Goal: Task Accomplishment & Management: Manage account settings

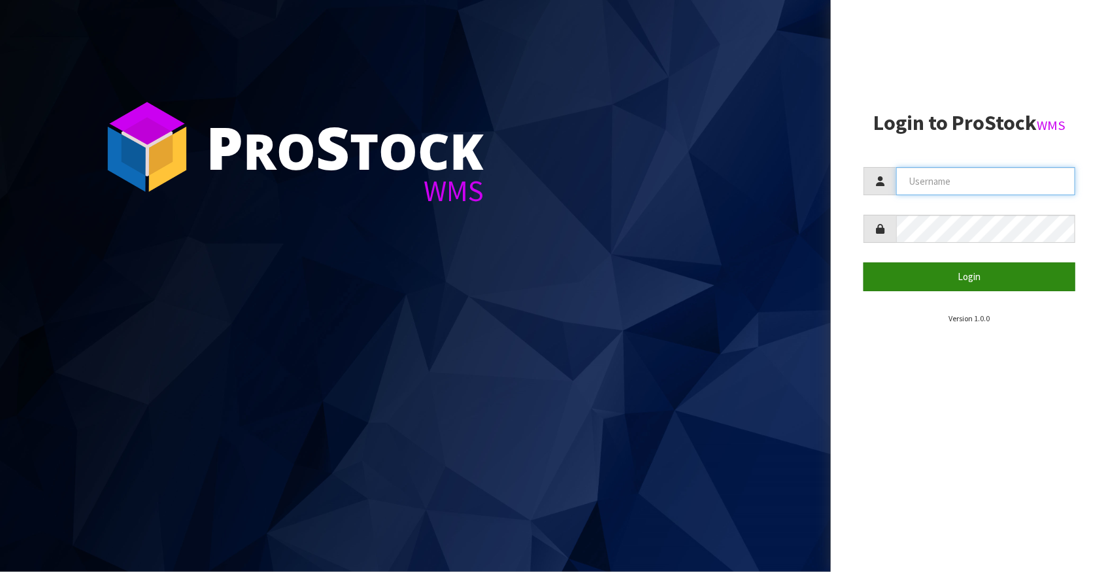
type input "[EMAIL_ADDRESS][DOMAIN_NAME]"
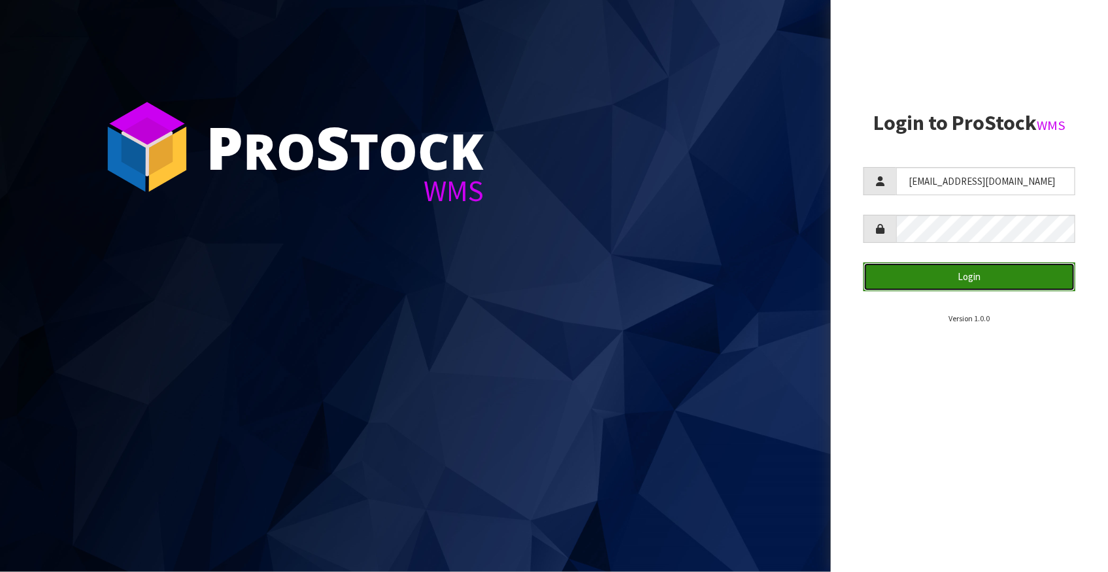
click at [907, 284] on button "Login" at bounding box center [969, 277] width 212 height 28
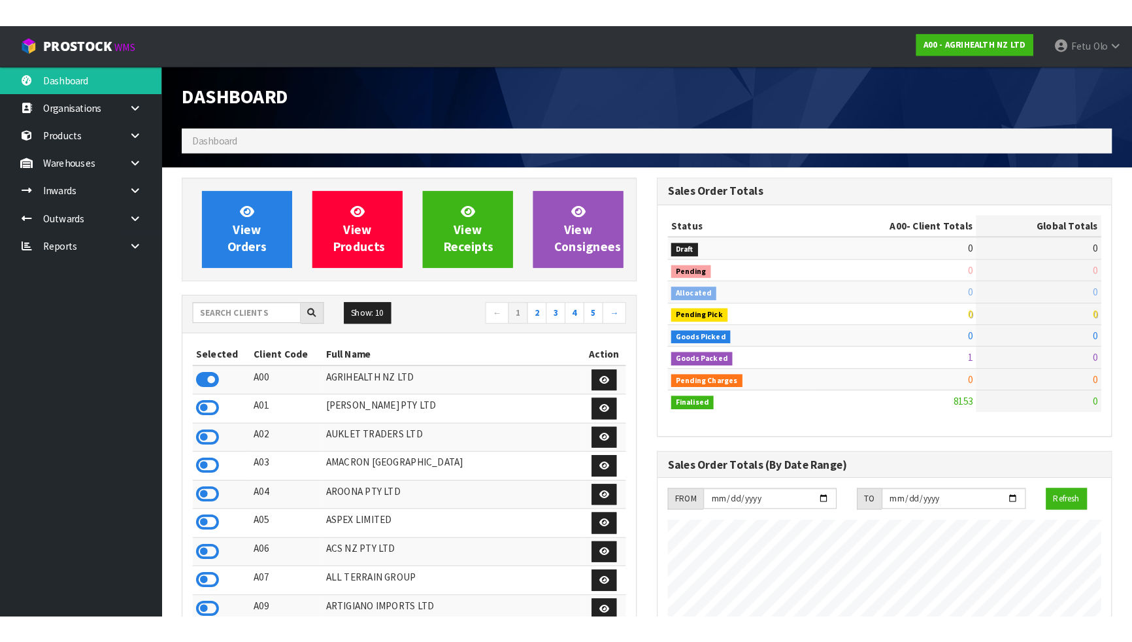
scroll to position [988, 461]
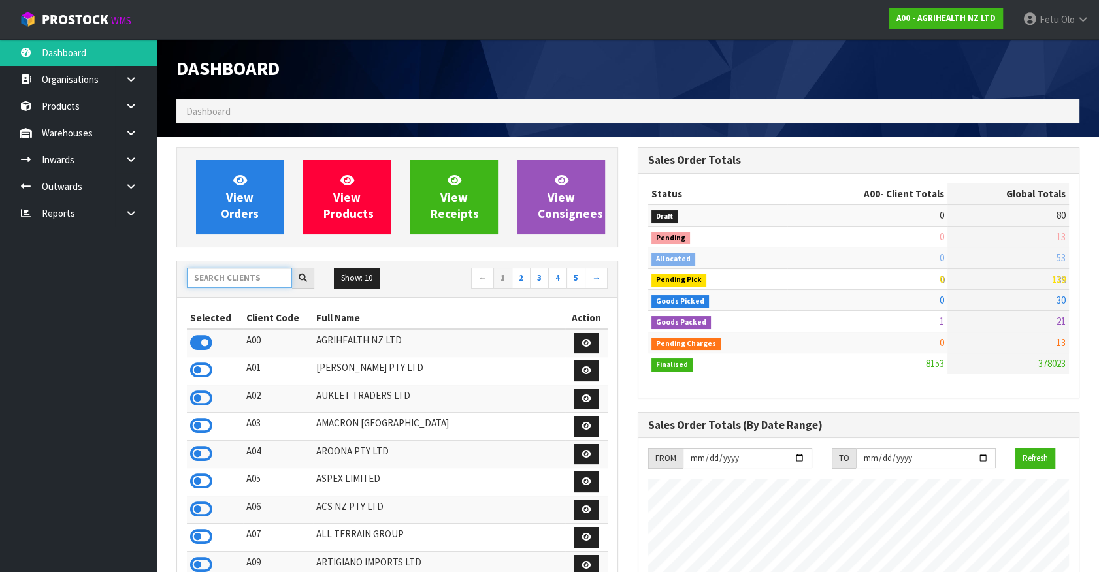
click at [219, 270] on input "text" at bounding box center [239, 278] width 105 height 20
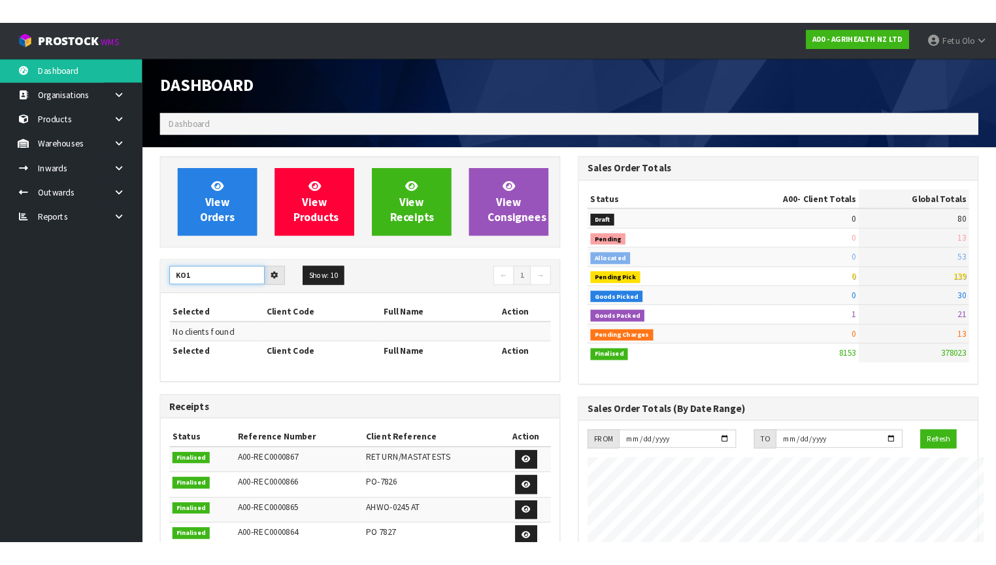
scroll to position [988, 477]
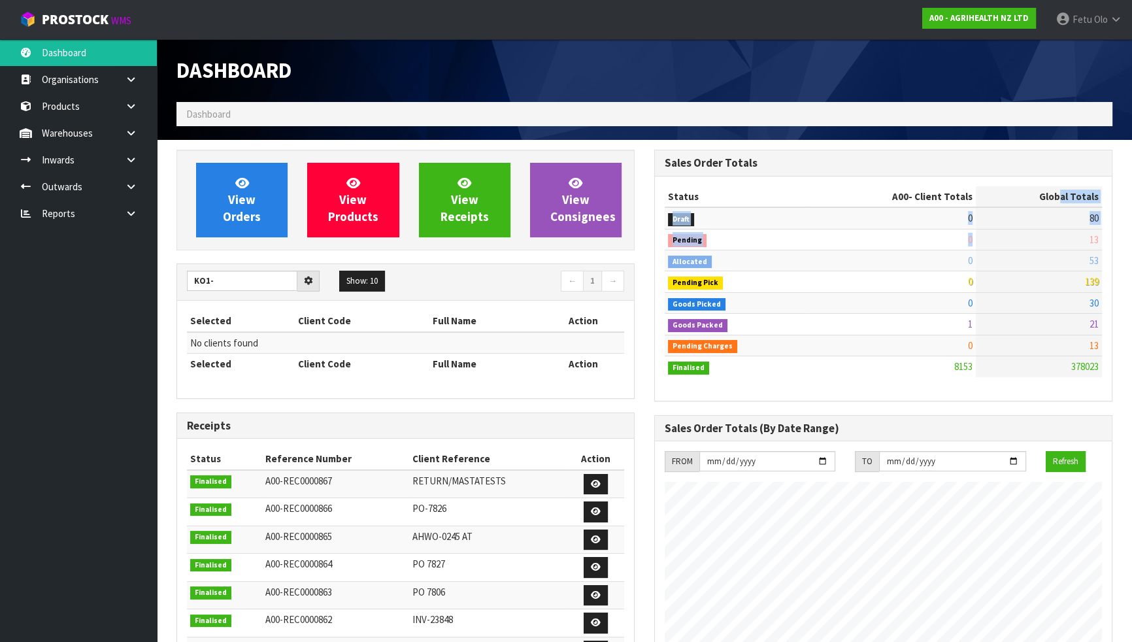
drag, startPoint x: 1064, startPoint y: 200, endPoint x: 1070, endPoint y: 391, distance: 191.6
click at [1070, 321] on table "Status A00 - Client Totals Global Totals Draft 0 80 Pending 0 13 Allocated 0 53…" at bounding box center [883, 281] width 437 height 191
click at [886, 316] on td "1" at bounding box center [892, 324] width 167 height 21
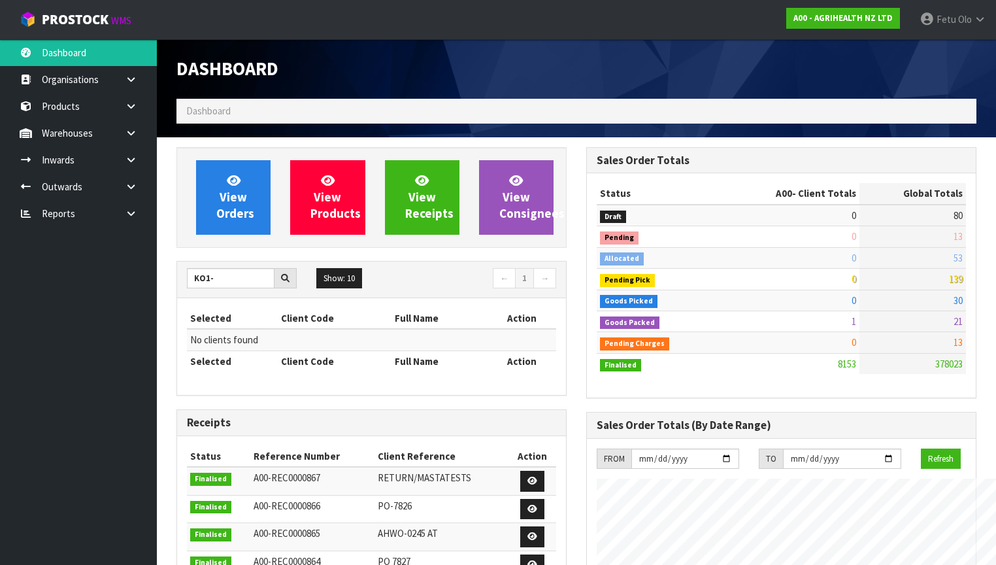
scroll to position [985, 410]
click at [240, 280] on input "KO1-" at bounding box center [231, 278] width 88 height 20
drag, startPoint x: 240, startPoint y: 280, endPoint x: 0, endPoint y: 287, distance: 239.9
click at [0, 287] on body "Toggle navigation ProStock WMS A00 - AGRIHEALTH NZ LTD Fetu Olo Logout Dashboar…" at bounding box center [498, 282] width 996 height 565
type input "K01"
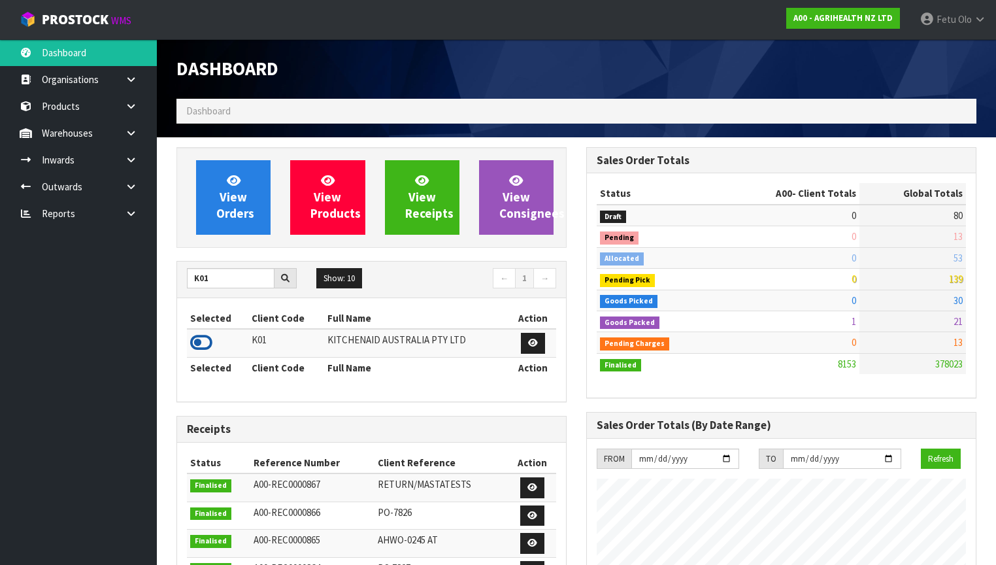
click at [200, 342] on icon at bounding box center [201, 343] width 22 height 20
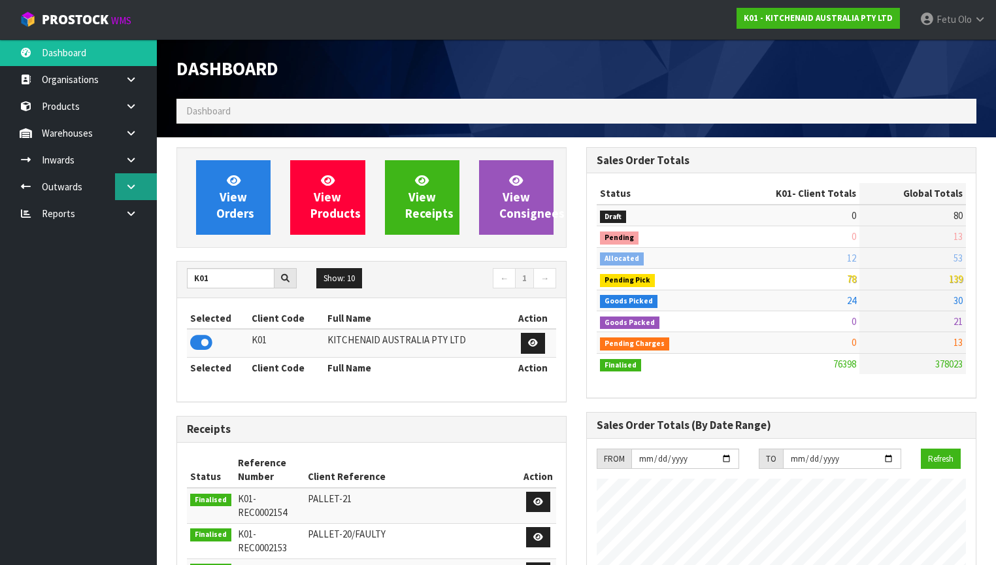
click at [129, 186] on icon at bounding box center [131, 187] width 12 height 10
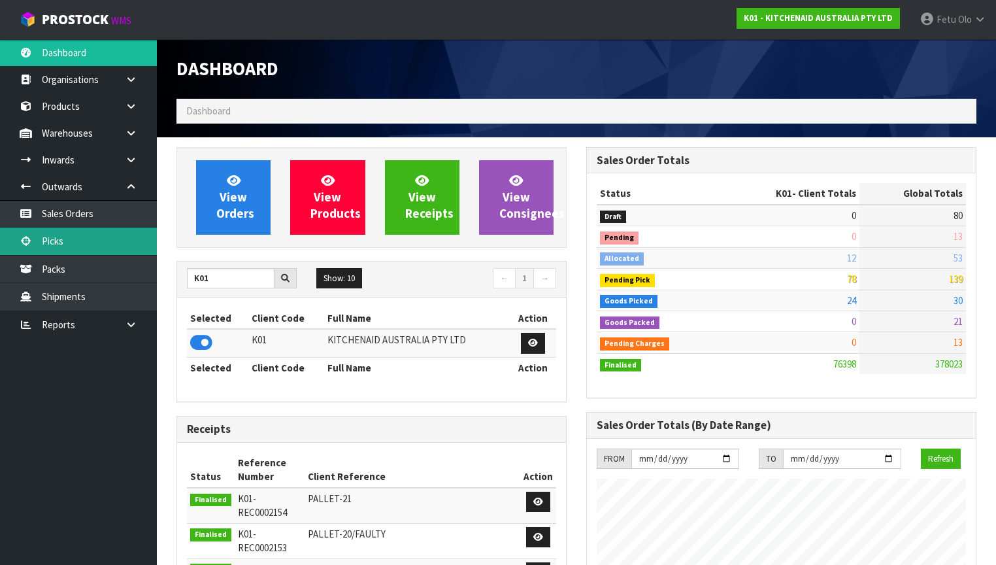
click at [50, 245] on link "Picks" at bounding box center [78, 240] width 157 height 27
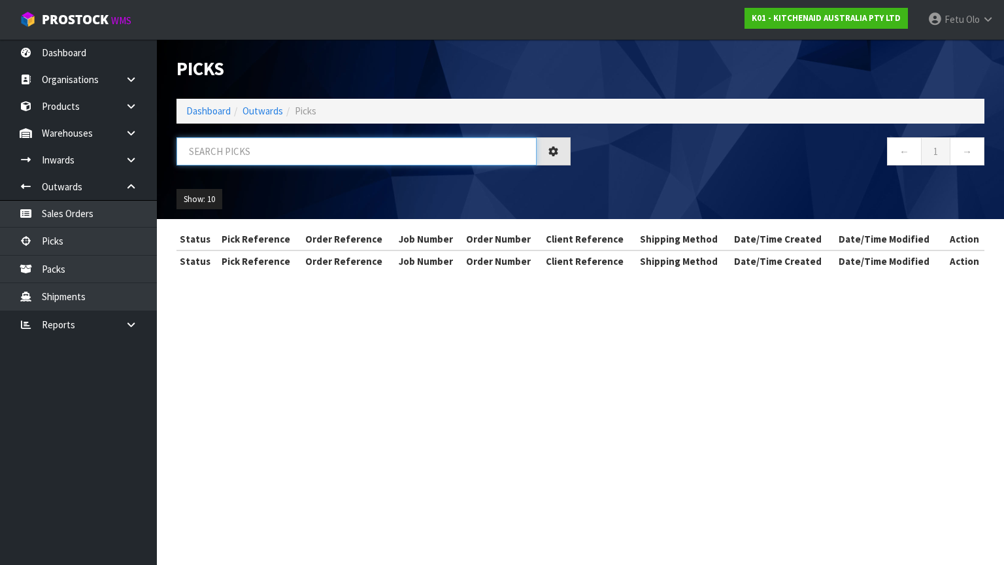
click at [210, 154] on input "text" at bounding box center [356, 151] width 360 height 28
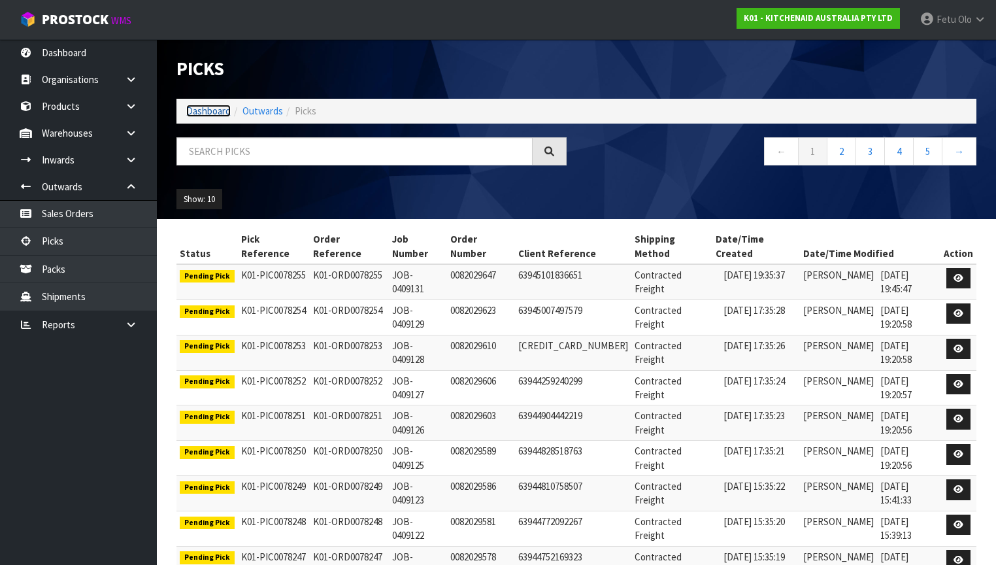
click at [200, 105] on link "Dashboard" at bounding box center [208, 111] width 44 height 12
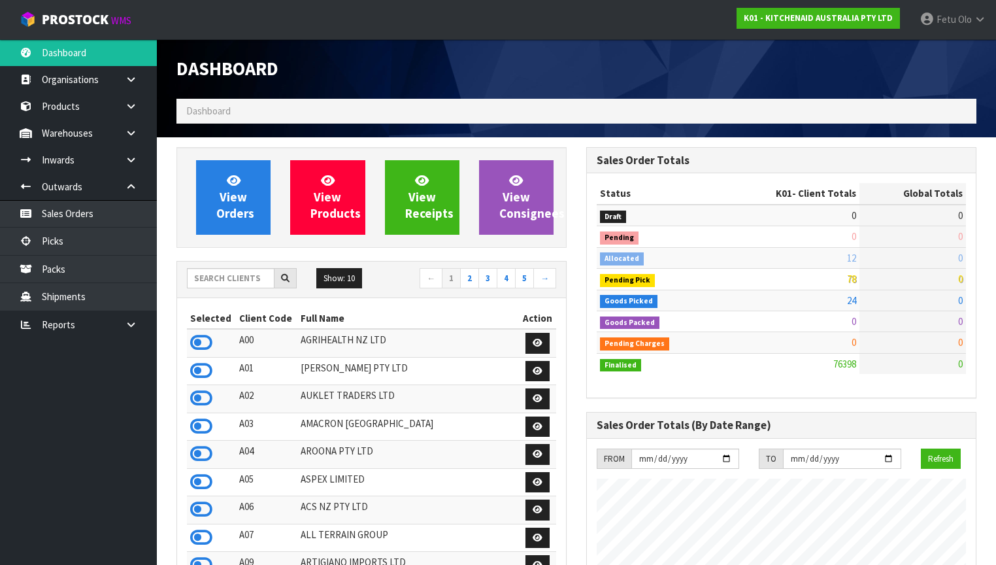
scroll to position [985, 410]
click at [53, 239] on link "Picks" at bounding box center [78, 240] width 157 height 27
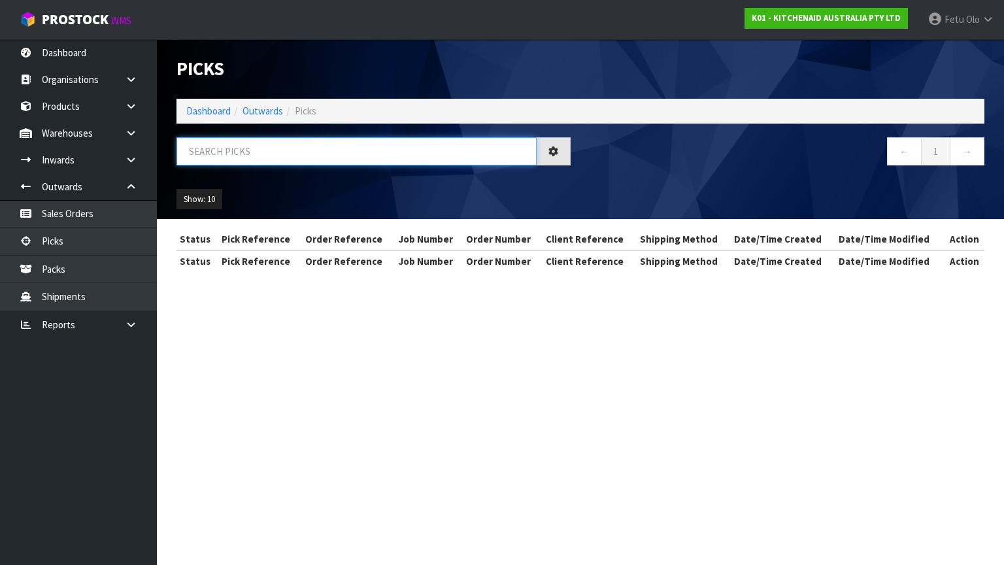
drag, startPoint x: 254, startPoint y: 157, endPoint x: 239, endPoint y: 157, distance: 14.4
click at [254, 157] on input "text" at bounding box center [356, 151] width 360 height 28
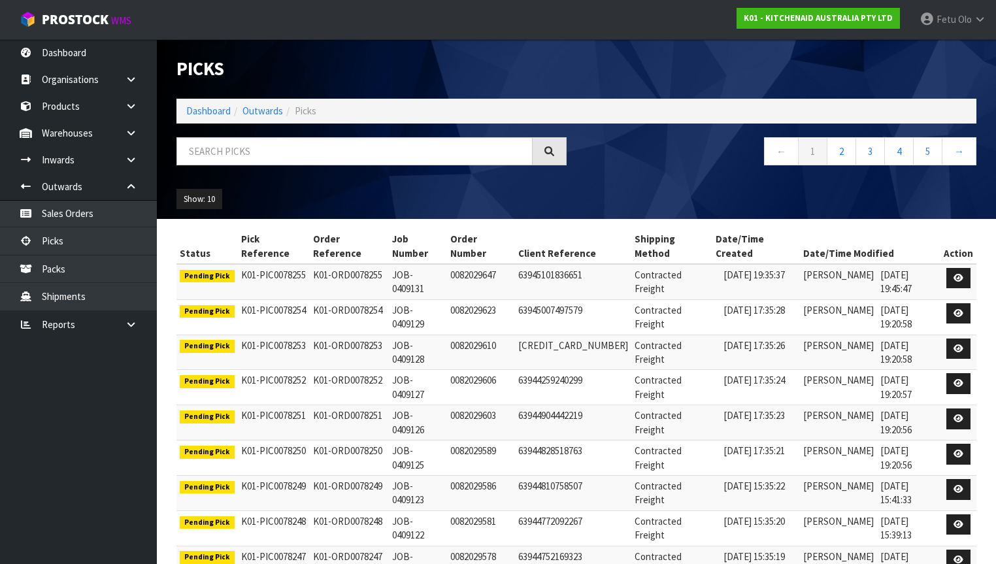
click at [695, 78] on div "Picks" at bounding box center [576, 68] width 819 height 59
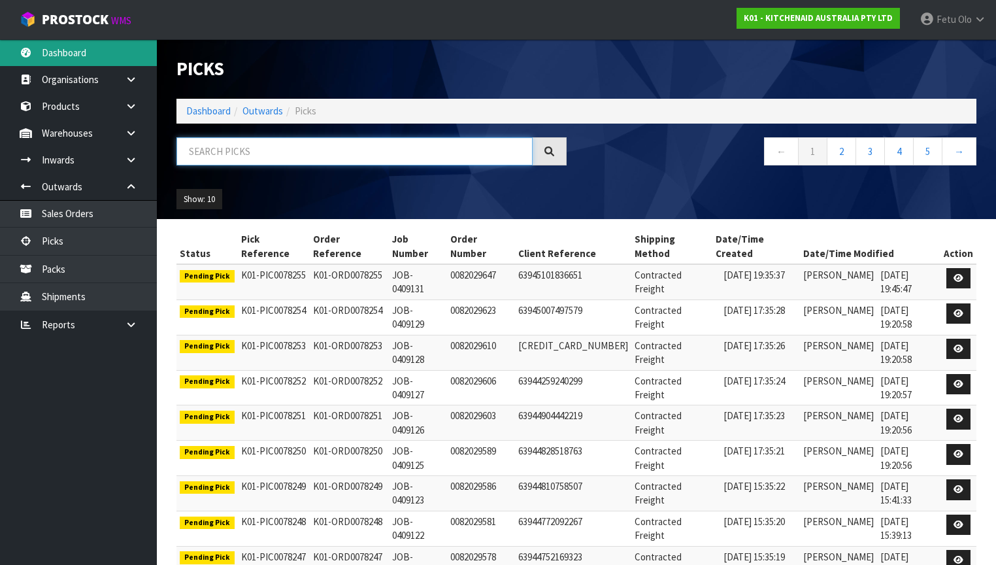
drag, startPoint x: 198, startPoint y: 152, endPoint x: 150, endPoint y: 58, distance: 105.5
click at [199, 152] on input "text" at bounding box center [354, 151] width 356 height 28
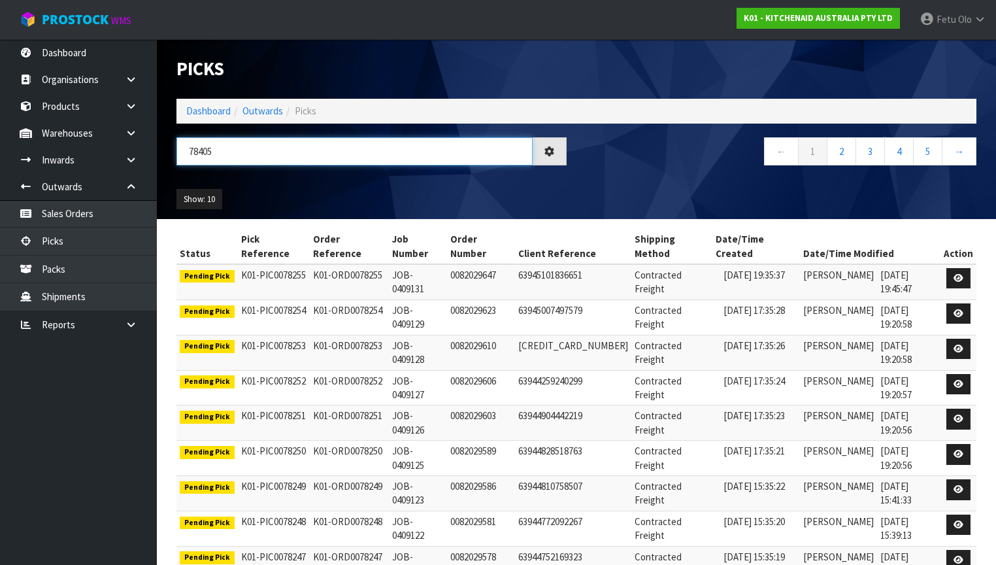
type input "78405"
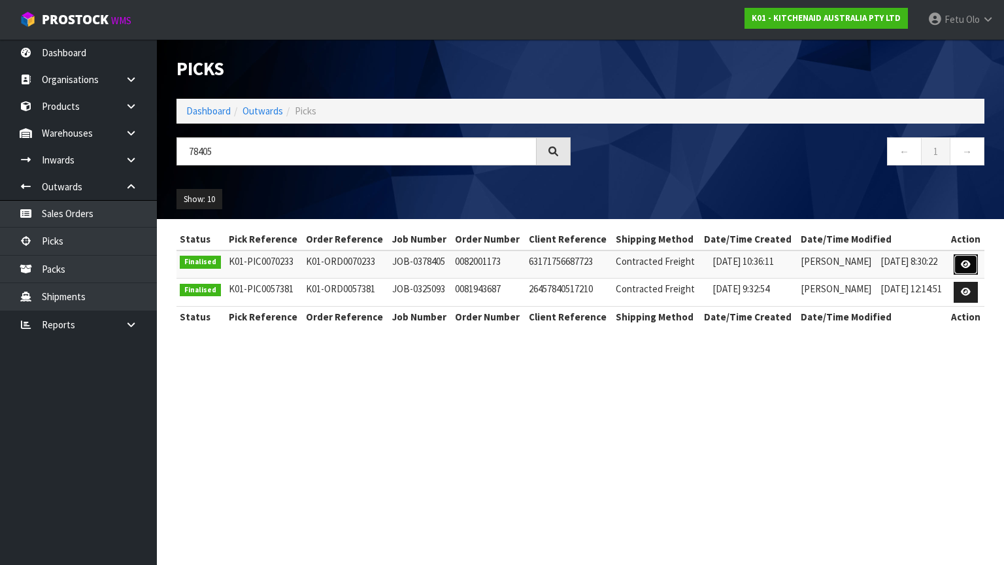
click at [957, 266] on link at bounding box center [965, 264] width 24 height 21
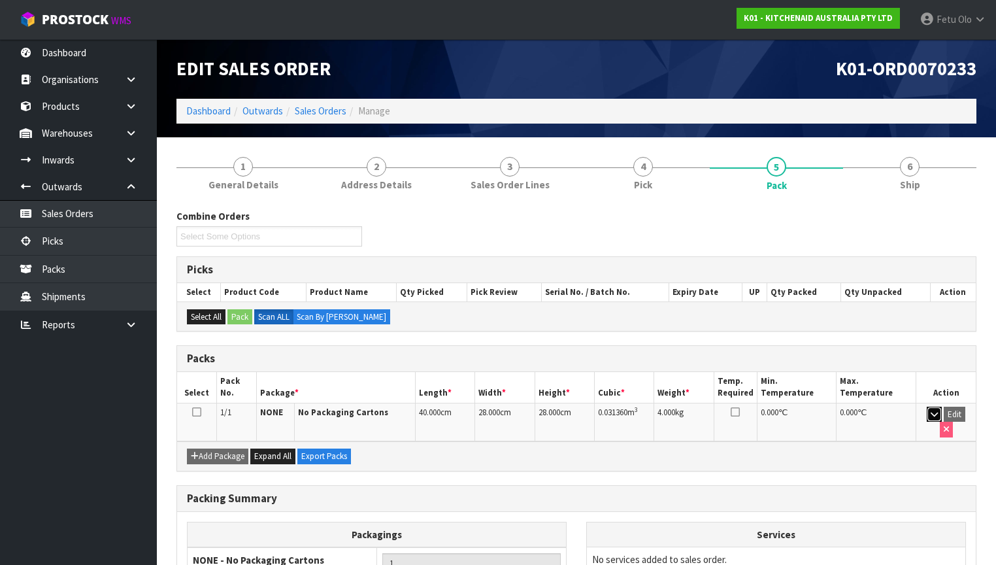
click at [931, 410] on icon "button" at bounding box center [934, 414] width 7 height 8
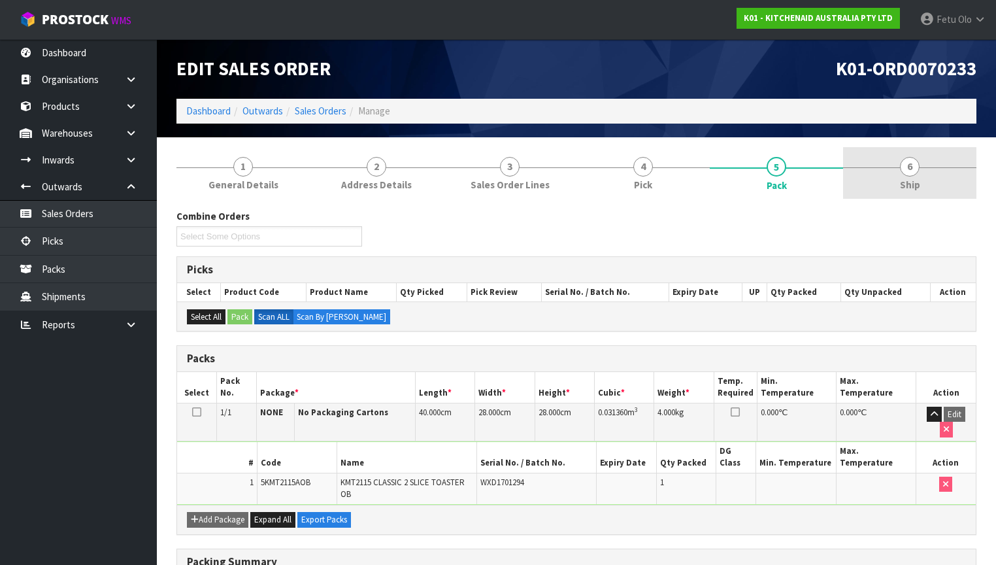
click at [914, 186] on span "Ship" at bounding box center [910, 185] width 20 height 14
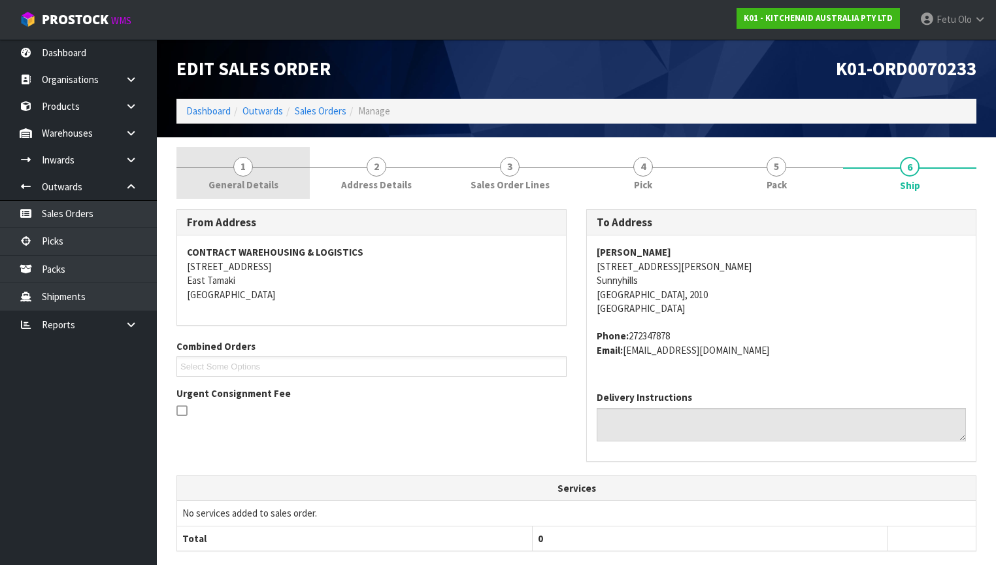
click at [226, 174] on link "1 General Details" at bounding box center [242, 173] width 133 height 52
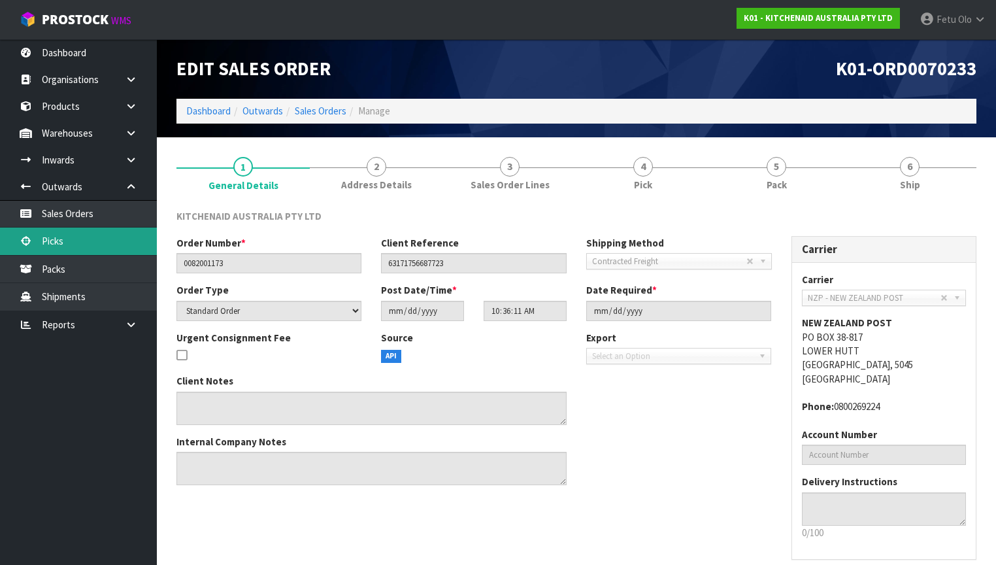
click at [82, 237] on link "Picks" at bounding box center [78, 240] width 157 height 27
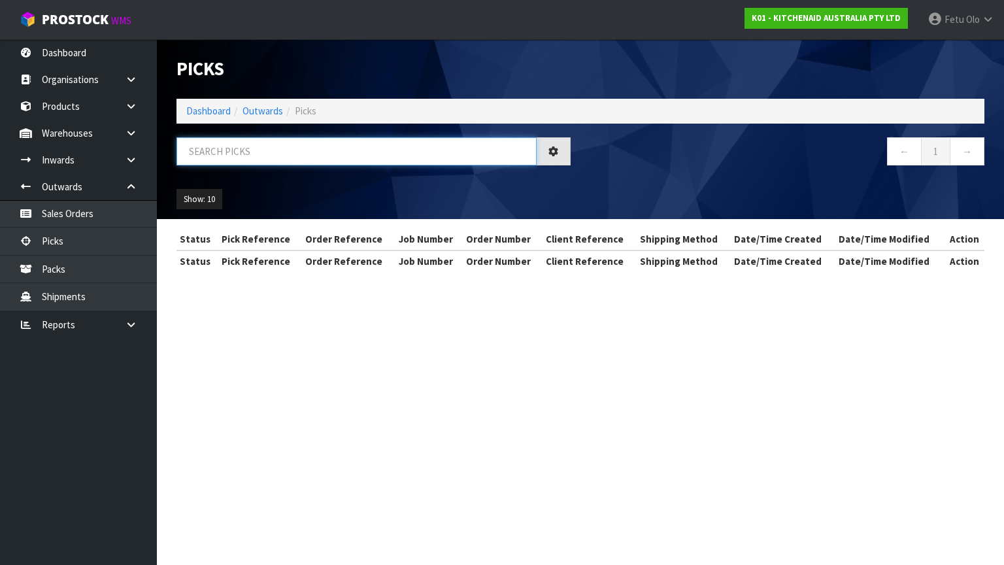
click at [379, 158] on input "text" at bounding box center [356, 151] width 360 height 28
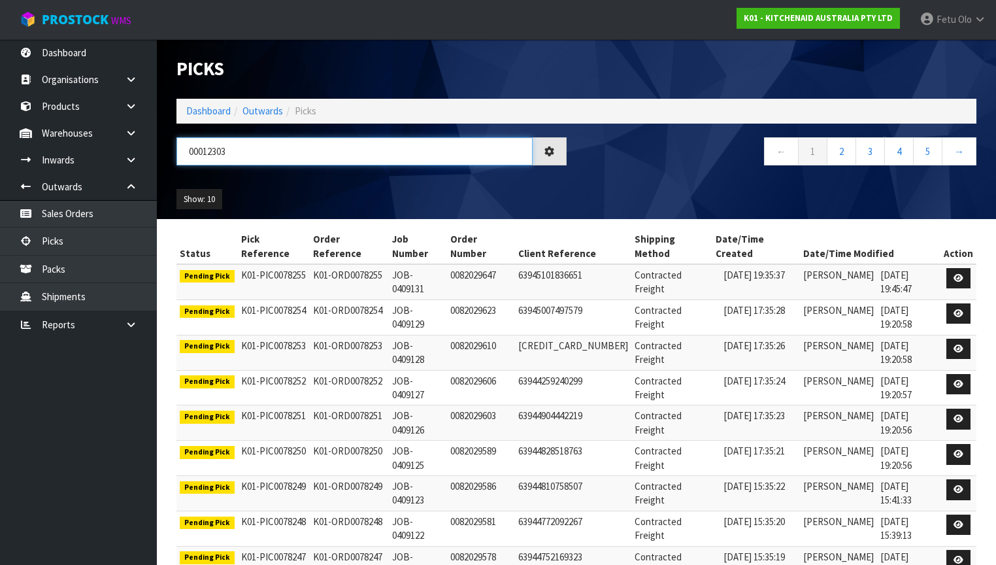
type input "00012303"
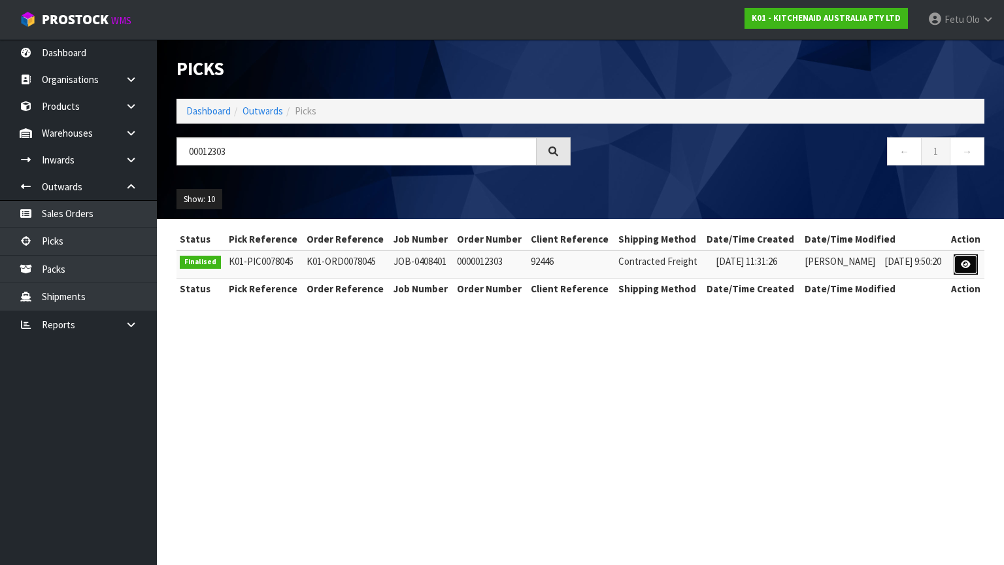
click at [963, 267] on icon at bounding box center [966, 264] width 10 height 8
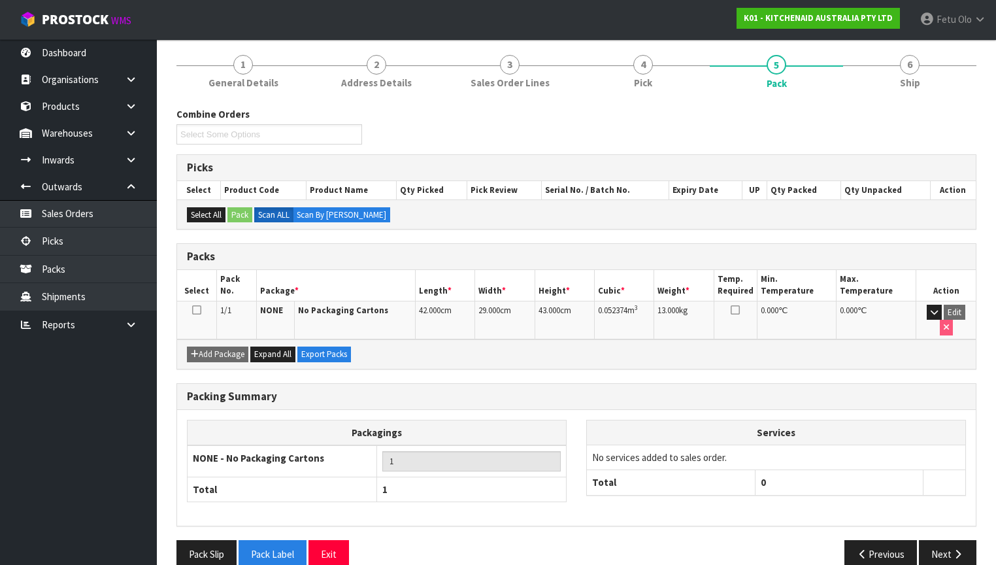
scroll to position [105, 0]
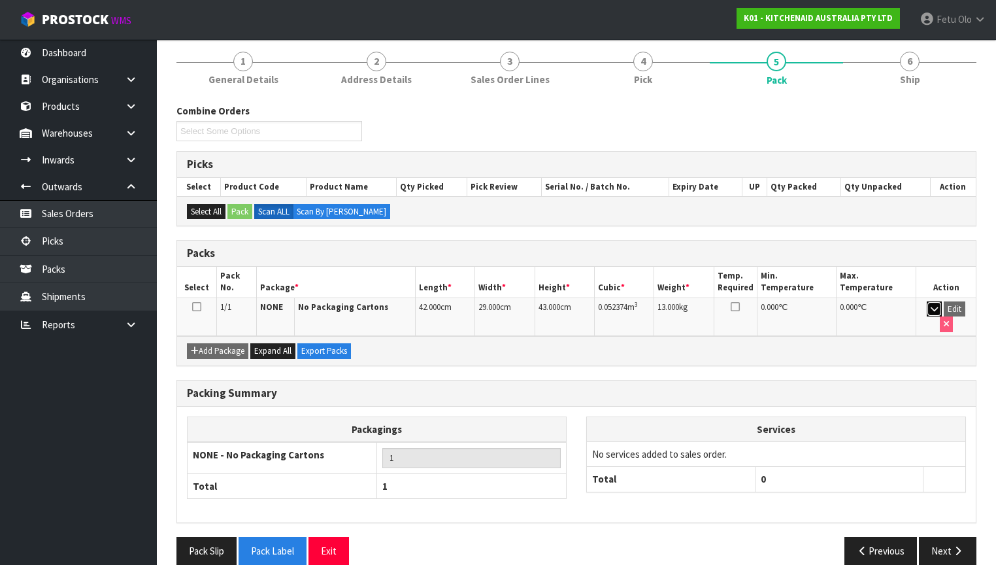
click at [927, 311] on button "button" at bounding box center [934, 309] width 15 height 16
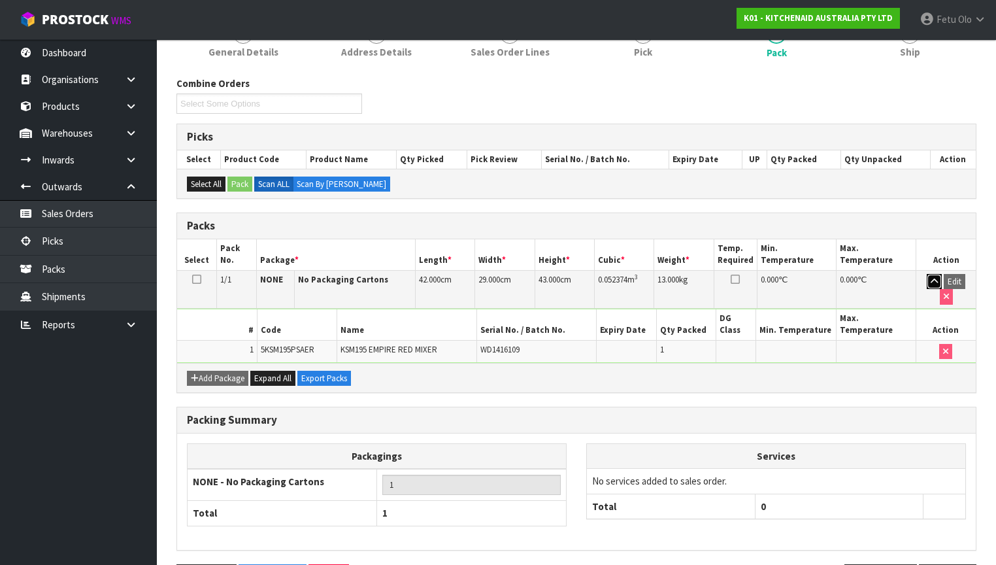
scroll to position [147, 0]
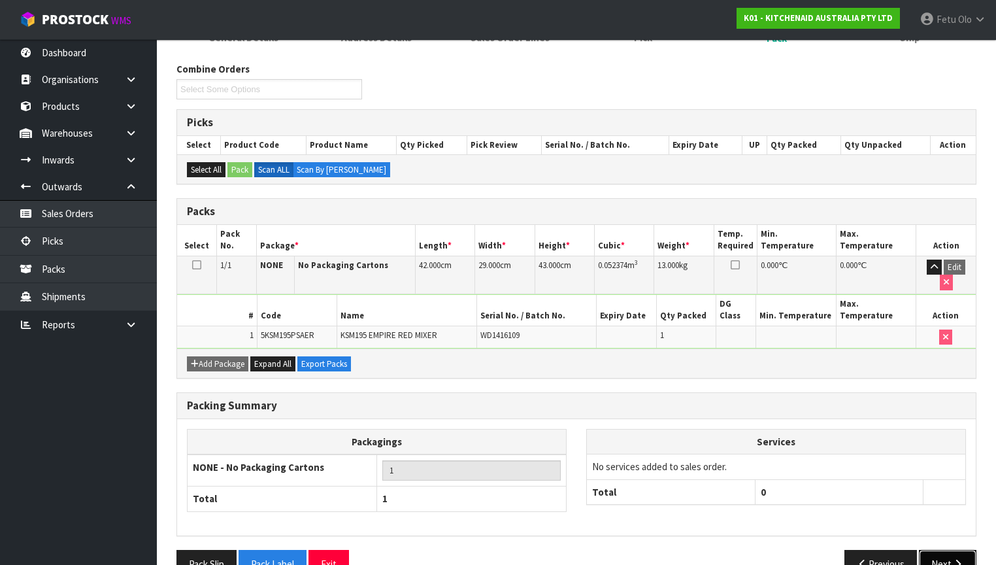
click at [944, 550] on button "Next" at bounding box center [948, 564] width 58 height 28
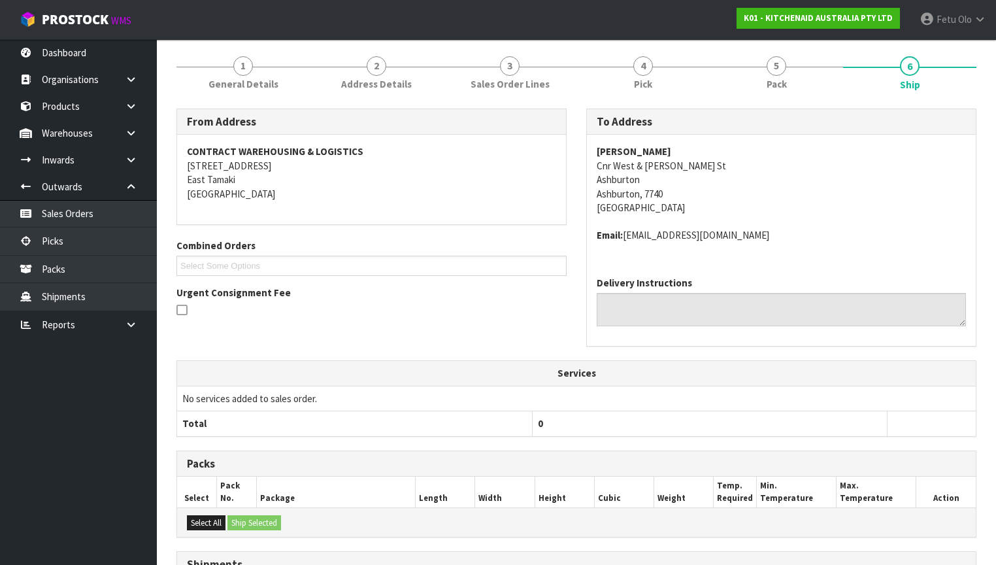
scroll to position [0, 0]
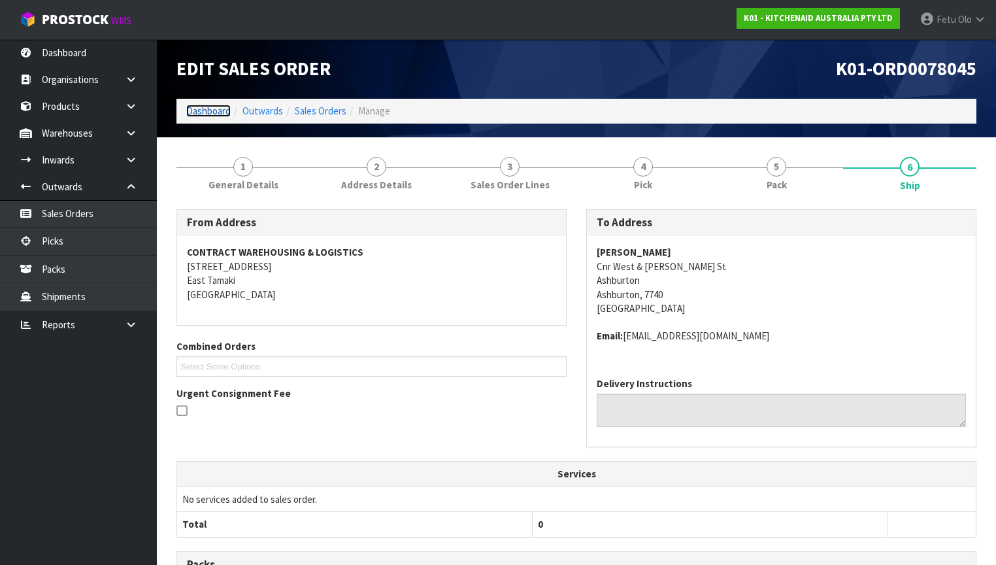
click at [212, 112] on link "Dashboard" at bounding box center [208, 111] width 44 height 12
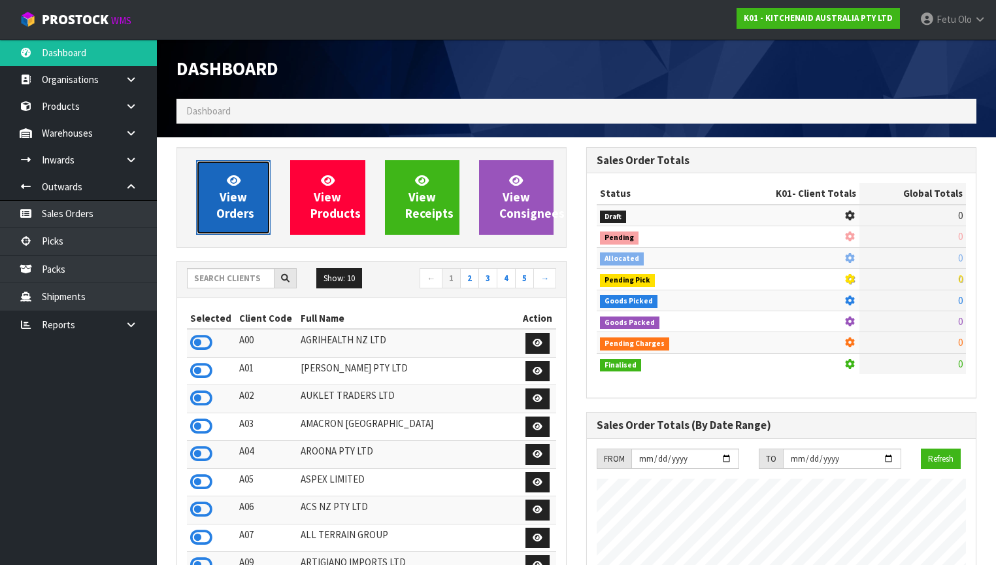
click at [235, 214] on span "View Orders" at bounding box center [235, 197] width 38 height 49
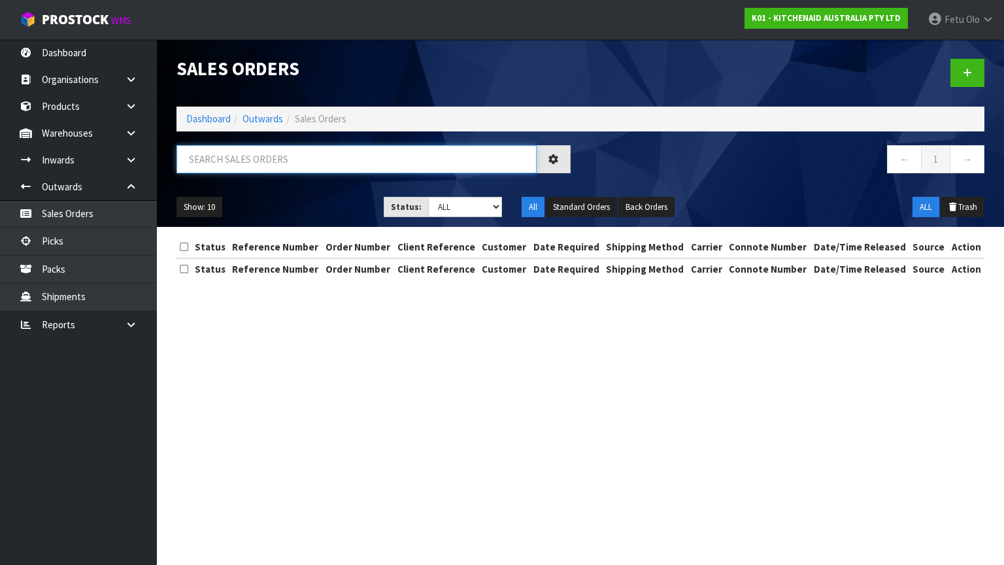
click at [297, 159] on input "text" at bounding box center [356, 159] width 360 height 28
paste input "00894210379940905165"
type input "00894210379940905165"
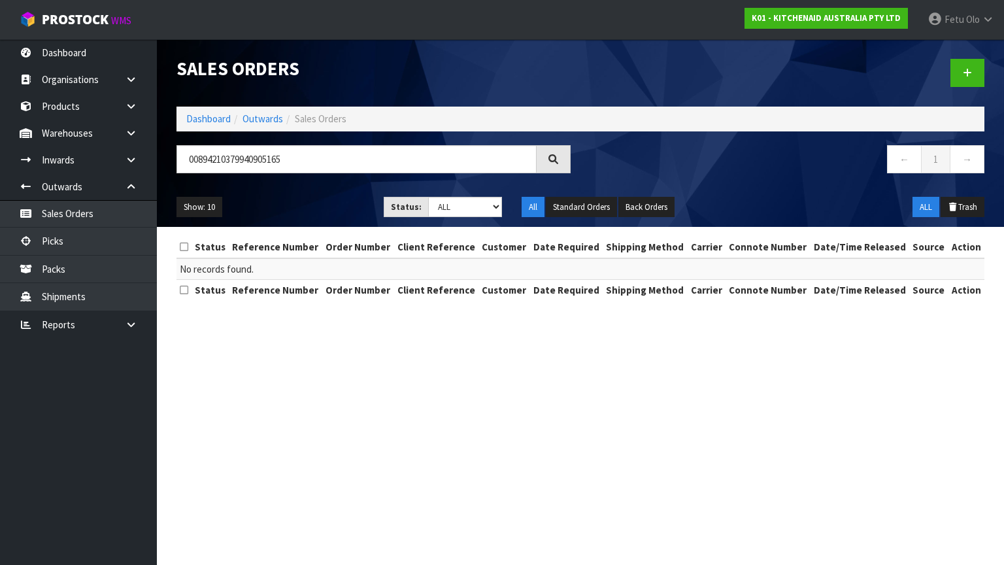
click at [284, 365] on section "Sales Orders Dashboard Outwards Sales Orders 00894210379940905165 ← 1 → Show: 1…" at bounding box center [502, 282] width 1004 height 565
click at [437, 546] on section "Sales Orders Dashboard Outwards Sales Orders 00894210379940905165 ← 1 → Show: 1…" at bounding box center [502, 282] width 1004 height 565
drag, startPoint x: 285, startPoint y: 350, endPoint x: 293, endPoint y: 355, distance: 9.4
click at [285, 350] on section "Sales Orders Dashboard Outwards Sales Orders 00894210379940905165 ← 1 → Show: 1…" at bounding box center [502, 282] width 1004 height 565
click at [677, 359] on section "Sales Orders Dashboard Outwards Sales Orders 00894210379940905165 ← 1 → Show: 1…" at bounding box center [502, 282] width 1004 height 565
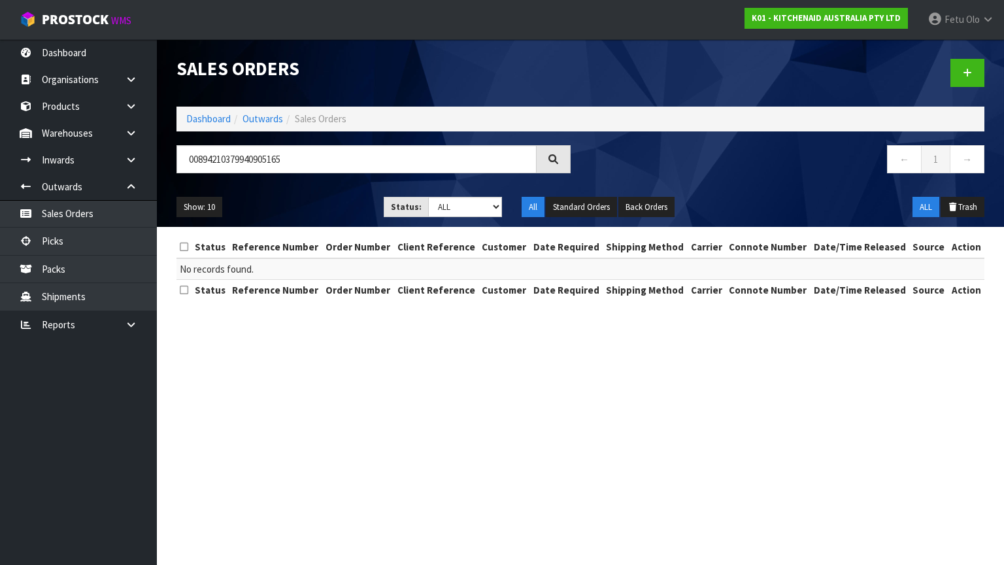
click at [292, 400] on section "Sales Orders Dashboard Outwards Sales Orders 00894210379940905165 ← 1 → Show: 1…" at bounding box center [502, 282] width 1004 height 565
click at [60, 246] on link "Picks" at bounding box center [78, 240] width 157 height 27
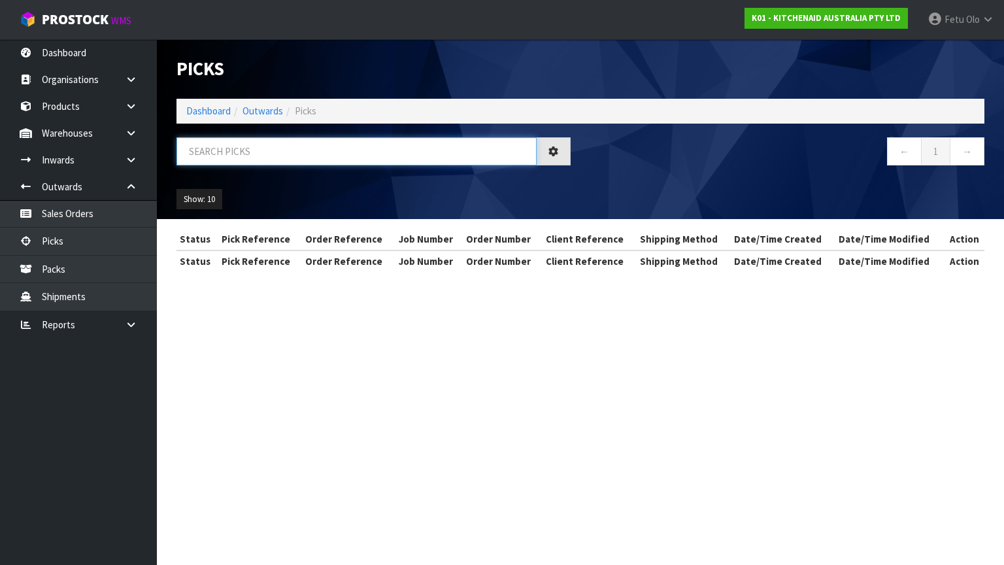
click at [207, 154] on input "text" at bounding box center [356, 151] width 360 height 28
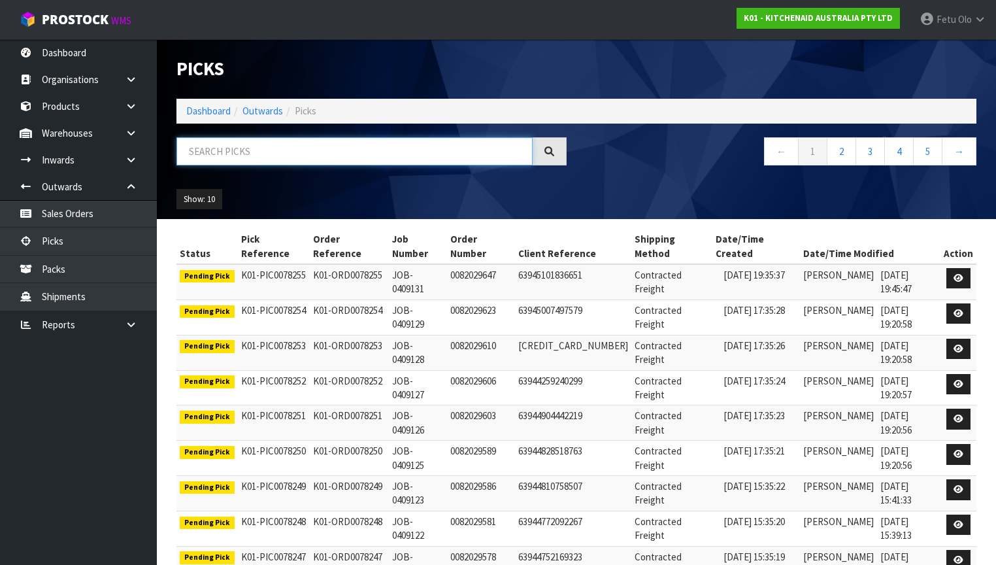
click at [256, 151] on input "text" at bounding box center [354, 151] width 356 height 28
type input "78177"
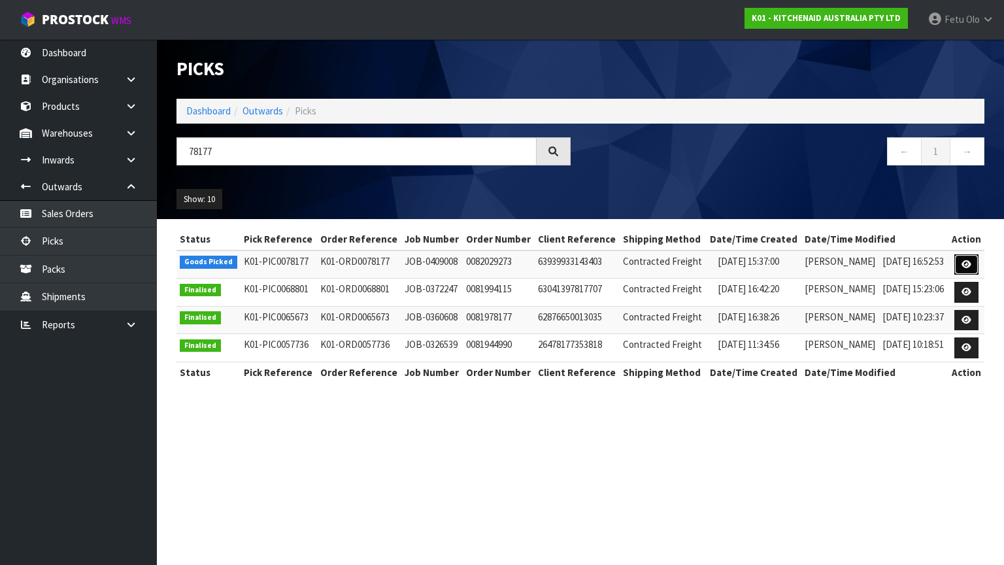
click at [965, 264] on icon at bounding box center [966, 264] width 10 height 8
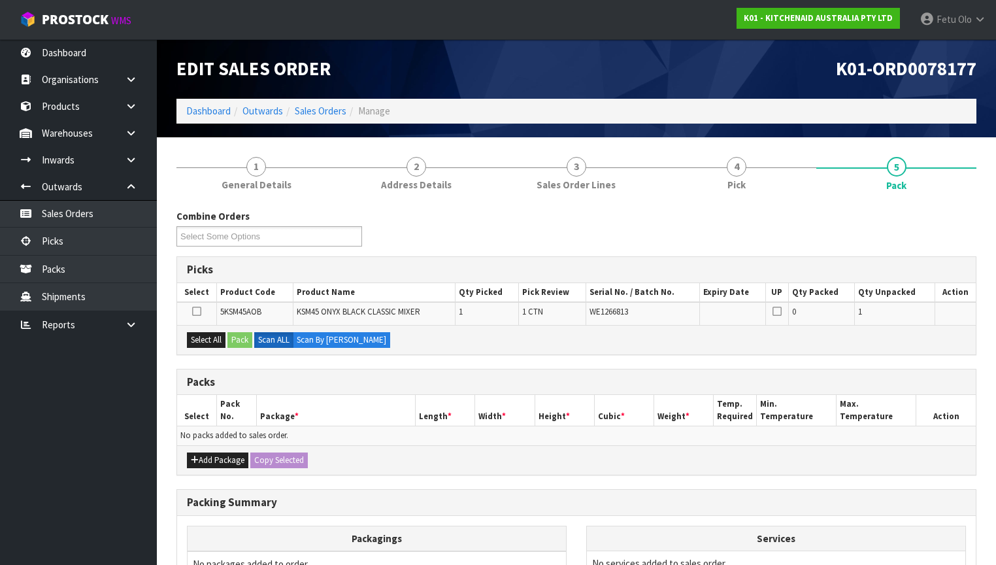
click at [933, 533] on th "Services" at bounding box center [776, 538] width 378 height 25
click at [897, 555] on td "No services added to sales order." at bounding box center [776, 562] width 378 height 25
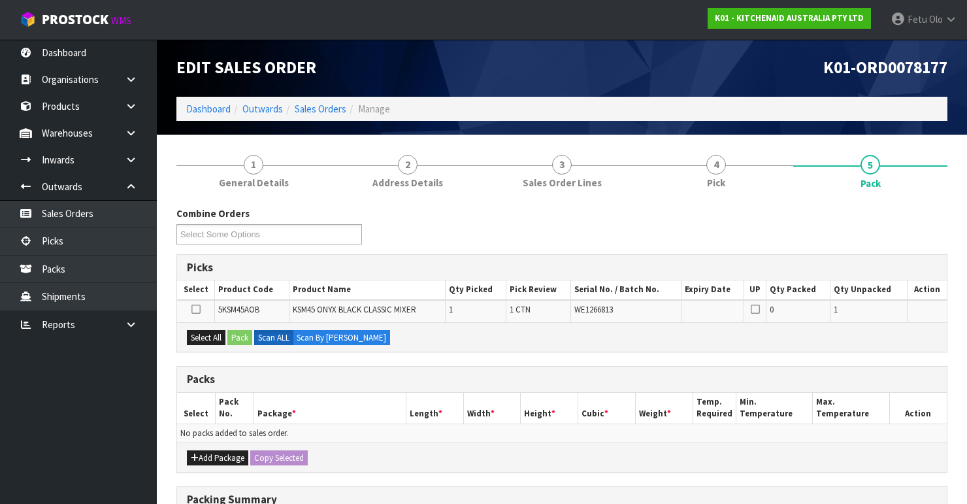
click at [915, 393] on th "Action" at bounding box center [918, 408] width 58 height 31
click at [429, 370] on div "Packs" at bounding box center [562, 380] width 770 height 26
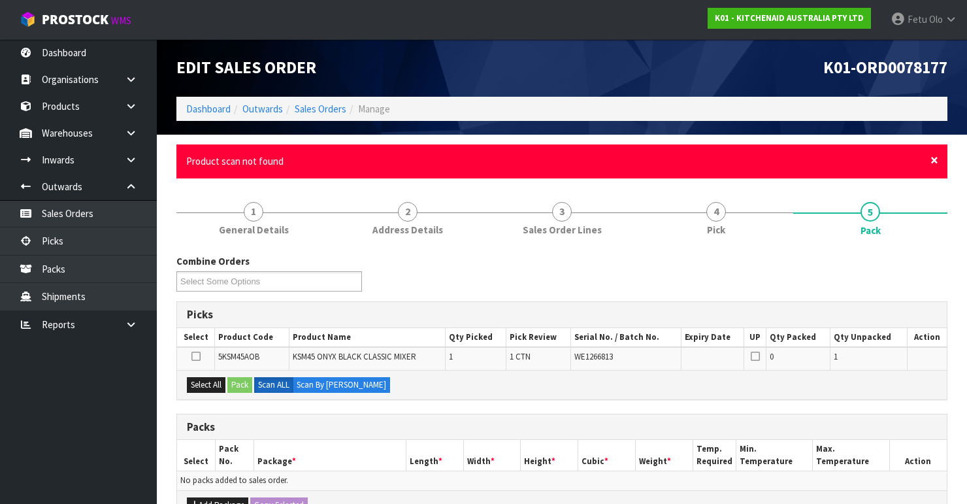
drag, startPoint x: 933, startPoint y: 163, endPoint x: 902, endPoint y: 288, distance: 129.3
click at [933, 163] on span "×" at bounding box center [935, 160] width 8 height 18
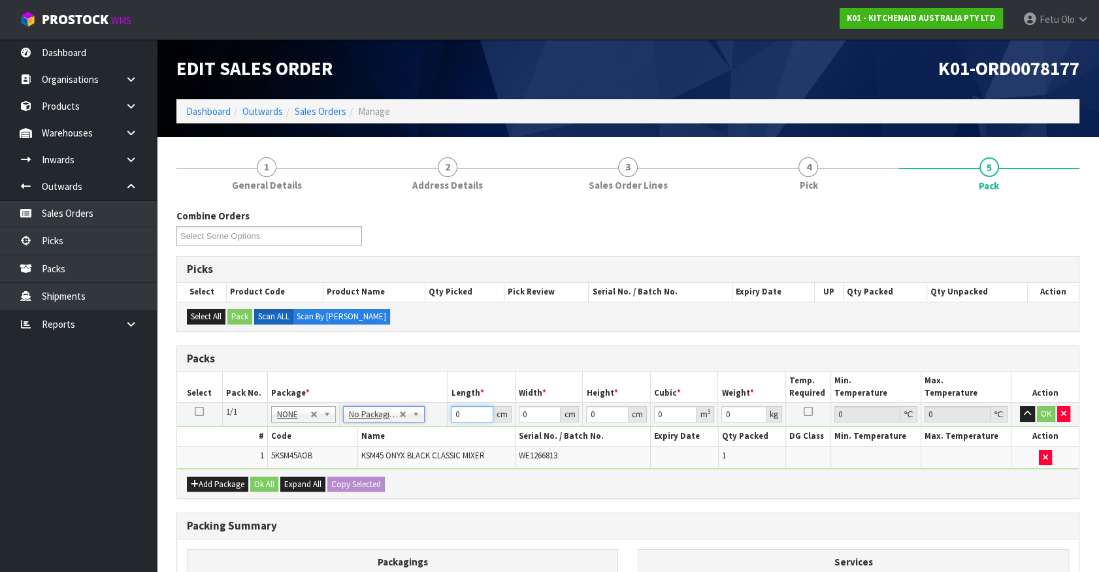
drag, startPoint x: 435, startPoint y: 417, endPoint x: 354, endPoint y: 425, distance: 82.1
click at [354, 425] on tbody "1/1 NONE 007-001 007-002 007-004 007-009 007-013 007-014 007-015 007-017 007-01…" at bounding box center [628, 436] width 902 height 66
type input "420"
type input "29"
drag, startPoint x: 465, startPoint y: 405, endPoint x: 391, endPoint y: 457, distance: 90.1
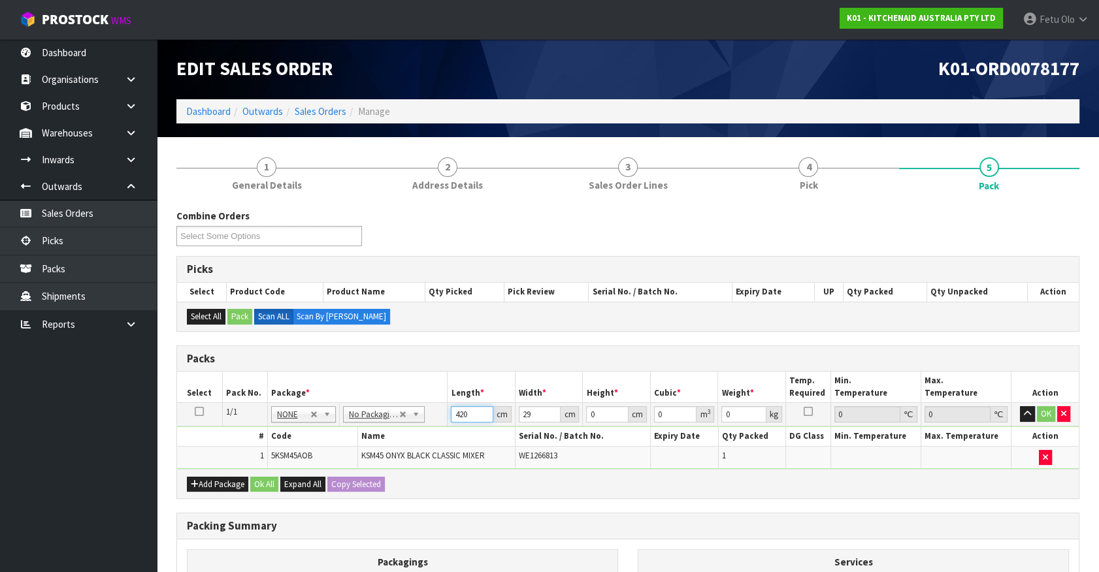
click at [391, 457] on tbody "1/1 NONE 007-001 007-002 007-004 007-009 007-013 007-014 007-015 007-017 007-01…" at bounding box center [628, 436] width 902 height 66
type input "0"
type input "42"
type input "29"
type input "4"
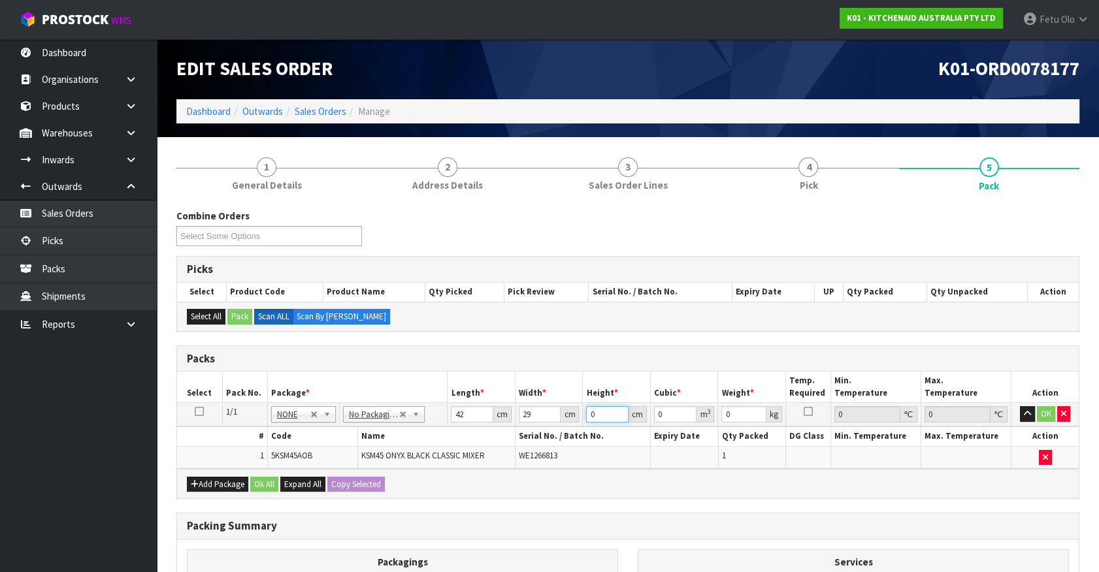
type input "0.004872"
type input "43"
type input "0.052374"
type input "43"
type input "13"
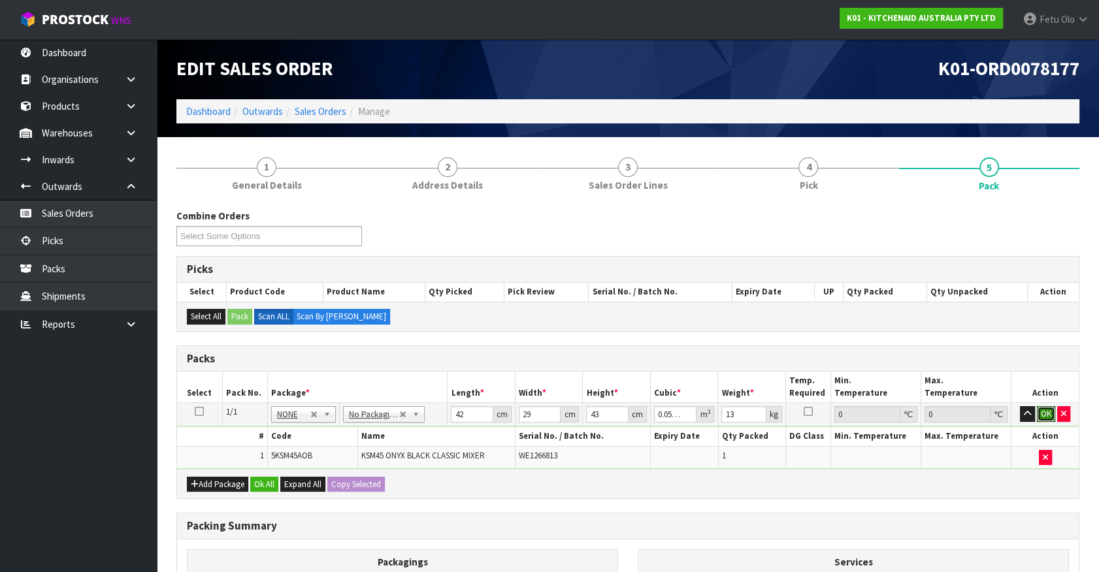
click button "OK" at bounding box center [1046, 414] width 18 height 16
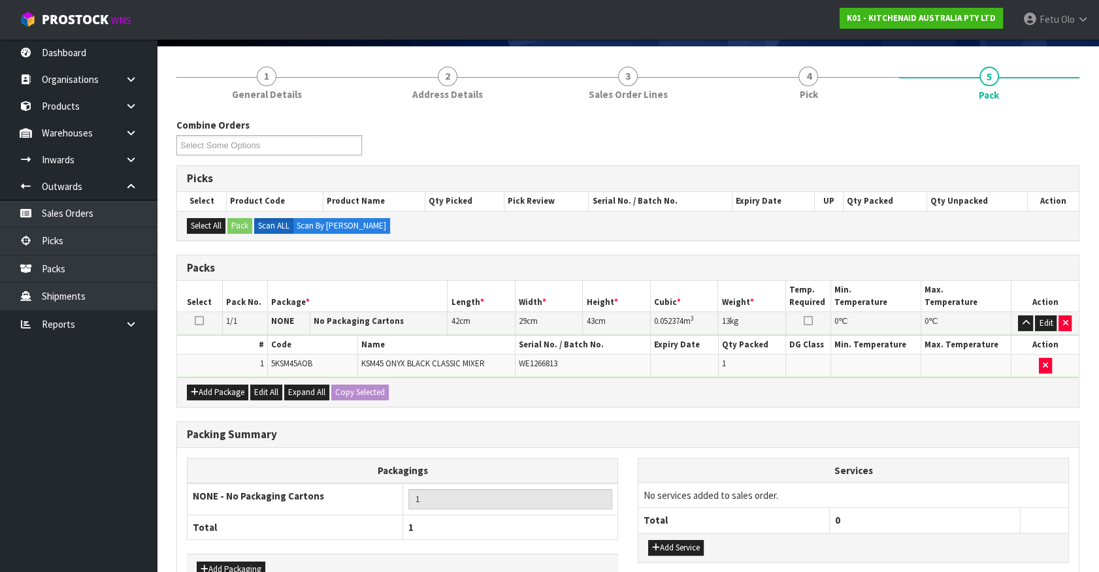
scroll to position [171, 0]
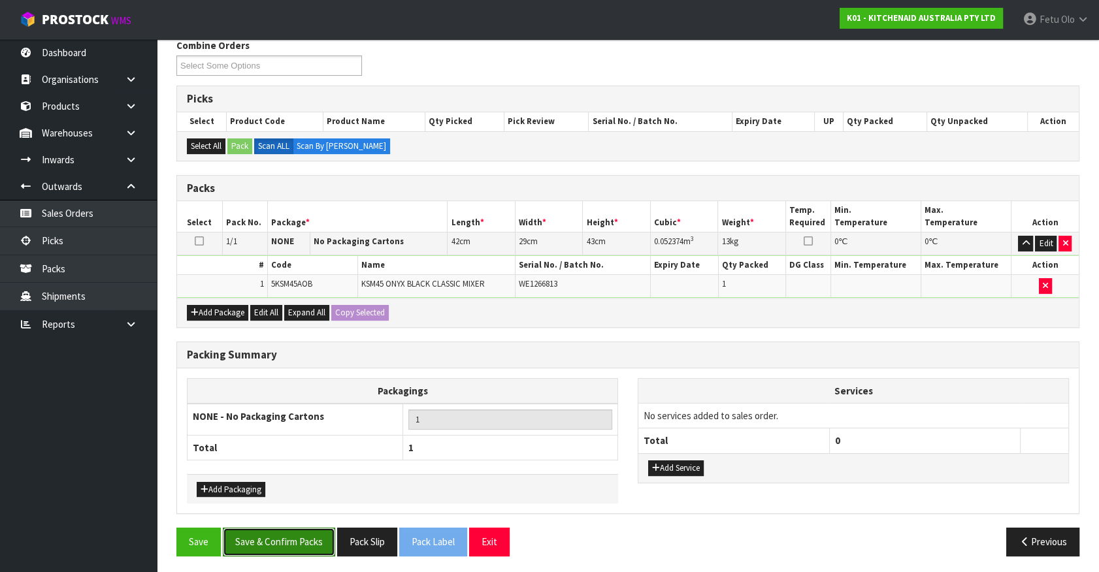
click at [296, 532] on button "Save & Confirm Packs" at bounding box center [279, 542] width 112 height 28
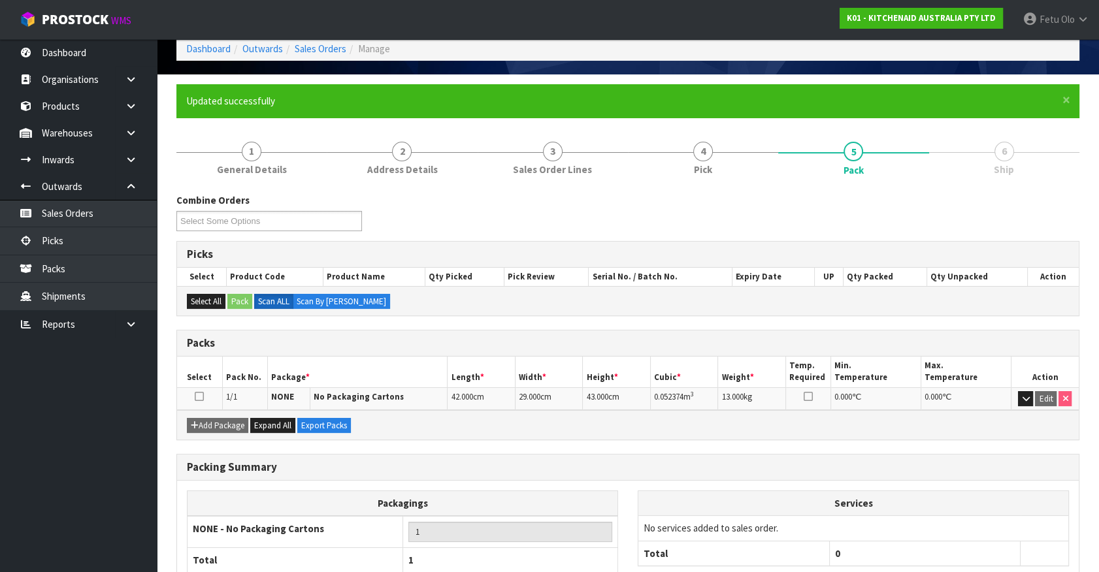
scroll to position [147, 0]
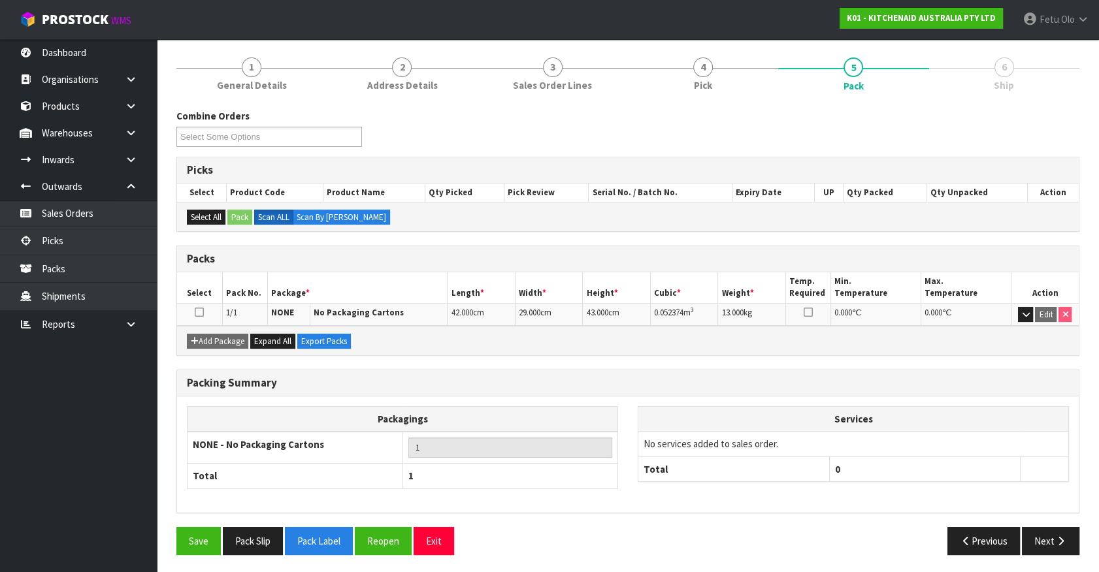
drag, startPoint x: 1050, startPoint y: 519, endPoint x: 985, endPoint y: 510, distance: 65.4
click at [1050, 519] on div "Packing Summary Packagings NONE - No Packaging Cartons 1 Total 1 Services No se…" at bounding box center [628, 448] width 923 height 157
click at [1004, 527] on button "Previous" at bounding box center [984, 541] width 73 height 28
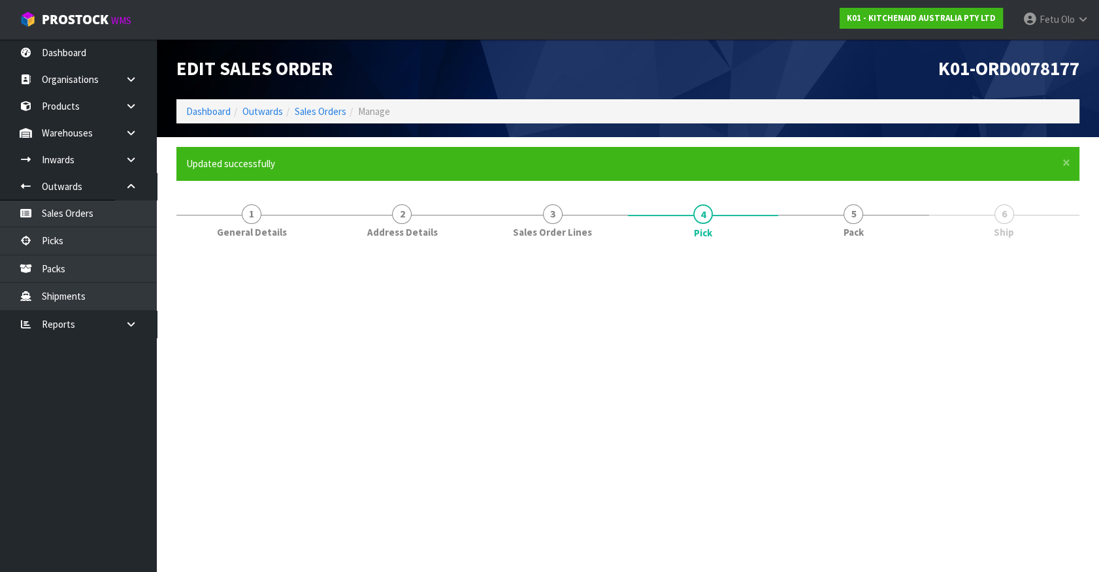
scroll to position [0, 0]
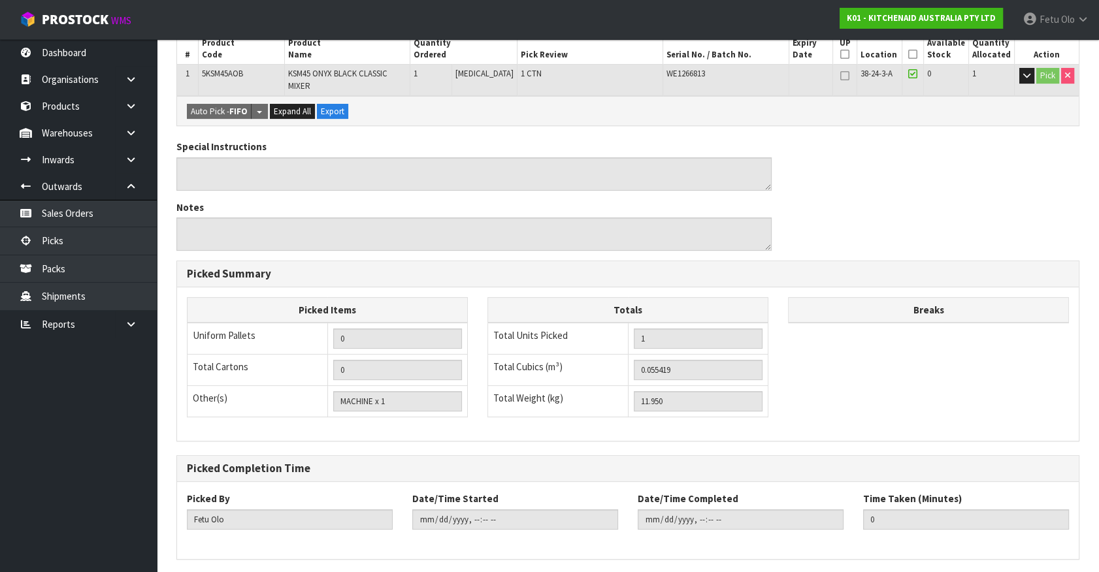
click at [1053, 535] on div "Picked By Fetu Olo Date/Time Started Date/Time Completed Time Taken (Minutes) 0" at bounding box center [628, 520] width 902 height 57
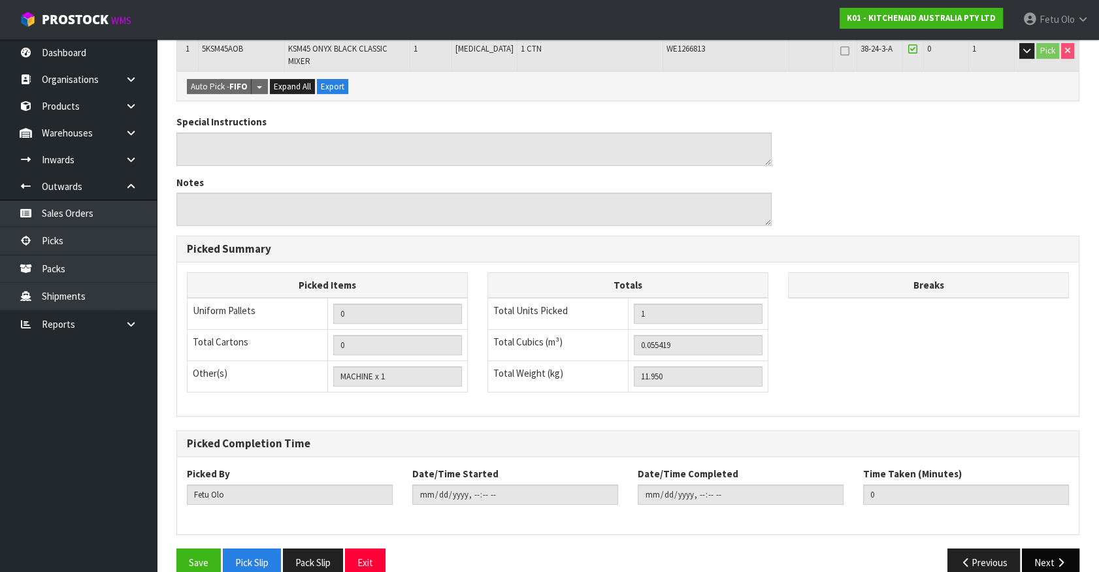
scroll to position [334, 0]
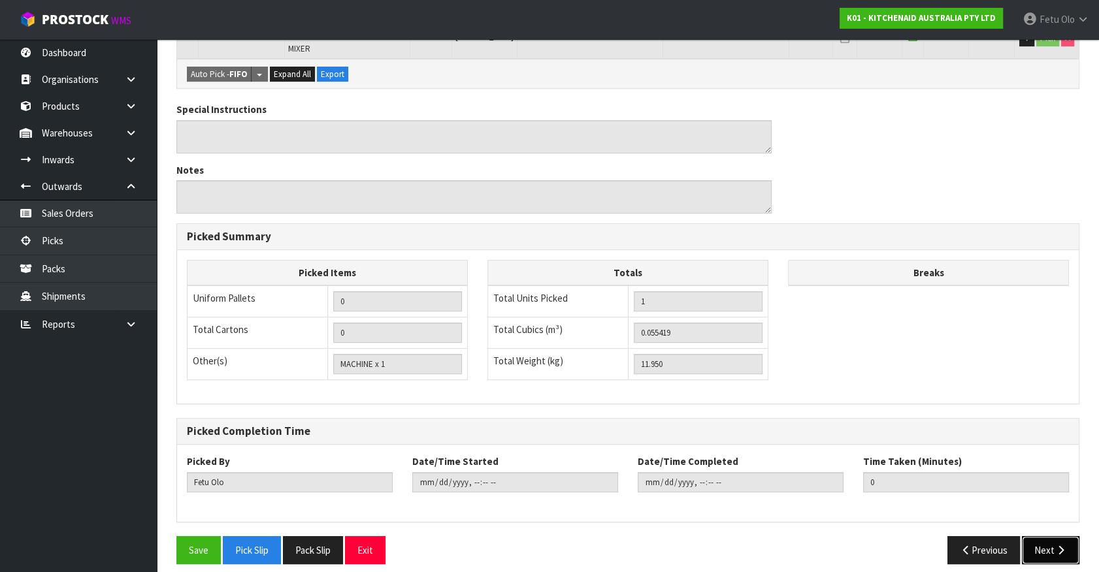
click at [1050, 536] on button "Next" at bounding box center [1051, 550] width 58 height 28
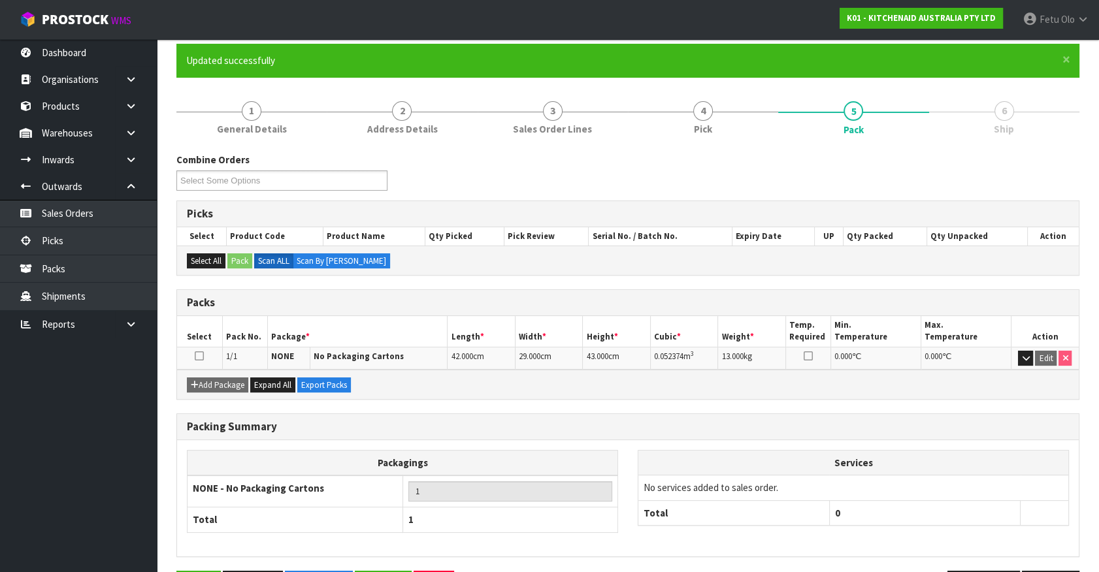
scroll to position [147, 0]
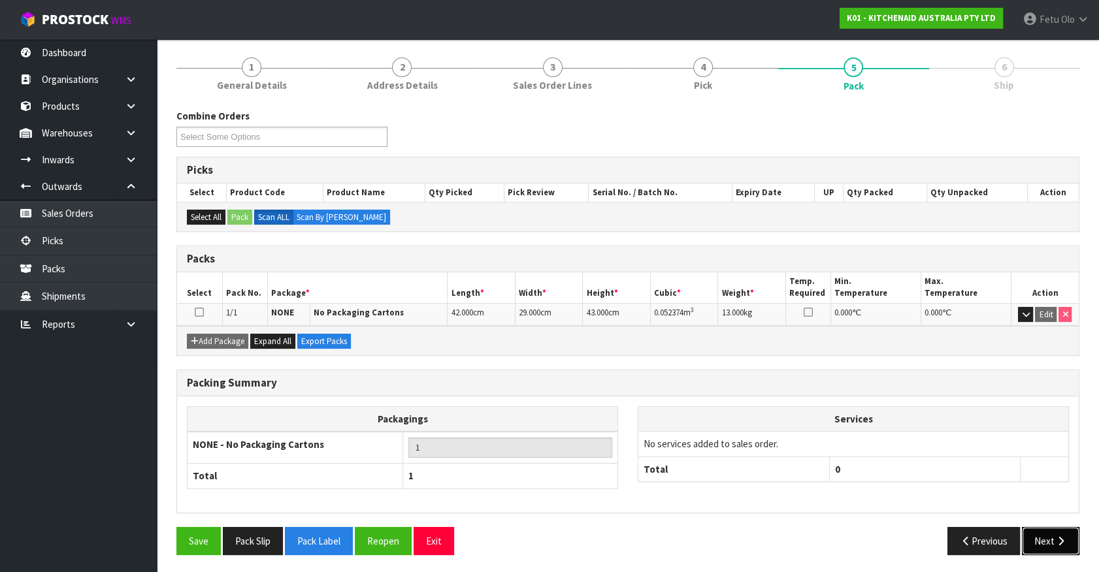
click at [1048, 542] on button "Next" at bounding box center [1051, 541] width 58 height 28
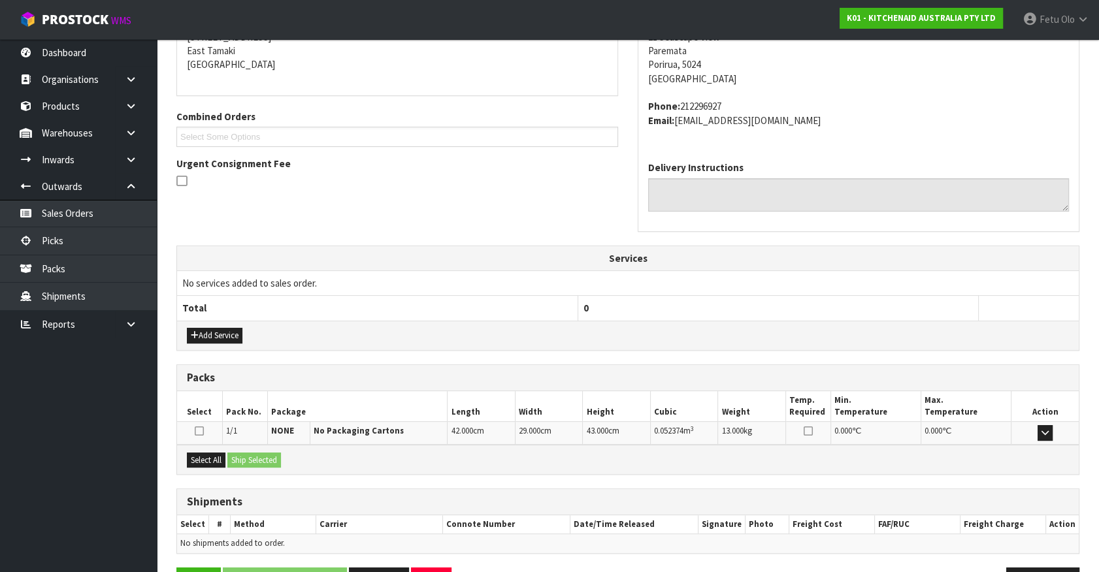
scroll to position [318, 0]
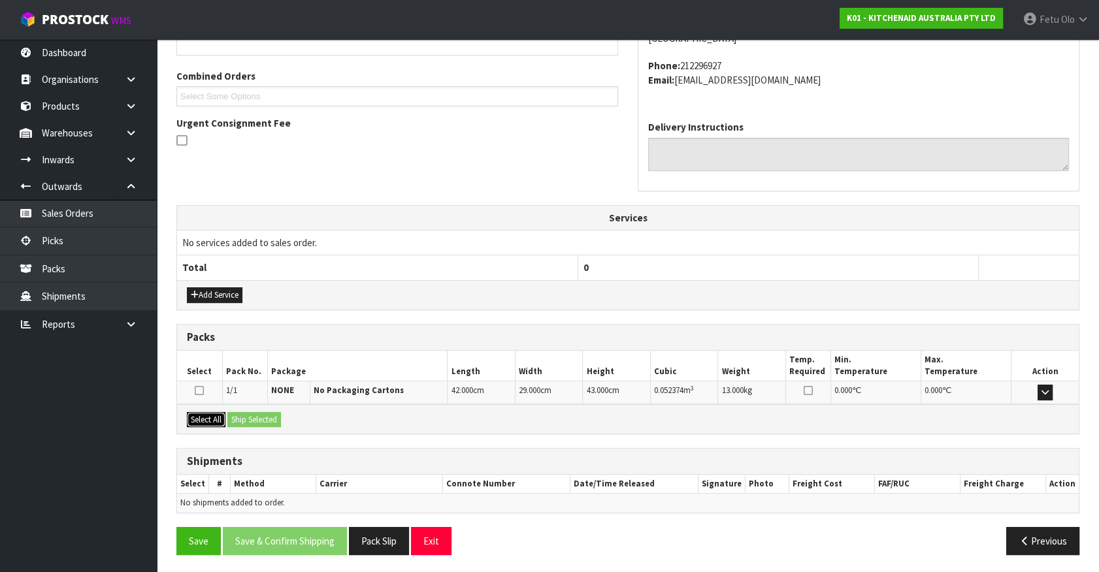
click at [213, 416] on button "Select All" at bounding box center [206, 420] width 39 height 16
click at [261, 412] on button "Ship Selected" at bounding box center [254, 420] width 54 height 16
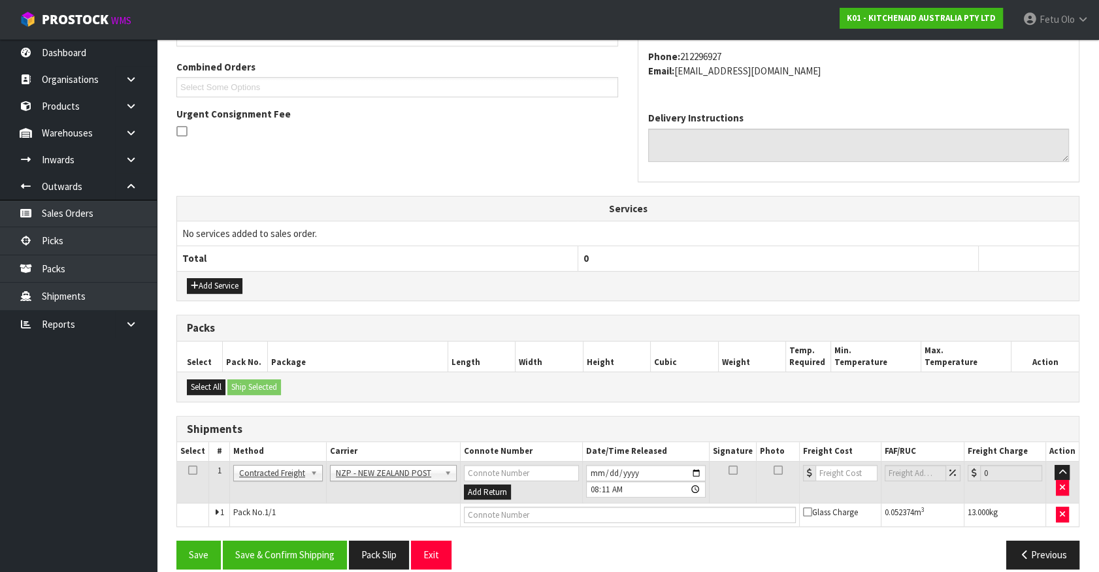
scroll to position [340, 0]
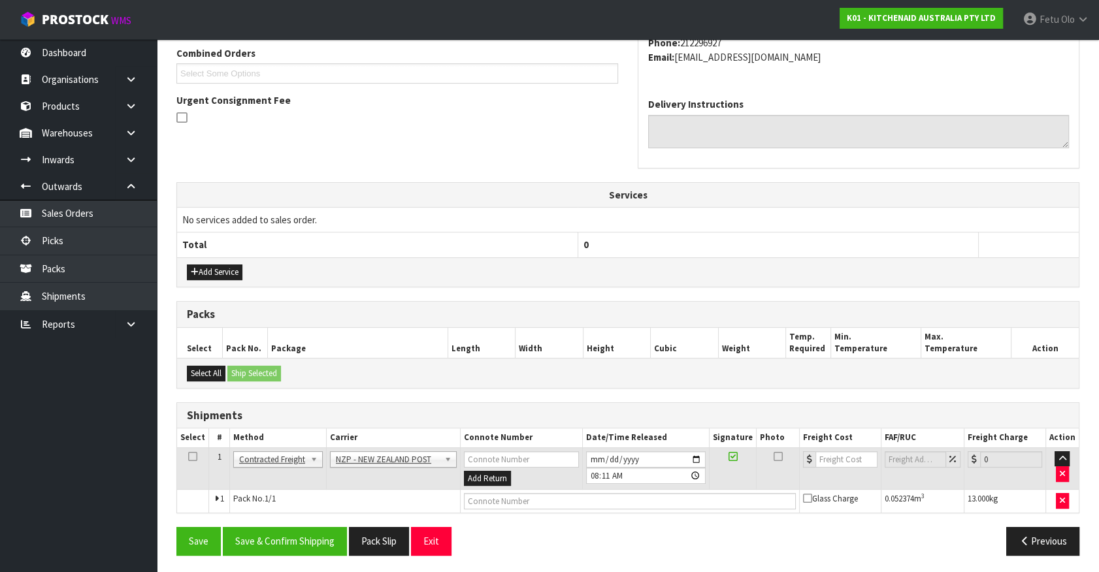
click at [305, 519] on div "From Address CONTRACT WAREHOUSING & LOGISTICS 17 Allens Road East Tamaki Auckla…" at bounding box center [627, 241] width 903 height 650
click at [305, 541] on button "Save & Confirm Shipping" at bounding box center [285, 541] width 124 height 28
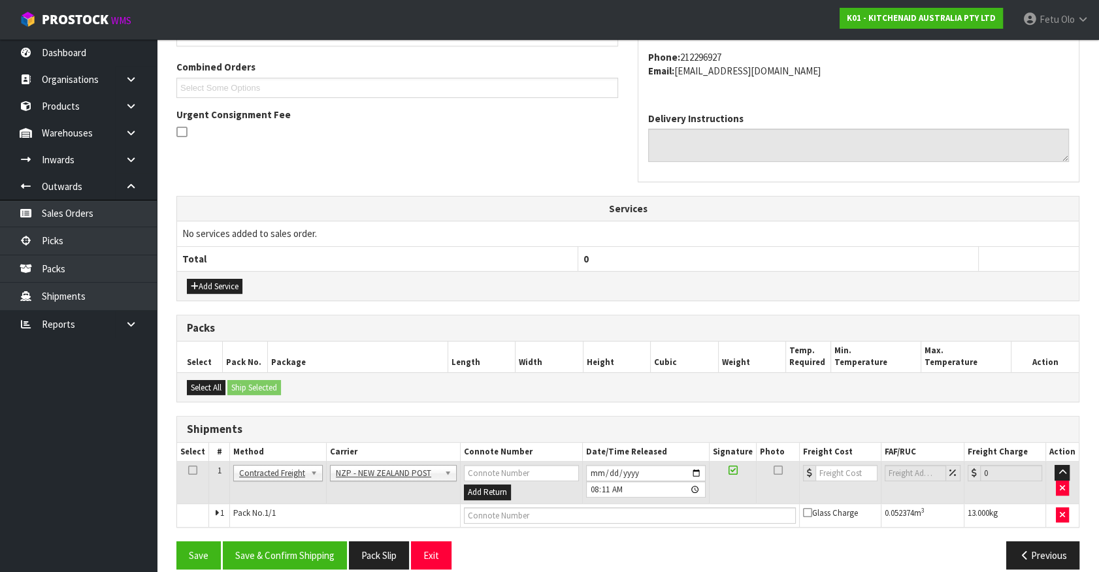
scroll to position [0, 0]
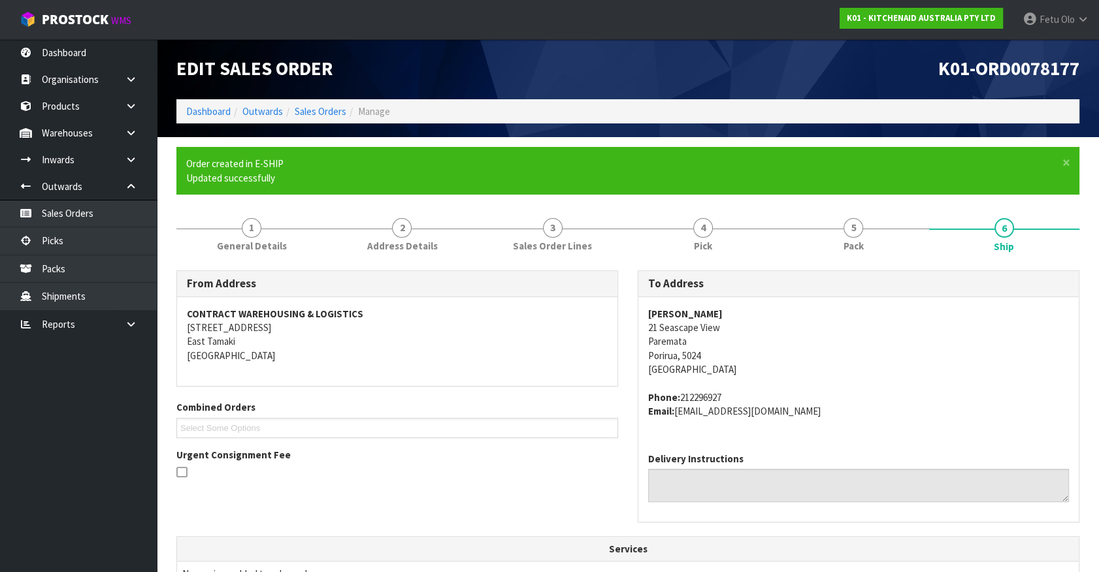
click at [941, 425] on div "Claire Murphy 21 Seascape View Paremata Porirua, 5024 New Zealand Phone: 212296…" at bounding box center [858, 369] width 440 height 145
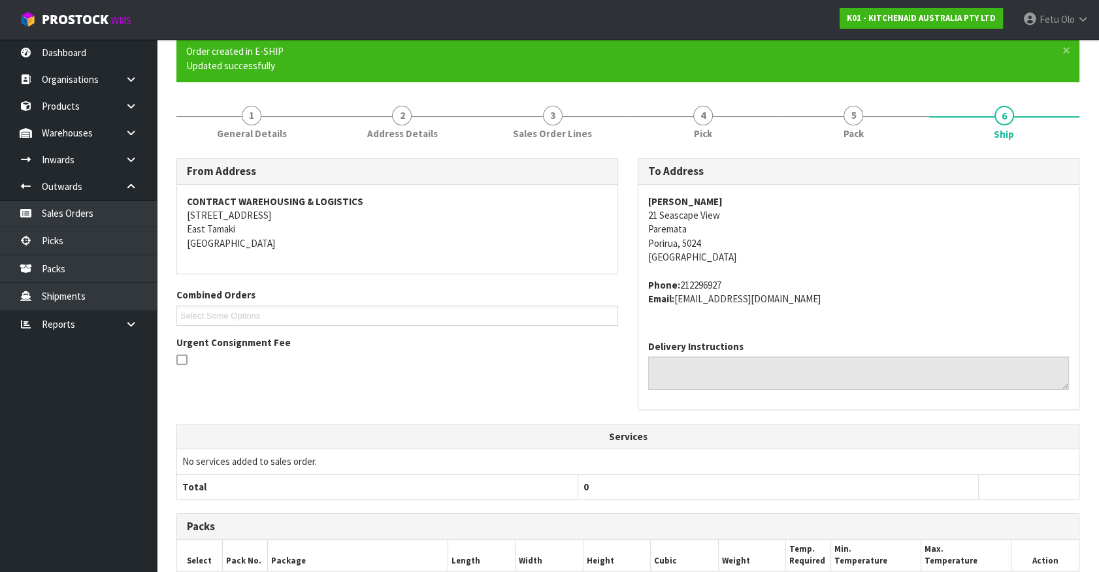
scroll to position [322, 0]
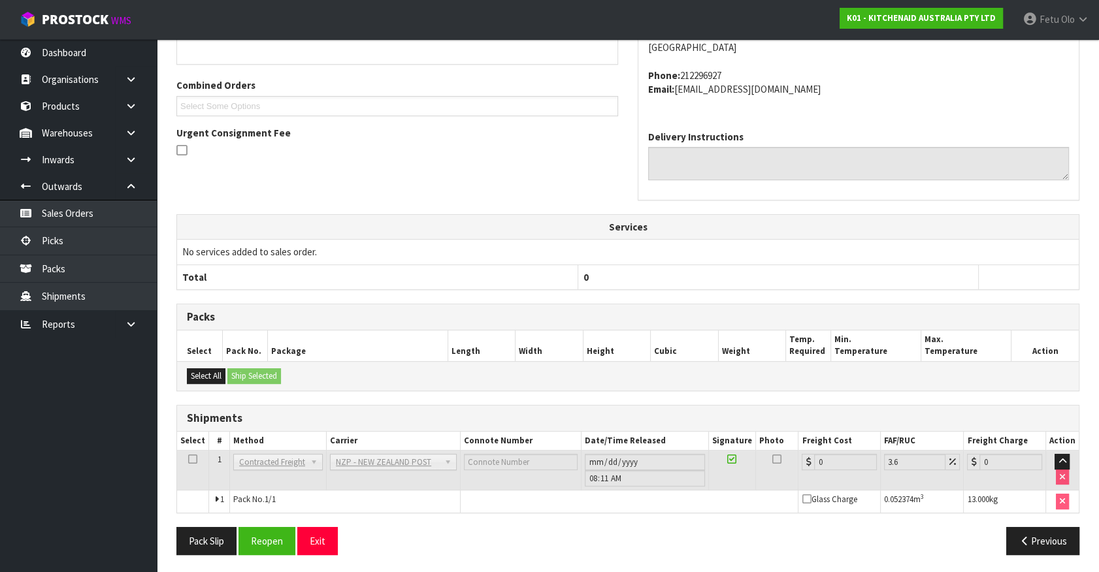
click at [836, 293] on div "From Address CONTRACT WAREHOUSING & LOGISTICS 17 Allens Road East Tamaki Auckla…" at bounding box center [627, 256] width 903 height 617
click at [273, 540] on button "Reopen" at bounding box center [267, 541] width 57 height 28
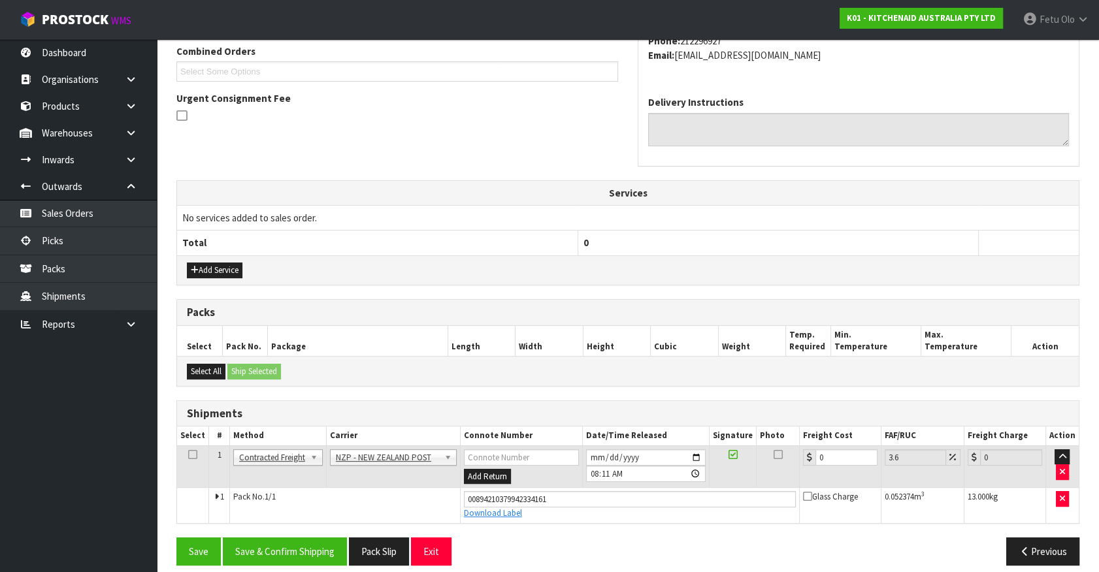
scroll to position [353, 0]
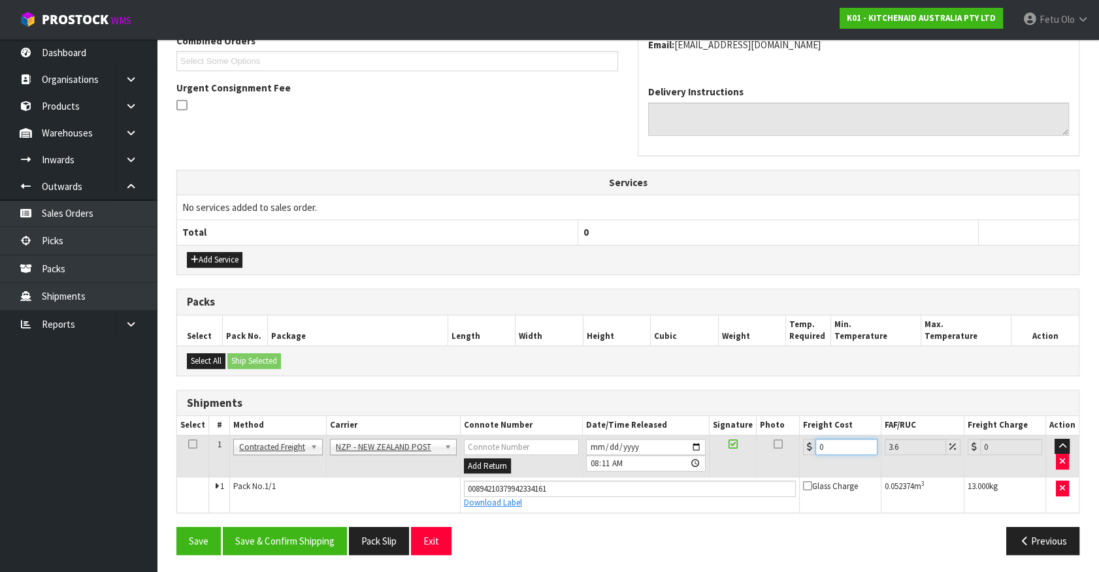
drag, startPoint x: 693, startPoint y: 465, endPoint x: 418, endPoint y: 512, distance: 279.1
click at [418, 512] on div "From Address CONTRACT WAREHOUSING & LOGISTICS 17 Allens Road East Tamaki Auckla…" at bounding box center [627, 234] width 903 height 662
type input "1"
type input "1.04"
type input "10"
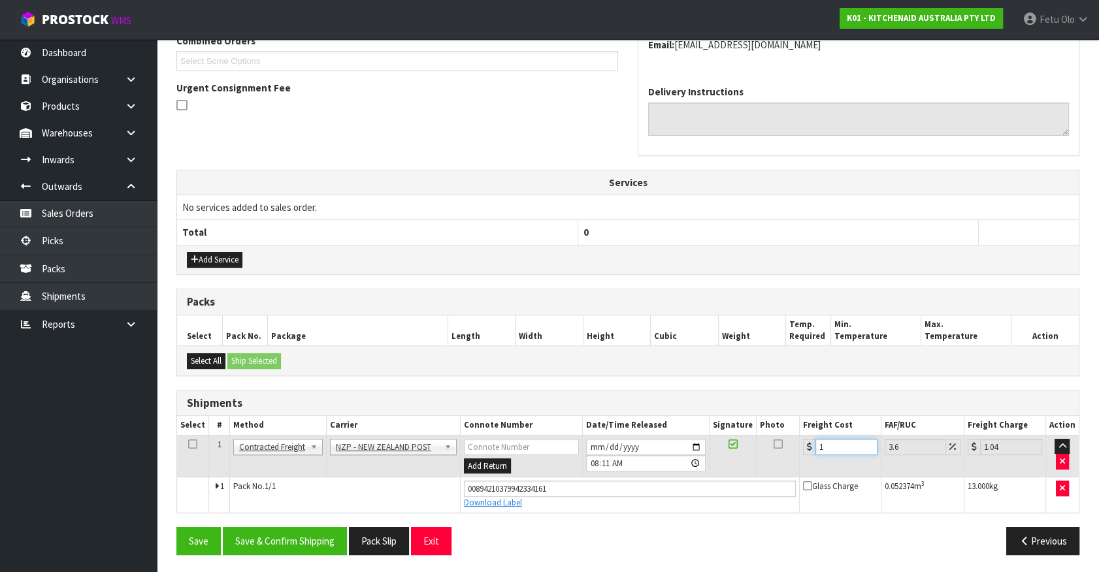
type input "10.36"
type input "10.8"
type input "11.19"
type input "10.89"
type input "11.28"
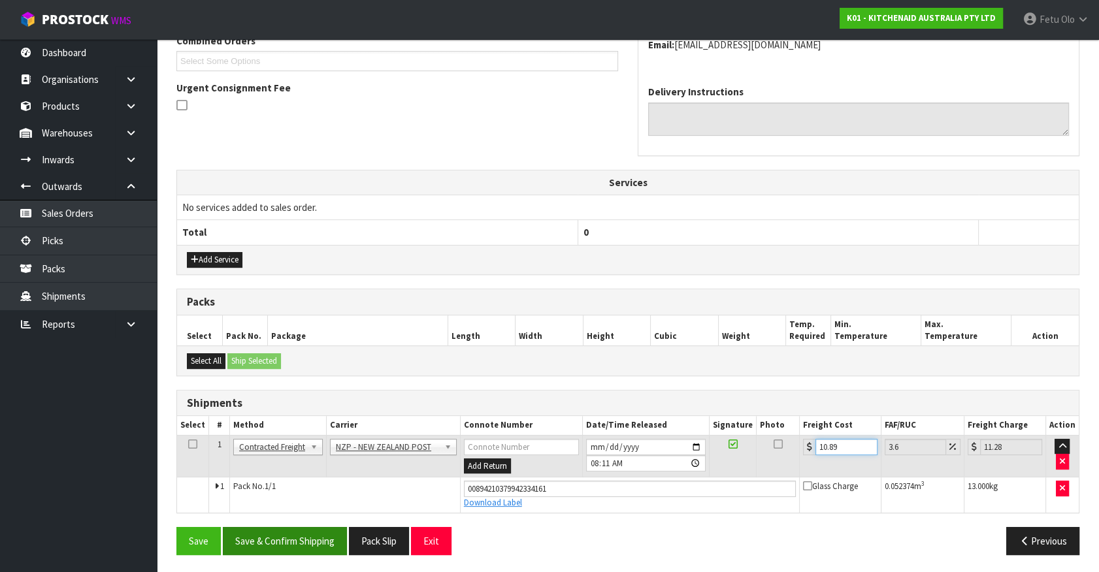
type input "10.89"
click at [261, 536] on button "Save & Confirm Shipping" at bounding box center [285, 541] width 124 height 28
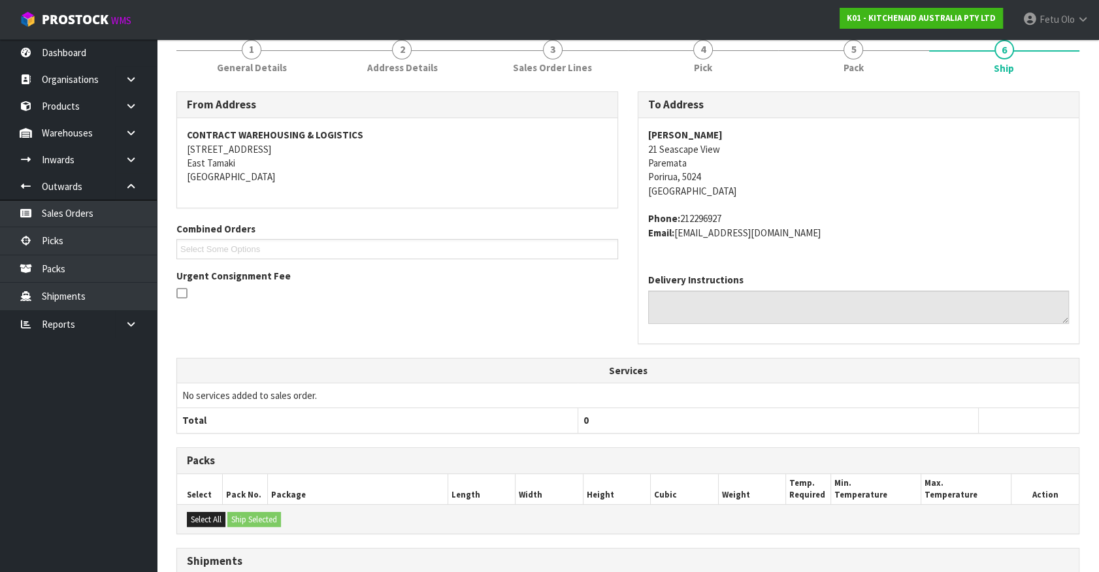
scroll to position [317, 0]
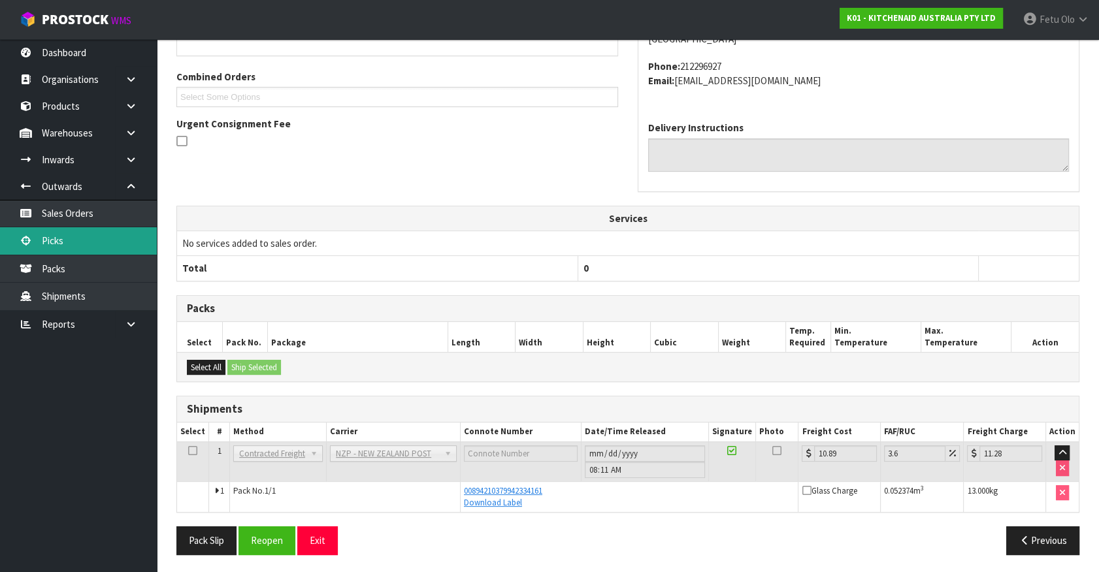
click at [72, 236] on link "Picks" at bounding box center [78, 240] width 157 height 27
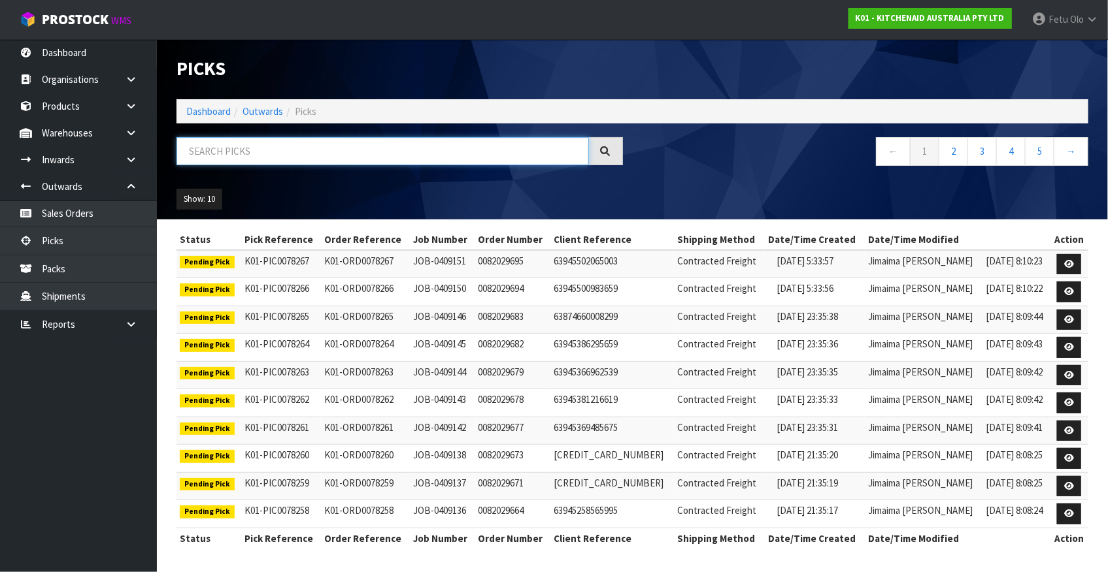
click at [255, 154] on input "text" at bounding box center [382, 151] width 412 height 28
type input "78173"
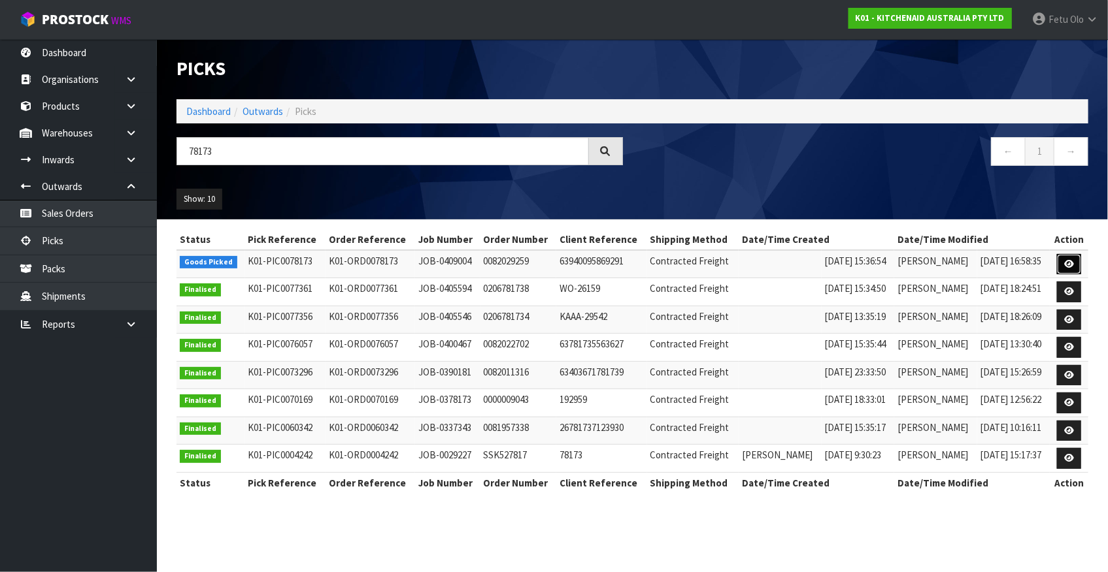
click at [1068, 260] on icon at bounding box center [1069, 264] width 10 height 8
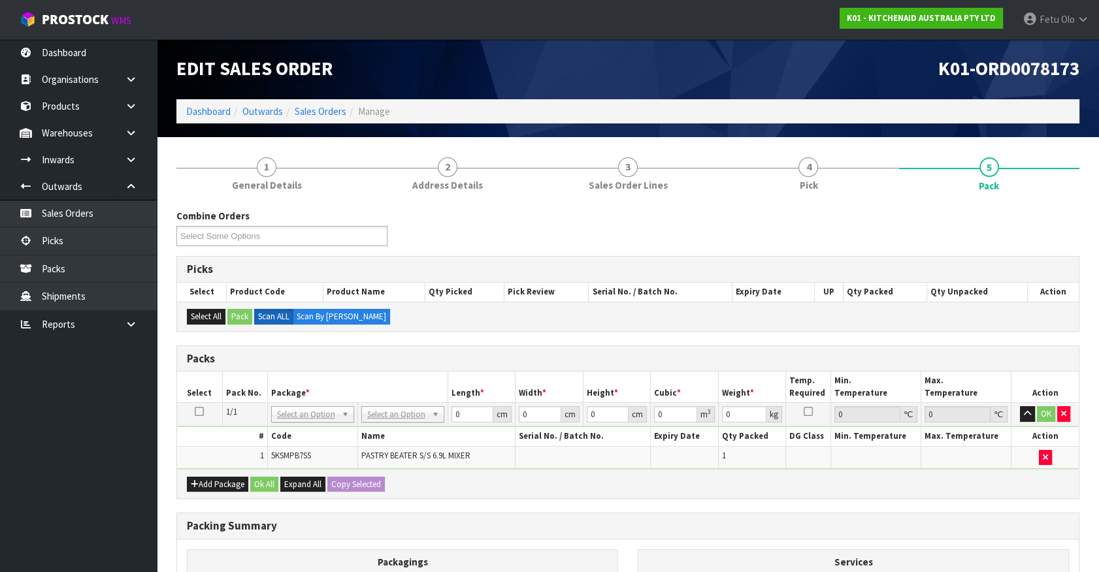
click at [559, 355] on h3 "Packs" at bounding box center [628, 359] width 882 height 12
drag, startPoint x: 295, startPoint y: 416, endPoint x: 306, endPoint y: 437, distance: 24.3
click at [308, 433] on input "text" at bounding box center [312, 432] width 76 height 16
type input "01"
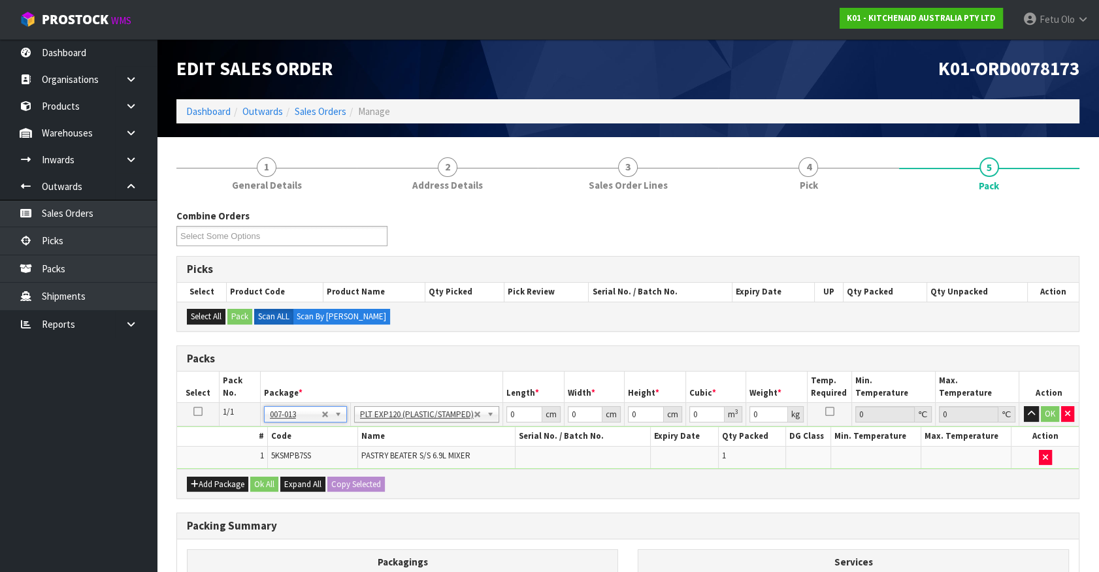
type input "110"
type input "13"
type input "0.1573"
type input "8.7"
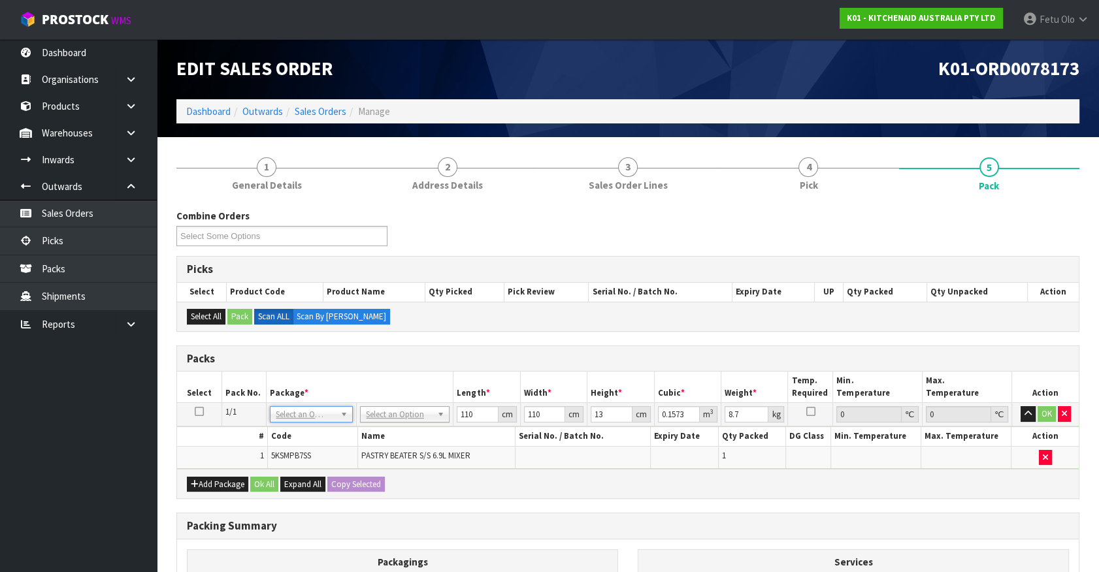
click at [306, 423] on td "NONE 007-001 007-002 007-004 007-009 007-013 007-014 007-015 007-017 007-018 00…" at bounding box center [312, 415] width 90 height 24
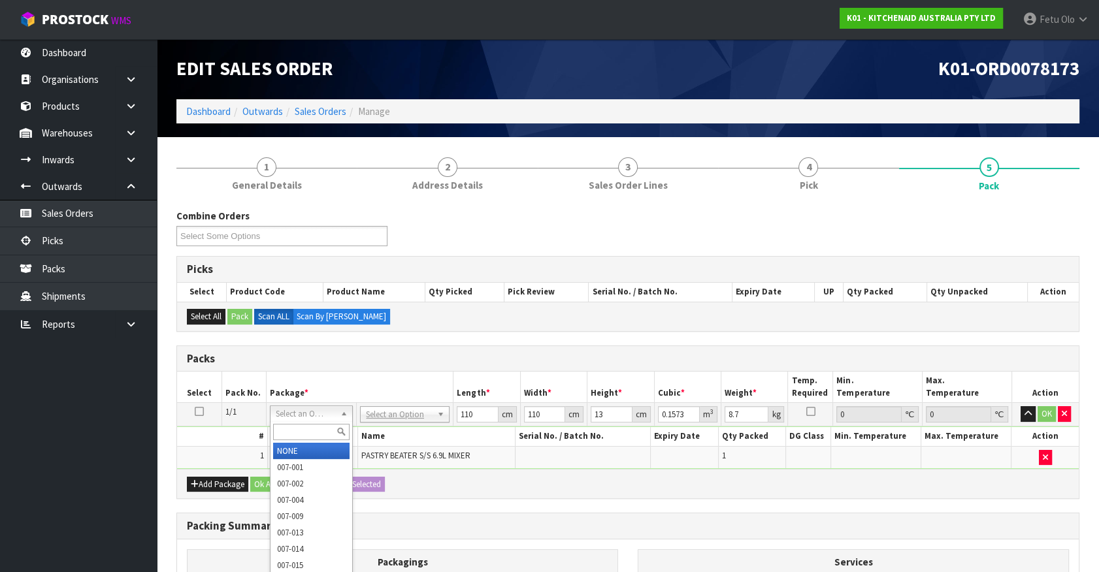
click at [310, 425] on input "text" at bounding box center [311, 432] width 76 height 16
type input "011"
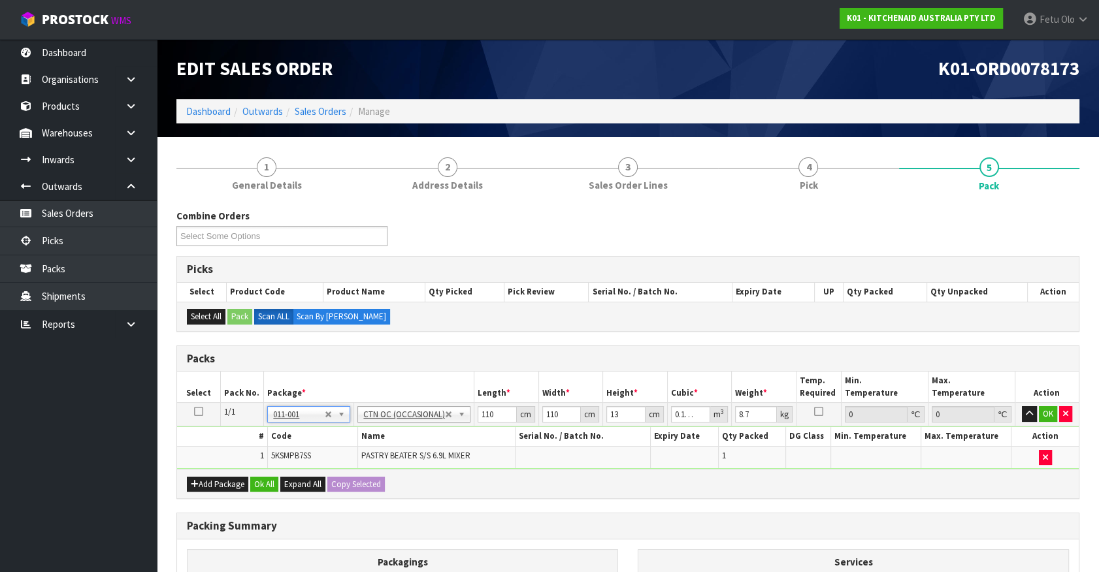
type input "0"
type input "0.7"
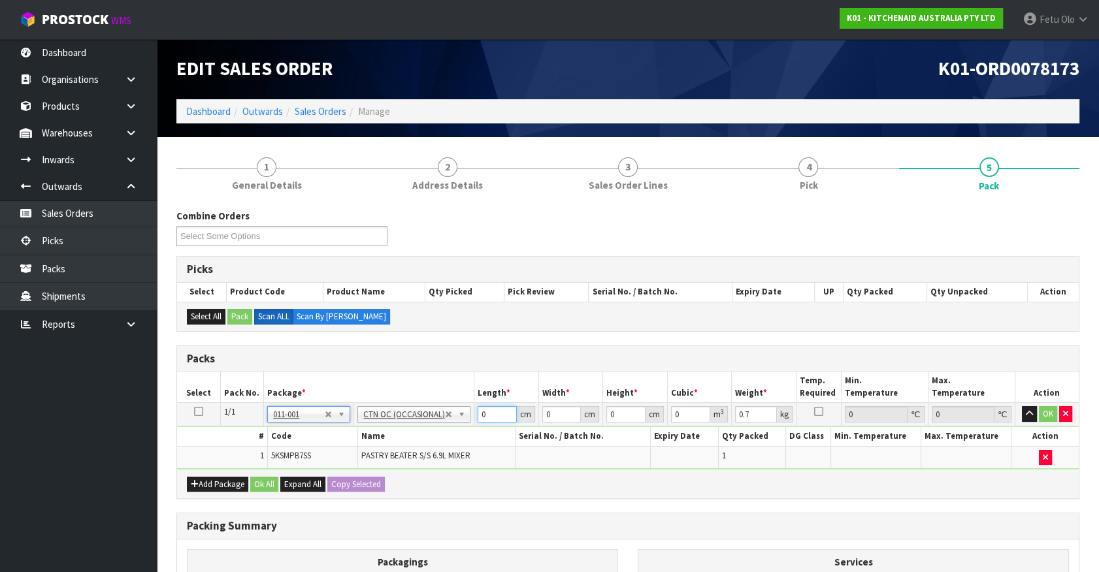
drag, startPoint x: 482, startPoint y: 413, endPoint x: 422, endPoint y: 424, distance: 61.1
click at [422, 424] on tr "1/1 NONE 007-001 007-002 007-004 007-009 007-013 007-014 007-015 007-017 007-01…" at bounding box center [628, 415] width 902 height 24
type input "21"
type input "14"
click at [622, 417] on input "0" at bounding box center [625, 414] width 39 height 16
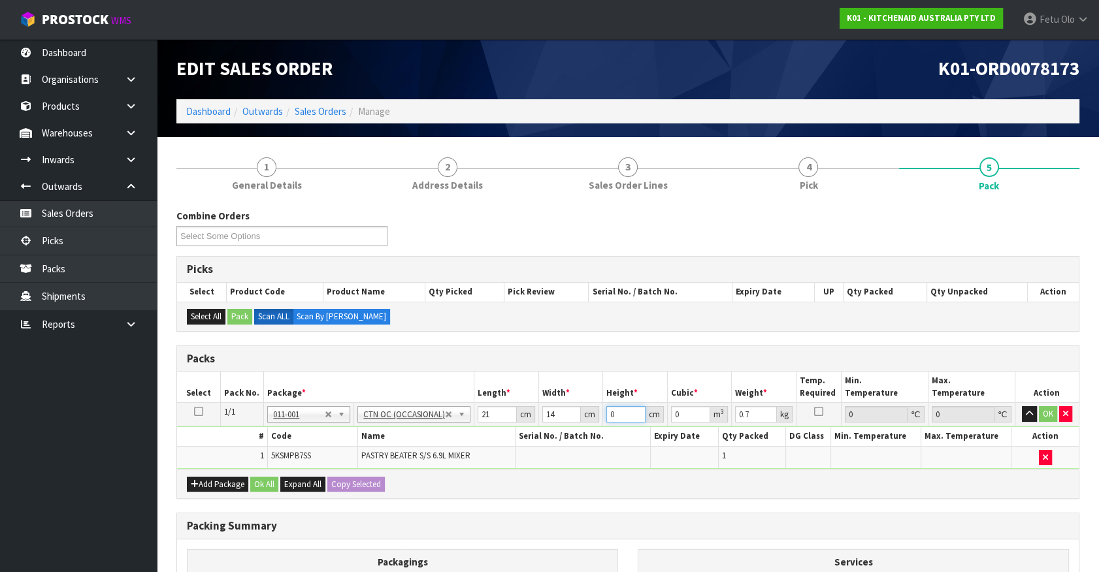
drag, startPoint x: 622, startPoint y: 417, endPoint x: 600, endPoint y: 424, distance: 23.4
click at [600, 424] on tr "1/1 NONE 007-001 007-002 007-004 007-009 007-013 007-014 007-015 007-017 007-01…" at bounding box center [628, 415] width 902 height 24
type input "1"
type input "0.000294"
type input "19"
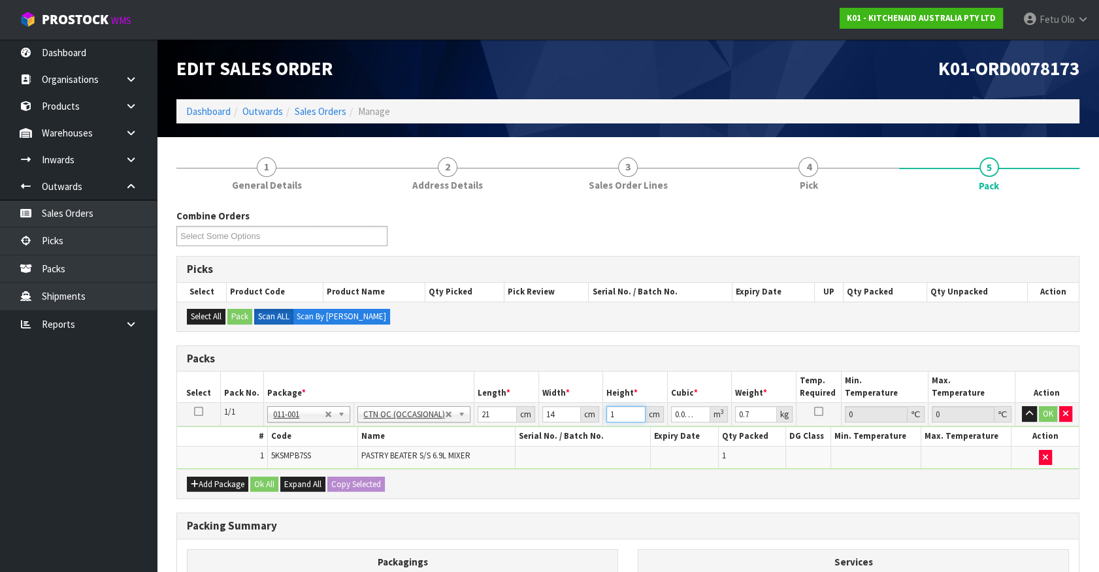
type input "0.005586"
type input "19"
type input "2"
click button "OK" at bounding box center [1048, 414] width 18 height 16
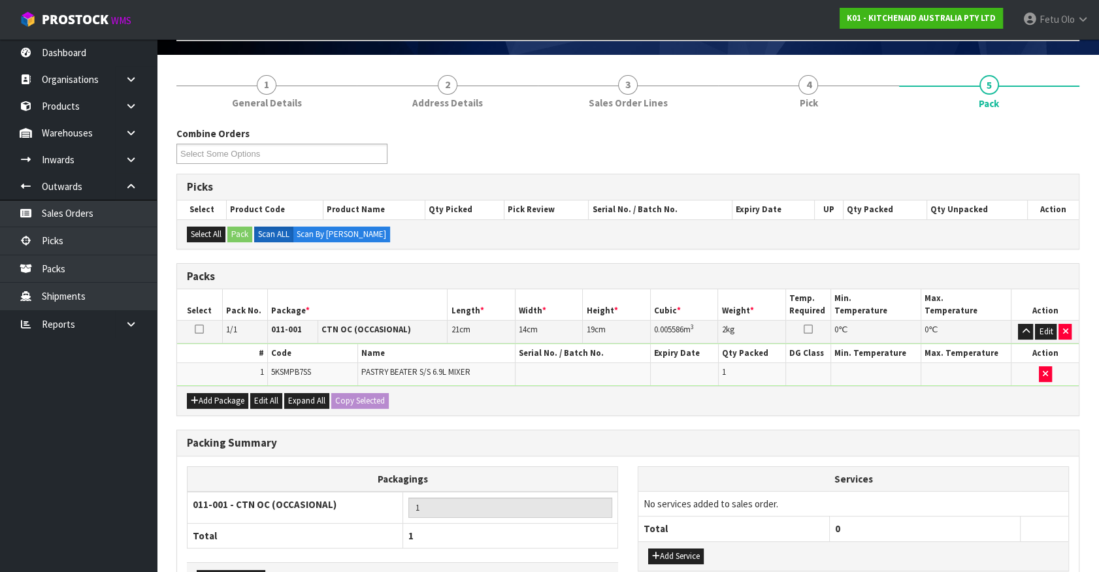
scroll to position [171, 0]
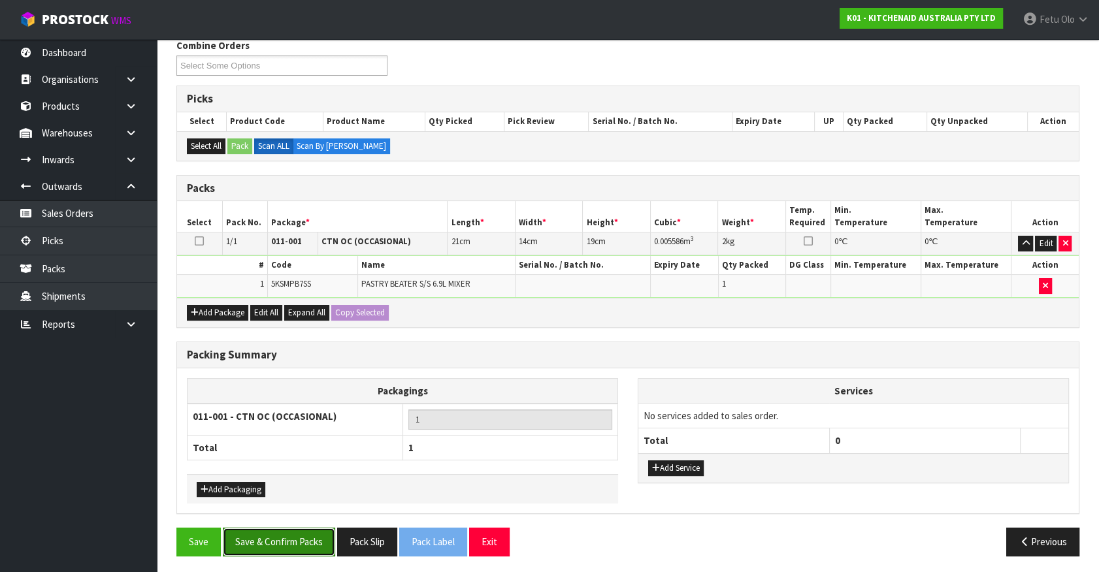
click at [271, 538] on button "Save & Confirm Packs" at bounding box center [279, 542] width 112 height 28
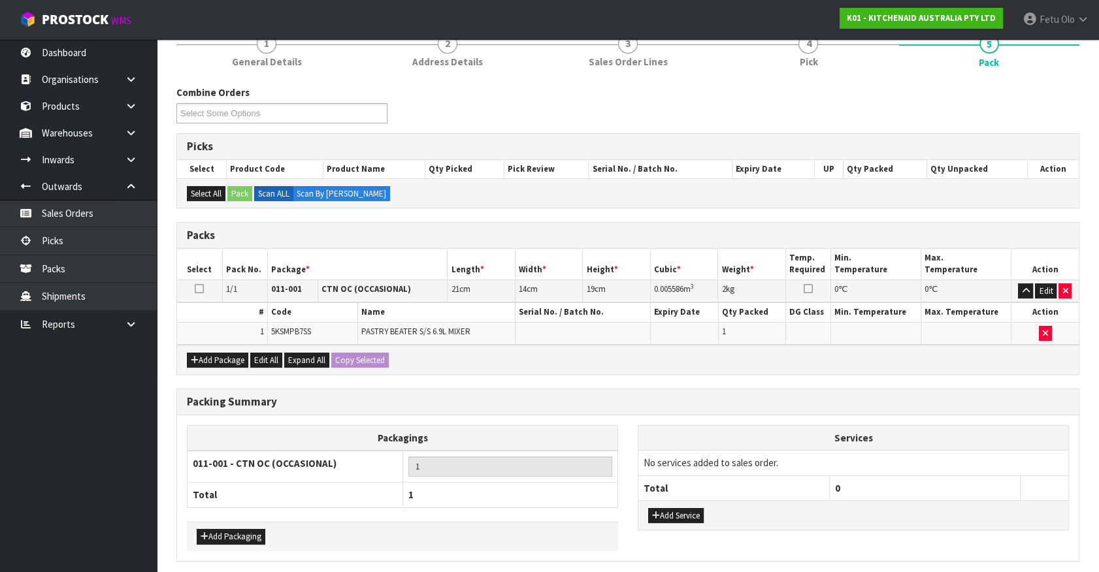
scroll to position [0, 0]
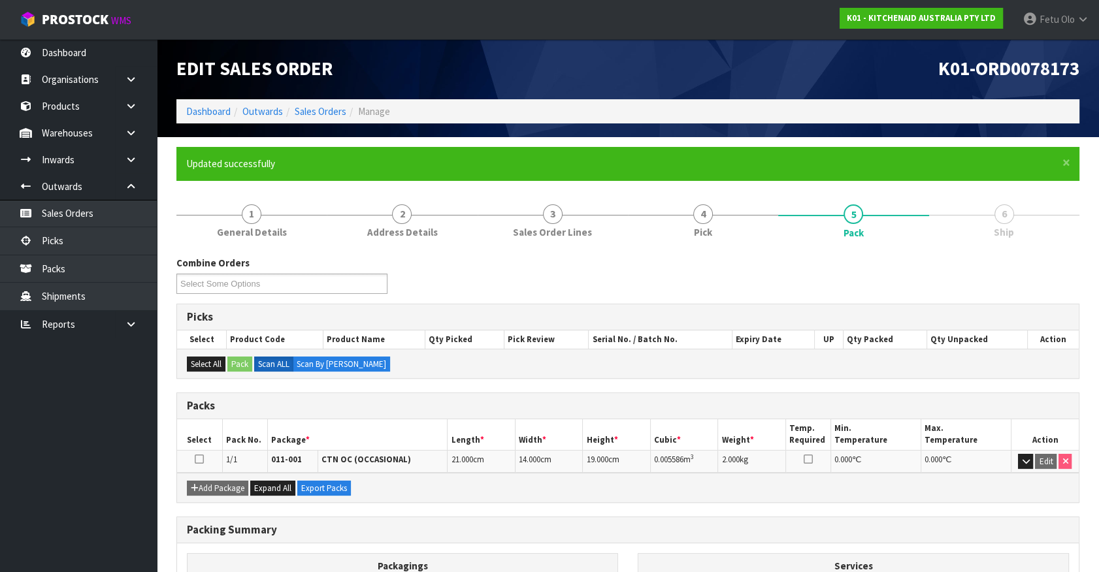
drag, startPoint x: 793, startPoint y: 534, endPoint x: 926, endPoint y: 527, distance: 132.8
click at [793, 534] on h3 "Packing Summary" at bounding box center [628, 530] width 882 height 12
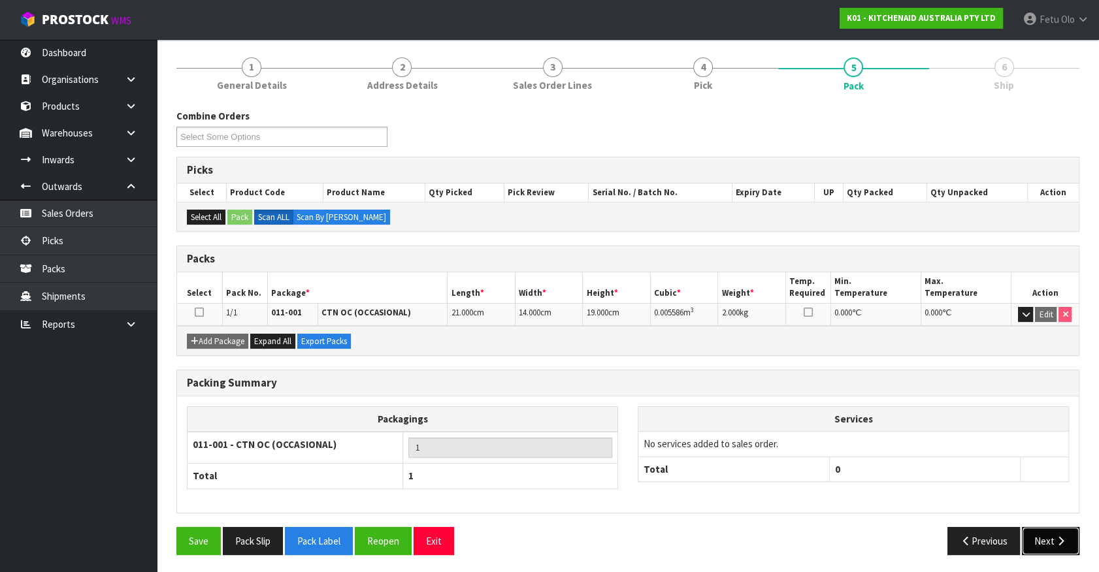
click at [1037, 552] on button "Next" at bounding box center [1051, 541] width 58 height 28
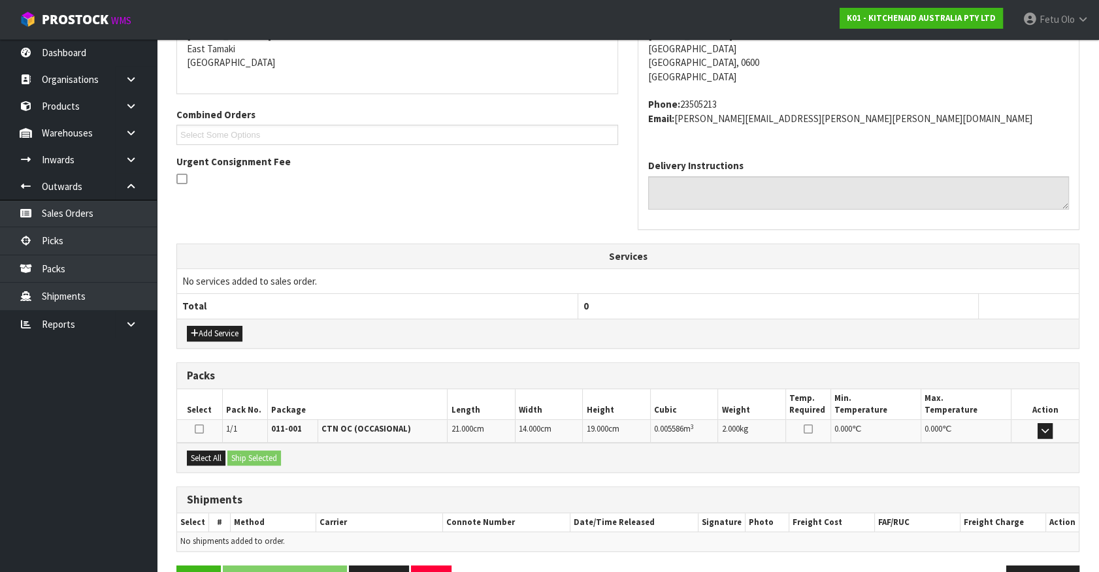
scroll to position [318, 0]
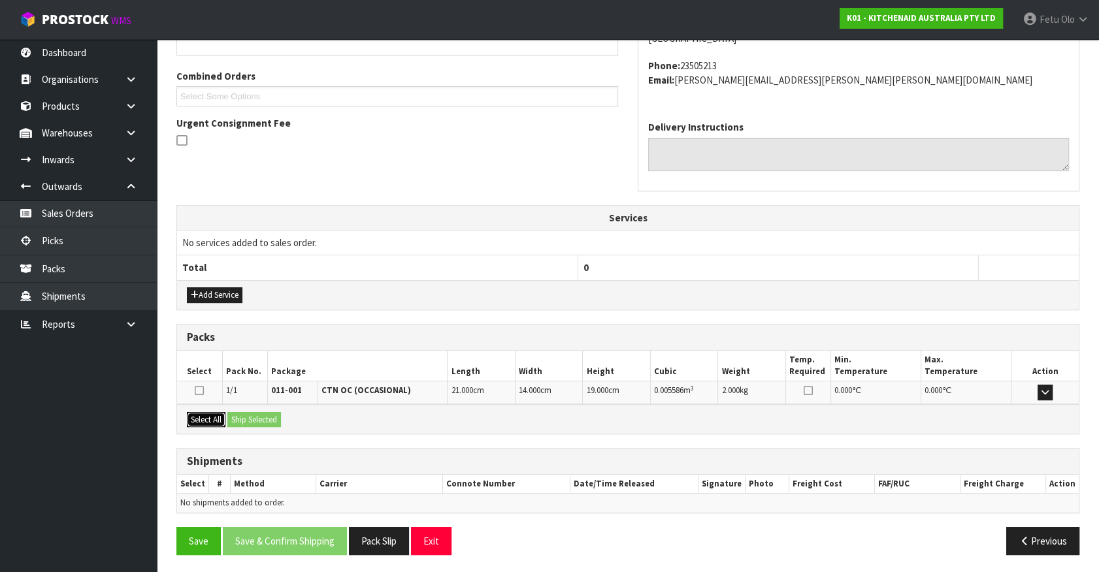
click at [201, 418] on button "Select All" at bounding box center [206, 420] width 39 height 16
click at [269, 416] on button "Ship Selected" at bounding box center [254, 420] width 54 height 16
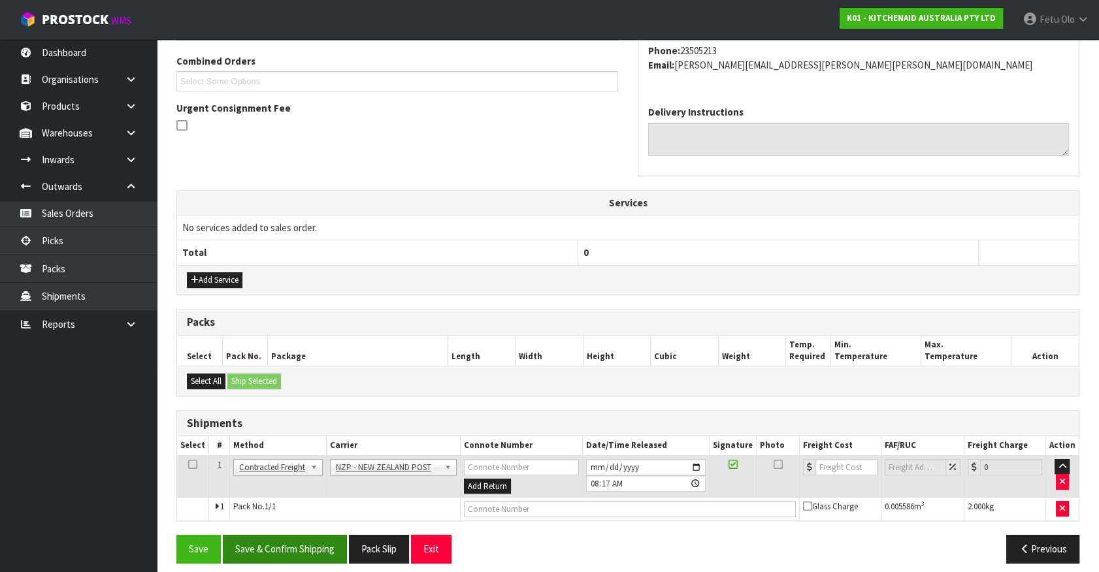
scroll to position [340, 0]
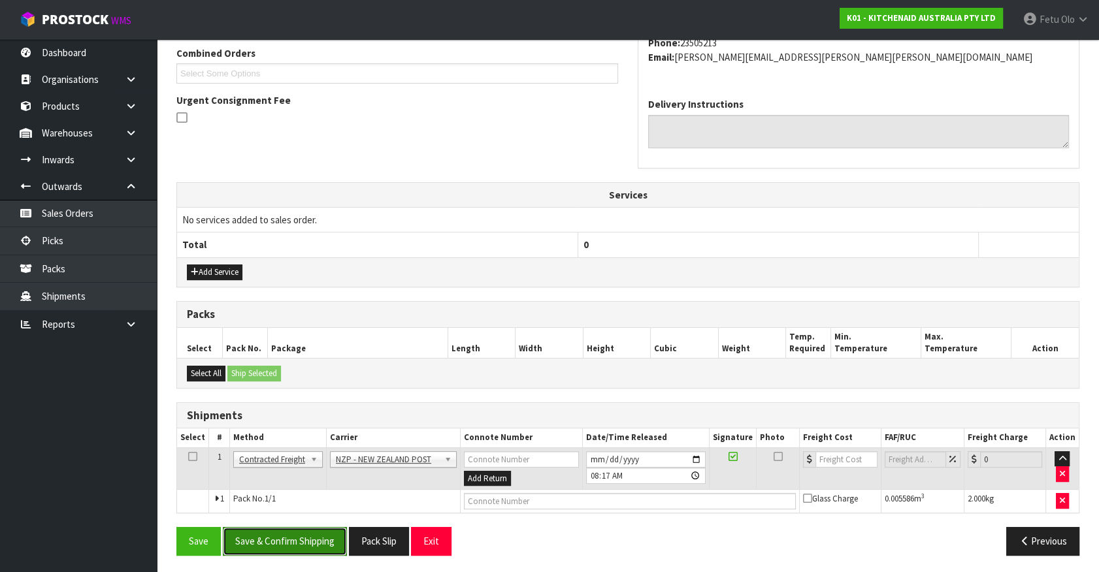
click at [294, 528] on button "Save & Confirm Shipping" at bounding box center [285, 541] width 124 height 28
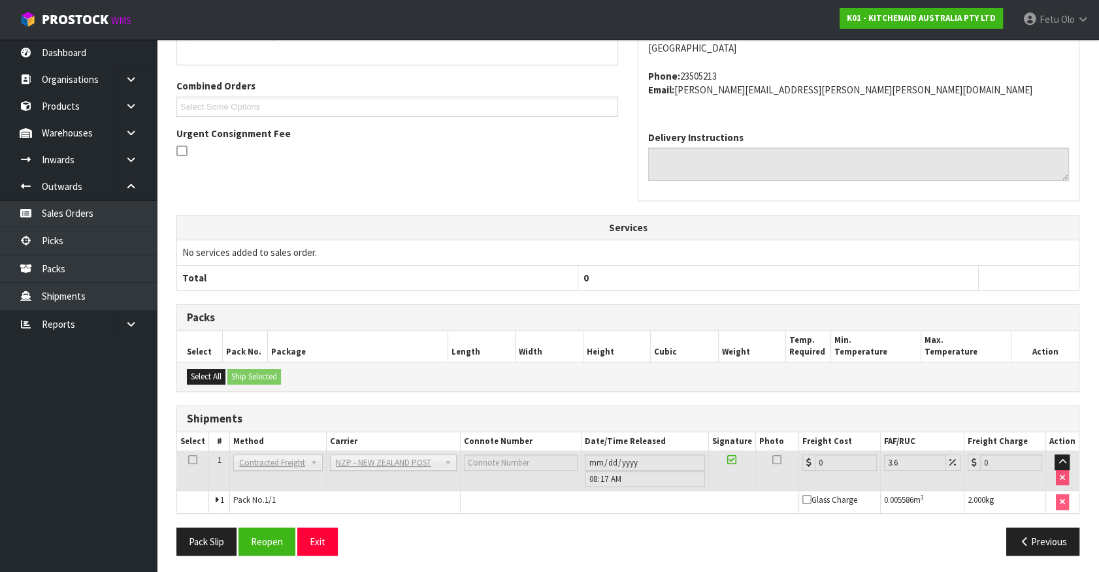
scroll to position [322, 0]
drag, startPoint x: 266, startPoint y: 527, endPoint x: 265, endPoint y: 510, distance: 17.0
click at [265, 527] on button "Reopen" at bounding box center [267, 541] width 57 height 28
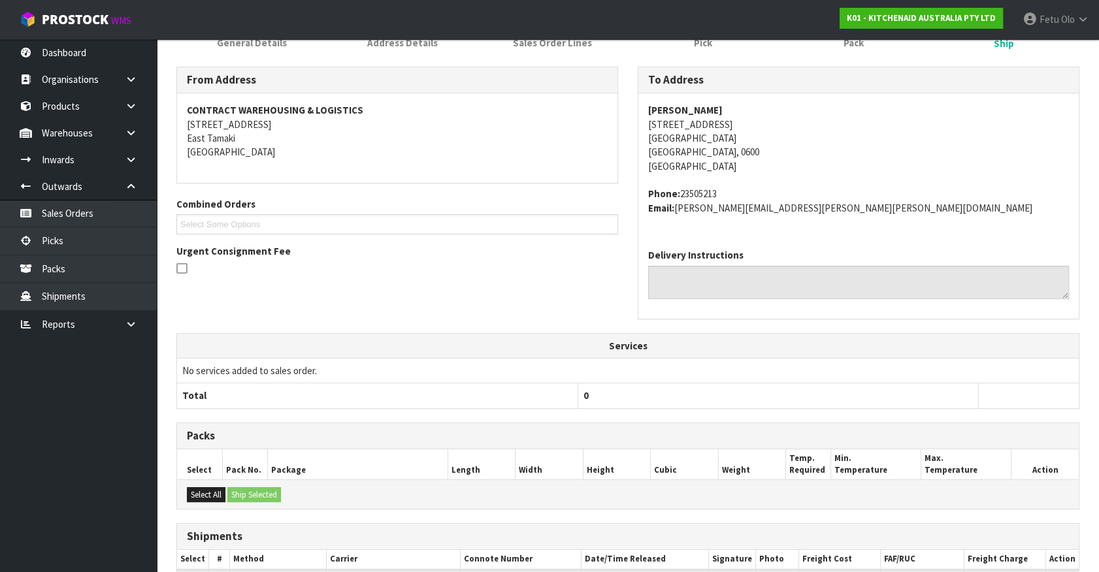
scroll to position [308, 0]
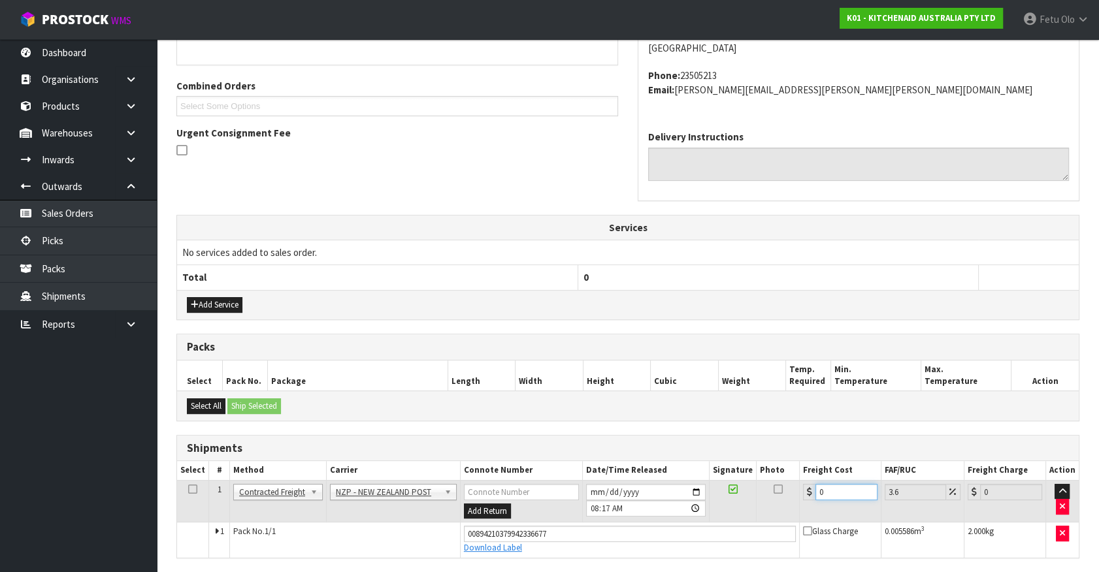
drag, startPoint x: 836, startPoint y: 491, endPoint x: 430, endPoint y: 518, distance: 407.4
click at [430, 518] on tr "1 Client Local Pickup Customer Local Pickup Company Freight Contracted Freight …" at bounding box center [628, 501] width 902 height 42
type input "54"
type input "55.94"
type input "54.3"
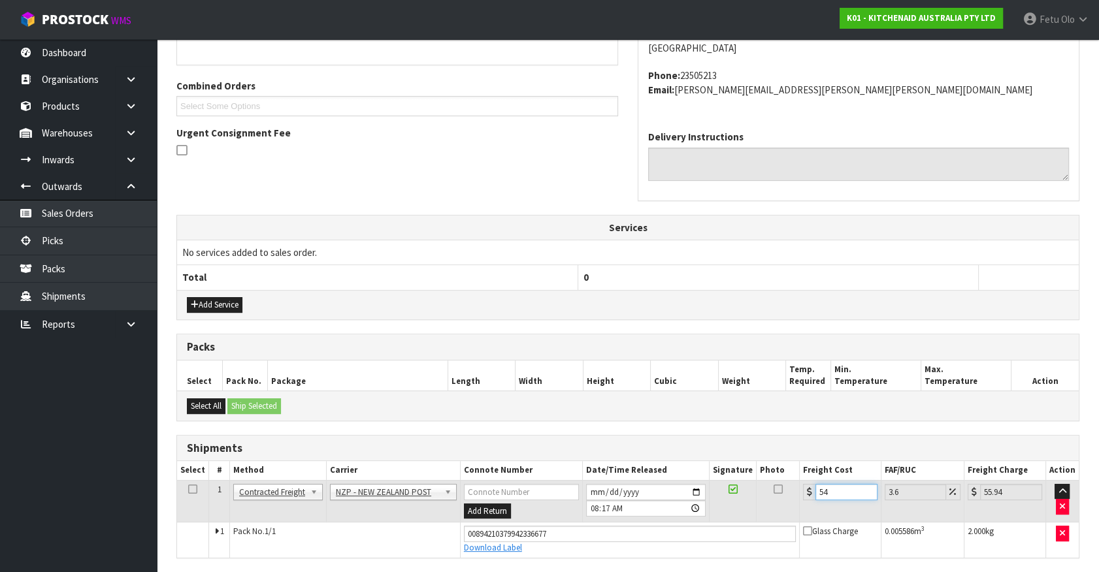
type input "56.25"
type input "54.33"
type input "56.29"
drag, startPoint x: 838, startPoint y: 489, endPoint x: 717, endPoint y: 511, distance: 122.8
click at [717, 511] on tr "1 Client Local Pickup Customer Local Pickup Company Freight Contracted Freight …" at bounding box center [628, 501] width 902 height 42
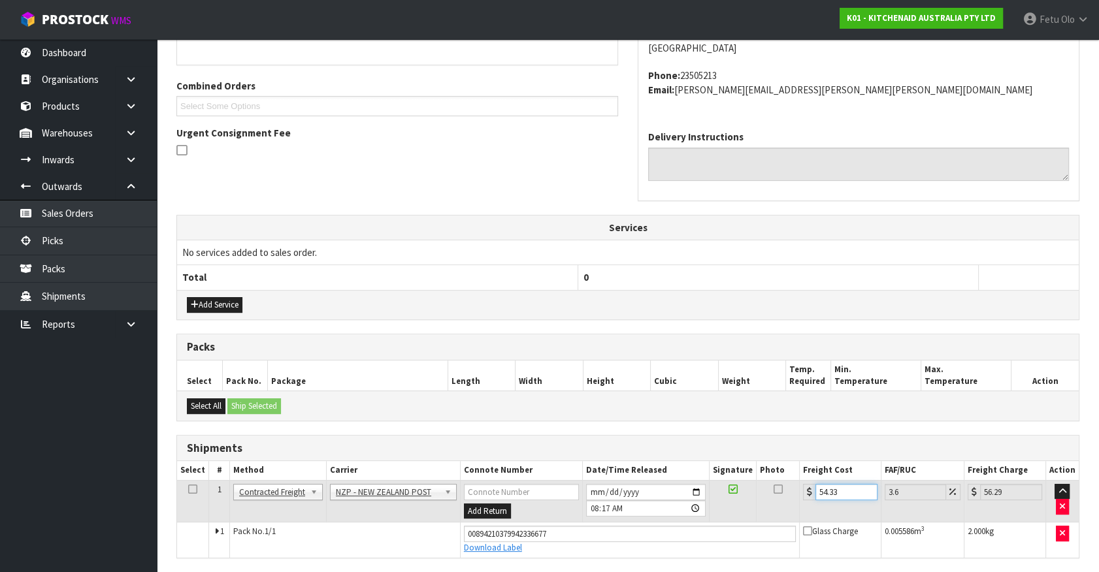
type input "4"
type input "4.14"
type input "4.3"
type input "4.45"
type input "4.33"
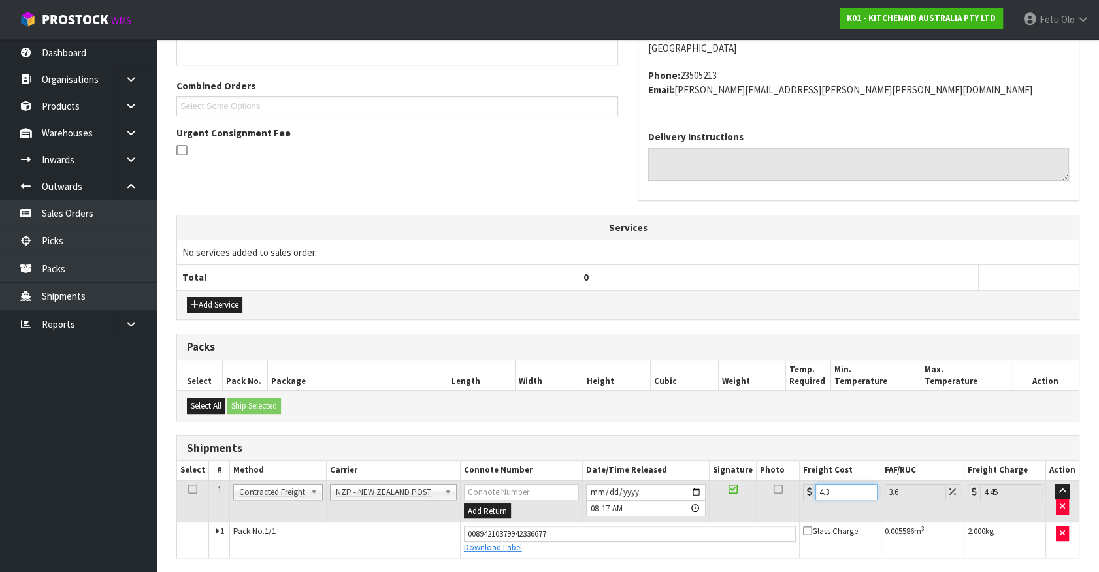
type input "4.49"
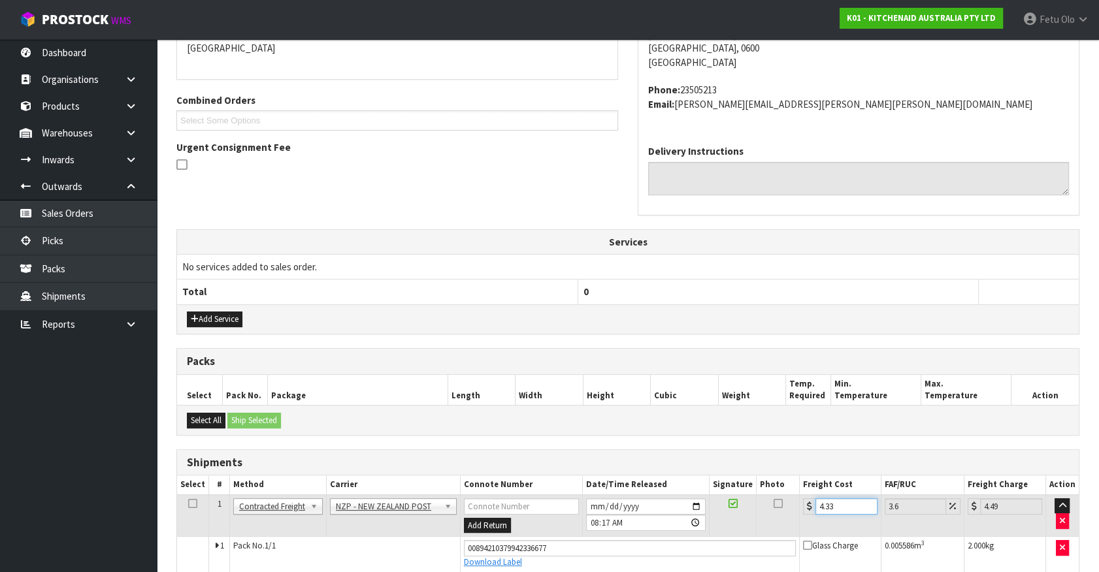
scroll to position [353, 0]
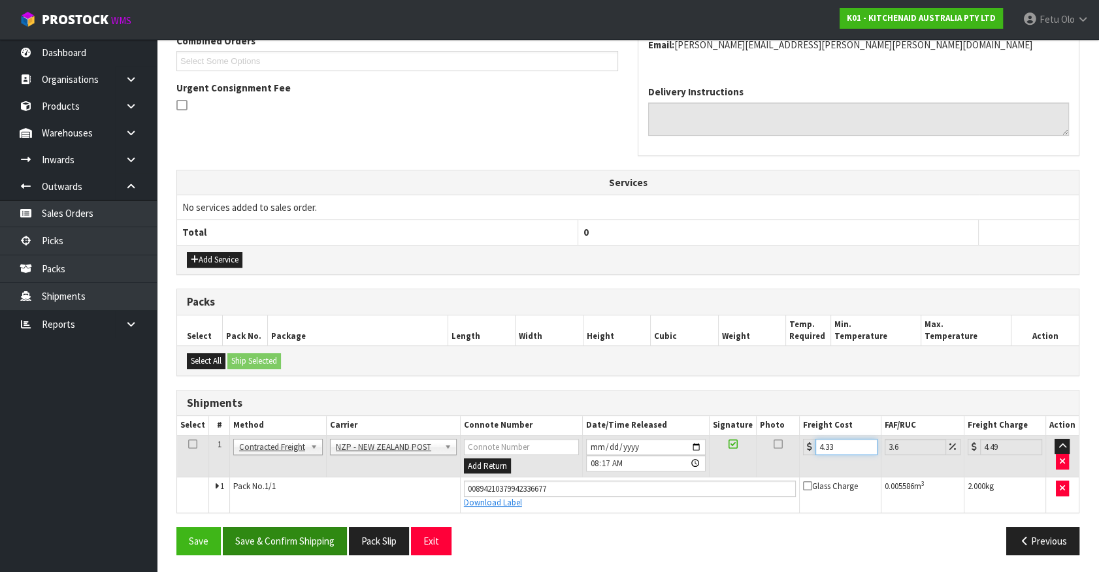
type input "4.33"
click at [323, 533] on button "Save & Confirm Shipping" at bounding box center [285, 541] width 124 height 28
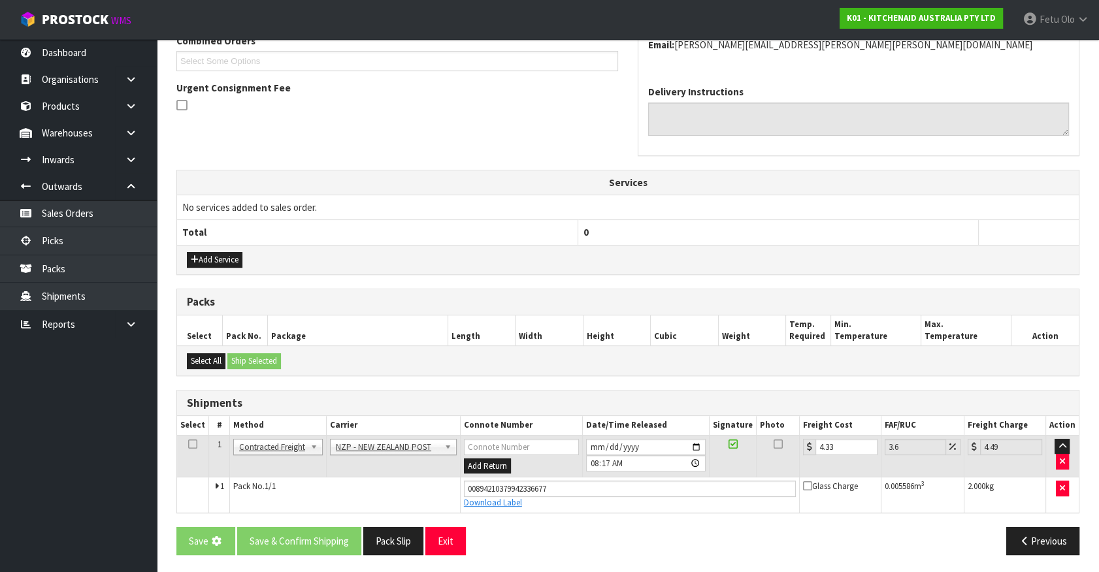
scroll to position [0, 0]
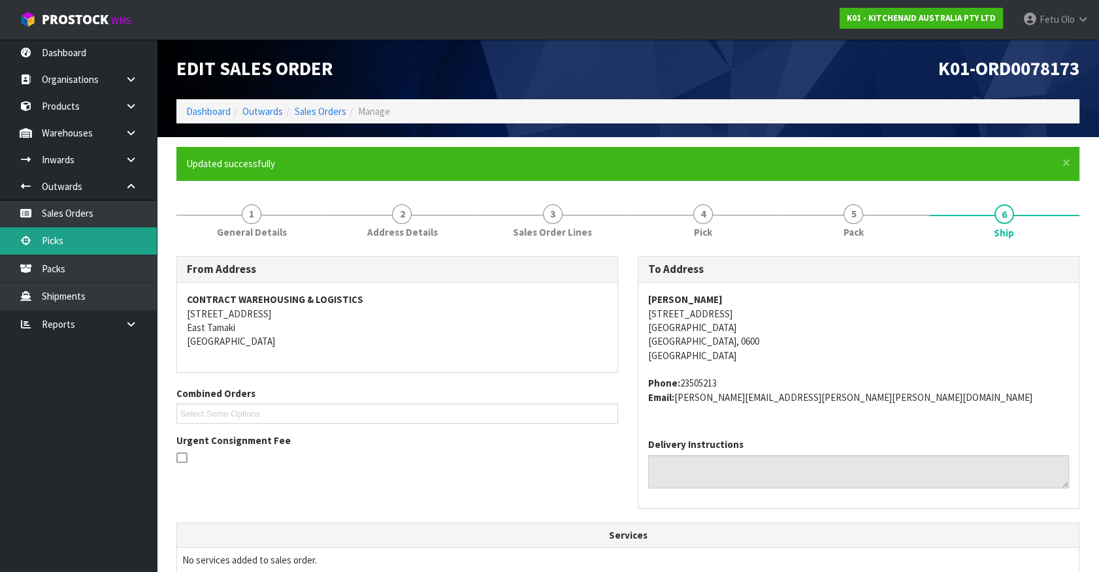
click at [49, 241] on link "Picks" at bounding box center [78, 240] width 157 height 27
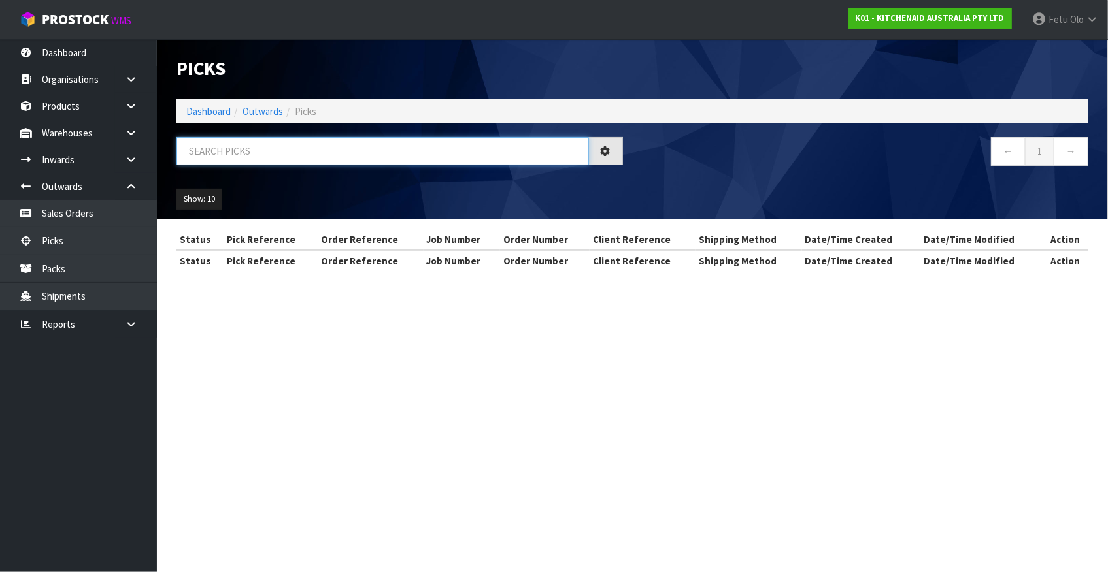
click at [389, 153] on input "text" at bounding box center [382, 151] width 412 height 28
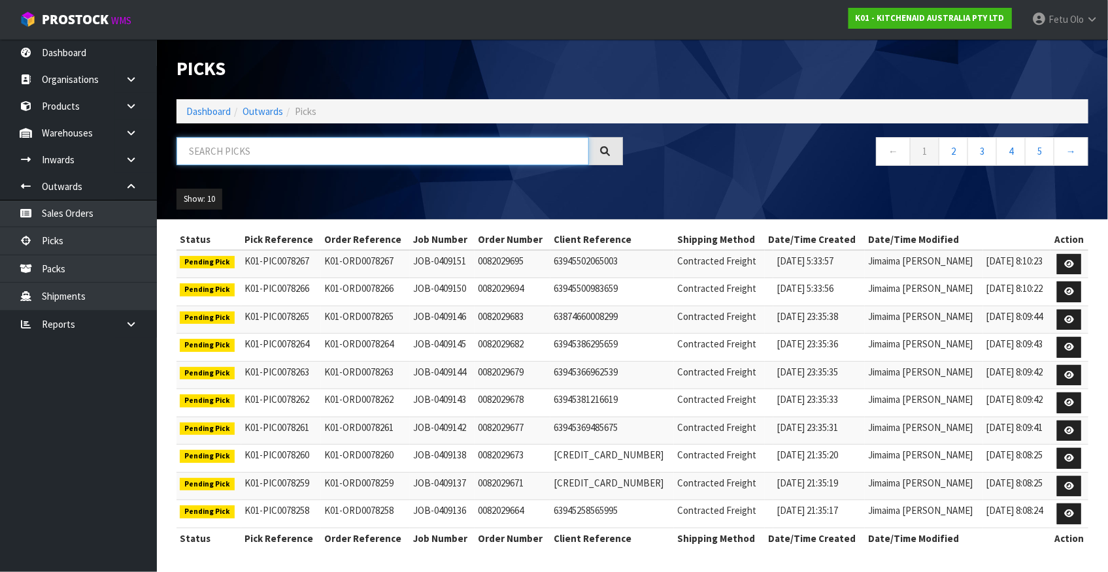
click at [371, 148] on input "text" at bounding box center [382, 151] width 412 height 28
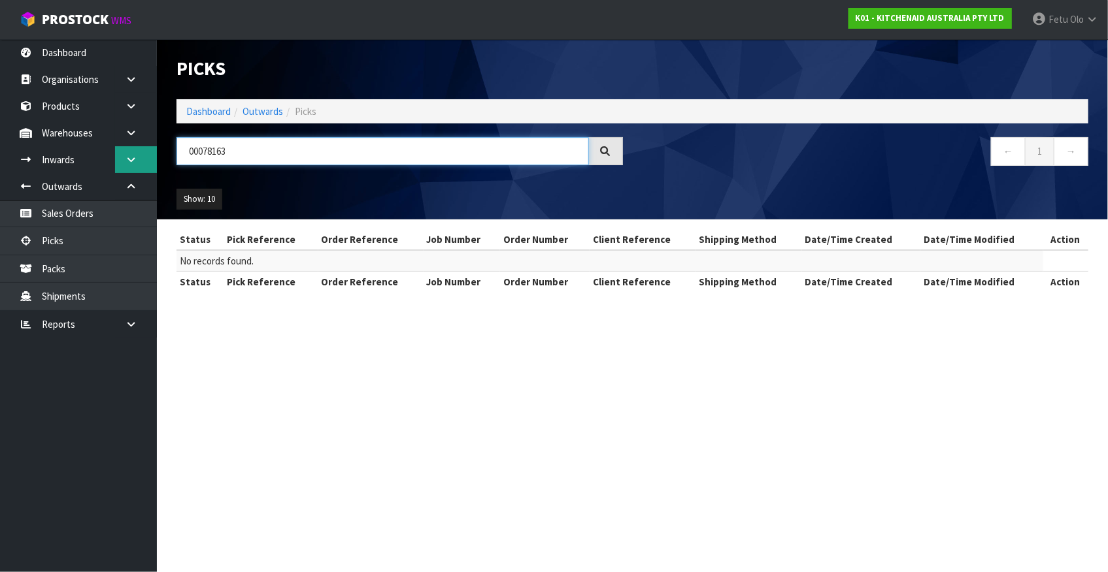
drag, startPoint x: 248, startPoint y: 146, endPoint x: 145, endPoint y: 161, distance: 104.3
click at [145, 161] on body "Toggle navigation ProStock WMS K01 - KITCHENAID AUSTRALIA PTY LTD Fetu Olo Logo…" at bounding box center [554, 286] width 1108 height 572
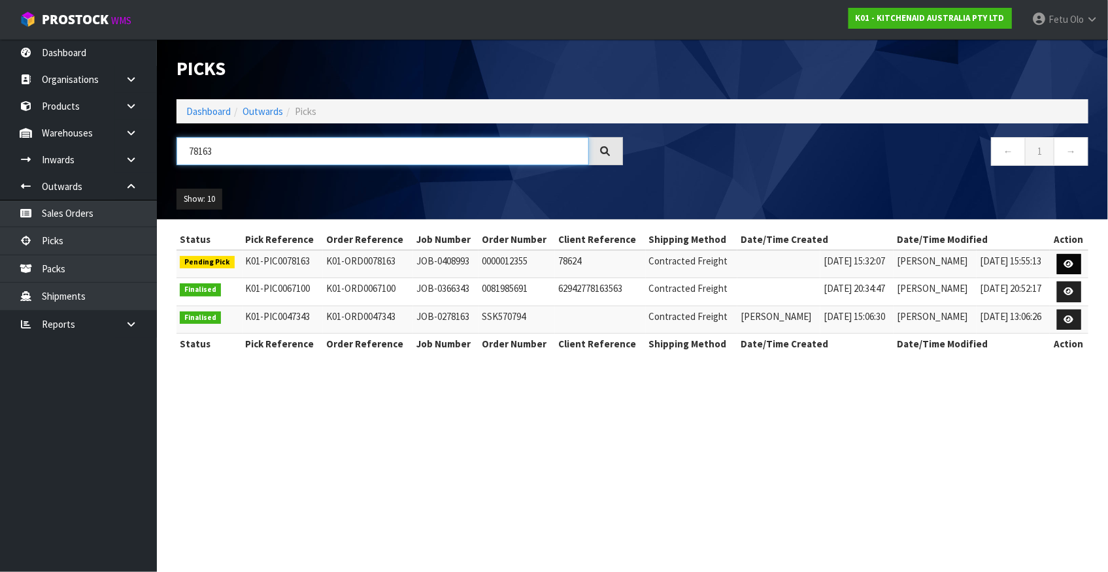
type input "78163"
click at [1068, 258] on link at bounding box center [1069, 264] width 24 height 21
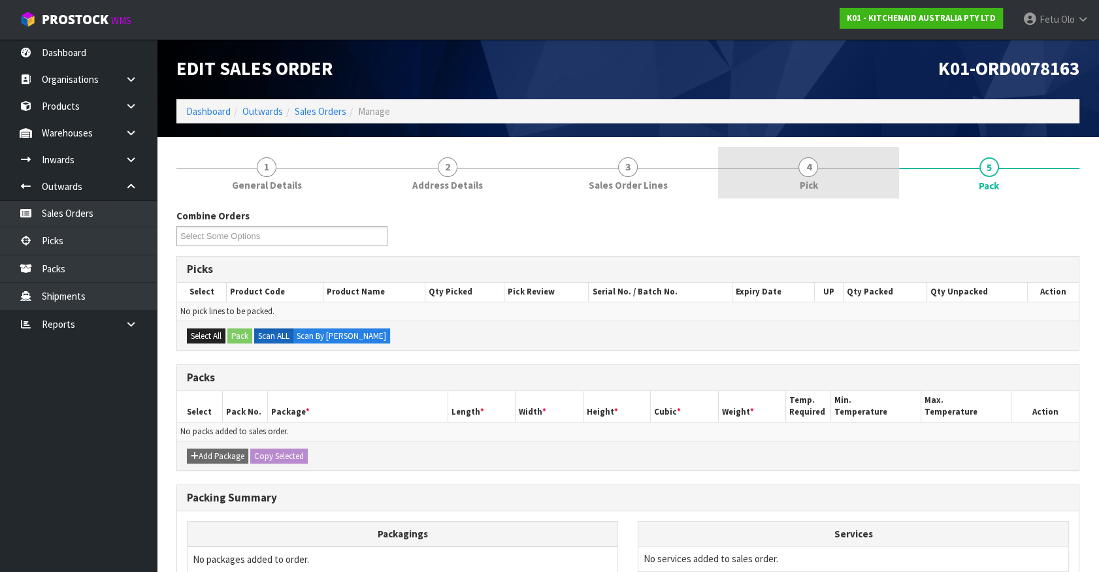
click at [799, 194] on link "4 Pick" at bounding box center [808, 173] width 180 height 52
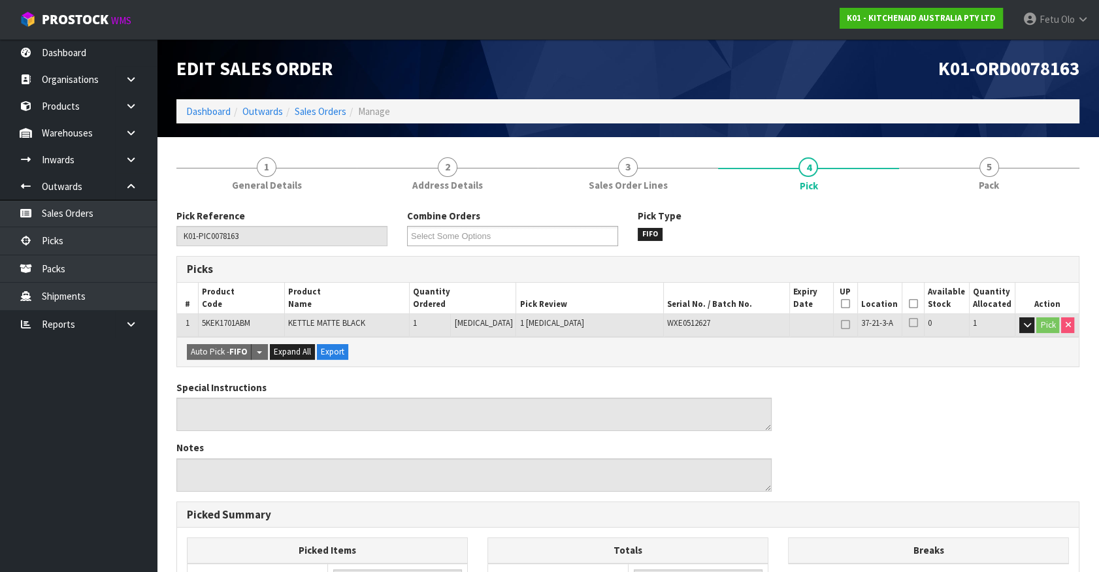
click at [914, 304] on icon at bounding box center [913, 304] width 9 height 1
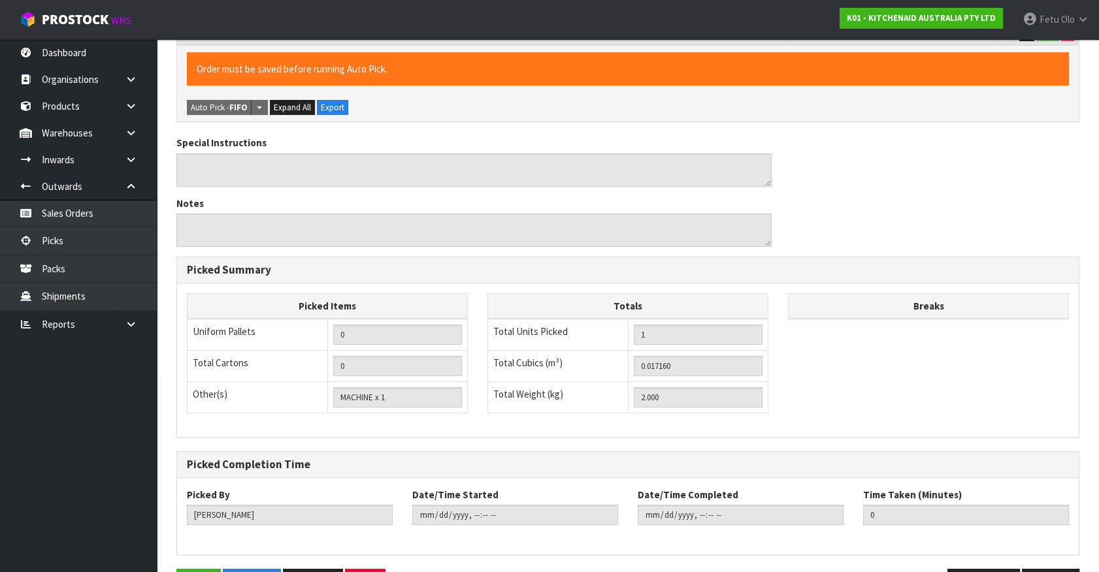
scroll to position [334, 0]
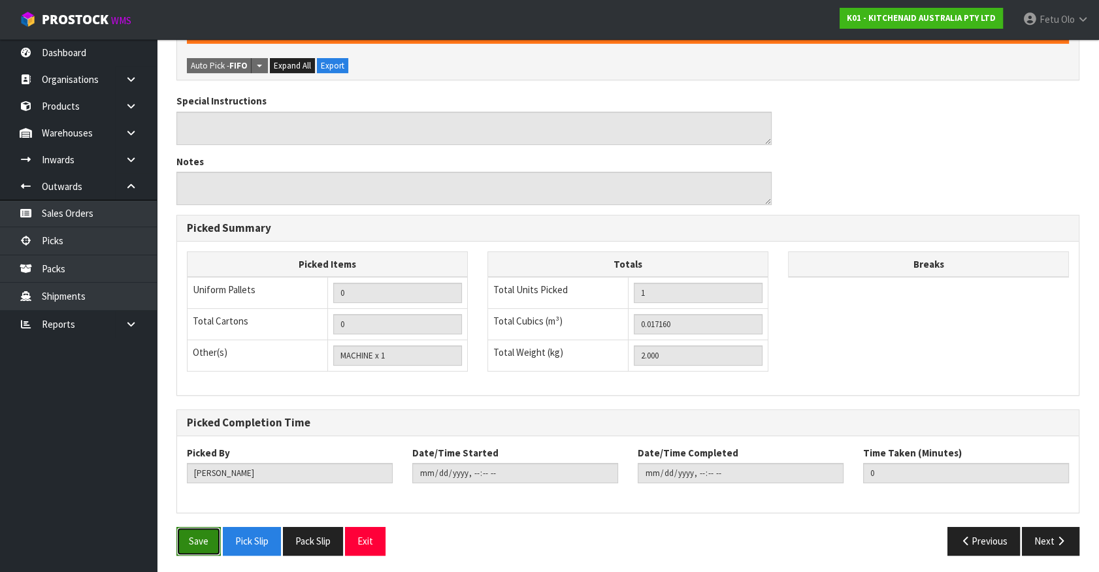
click at [197, 543] on button "Save" at bounding box center [198, 541] width 44 height 28
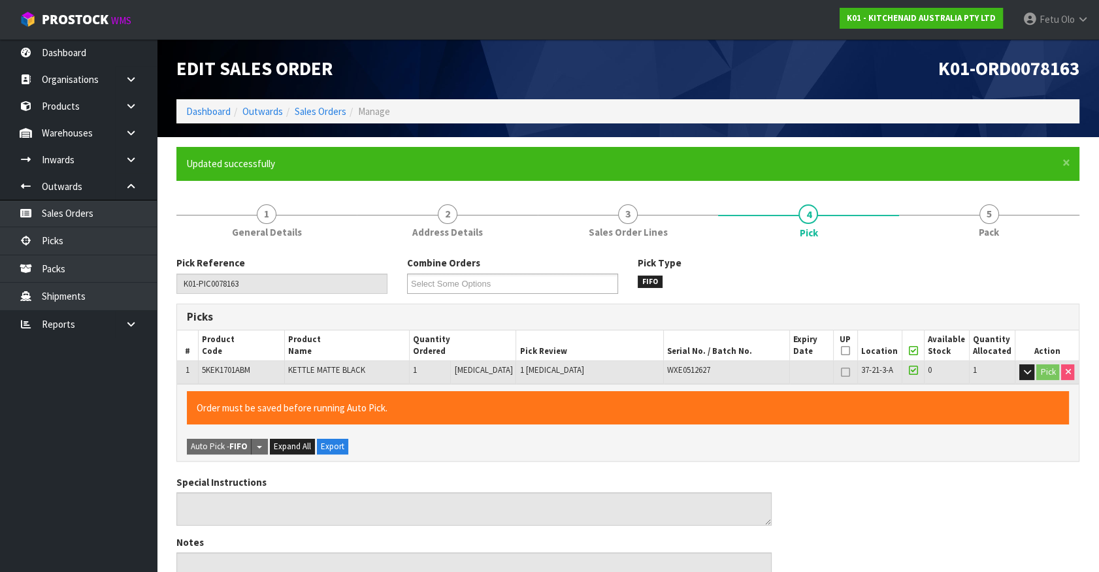
type input "Fetu Olo"
type input "2025-08-25T08:20:59"
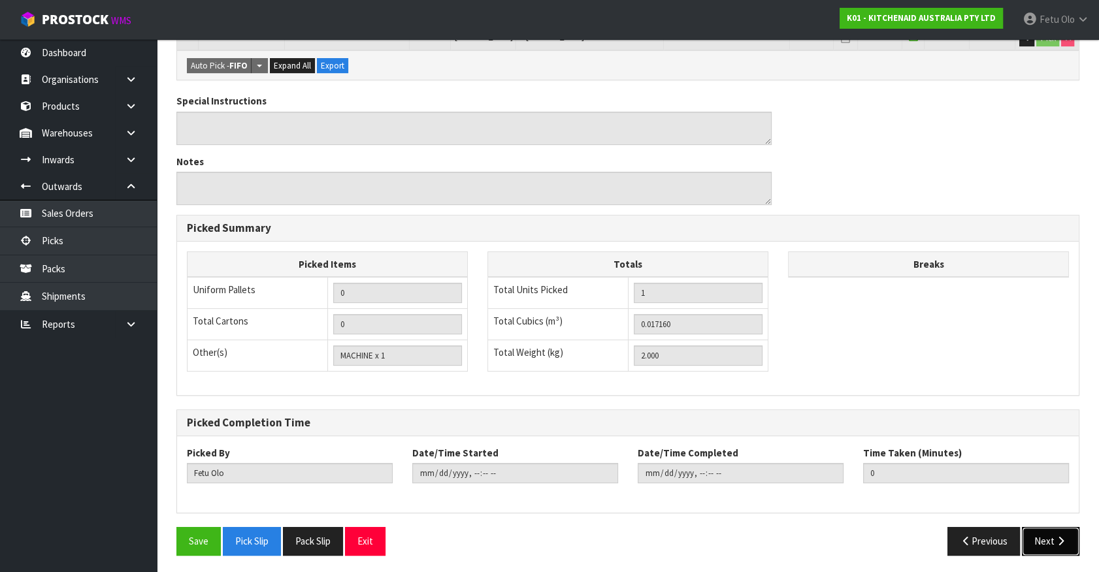
drag, startPoint x: 1030, startPoint y: 539, endPoint x: 909, endPoint y: 496, distance: 128.4
click at [1030, 539] on button "Next" at bounding box center [1051, 541] width 58 height 28
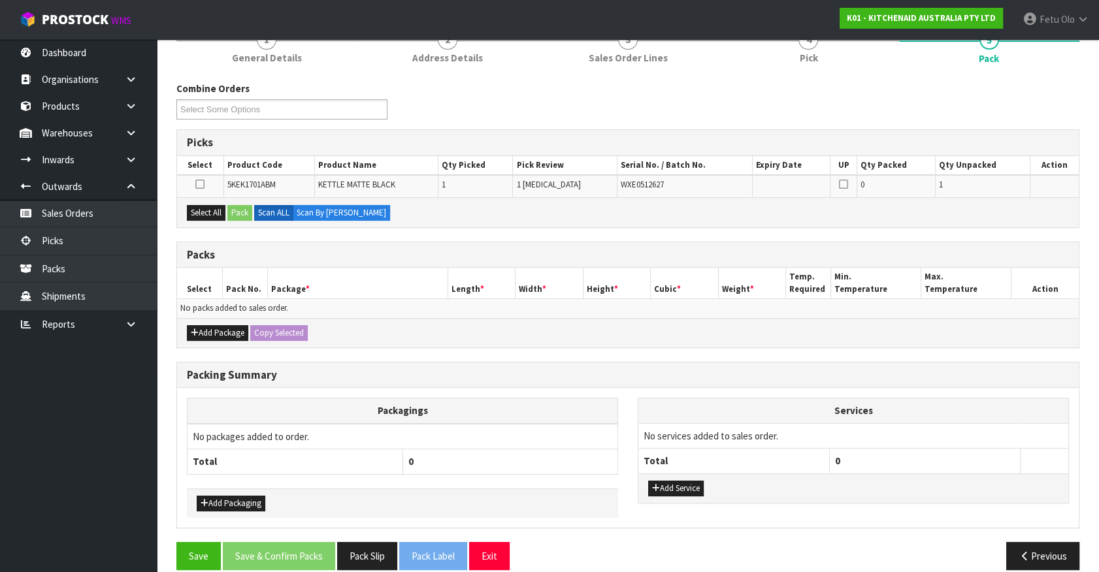
scroll to position [189, 0]
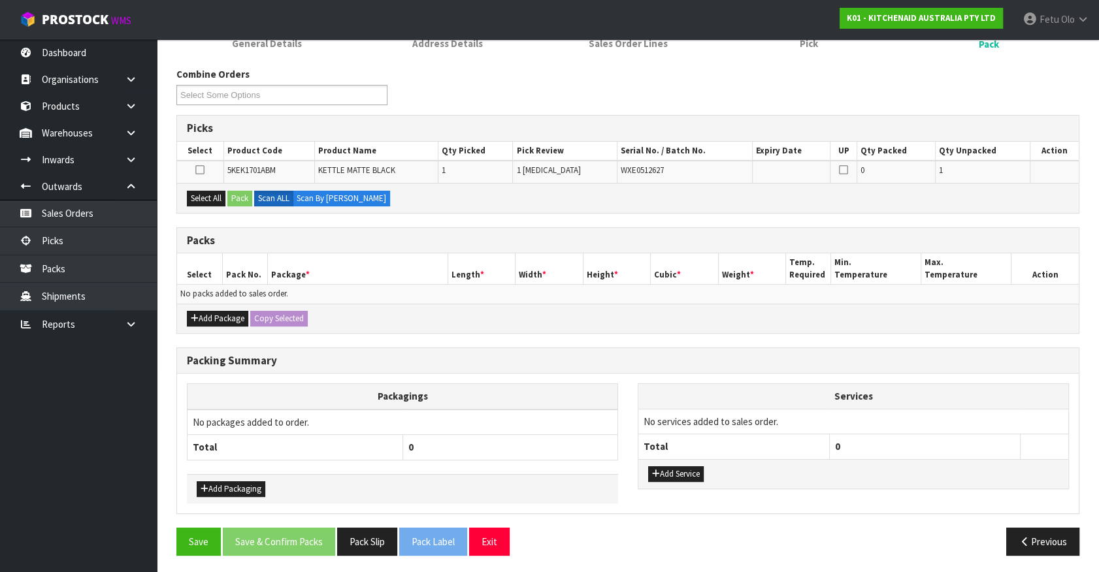
click at [321, 400] on th "Packagings" at bounding box center [403, 396] width 431 height 25
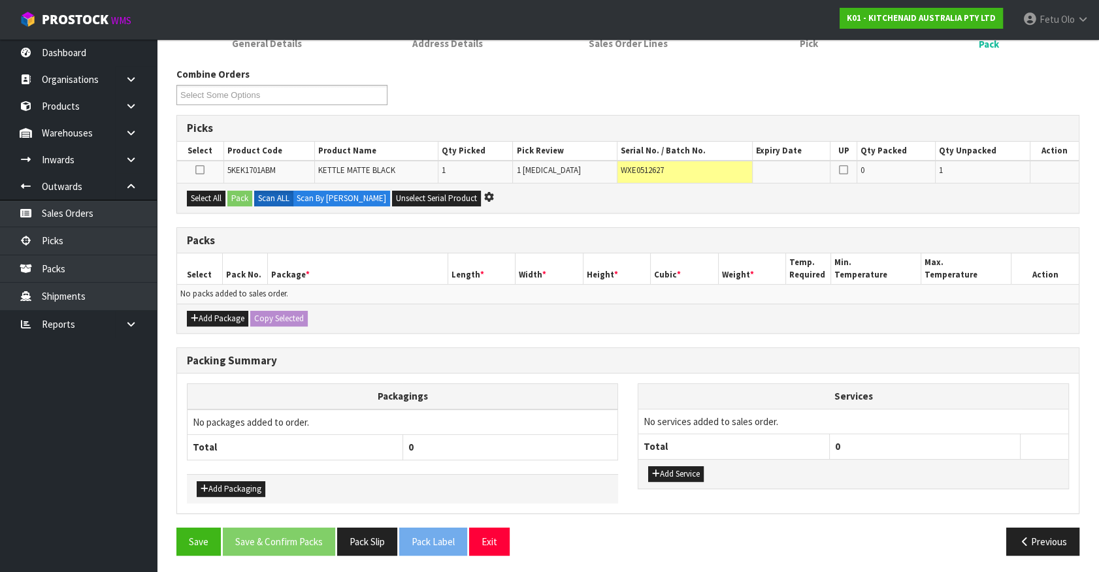
scroll to position [0, 0]
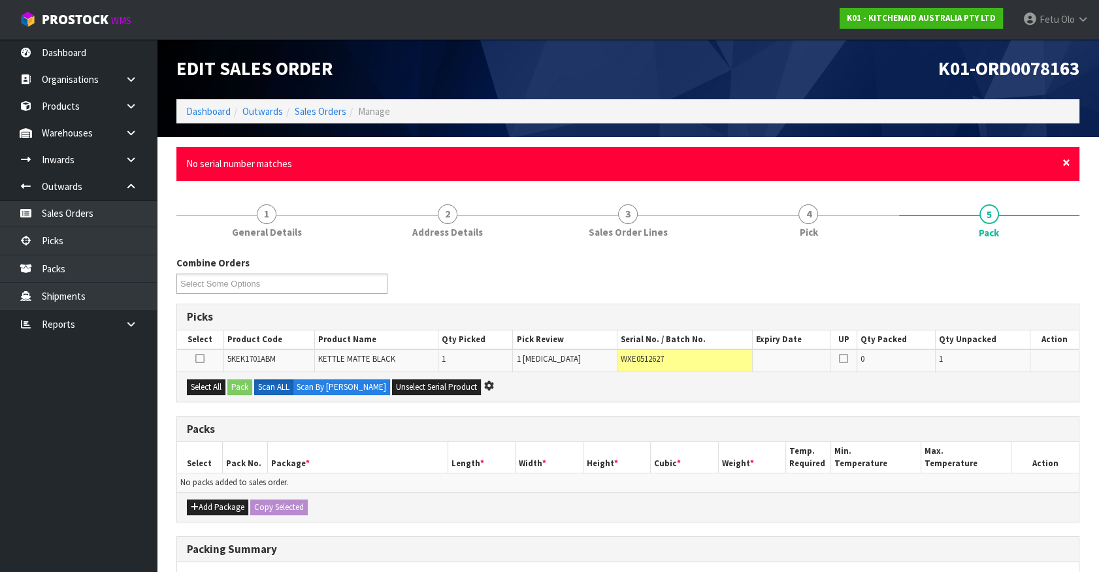
click at [1067, 163] on span "×" at bounding box center [1067, 163] width 8 height 18
click at [1065, 163] on span "×" at bounding box center [1067, 163] width 8 height 18
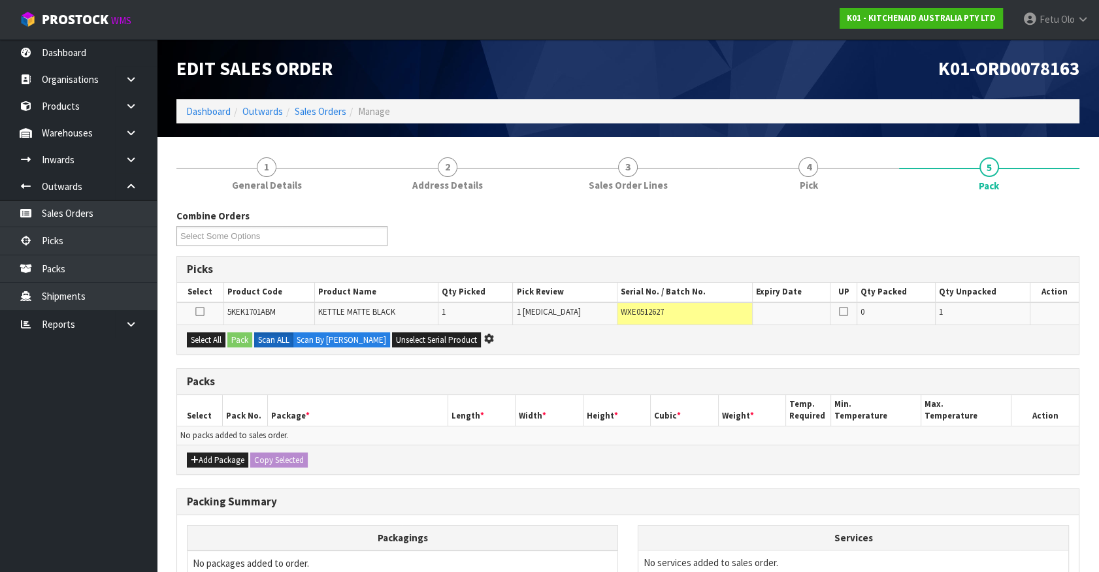
click at [765, 371] on div "Packs" at bounding box center [628, 382] width 902 height 26
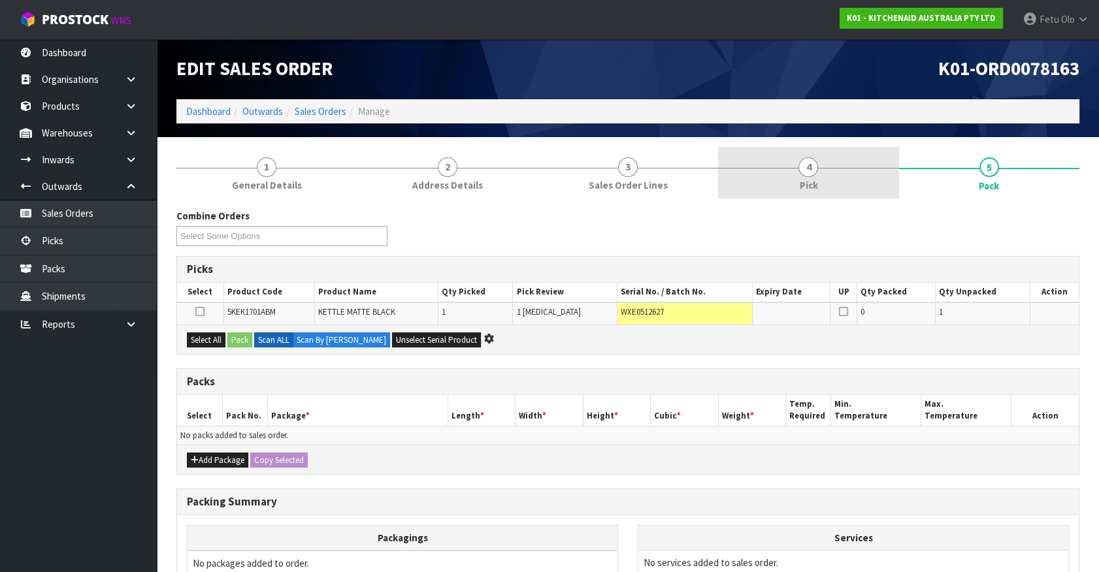
click at [834, 184] on link "4 Pick" at bounding box center [808, 173] width 180 height 52
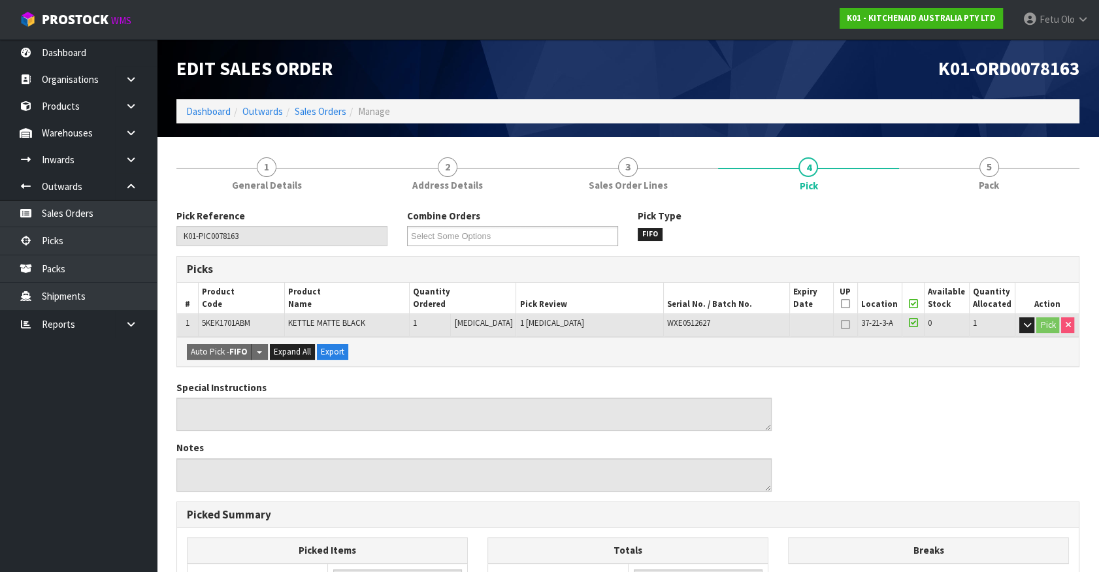
click at [913, 308] on span at bounding box center [913, 304] width 9 height 11
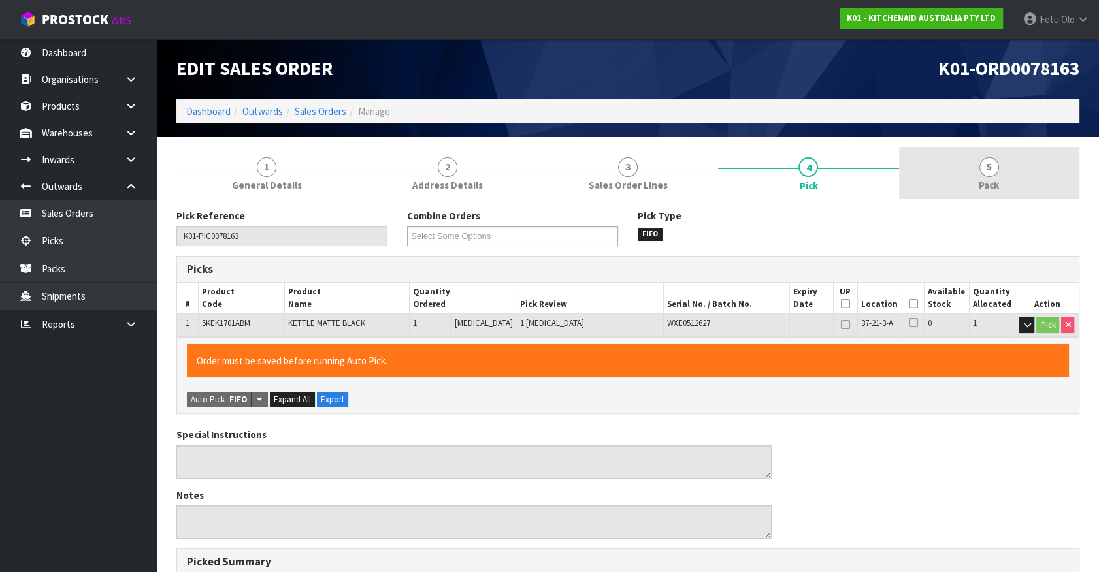
click at [974, 170] on link "5 Pack" at bounding box center [989, 173] width 180 height 52
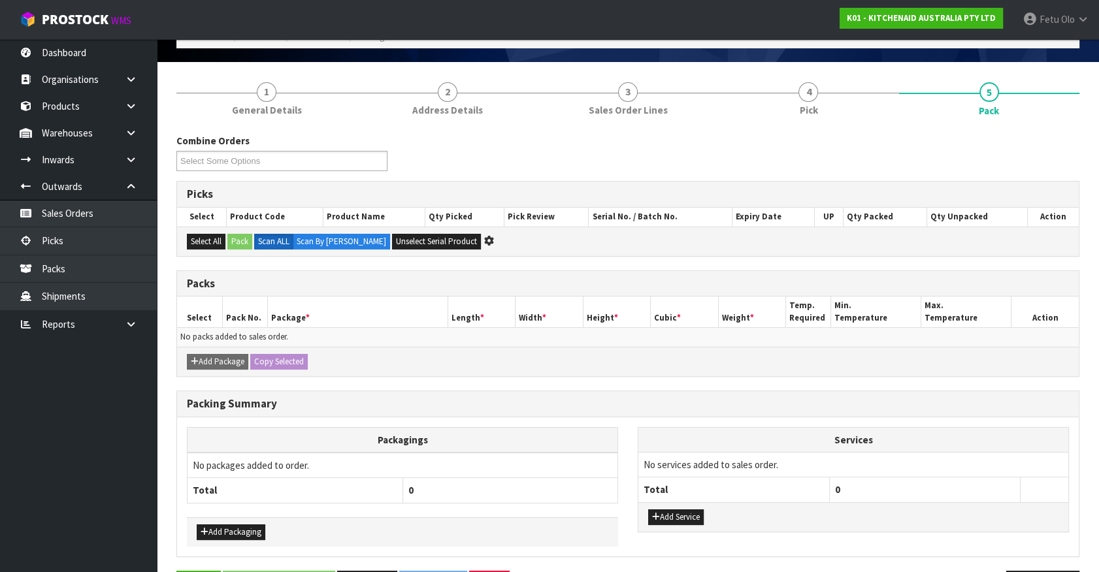
scroll to position [118, 0]
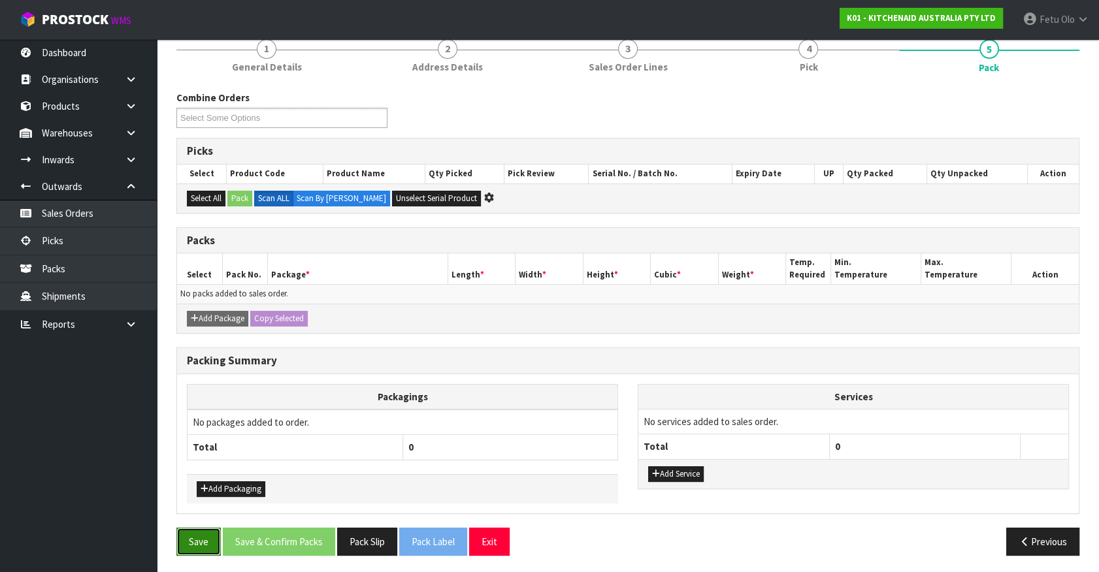
click at [203, 536] on button "Save" at bounding box center [198, 542] width 44 height 28
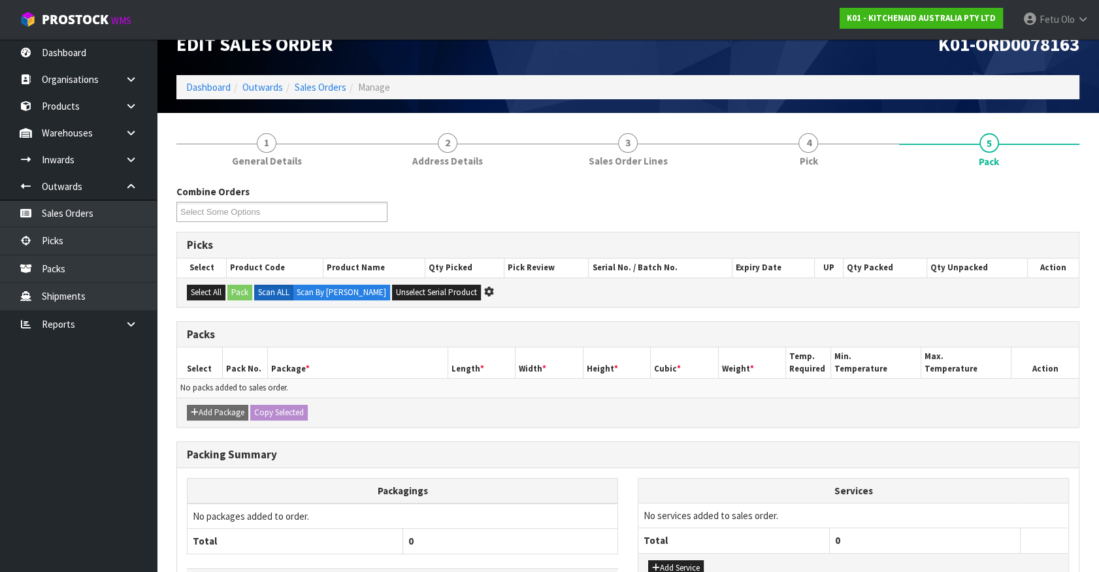
scroll to position [0, 0]
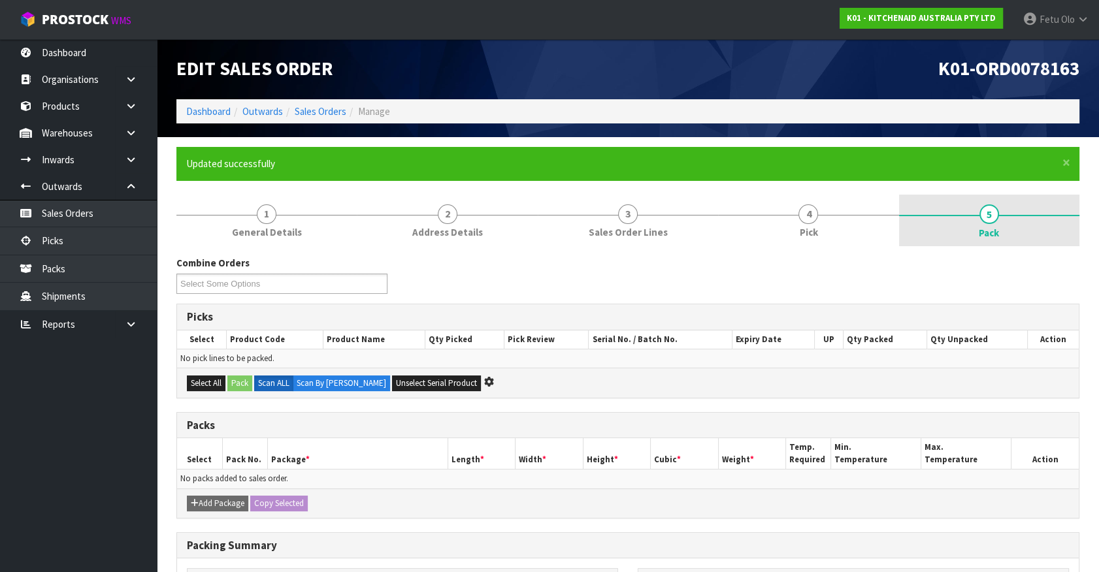
click at [1016, 220] on link "5 Pack" at bounding box center [989, 221] width 180 height 52
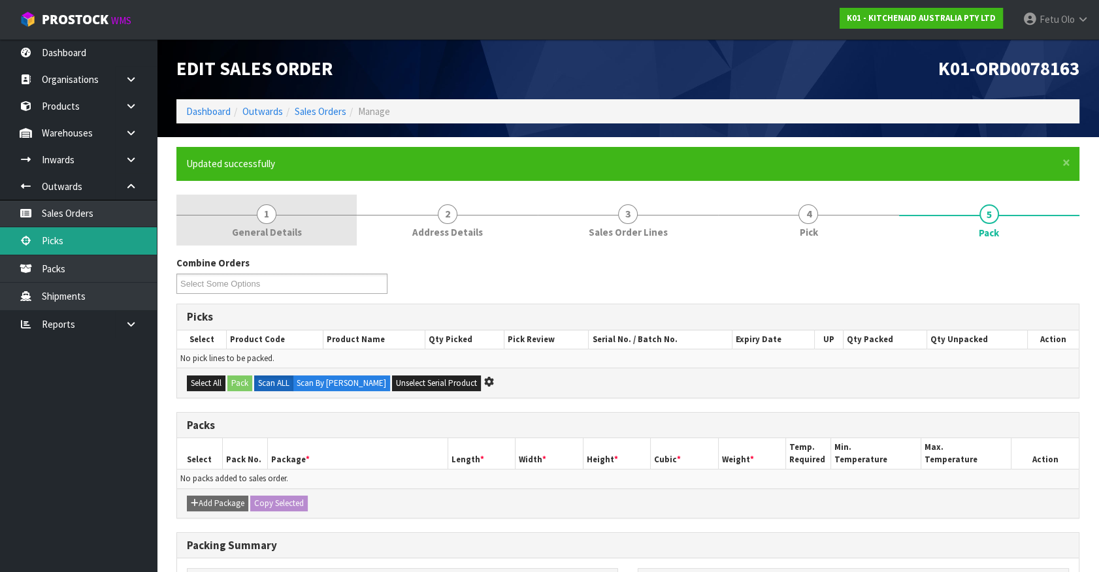
drag, startPoint x: 51, startPoint y: 247, endPoint x: 208, endPoint y: 239, distance: 157.0
click at [51, 247] on link "Picks" at bounding box center [78, 240] width 157 height 27
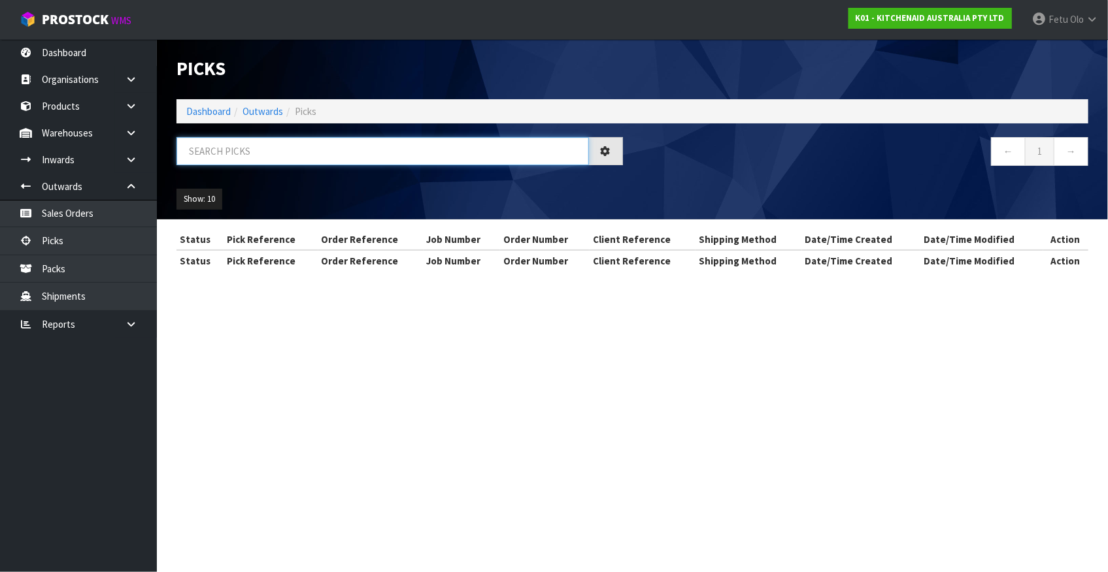
click at [291, 145] on input "text" at bounding box center [382, 151] width 412 height 28
type input "78178"
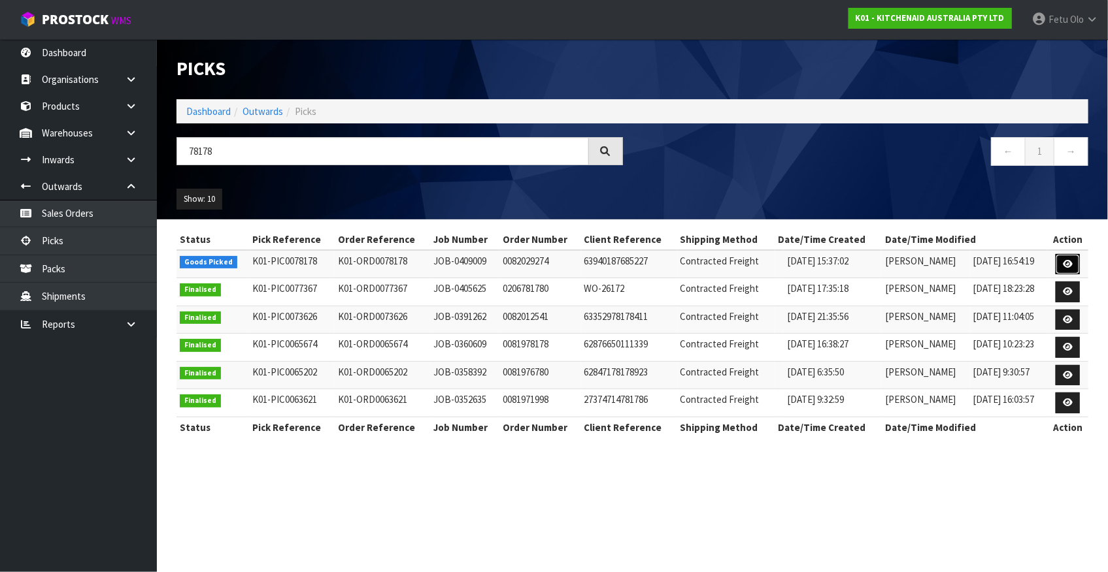
click at [1074, 259] on link at bounding box center [1067, 264] width 24 height 21
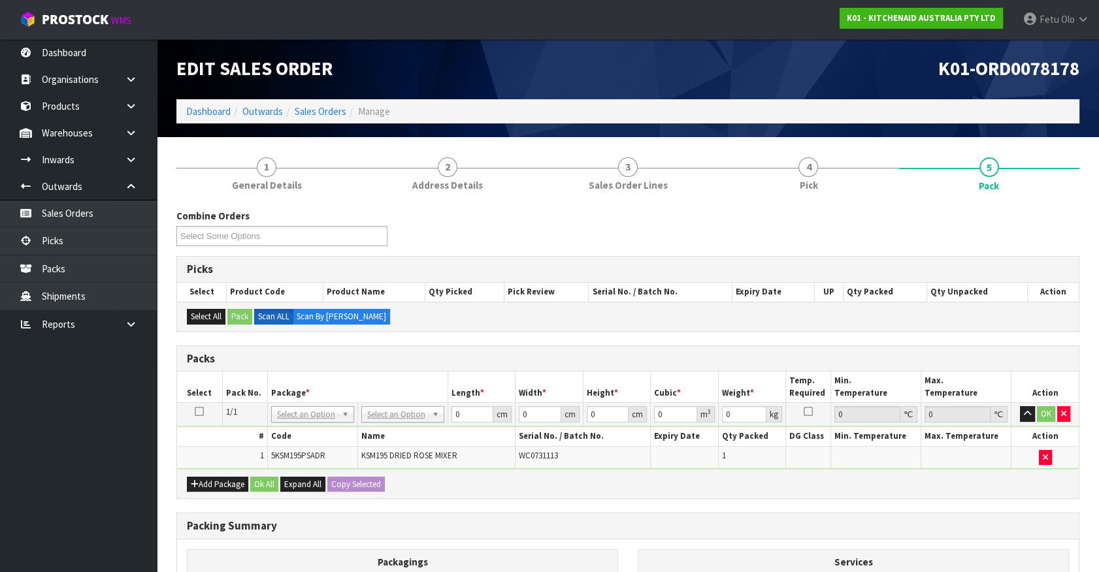
drag, startPoint x: 408, startPoint y: 417, endPoint x: 405, endPoint y: 431, distance: 14.7
drag, startPoint x: 465, startPoint y: 412, endPoint x: 326, endPoint y: 461, distance: 147.8
click at [326, 461] on tbody "1/1 NONE 007-001 007-002 007-004 007-009 007-013 007-014 007-015 007-017 007-01…" at bounding box center [628, 436] width 902 height 66
type input "42"
type input "29"
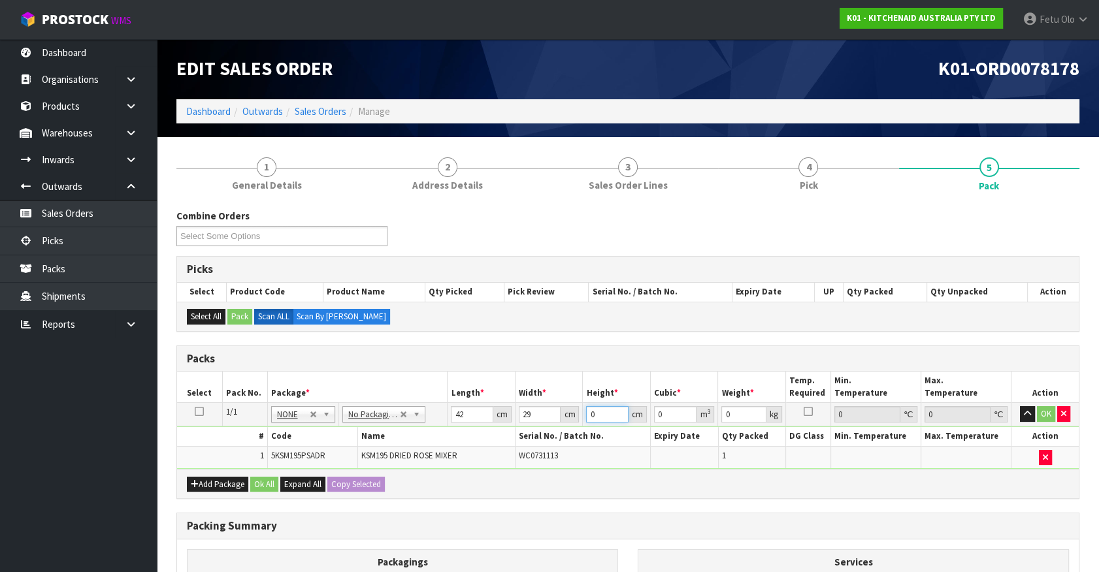
type input "4"
type input "0.004872"
type input "43"
type input "0.052374"
type input "43"
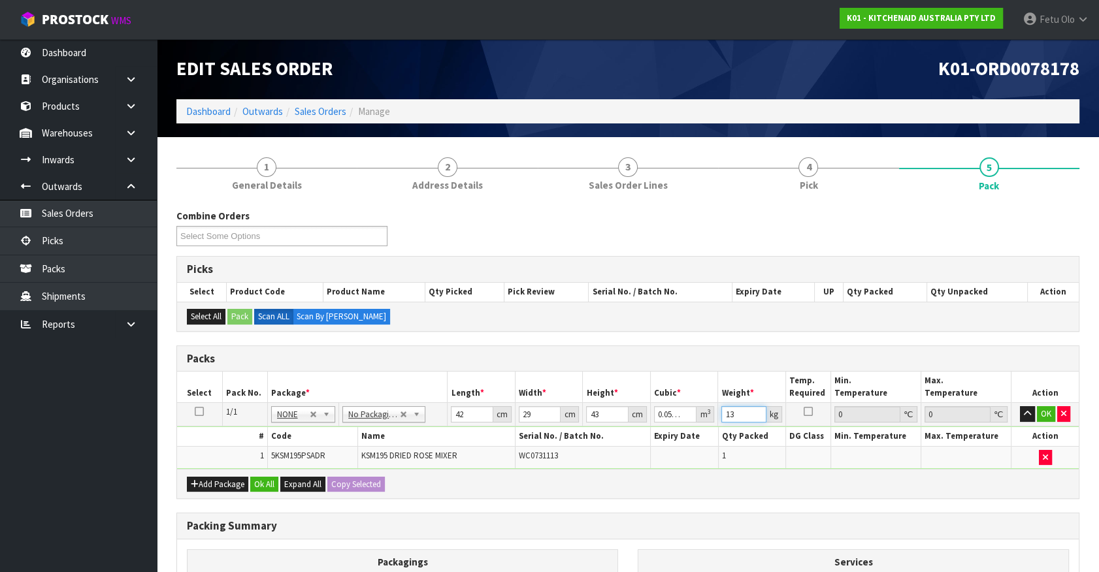
type input "13"
click button "OK" at bounding box center [1046, 414] width 18 height 16
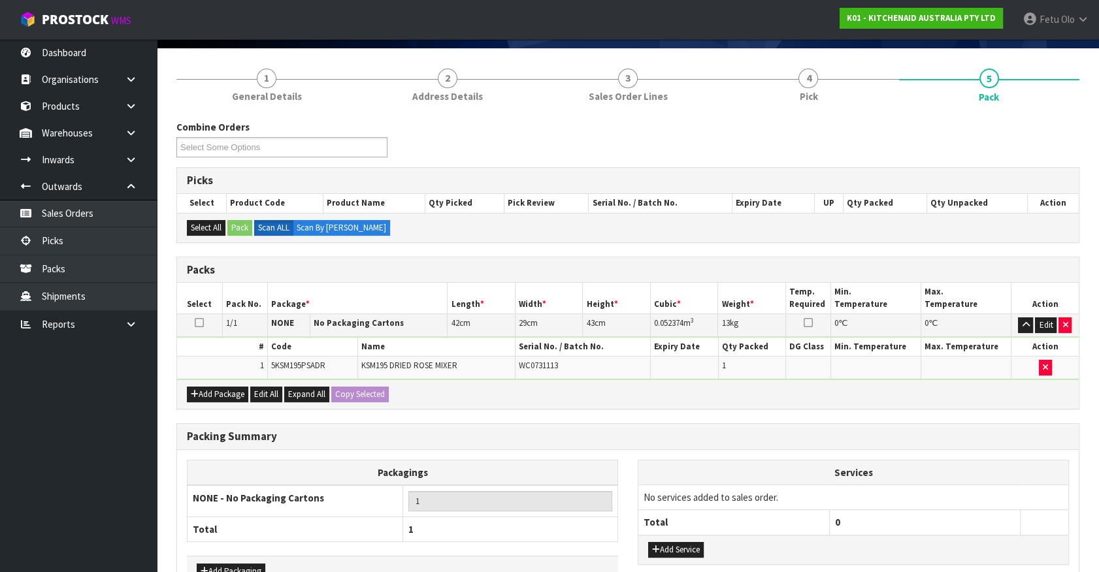
scroll to position [171, 0]
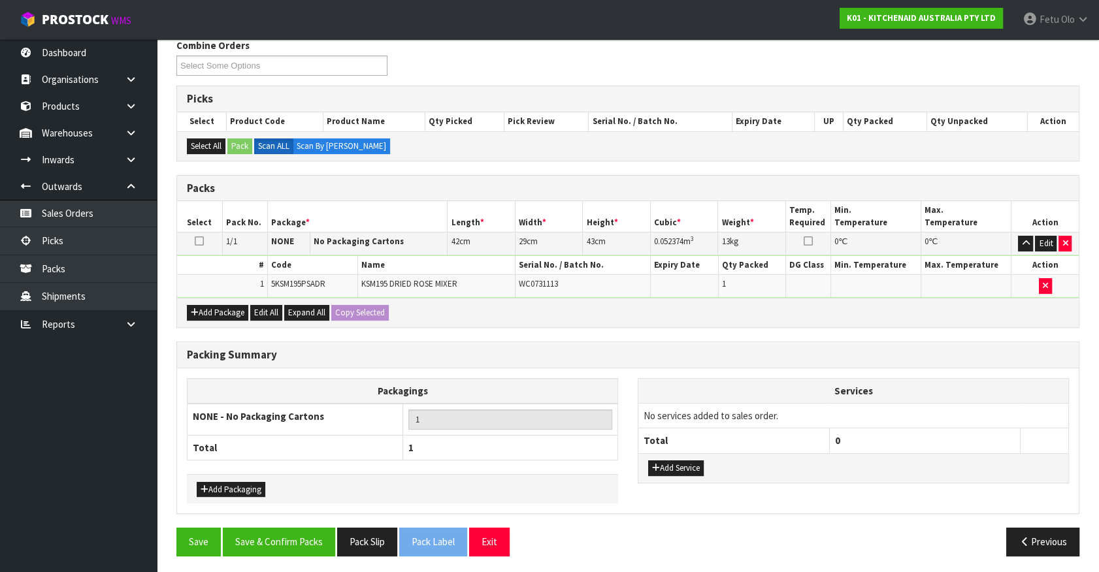
click at [269, 523] on div "Packing Summary Packagings NONE - No Packaging Cartons 1 Total 1 Add Packaging …" at bounding box center [628, 435] width 923 height 187
click at [267, 528] on button "Save & Confirm Packs" at bounding box center [279, 542] width 112 height 28
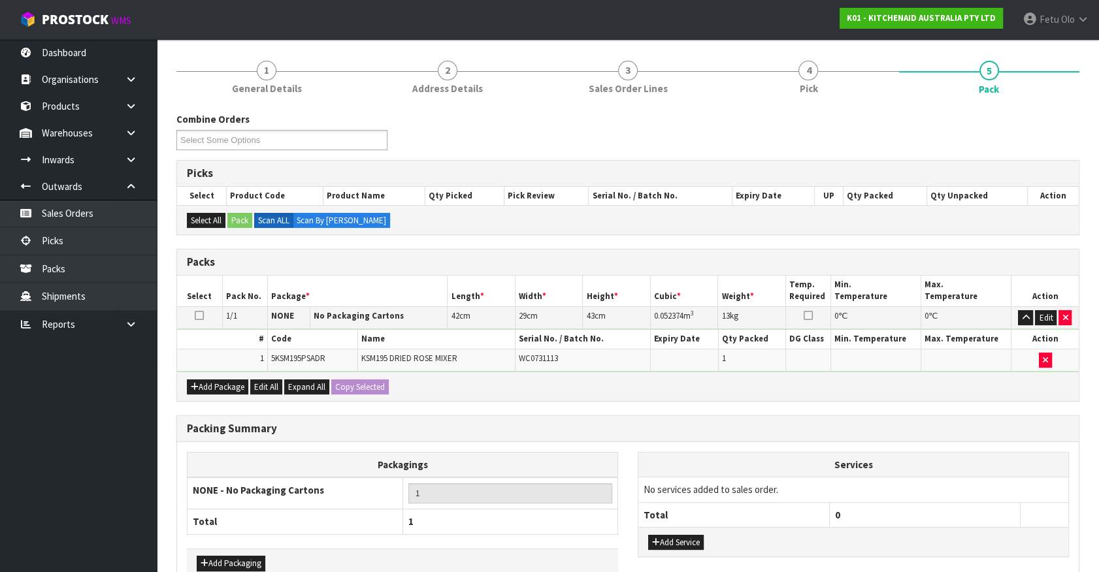
scroll to position [147, 0]
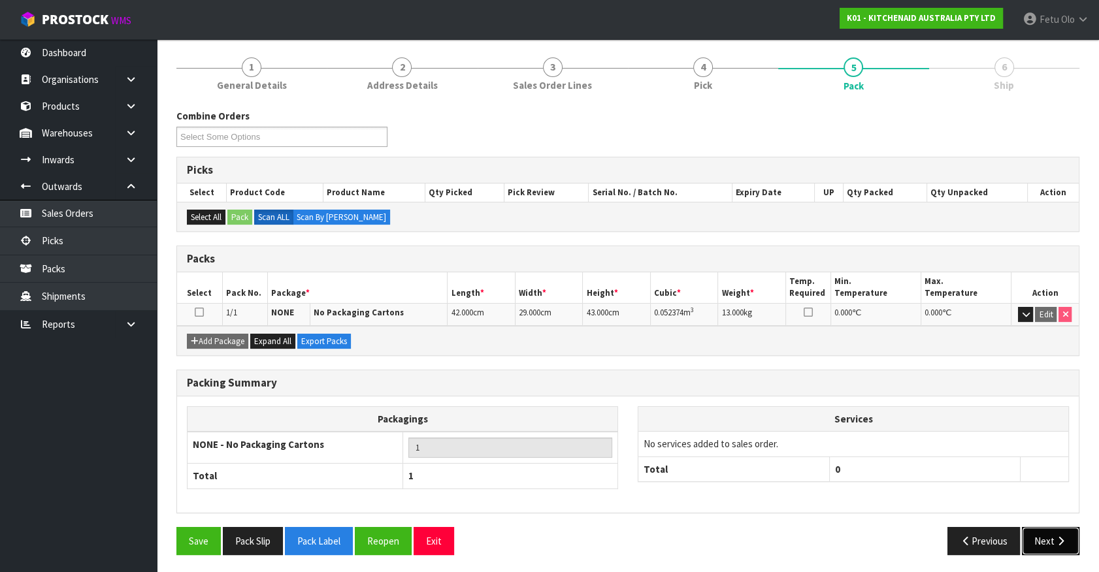
click at [1032, 527] on button "Next" at bounding box center [1051, 541] width 58 height 28
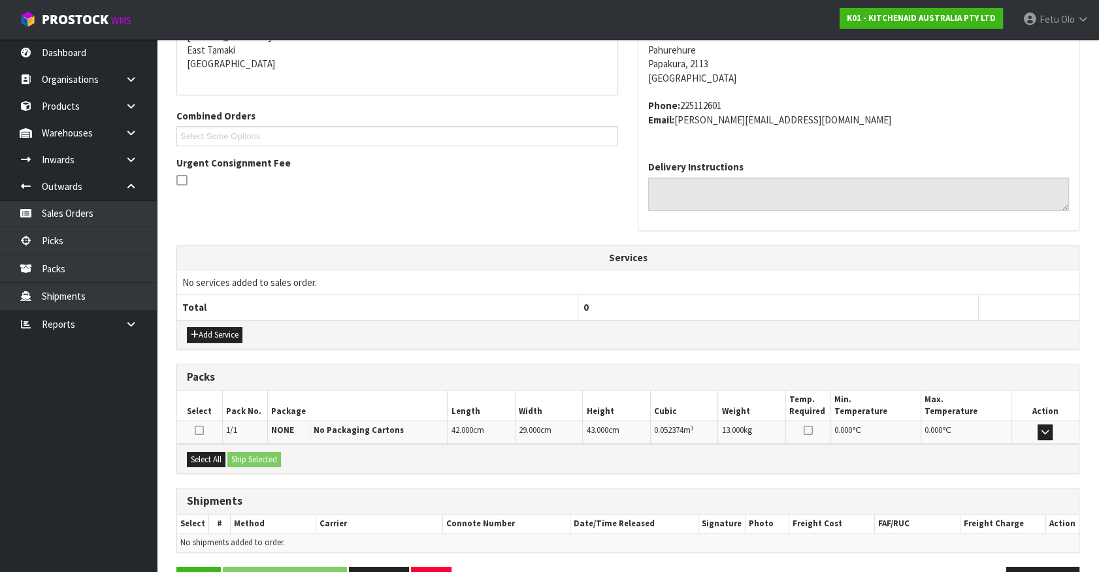
scroll to position [318, 0]
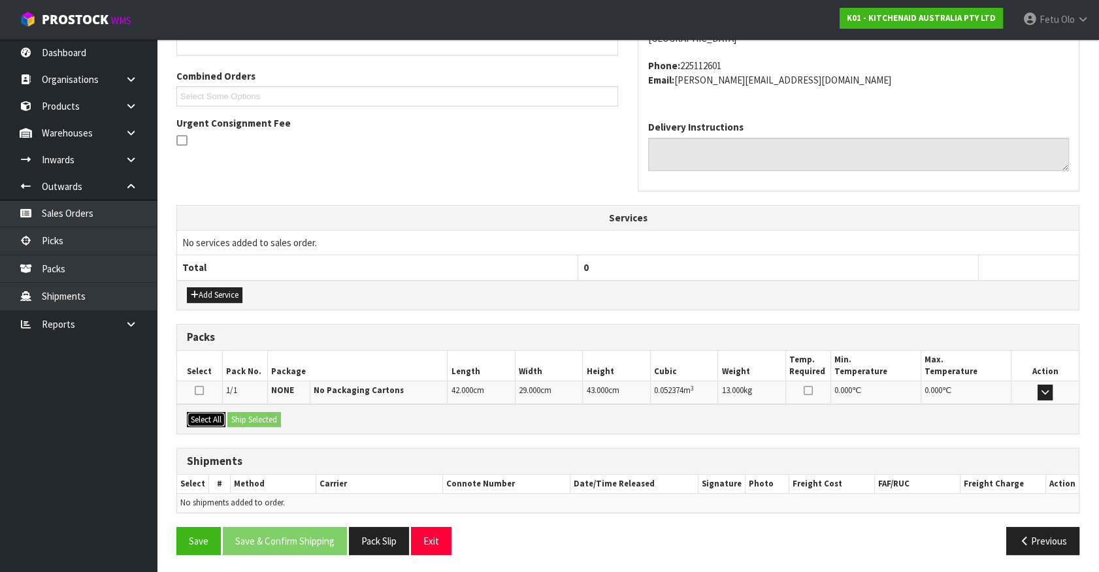
drag, startPoint x: 214, startPoint y: 417, endPoint x: 244, endPoint y: 417, distance: 29.4
click at [218, 417] on button "Select All" at bounding box center [206, 420] width 39 height 16
click at [244, 416] on button "Ship Selected" at bounding box center [254, 420] width 54 height 16
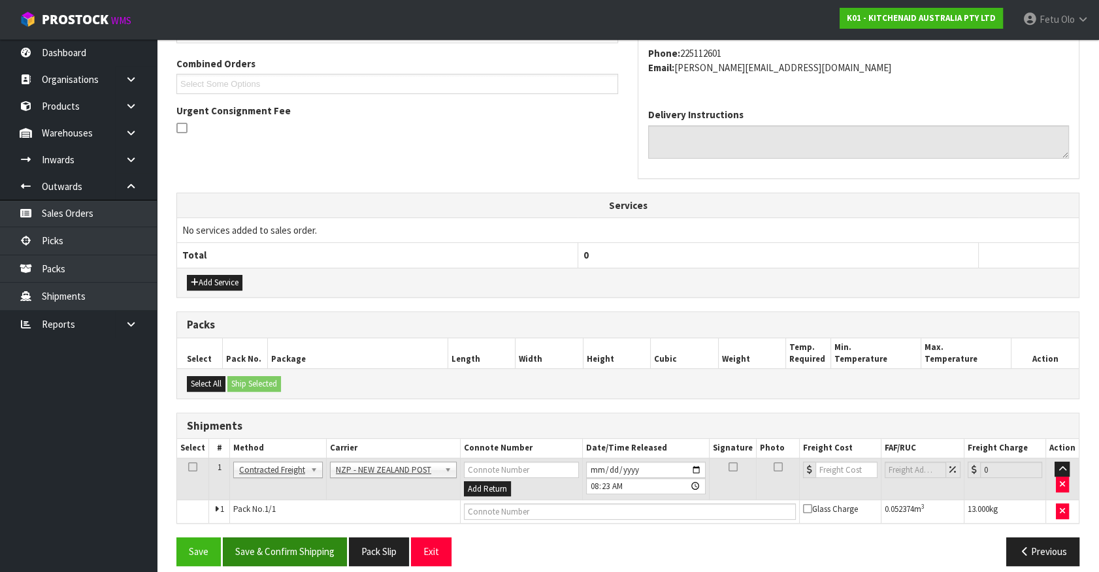
scroll to position [340, 0]
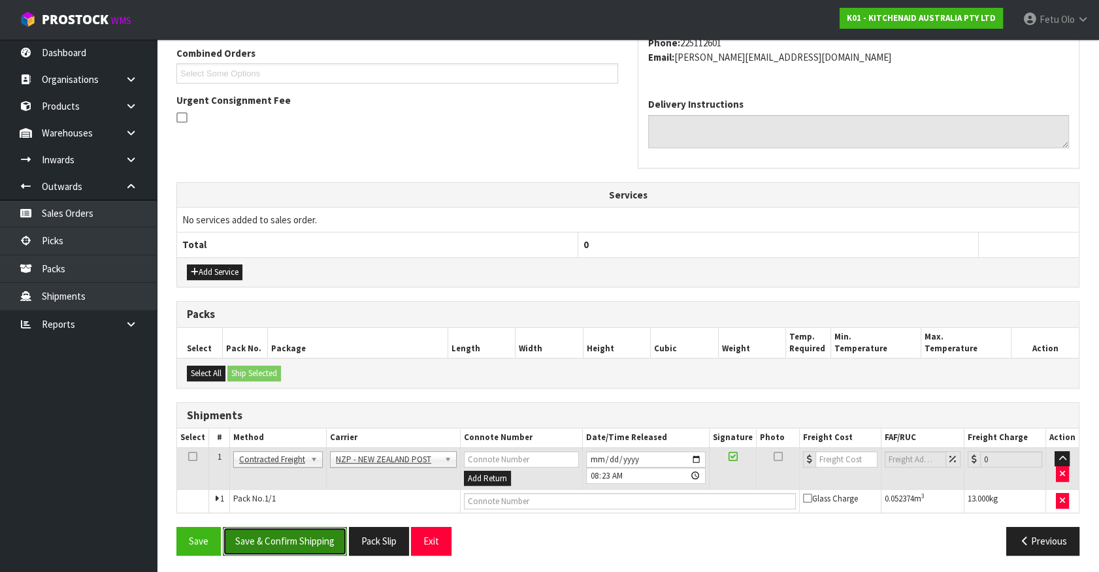
click at [295, 536] on button "Save & Confirm Shipping" at bounding box center [285, 541] width 124 height 28
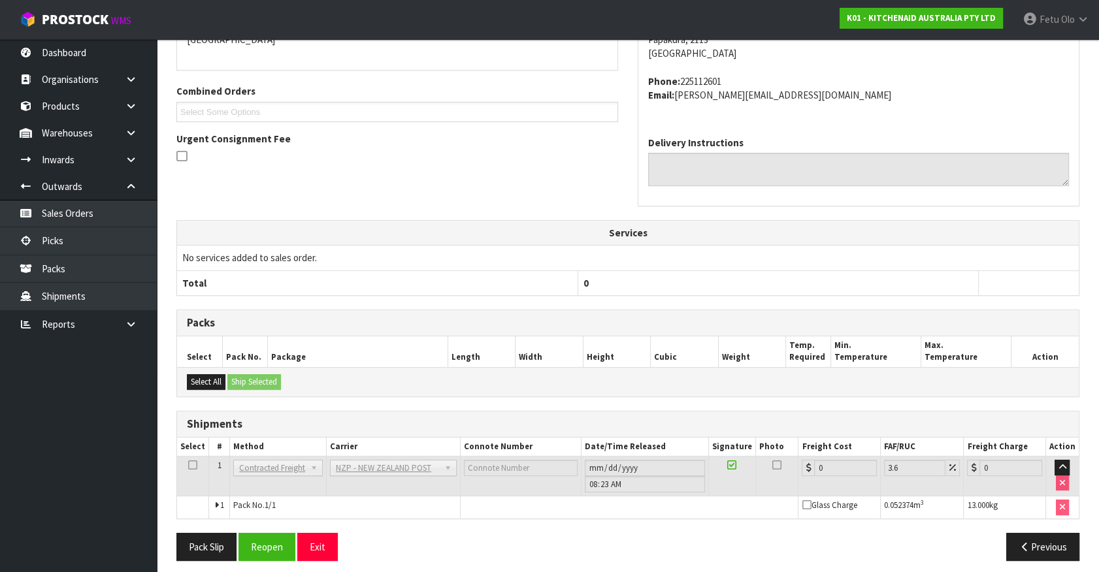
scroll to position [322, 0]
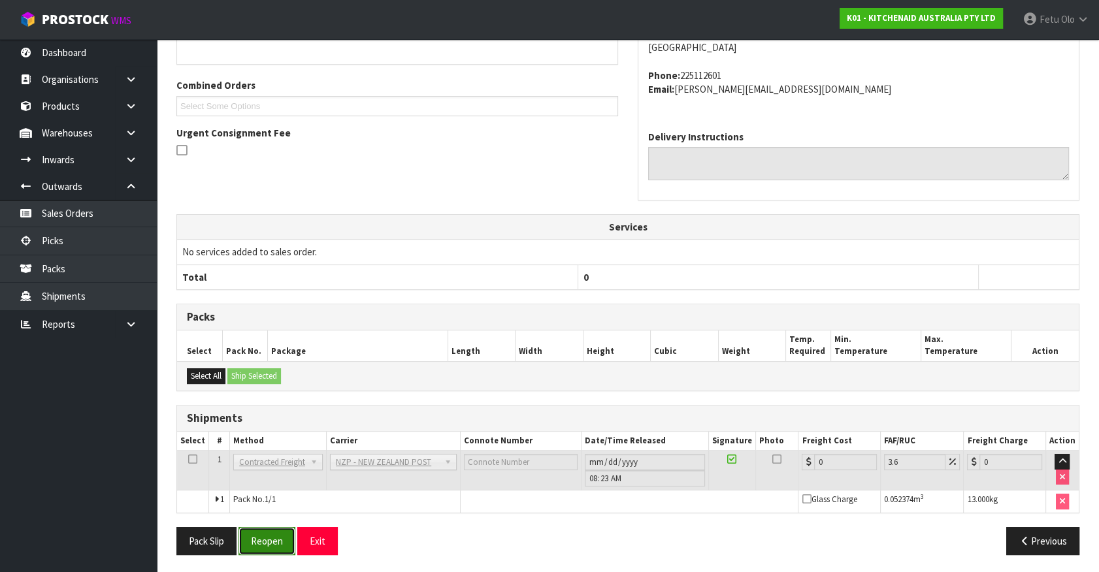
click at [272, 538] on button "Reopen" at bounding box center [267, 541] width 57 height 28
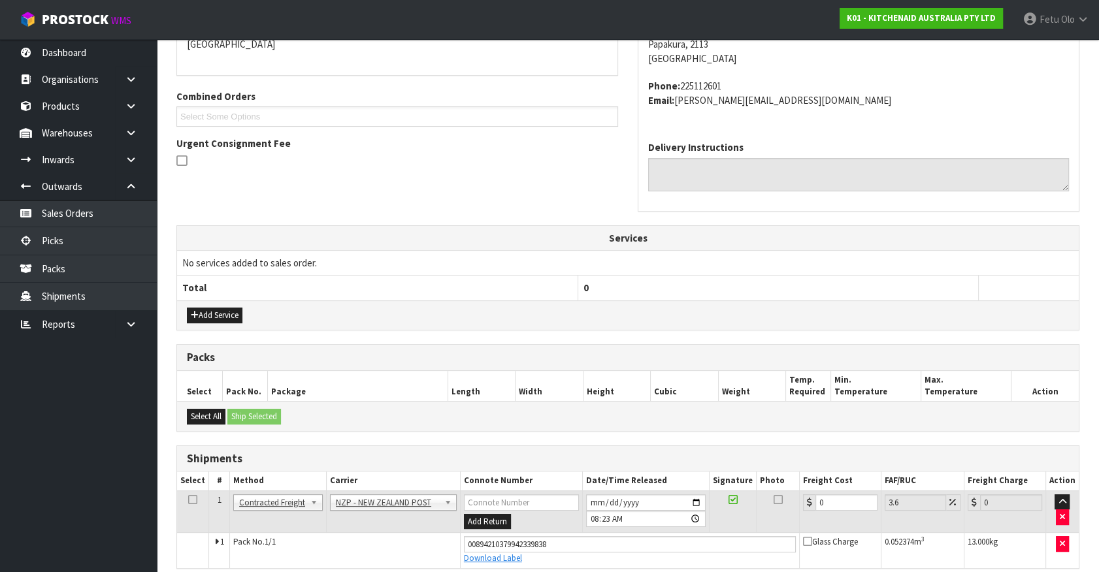
scroll to position [293, 0]
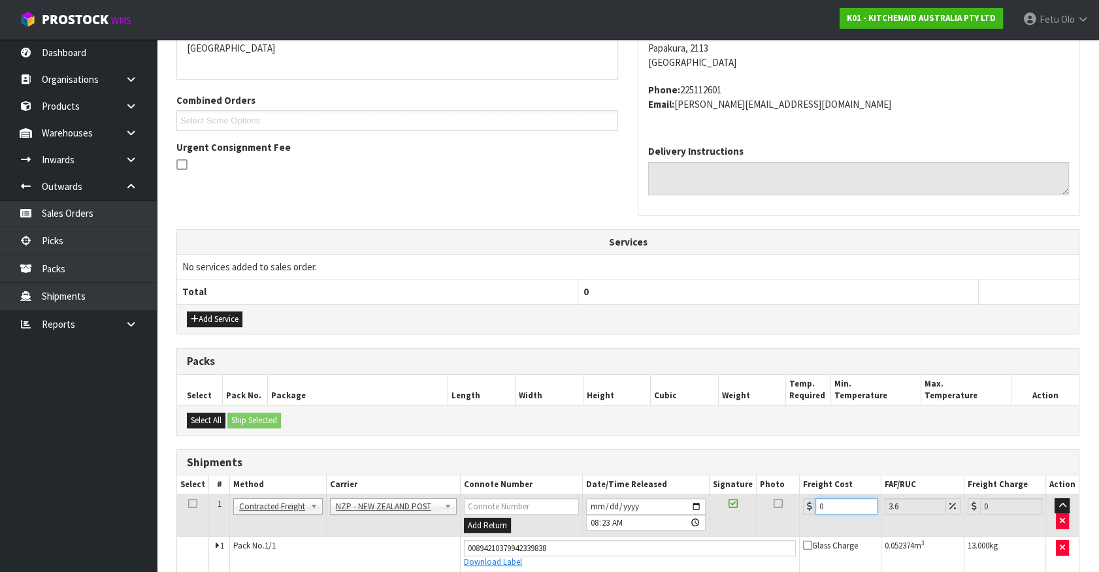
drag, startPoint x: 827, startPoint y: 506, endPoint x: 599, endPoint y: 510, distance: 228.7
click at [599, 510] on tr "1 Client Local Pickup Customer Local Pickup Company Freight Contracted Freight …" at bounding box center [628, 516] width 902 height 42
type input "4"
type input "4.14"
type input "4.3"
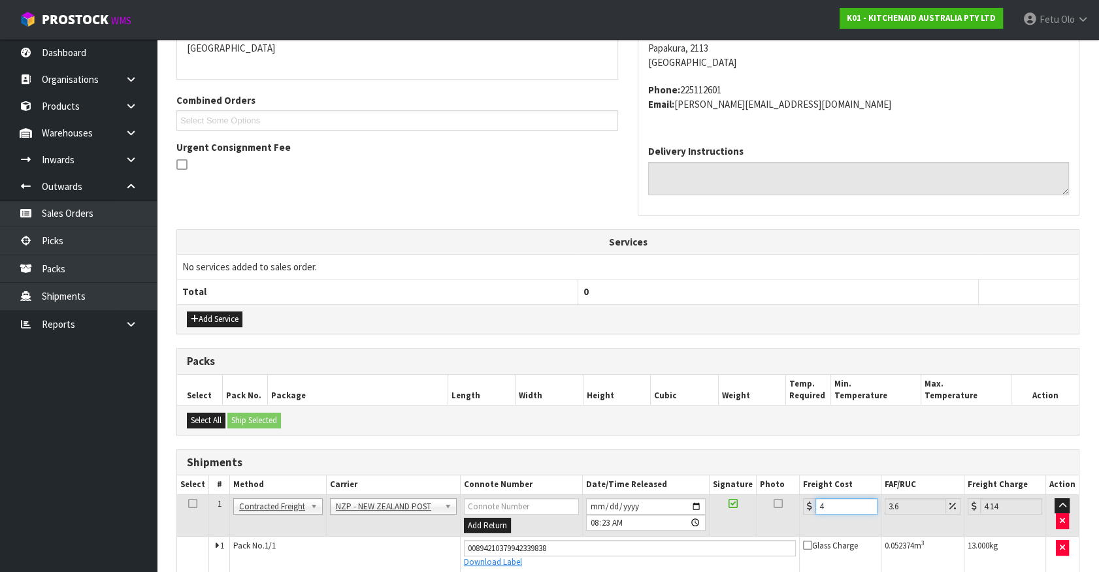
type input "4.45"
type input "4.33"
type input "4.49"
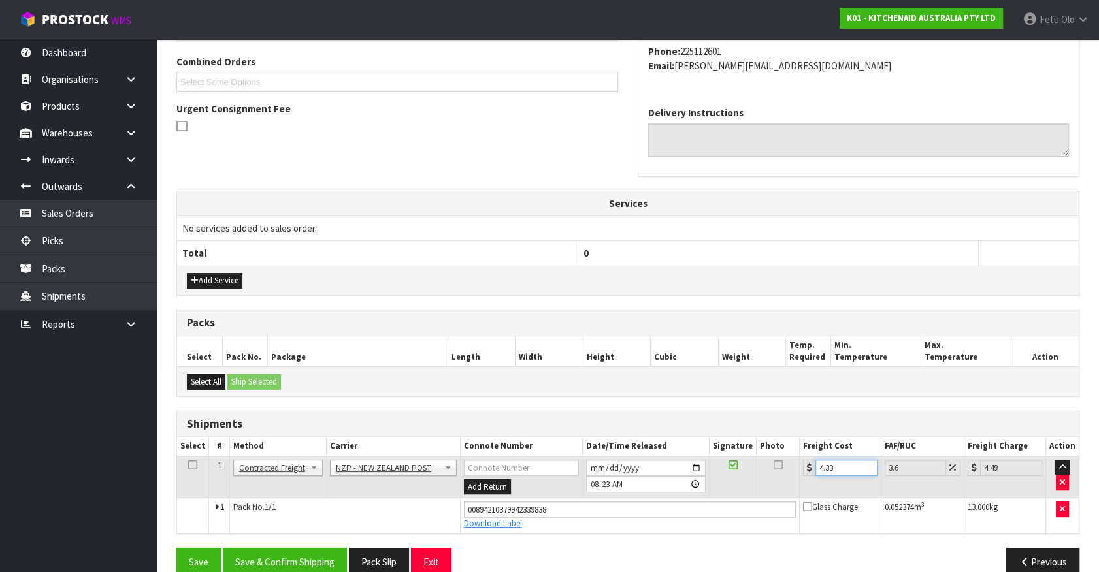
scroll to position [353, 0]
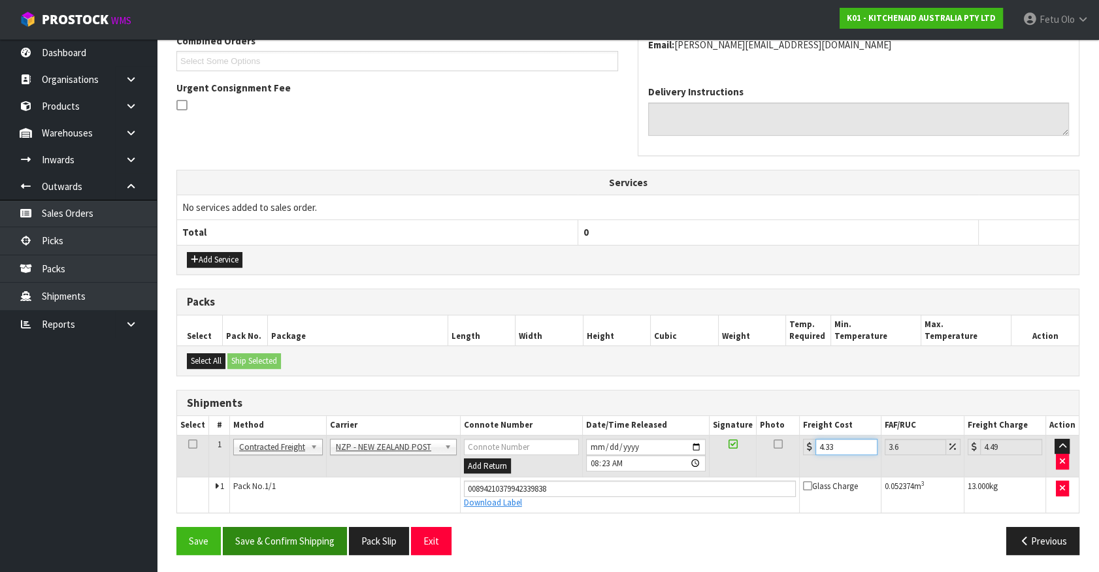
type input "4.33"
click at [305, 544] on button "Save & Confirm Shipping" at bounding box center [285, 541] width 124 height 28
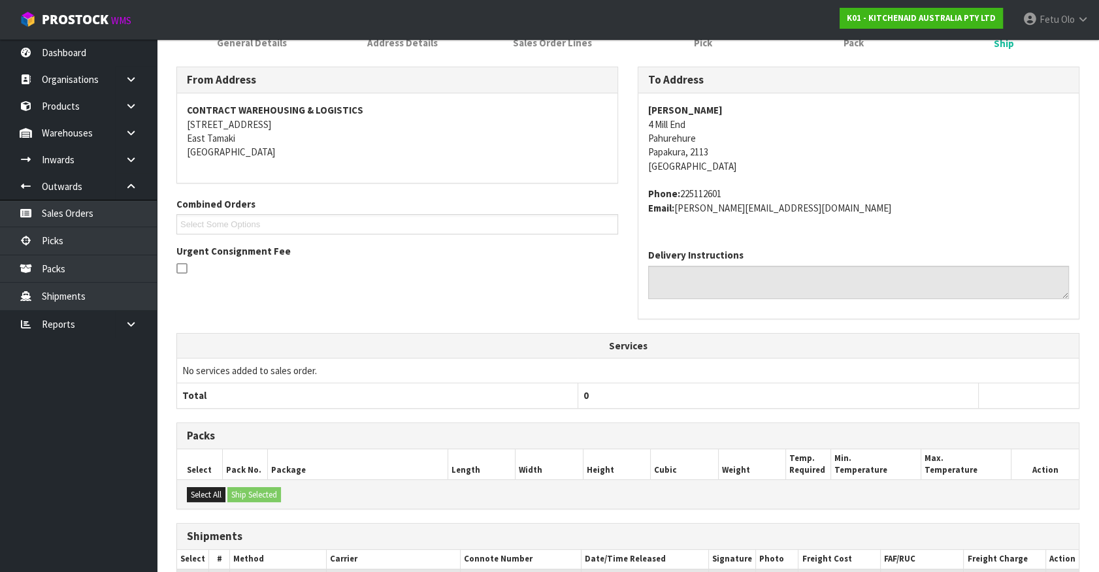
scroll to position [297, 0]
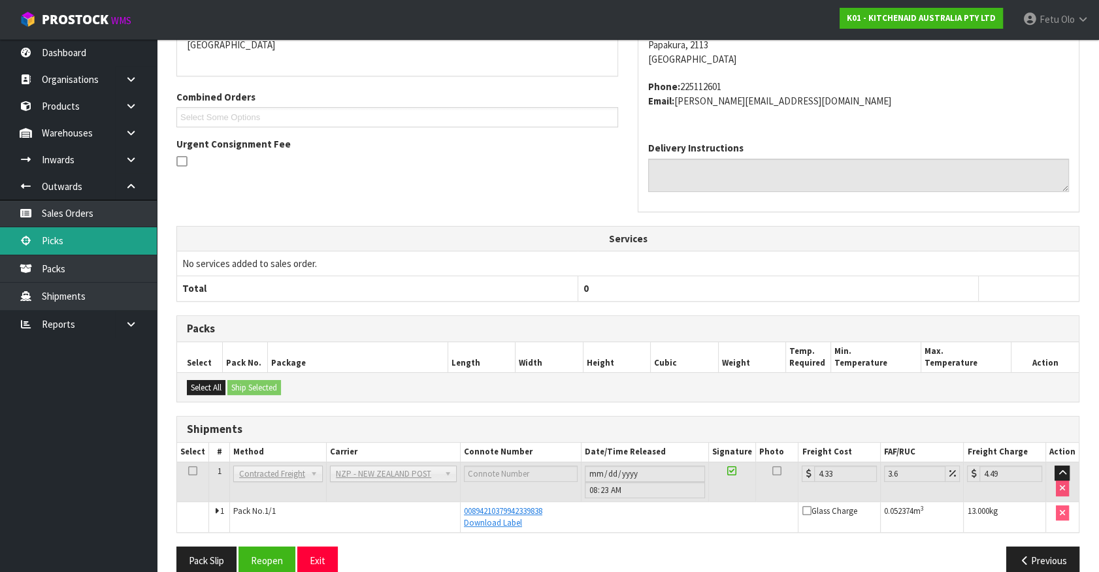
click at [79, 242] on link "Picks" at bounding box center [78, 240] width 157 height 27
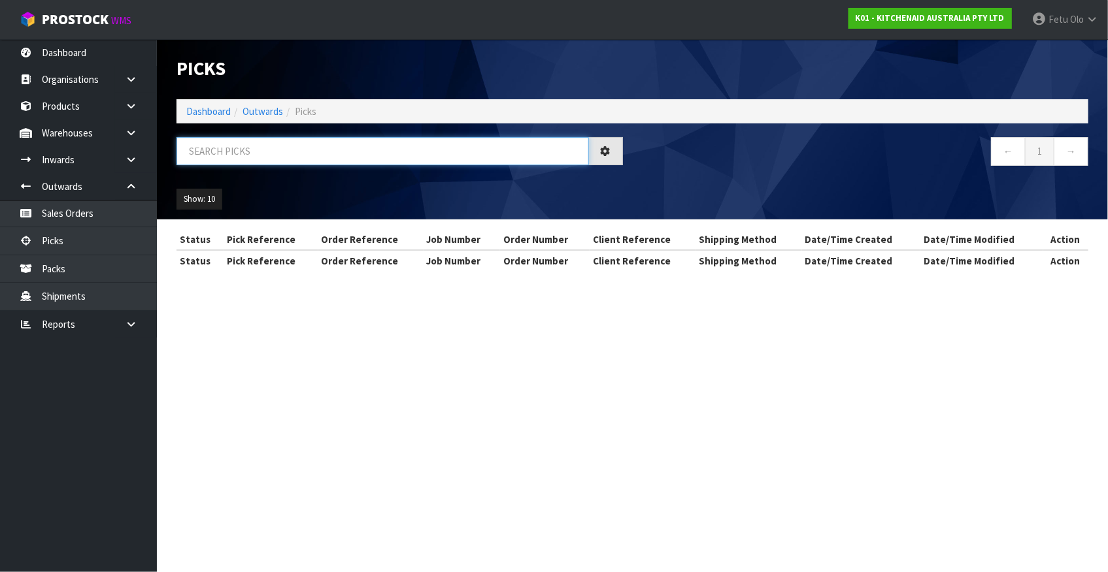
click at [240, 150] on input "text" at bounding box center [382, 151] width 412 height 28
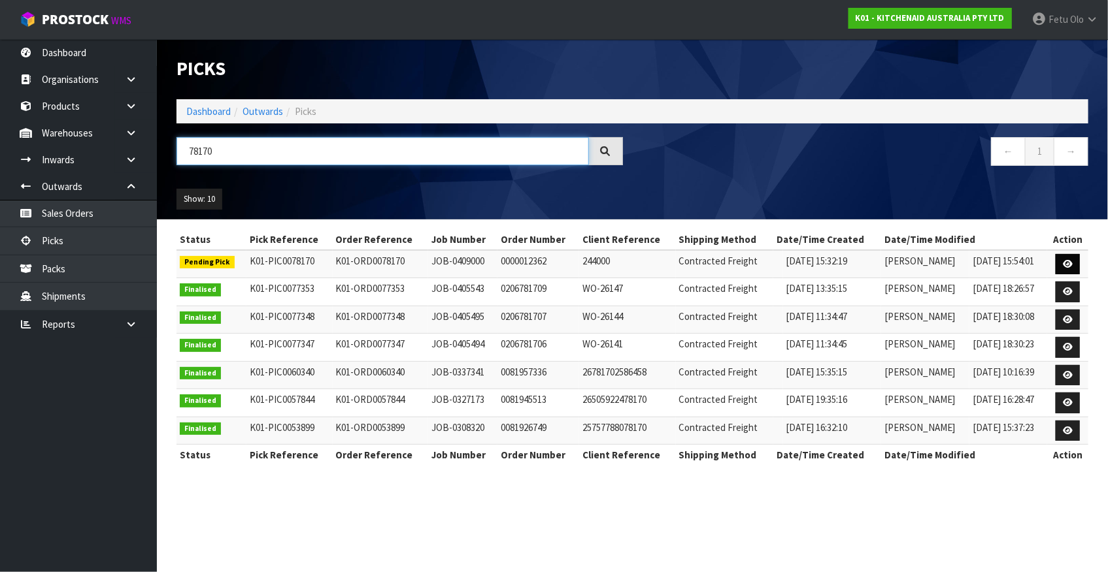
type input "78170"
click at [1074, 264] on link at bounding box center [1067, 264] width 24 height 21
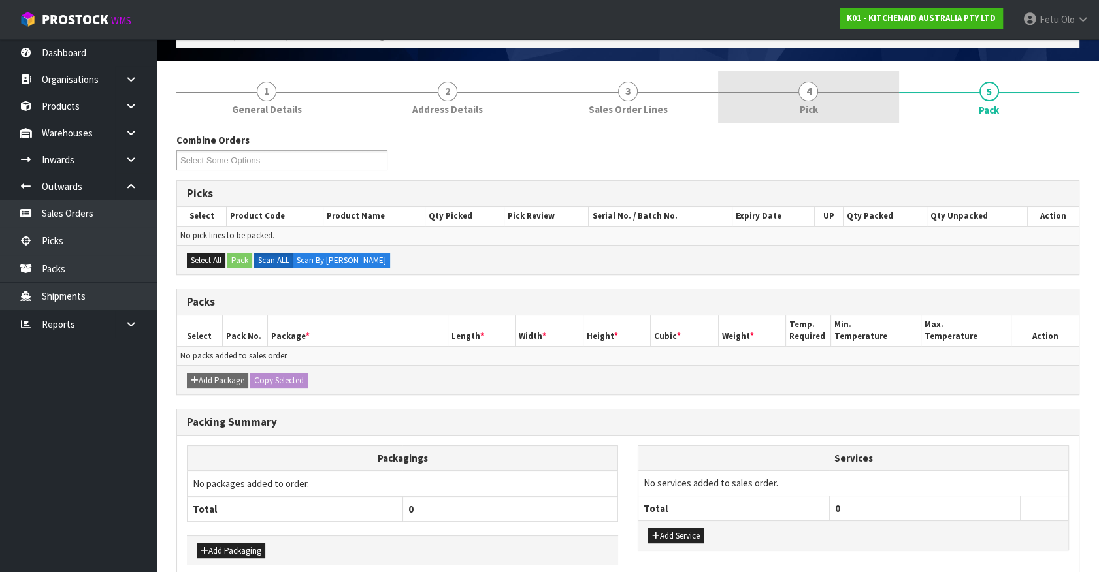
scroll to position [19, 0]
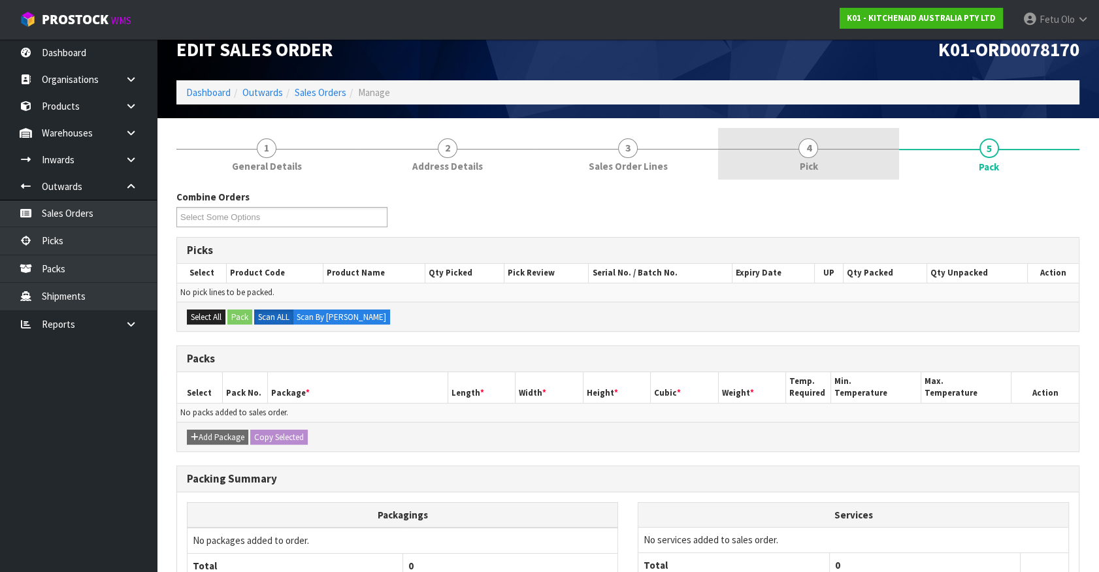
click at [812, 133] on link "4 Pick" at bounding box center [808, 154] width 180 height 52
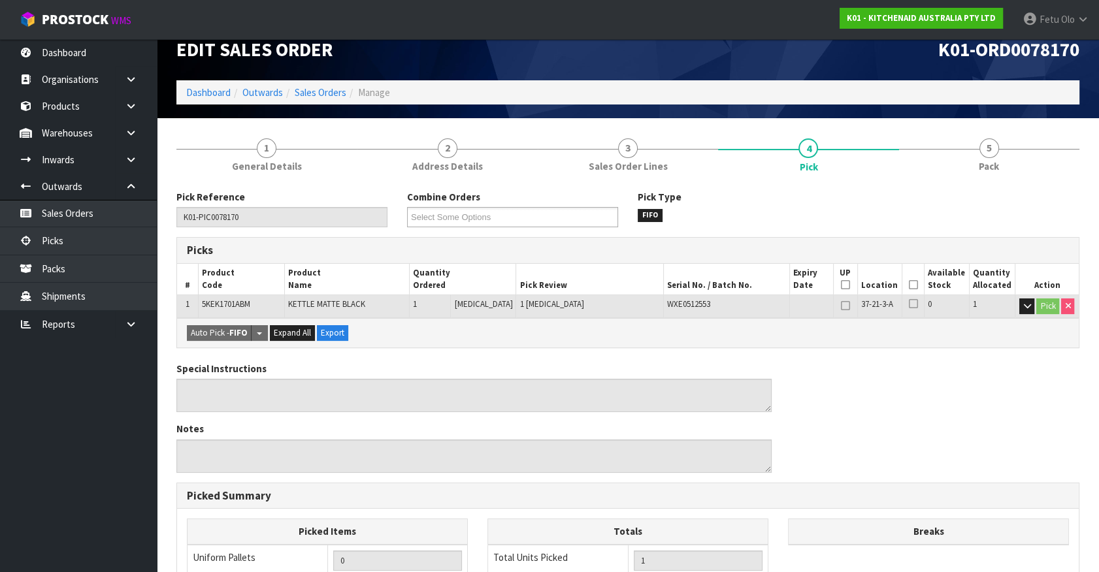
click at [909, 285] on icon at bounding box center [913, 285] width 9 height 1
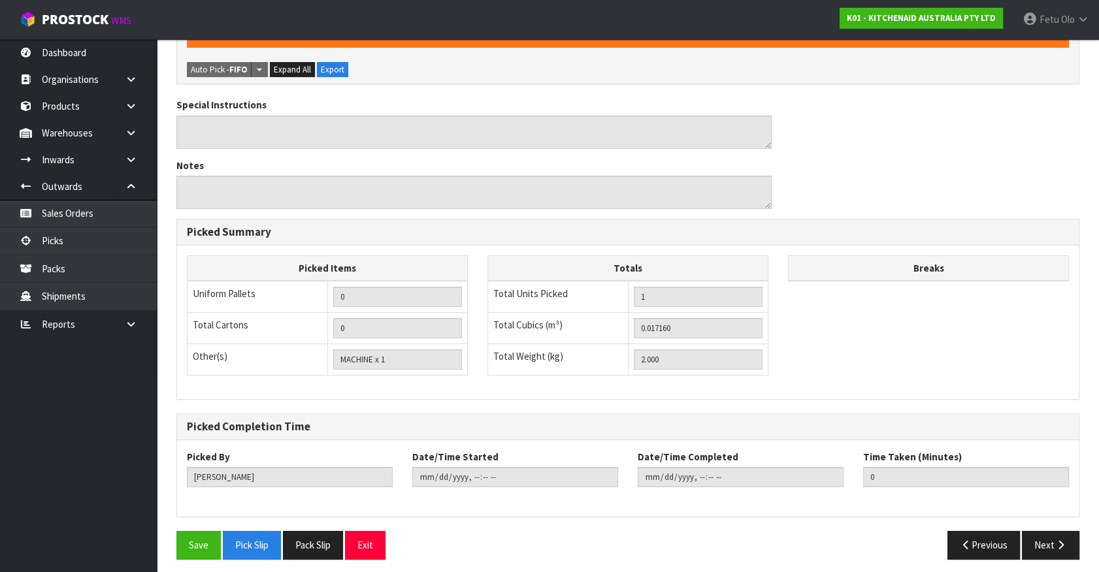
scroll to position [334, 0]
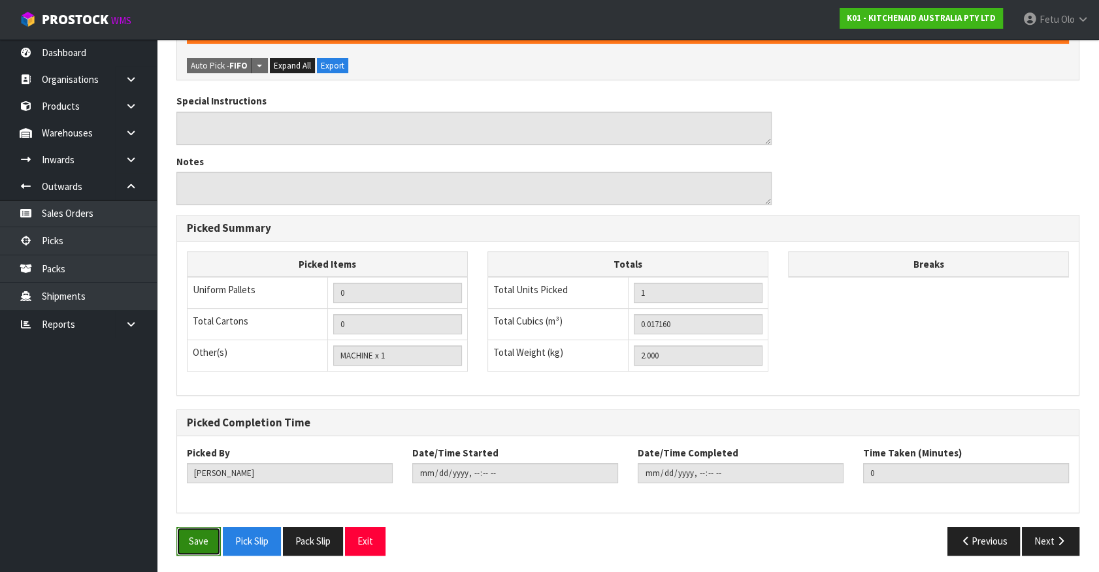
click at [184, 540] on button "Save" at bounding box center [198, 541] width 44 height 28
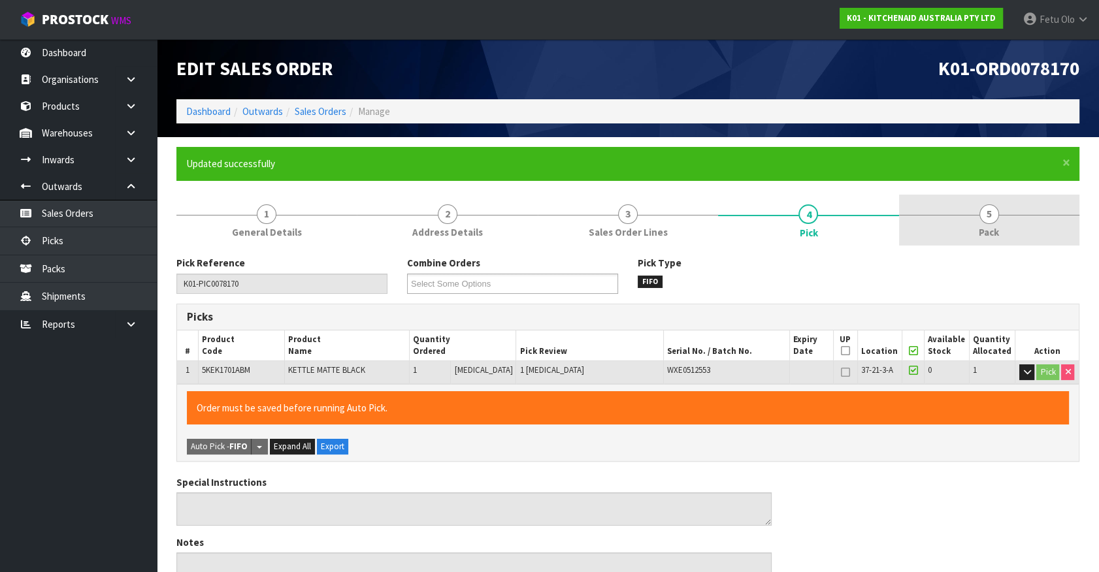
type input "Fetu Olo"
type input "2025-08-25T08:24:46"
click at [1008, 215] on link "5 Pack" at bounding box center [989, 221] width 180 height 52
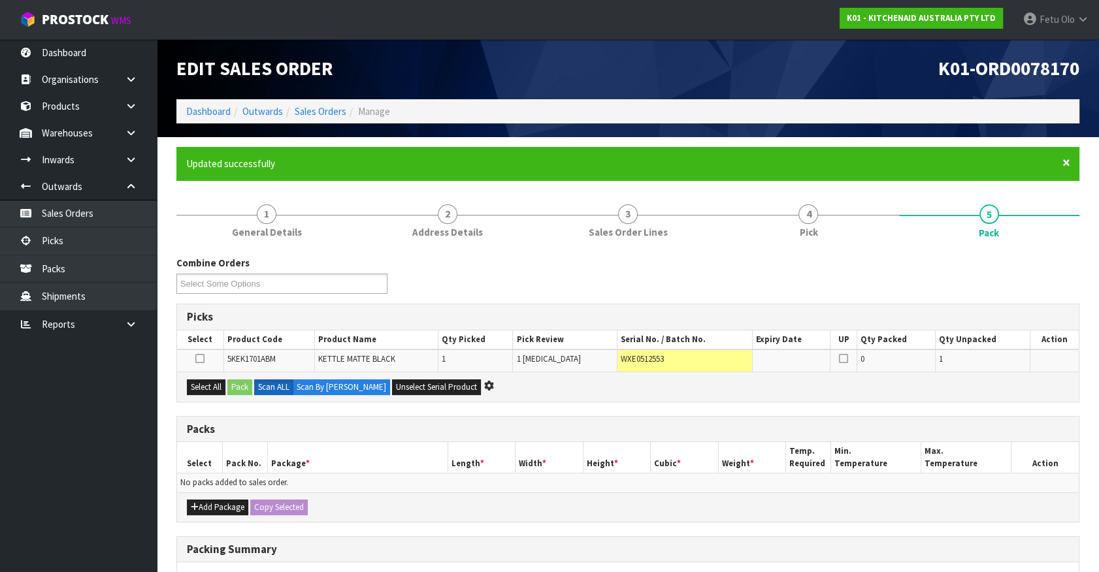
click at [1069, 165] on span "×" at bounding box center [1067, 163] width 8 height 18
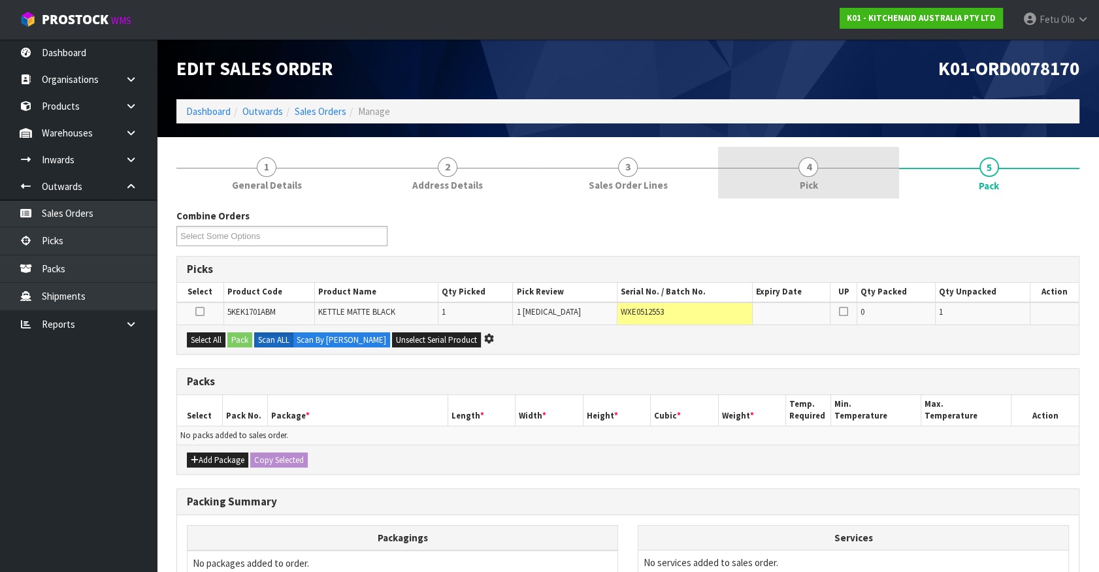
click at [817, 179] on link "4 Pick" at bounding box center [808, 173] width 180 height 52
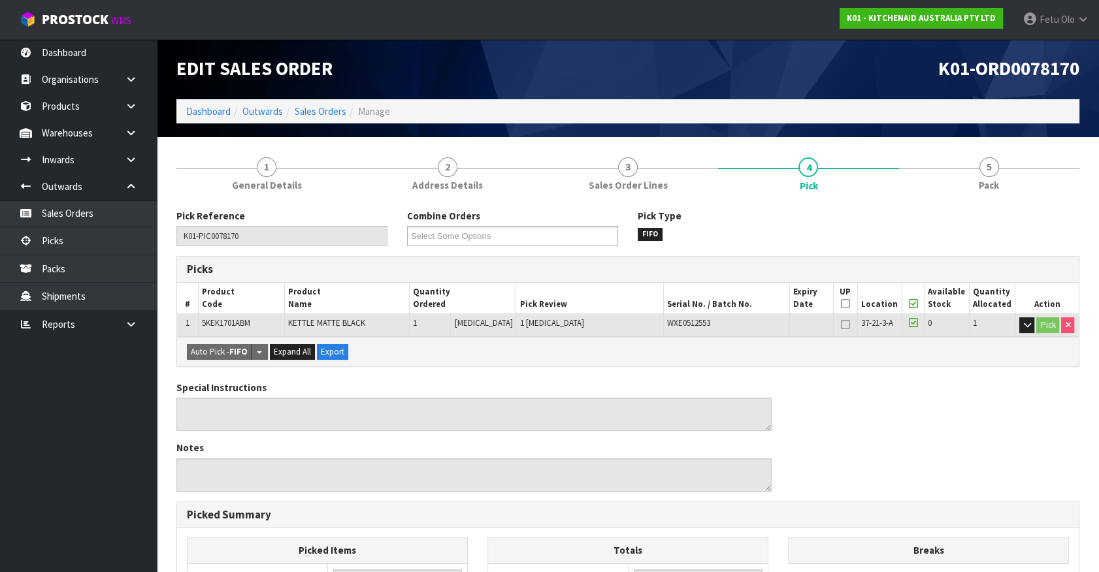
click at [911, 304] on icon at bounding box center [913, 304] width 9 height 1
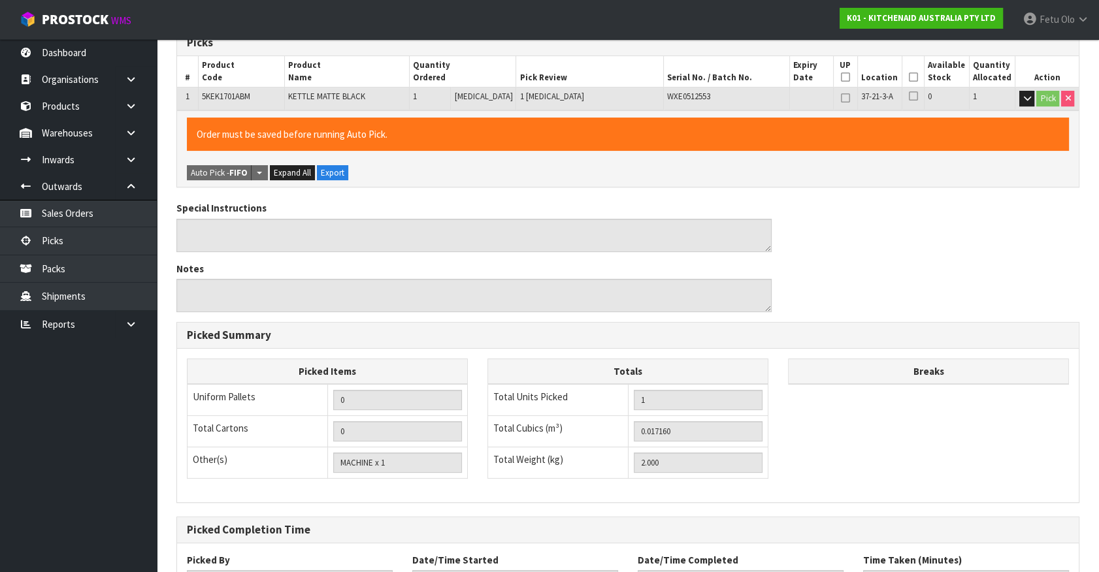
scroll to position [334, 0]
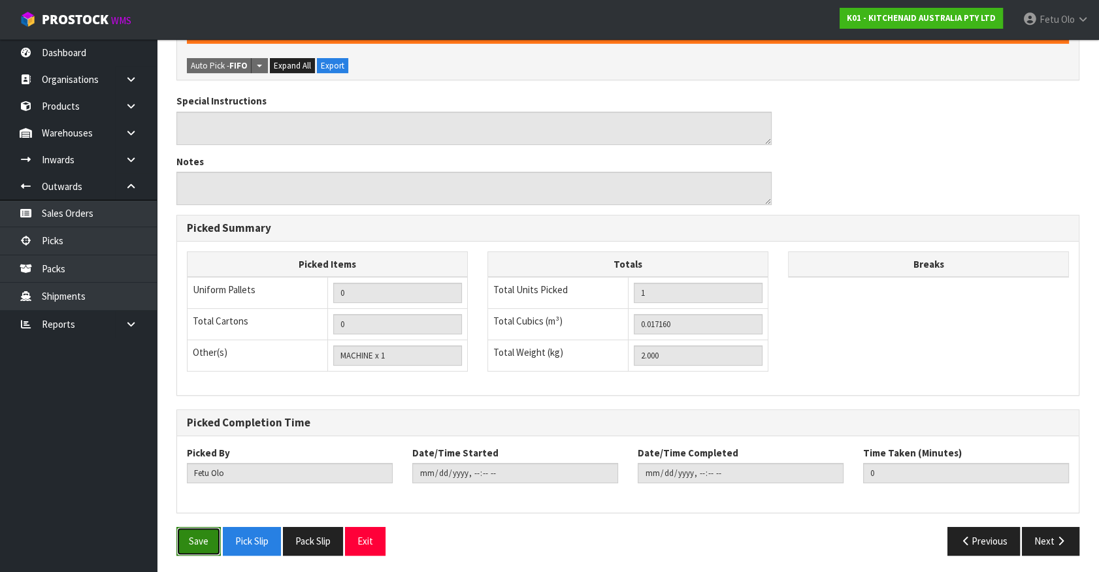
click at [196, 535] on button "Save" at bounding box center [198, 541] width 44 height 28
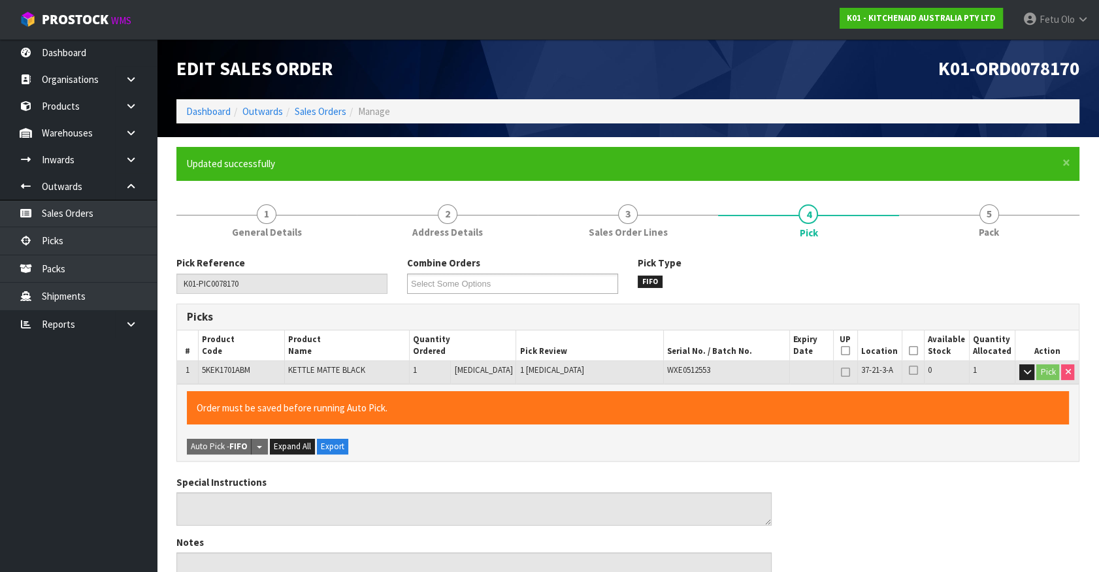
type input "2025-08-25T08:25"
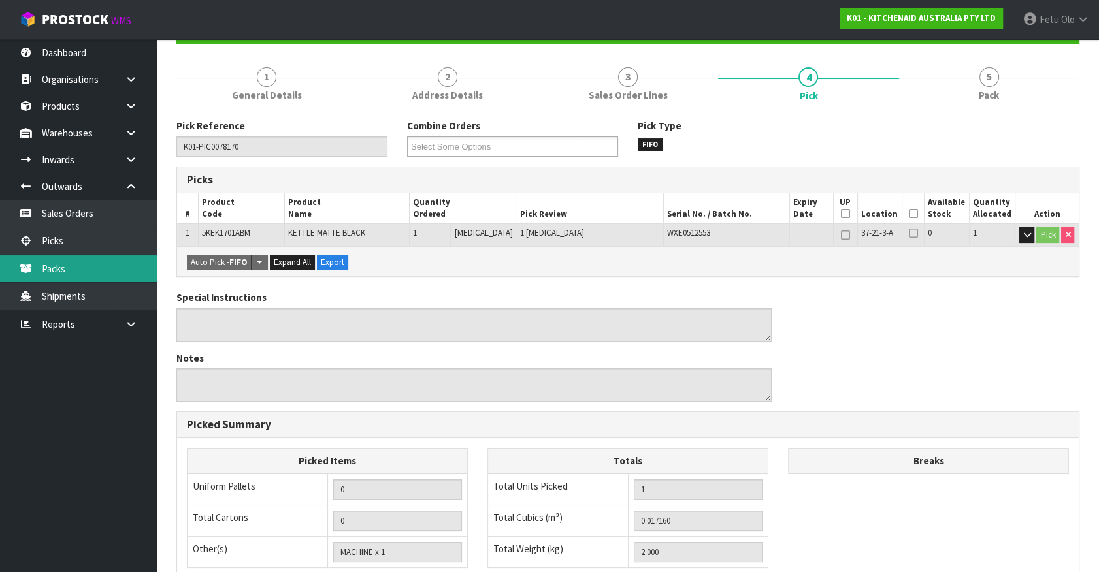
scroll to position [59, 0]
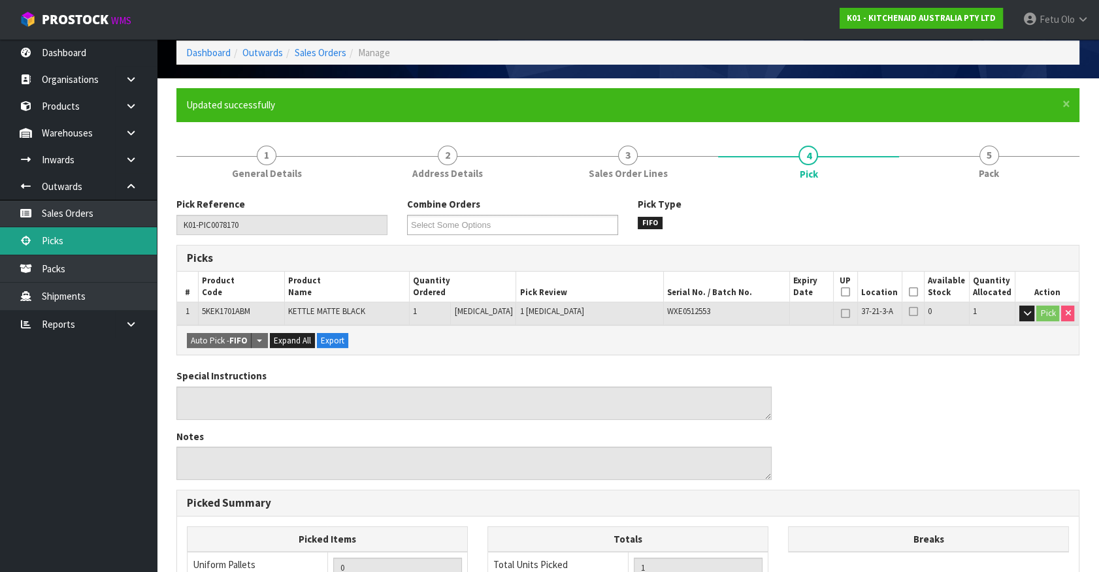
drag, startPoint x: 73, startPoint y: 240, endPoint x: 164, endPoint y: 244, distance: 90.9
click at [73, 240] on link "Picks" at bounding box center [78, 240] width 157 height 27
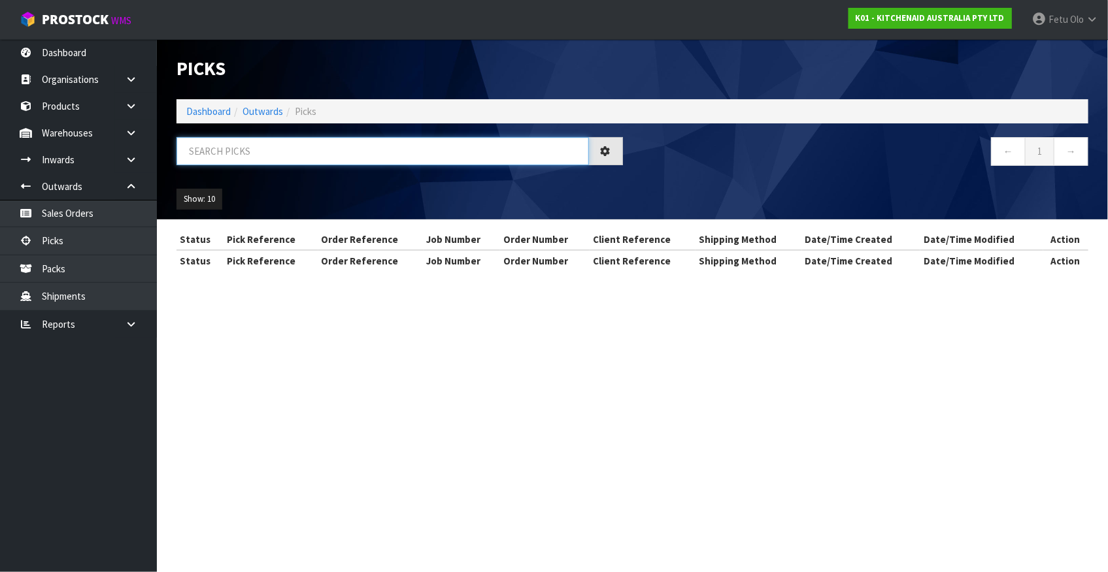
click at [402, 145] on input "text" at bounding box center [382, 151] width 412 height 28
click at [203, 143] on input "text" at bounding box center [382, 151] width 412 height 28
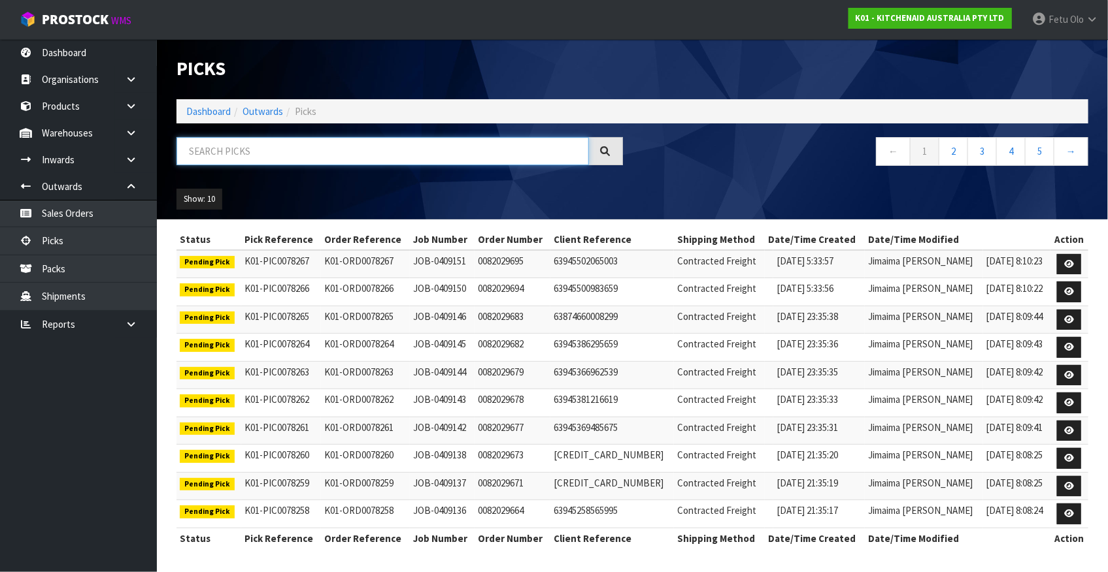
click at [203, 143] on input "text" at bounding box center [382, 151] width 412 height 28
click at [240, 152] on input "text" at bounding box center [382, 151] width 412 height 28
click at [251, 152] on input "text" at bounding box center [382, 151] width 412 height 28
type input "78164"
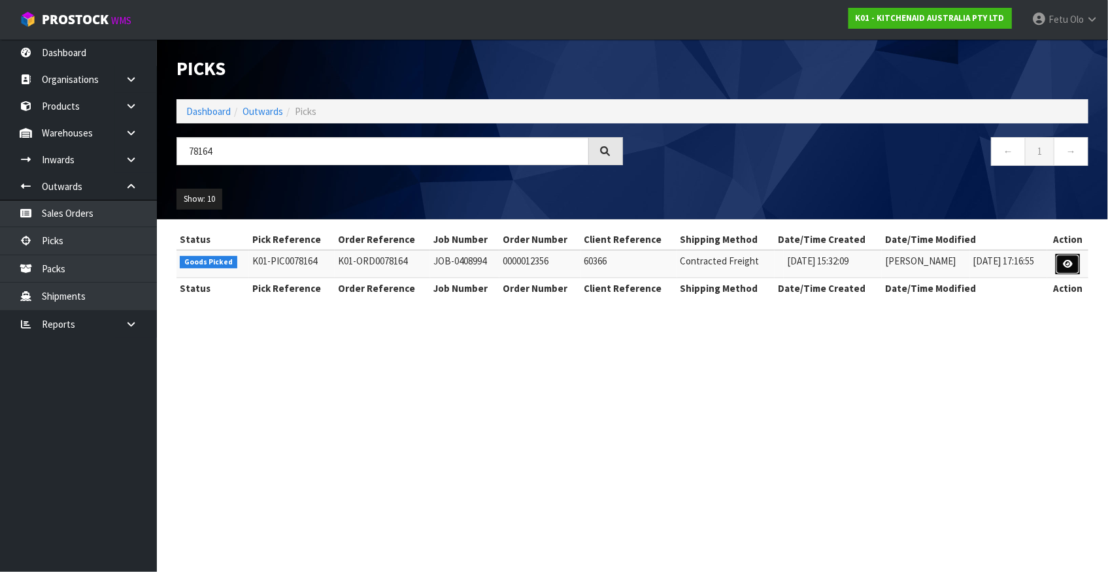
click at [1064, 261] on icon at bounding box center [1068, 264] width 10 height 8
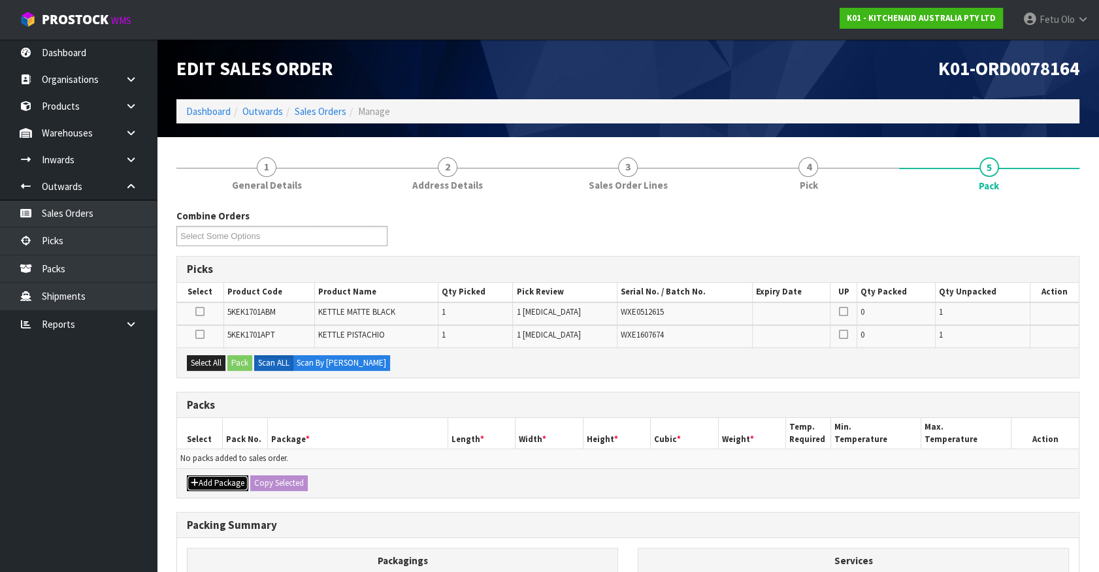
click at [208, 480] on button "Add Package" at bounding box center [217, 484] width 61 height 16
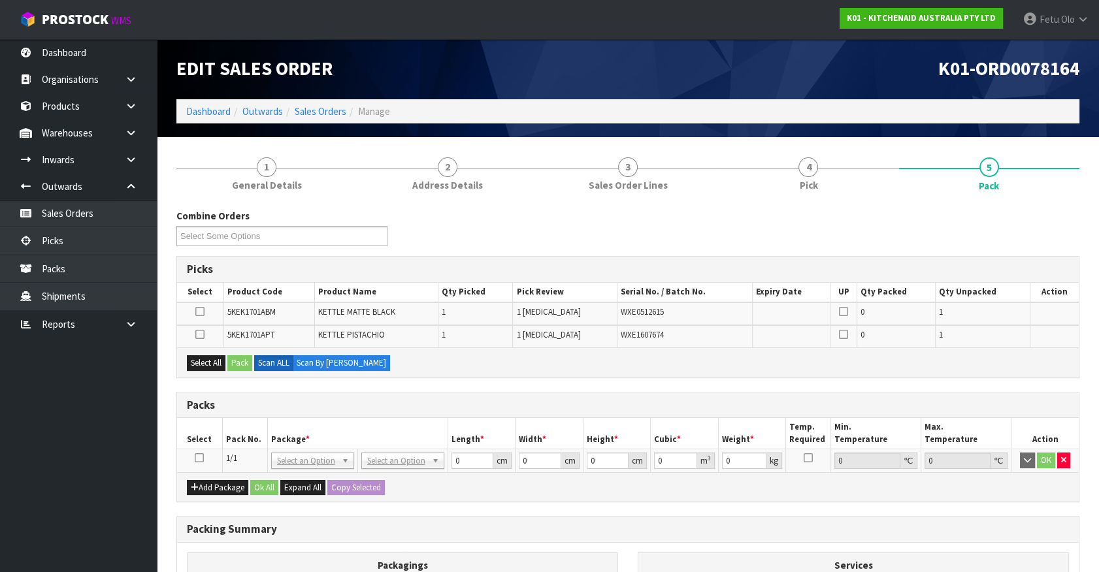
click at [199, 458] on icon at bounding box center [199, 458] width 9 height 1
click at [248, 437] on th "Pack No." at bounding box center [244, 433] width 45 height 31
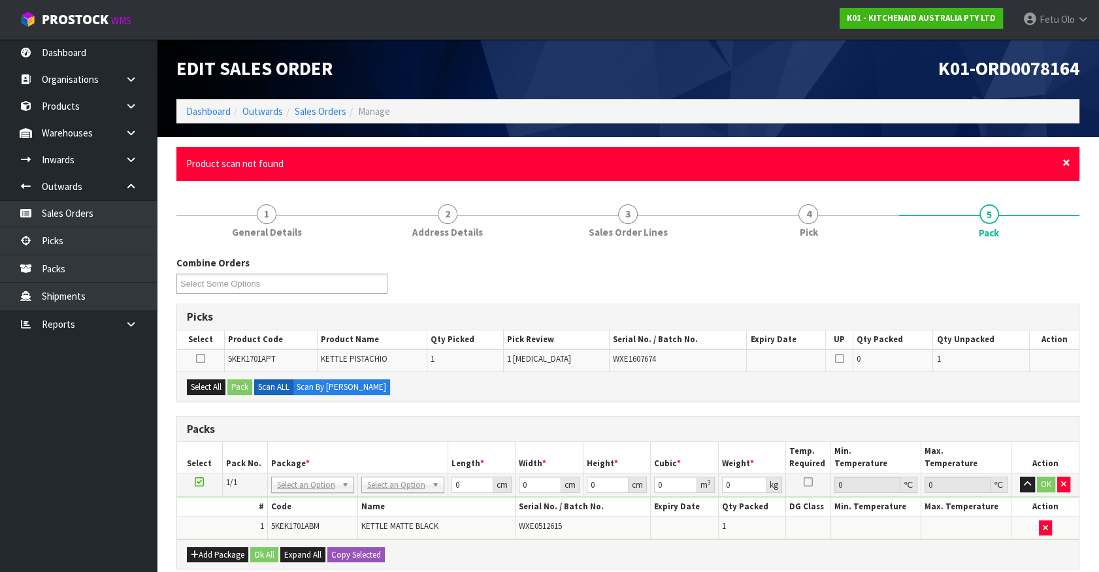
click at [1068, 164] on span "×" at bounding box center [1067, 163] width 8 height 18
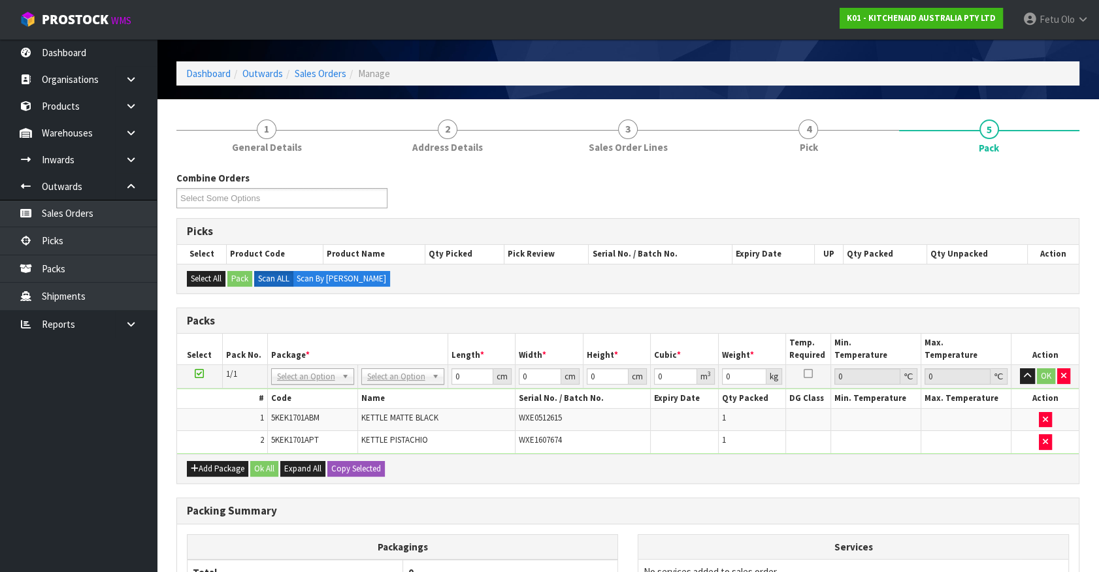
scroll to position [59, 0]
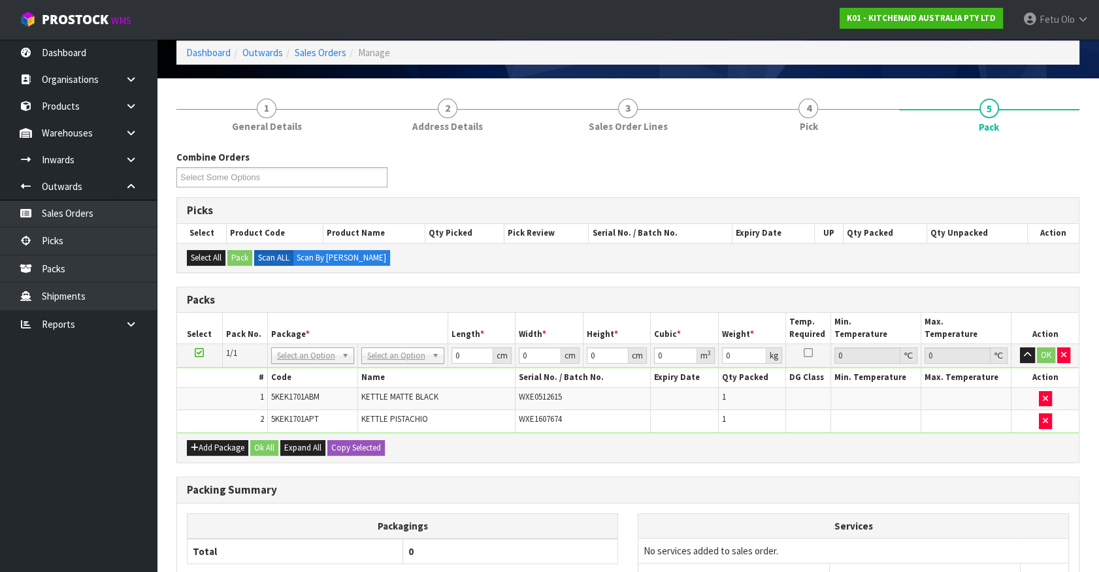
drag, startPoint x: 381, startPoint y: 354, endPoint x: 386, endPoint y: 378, distance: 24.7
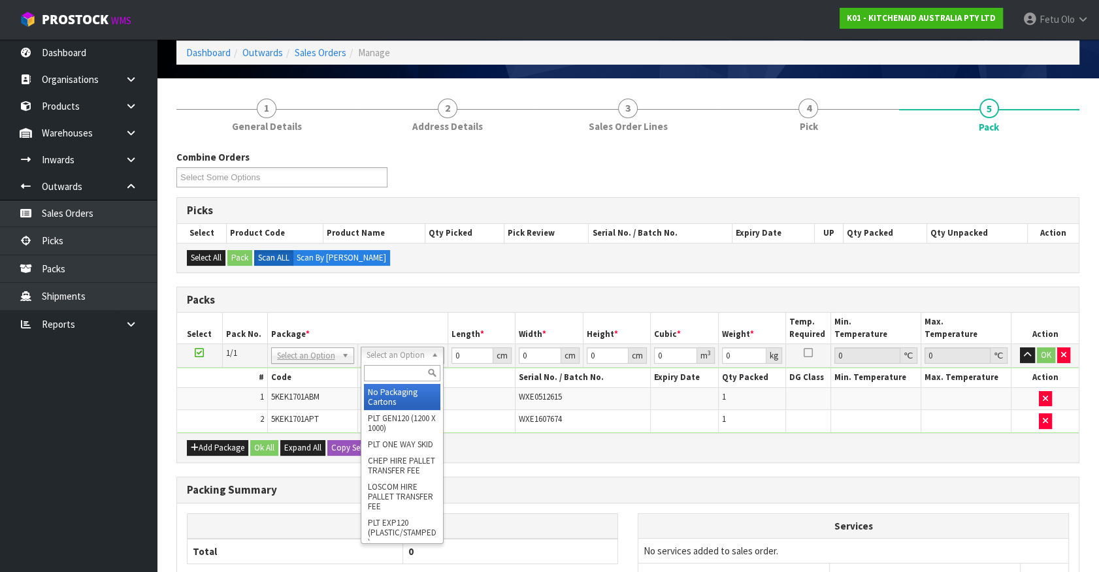
click at [386, 380] on input "text" at bounding box center [402, 373] width 76 height 16
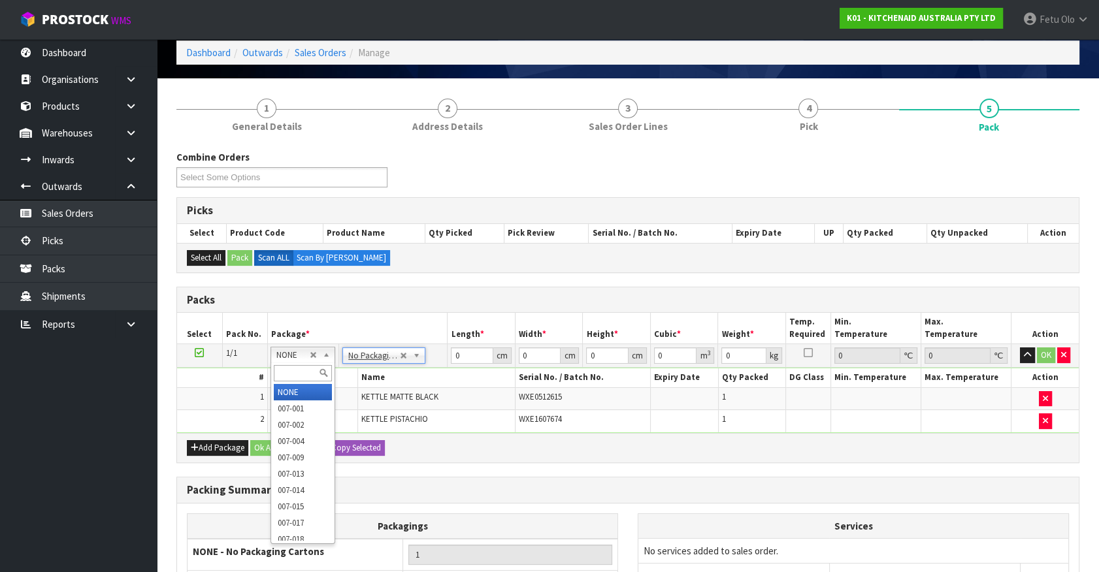
click at [297, 366] on input "text" at bounding box center [303, 373] width 58 height 16
type input "011"
type input "4"
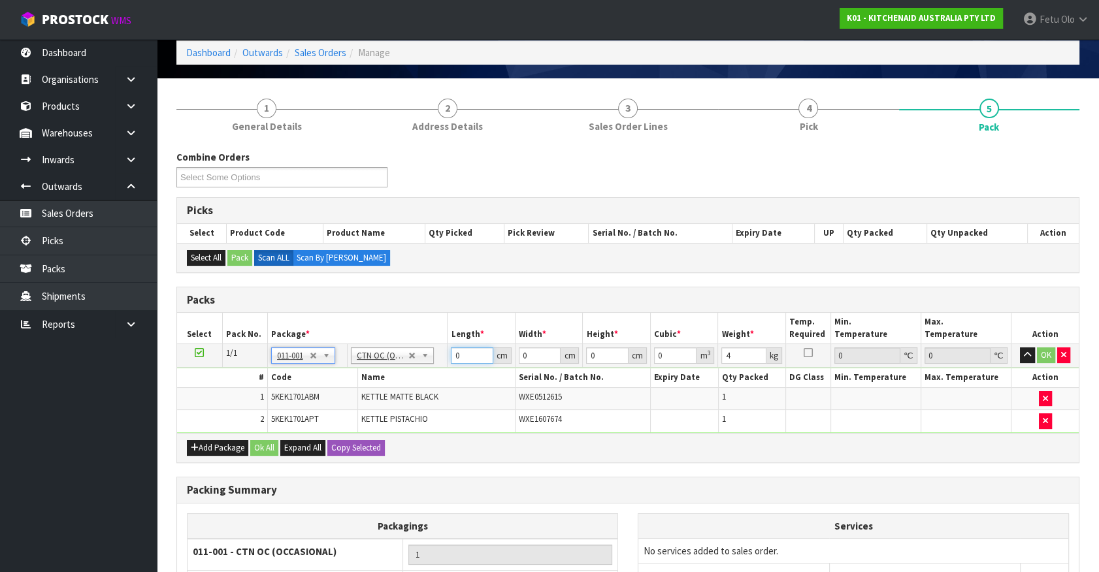
drag, startPoint x: 470, startPoint y: 354, endPoint x: 266, endPoint y: 364, distance: 204.8
click at [266, 364] on tr "1/1 NONE 007-001 007-002 007-004 007-009 007-013 007-014 007-015 007-017 007-01…" at bounding box center [628, 356] width 902 height 24
type input "42"
type input "28"
type input "3"
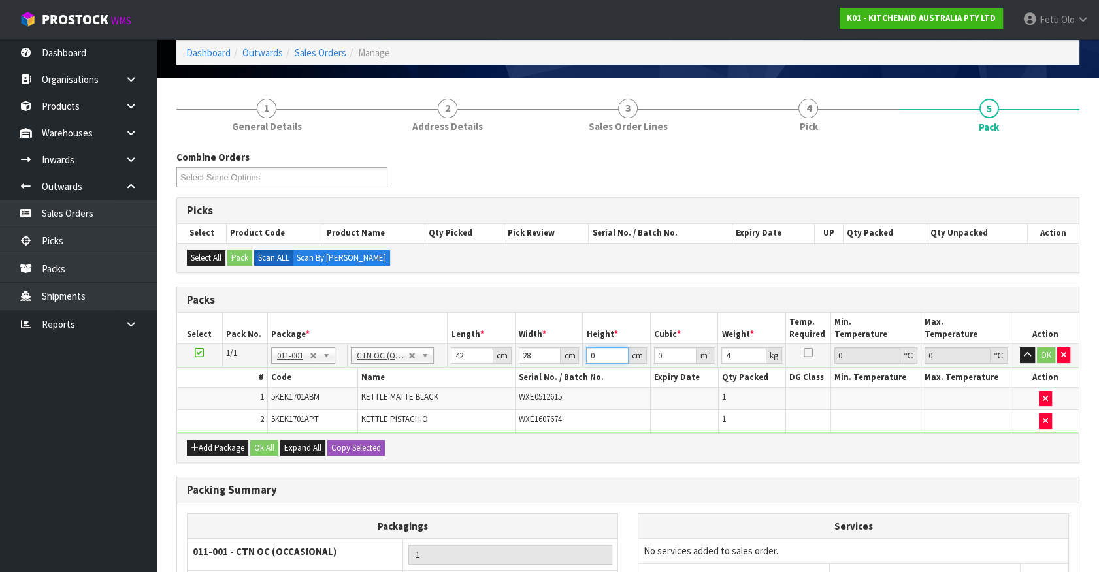
type input "0.003528"
type input "35"
type input "0.04116"
type input "35"
type input "6"
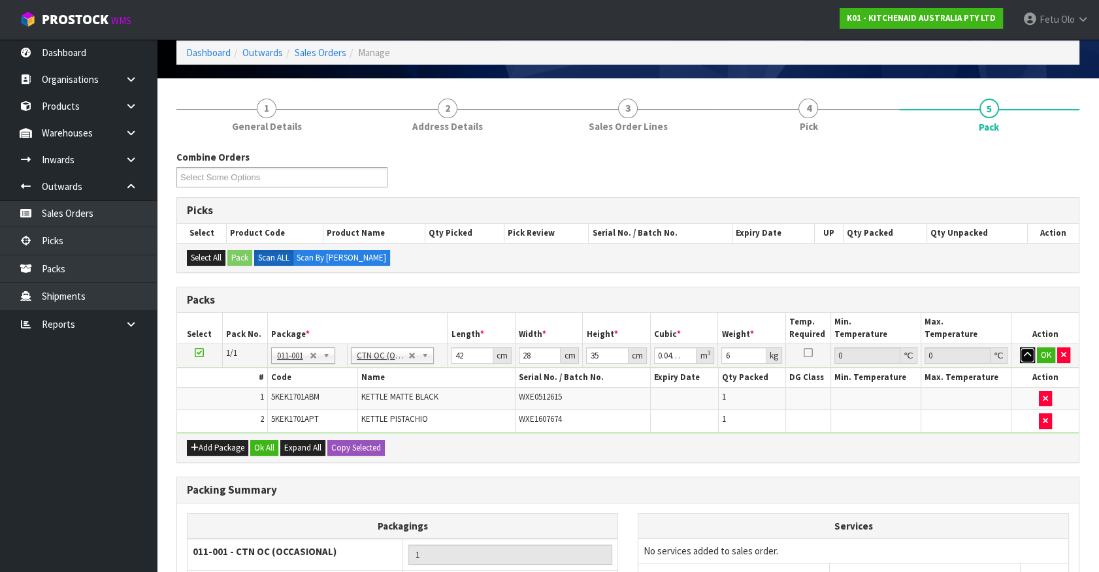
click at [1020, 348] on button "button" at bounding box center [1027, 356] width 15 height 16
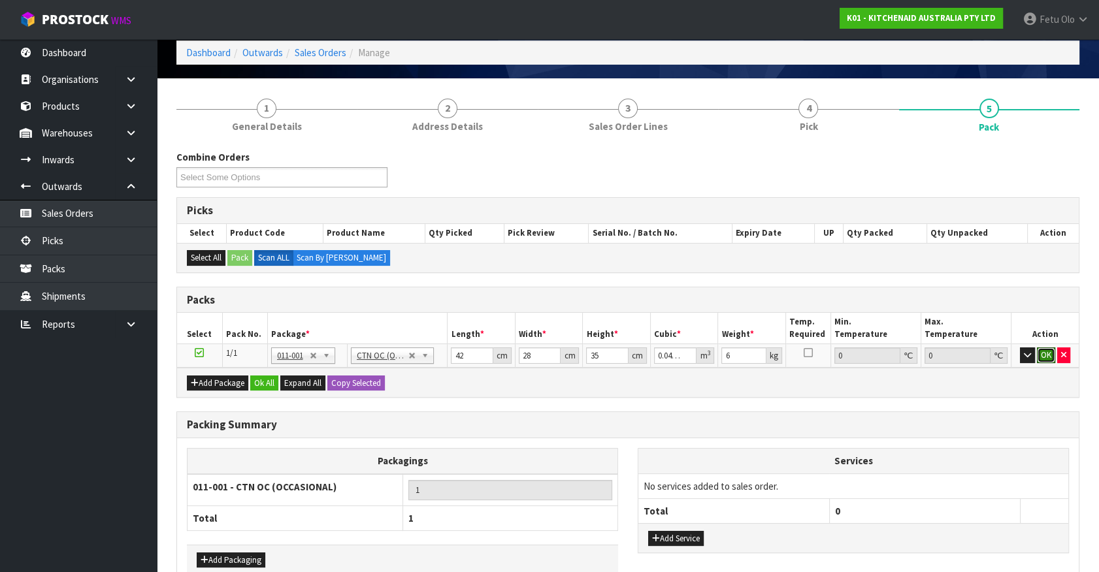
click button "OK" at bounding box center [1046, 356] width 18 height 16
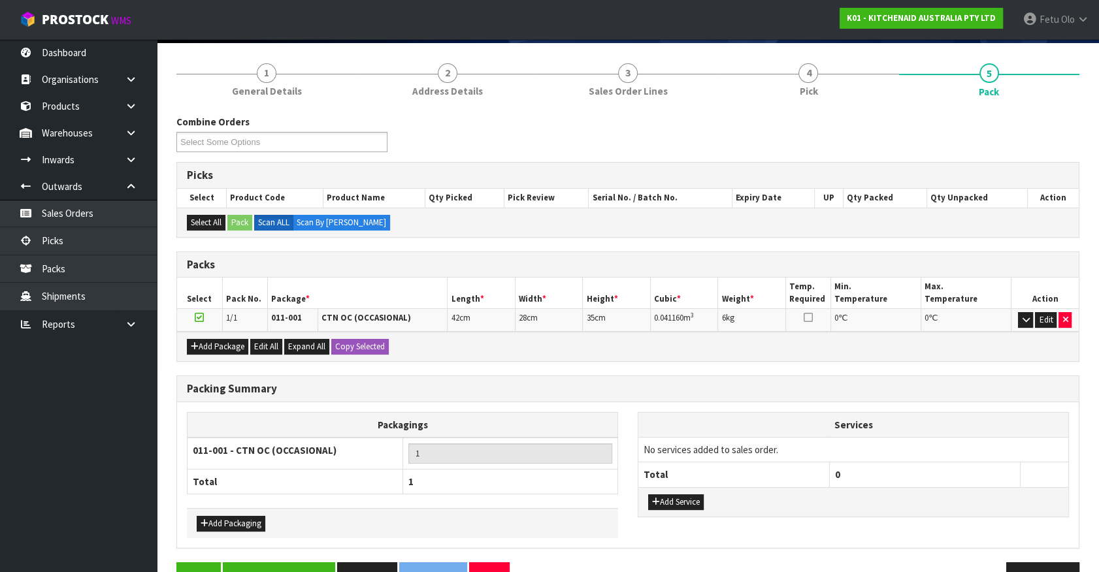
scroll to position [129, 0]
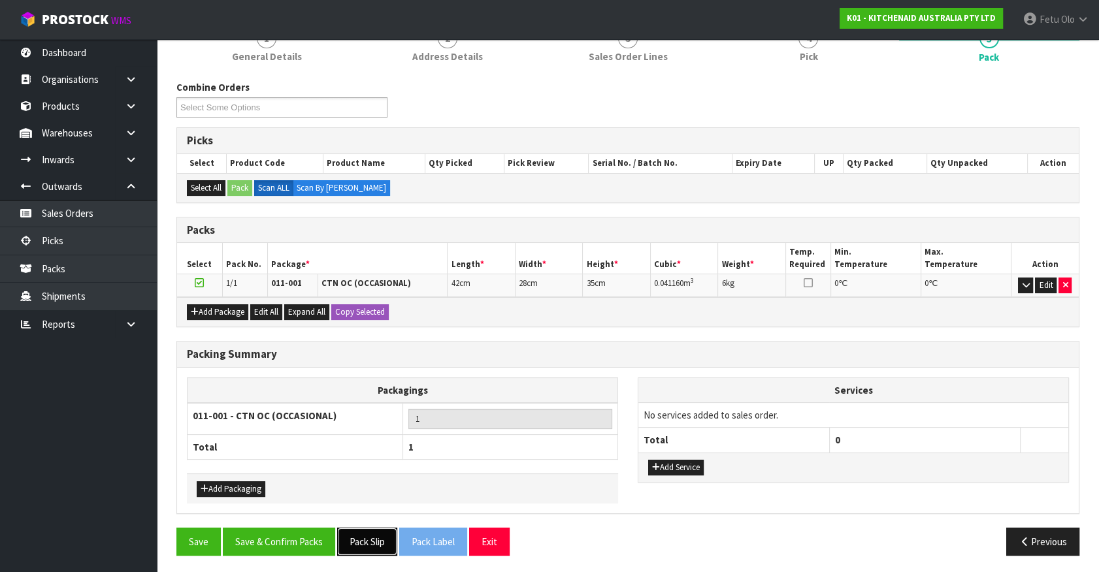
click at [366, 545] on button "Pack Slip" at bounding box center [367, 542] width 60 height 28
click at [294, 531] on button "Save & Confirm Packs" at bounding box center [279, 542] width 112 height 28
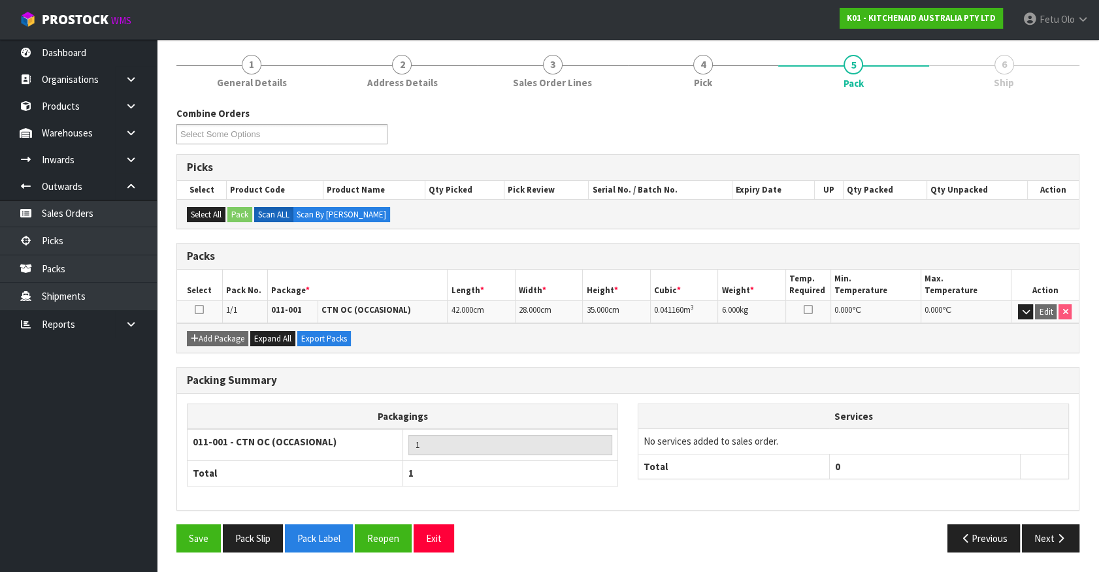
scroll to position [147, 0]
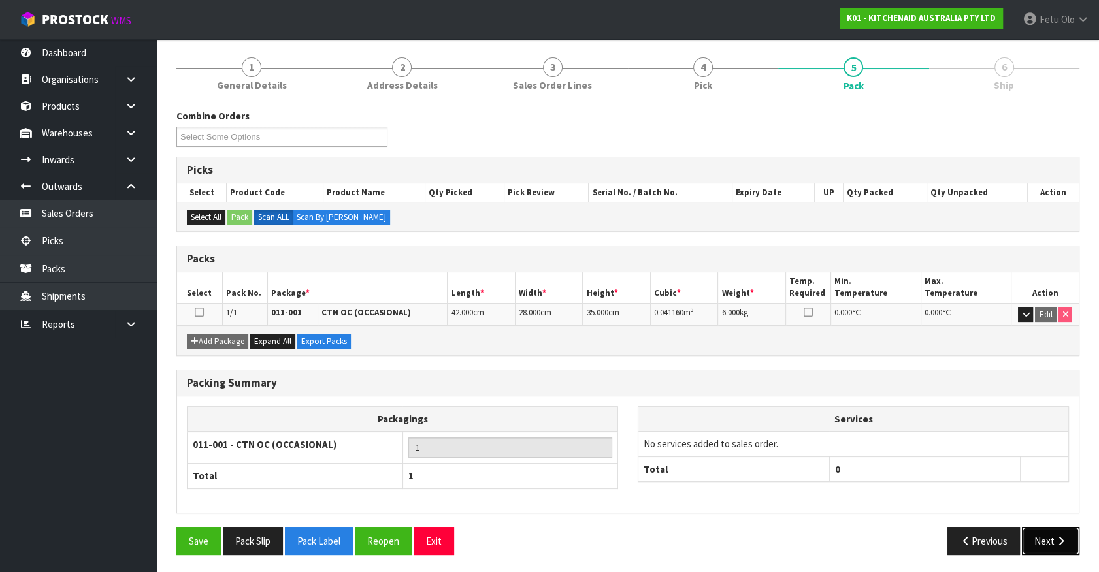
click at [1046, 533] on button "Next" at bounding box center [1051, 541] width 58 height 28
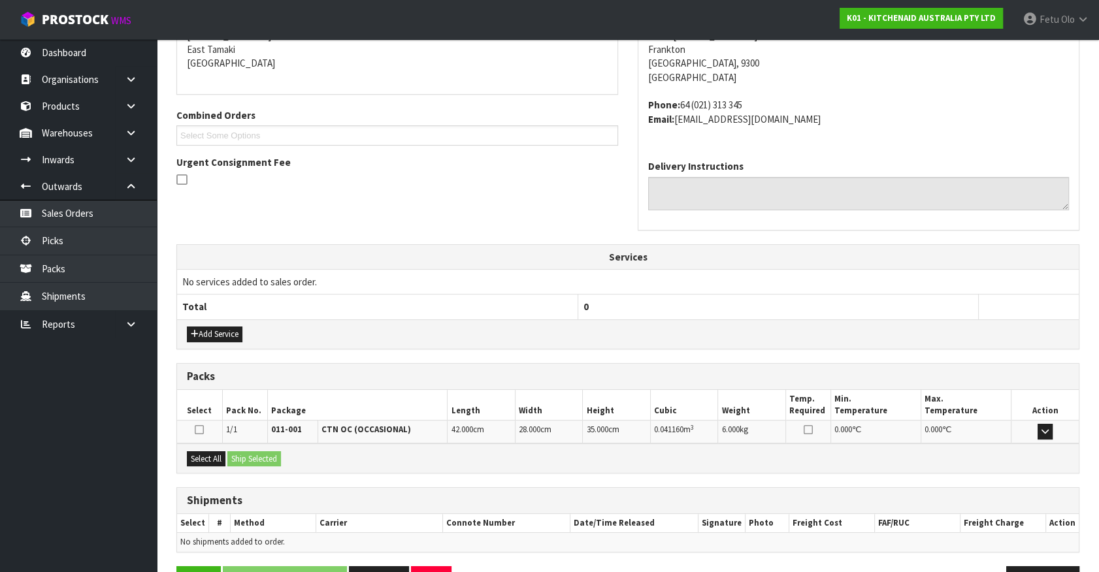
scroll to position [318, 0]
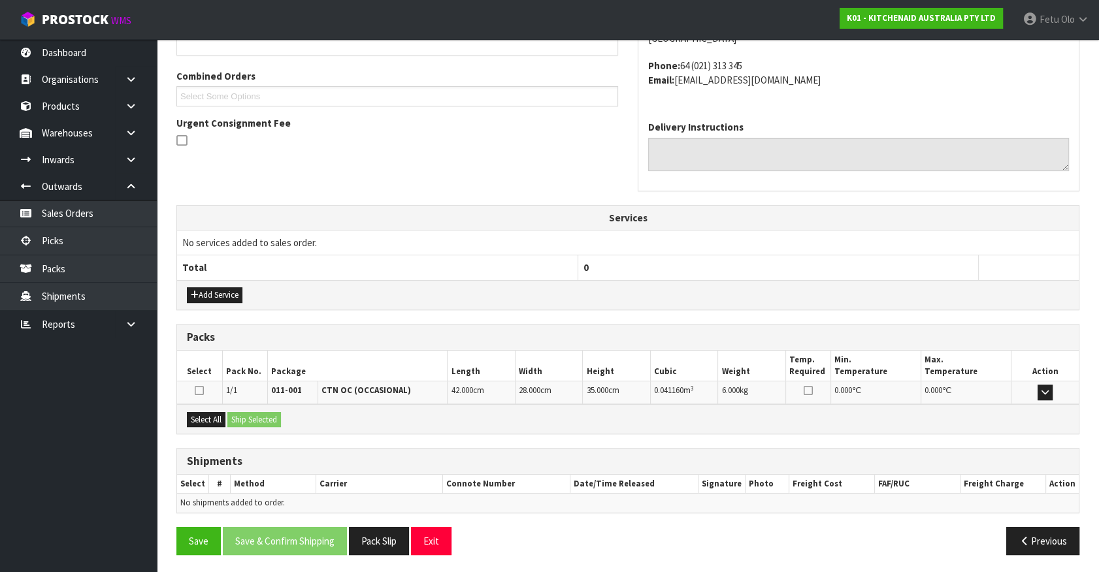
click at [193, 408] on div "Select All Ship Selected" at bounding box center [628, 418] width 902 height 29
click at [224, 417] on button "Select All" at bounding box center [206, 420] width 39 height 16
click at [239, 414] on button "Ship Selected" at bounding box center [254, 420] width 54 height 16
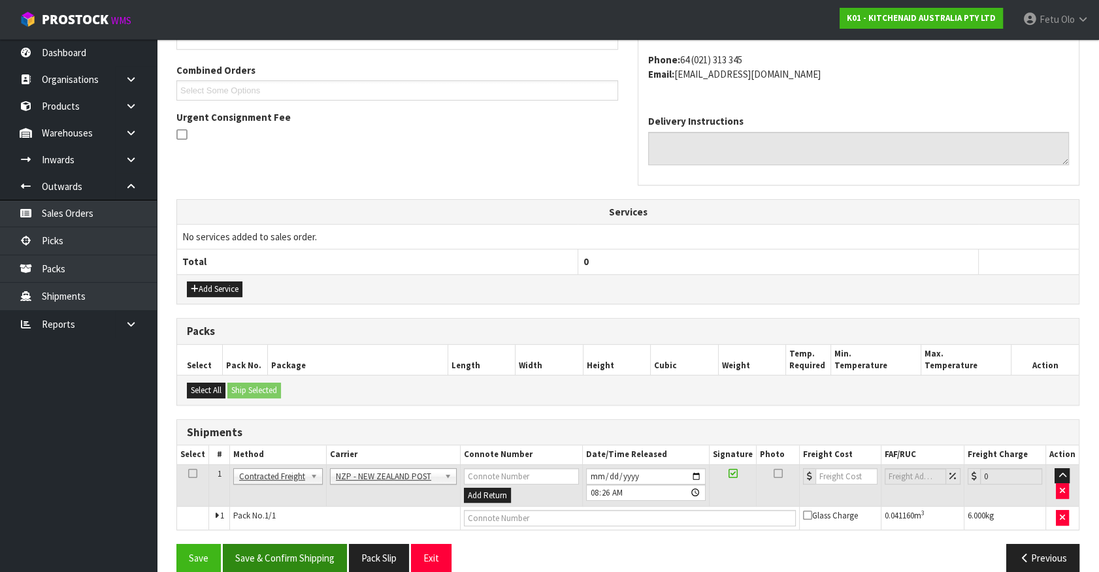
scroll to position [340, 0]
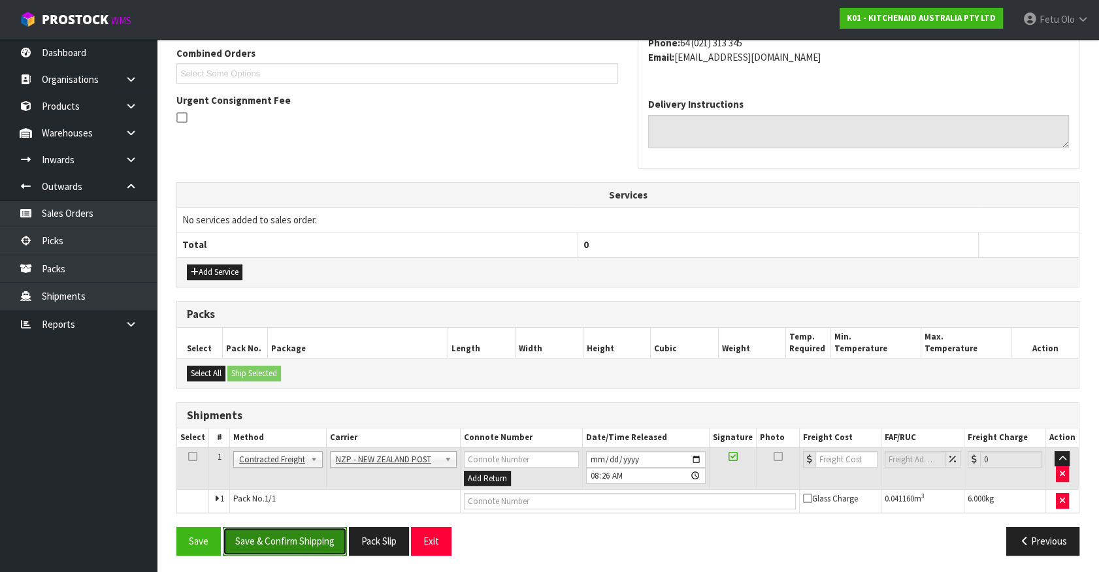
click at [291, 538] on button "Save & Confirm Shipping" at bounding box center [285, 541] width 124 height 28
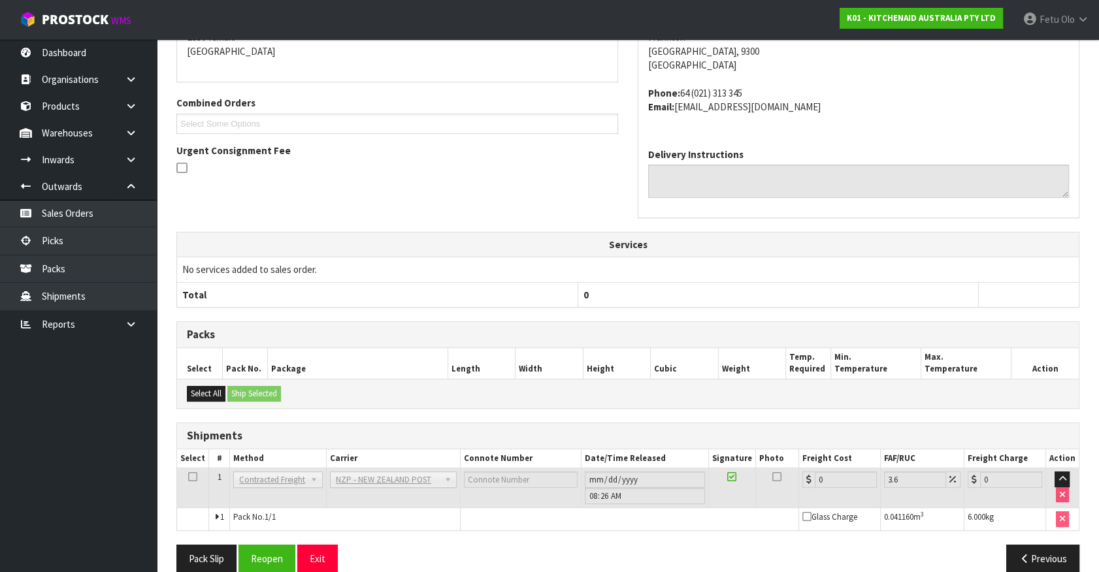
scroll to position [322, 0]
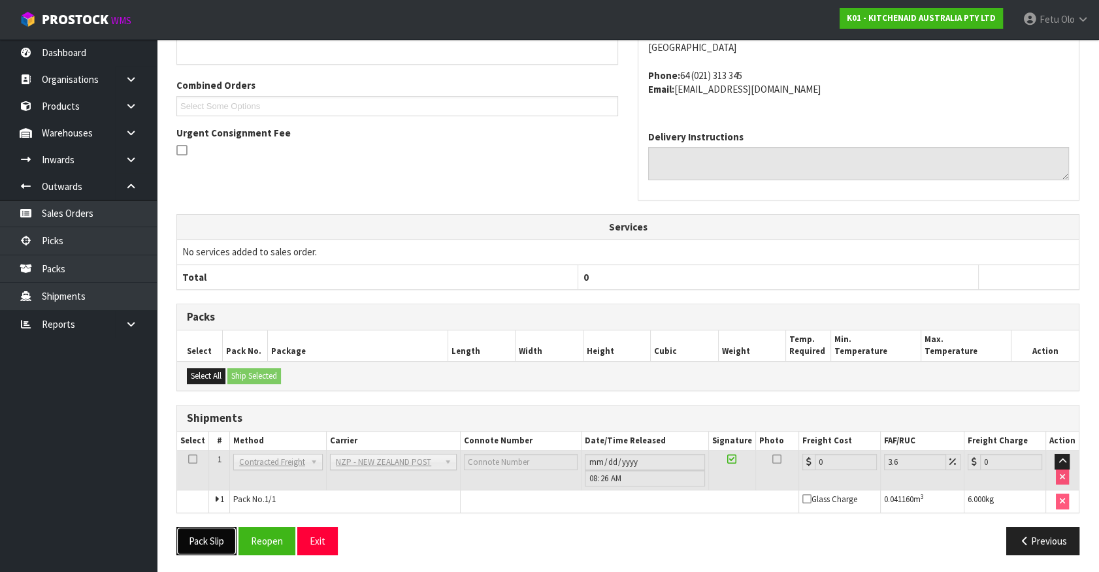
click at [203, 533] on button "Pack Slip" at bounding box center [206, 541] width 60 height 28
drag, startPoint x: 260, startPoint y: 536, endPoint x: 233, endPoint y: 507, distance: 39.3
click at [260, 536] on button "Reopen" at bounding box center [267, 541] width 57 height 28
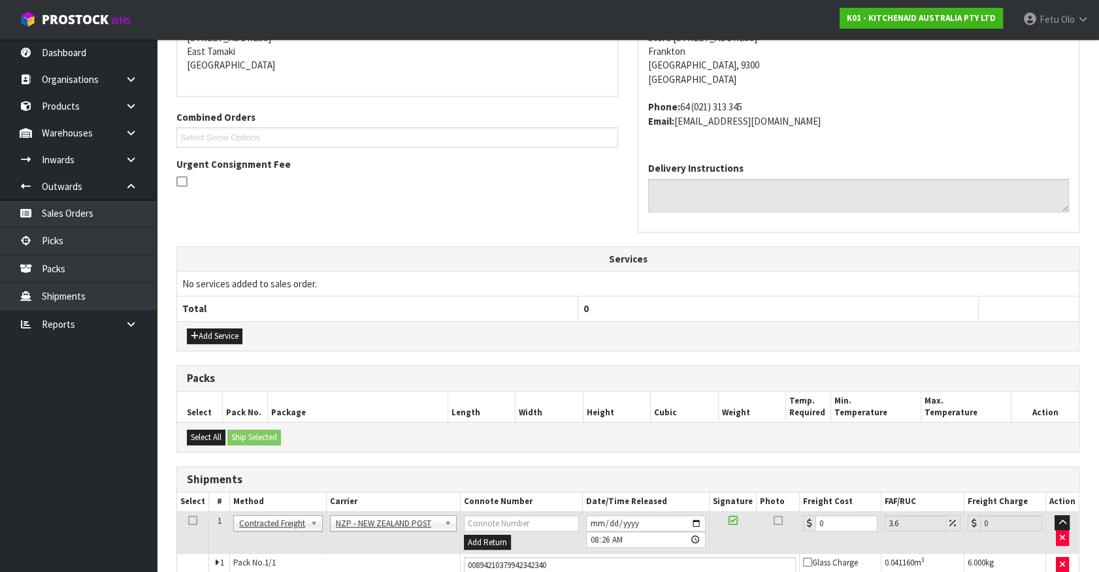
scroll to position [308, 0]
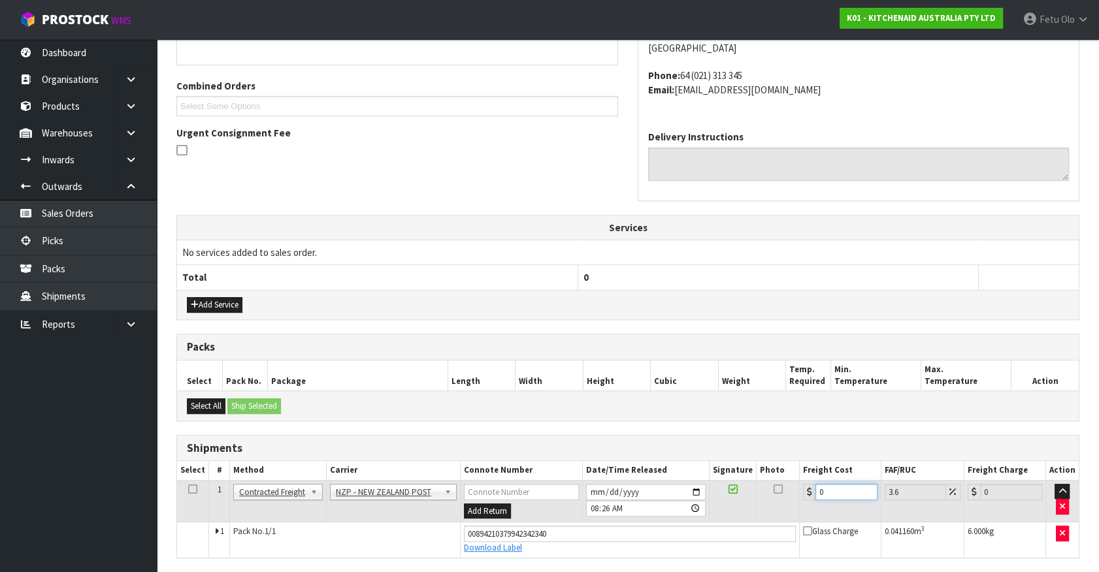
drag, startPoint x: 836, startPoint y: 487, endPoint x: 410, endPoint y: 246, distance: 489.0
click at [644, 512] on tr "1 Client Local Pickup Customer Local Pickup Company Freight Contracted Freight …" at bounding box center [628, 501] width 902 height 42
type input "1"
type input "1.04"
type input "11"
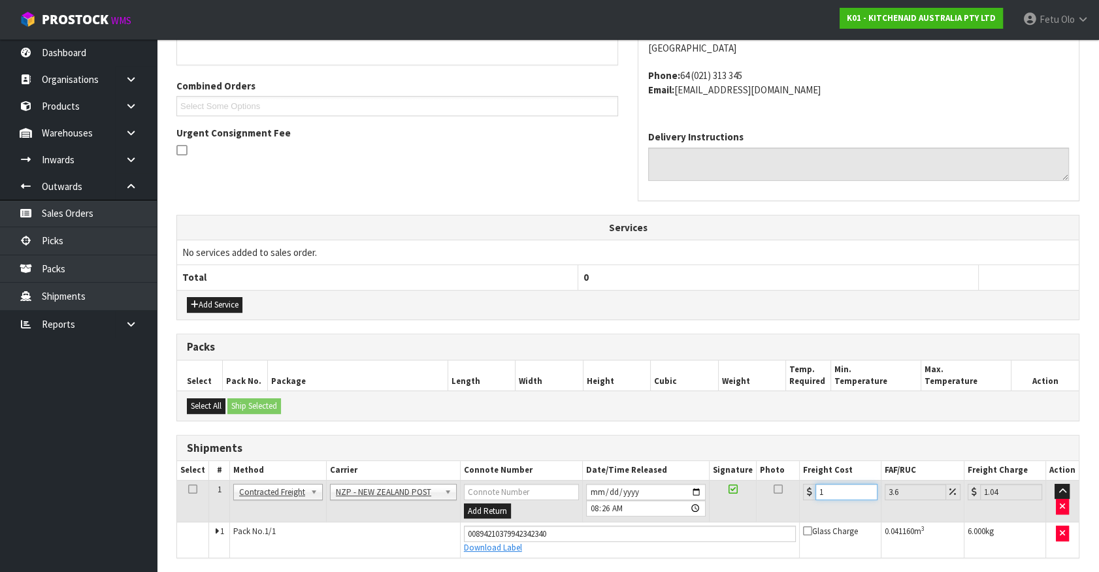
type input "11.4"
type input "11.6"
type input "12.02"
type input "11.61"
type input "12.03"
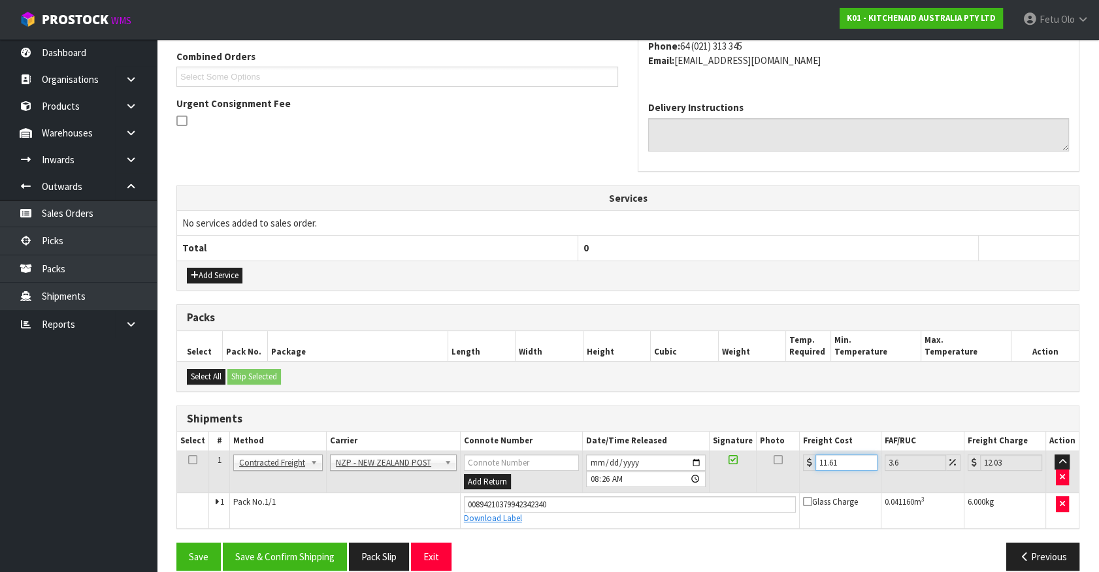
scroll to position [353, 0]
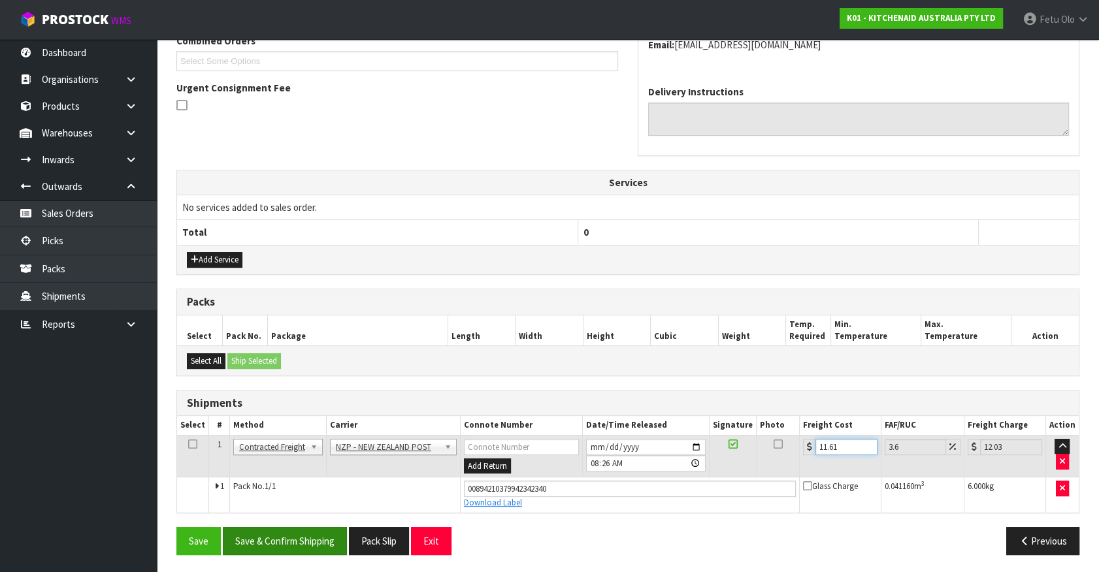
type input "11.61"
click at [314, 542] on button "Save & Confirm Shipping" at bounding box center [285, 541] width 124 height 28
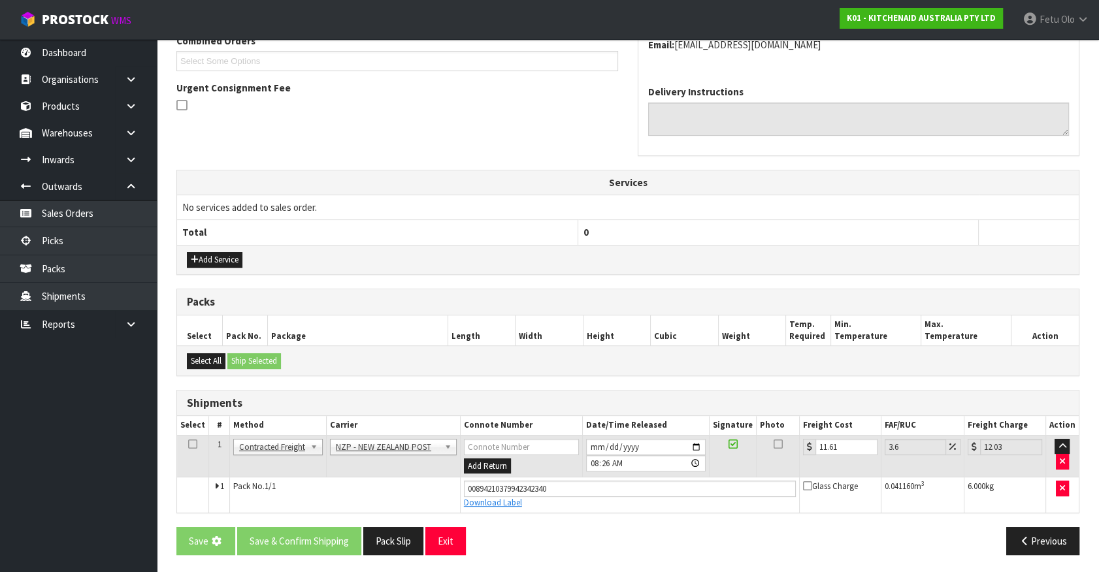
scroll to position [0, 0]
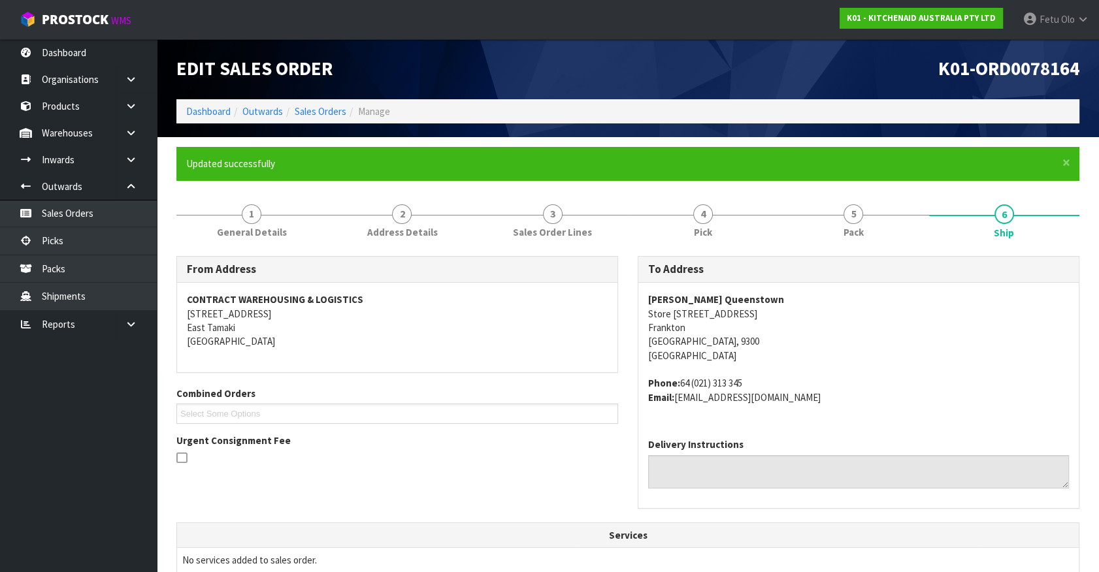
click at [1000, 402] on address "Phone: 64 (021) 313 345 Email: claims@kitchenaid.com.au" at bounding box center [858, 390] width 421 height 28
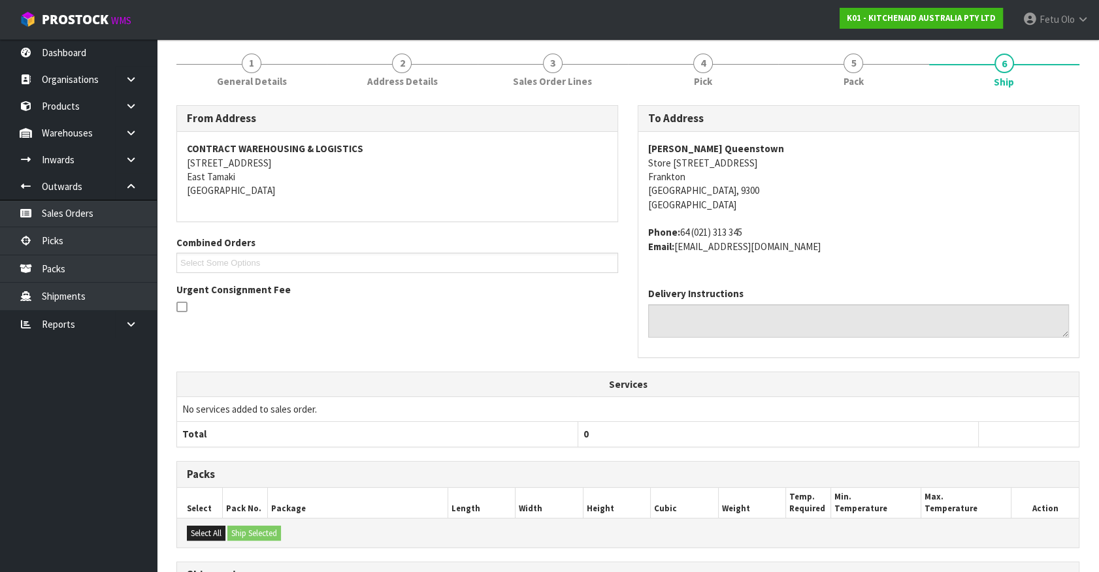
scroll to position [317, 0]
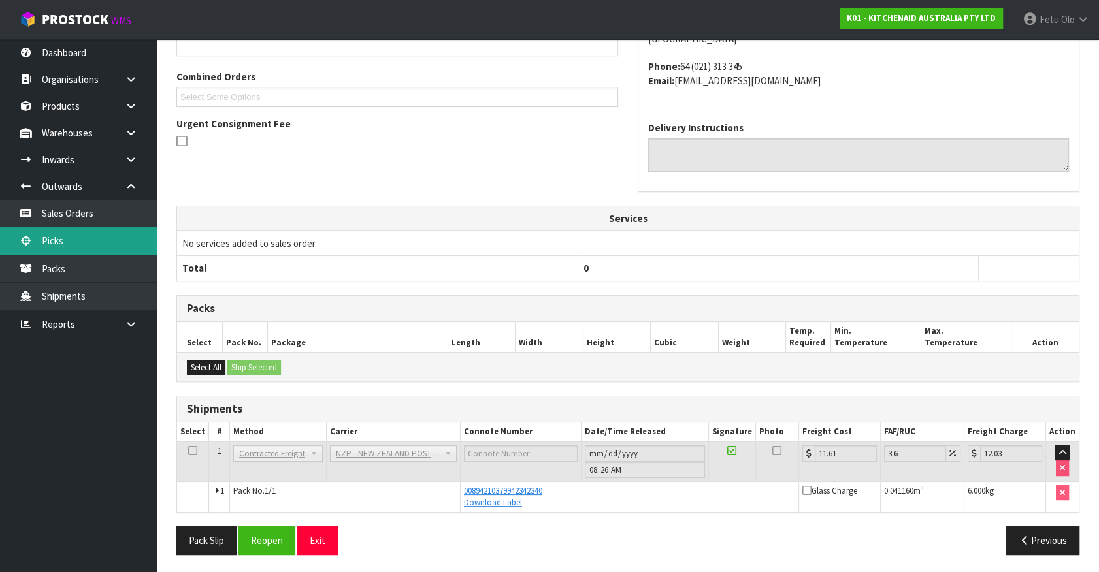
drag, startPoint x: 65, startPoint y: 240, endPoint x: 79, endPoint y: 237, distance: 14.0
click at [65, 240] on link "Picks" at bounding box center [78, 240] width 157 height 27
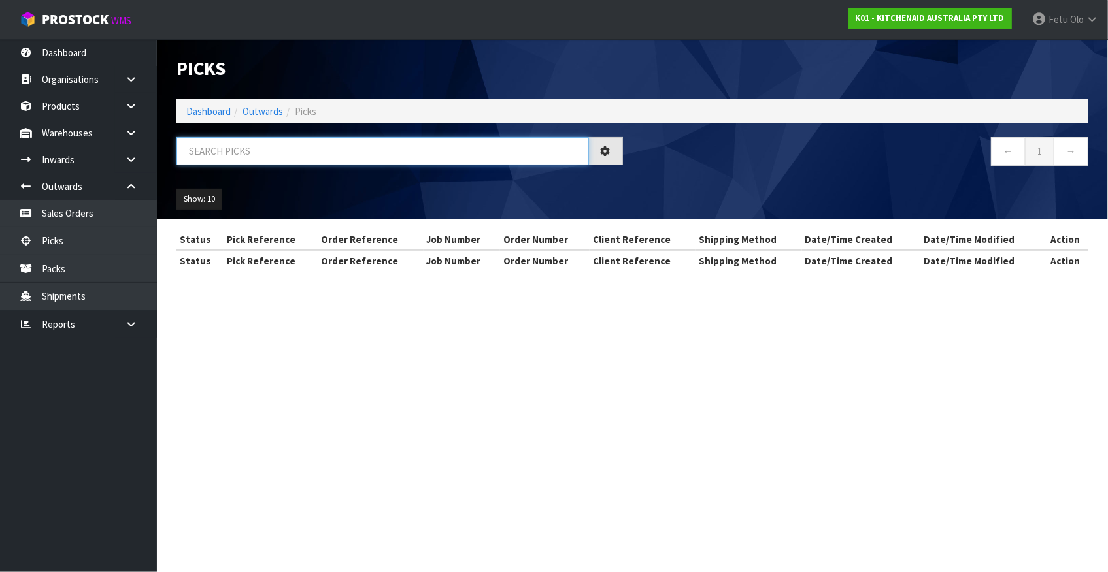
click at [252, 163] on input "text" at bounding box center [382, 151] width 412 height 28
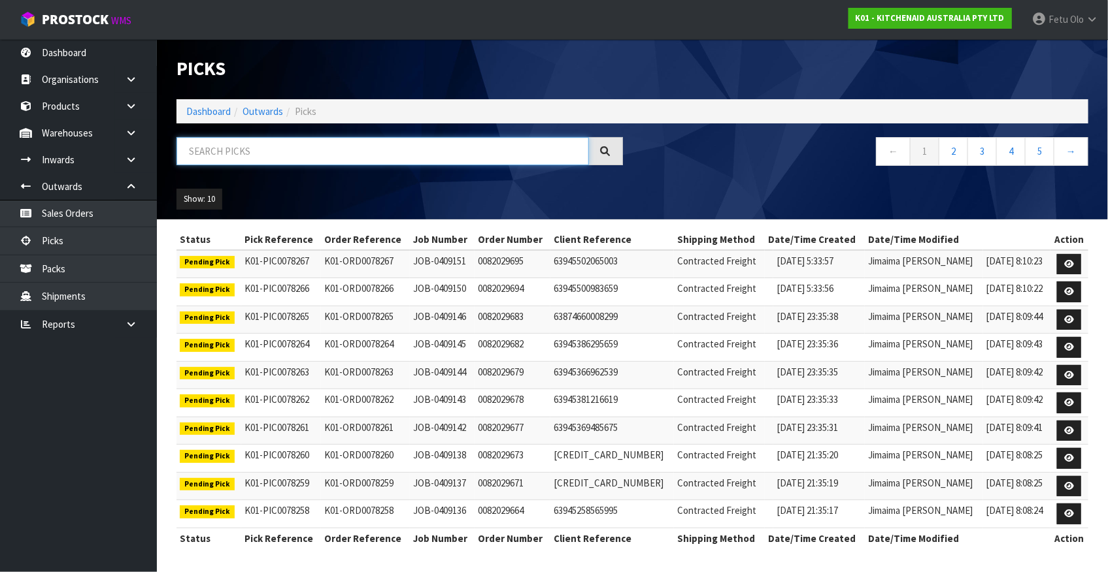
click at [225, 153] on input "text" at bounding box center [382, 151] width 412 height 28
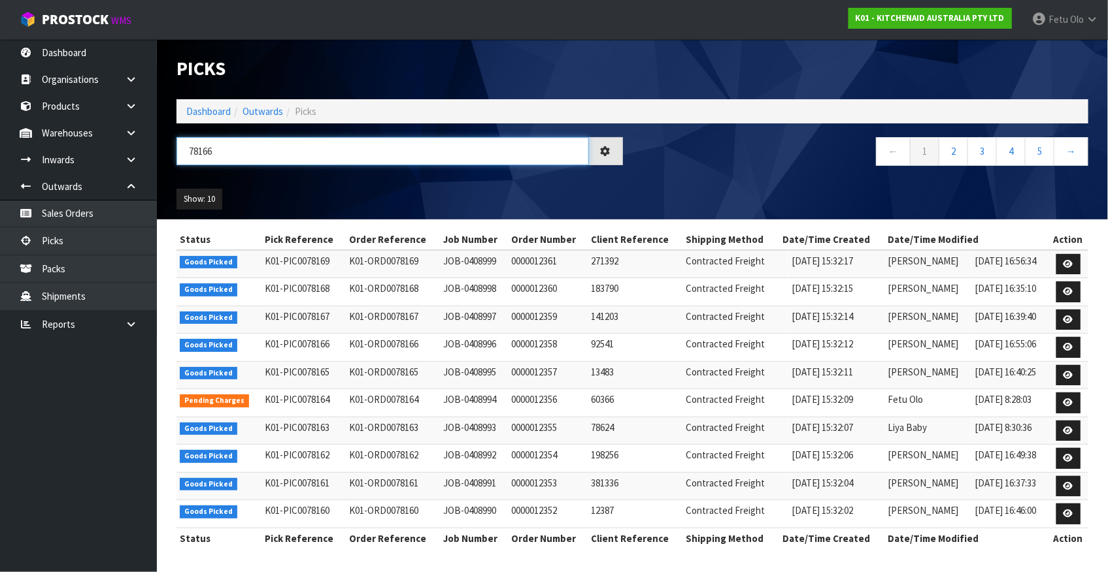
type input "78166"
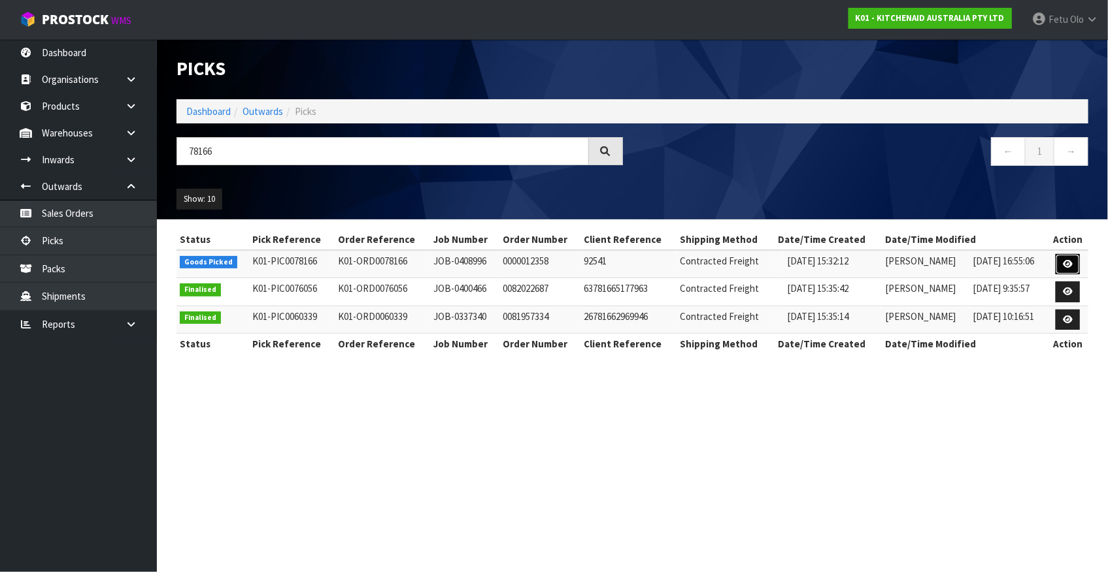
click at [1067, 265] on icon at bounding box center [1068, 264] width 10 height 8
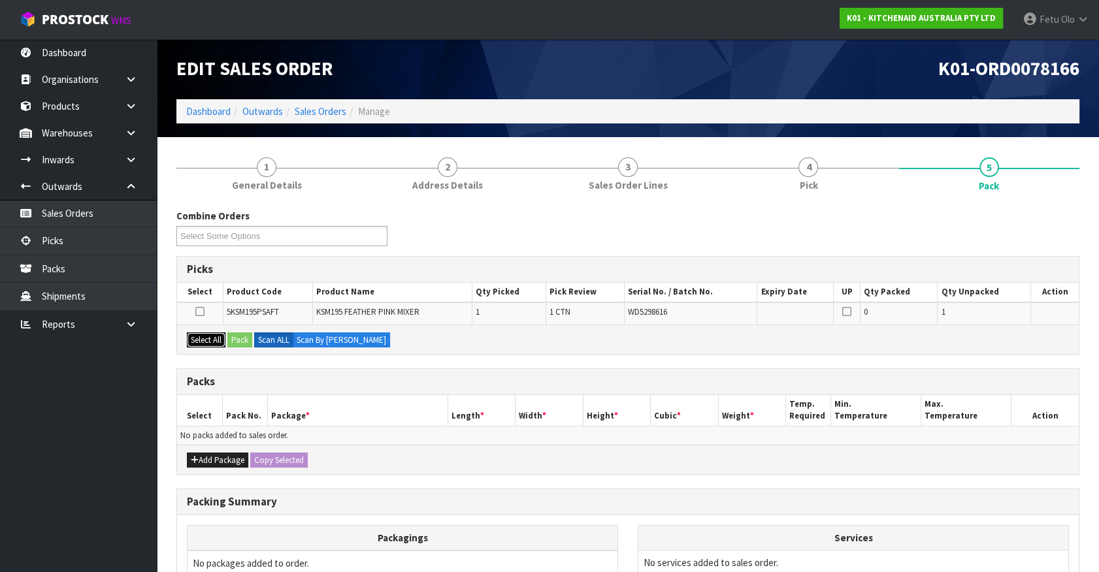
click at [214, 337] on button "Select All" at bounding box center [206, 341] width 39 height 16
click at [244, 337] on button "Pack" at bounding box center [239, 341] width 25 height 16
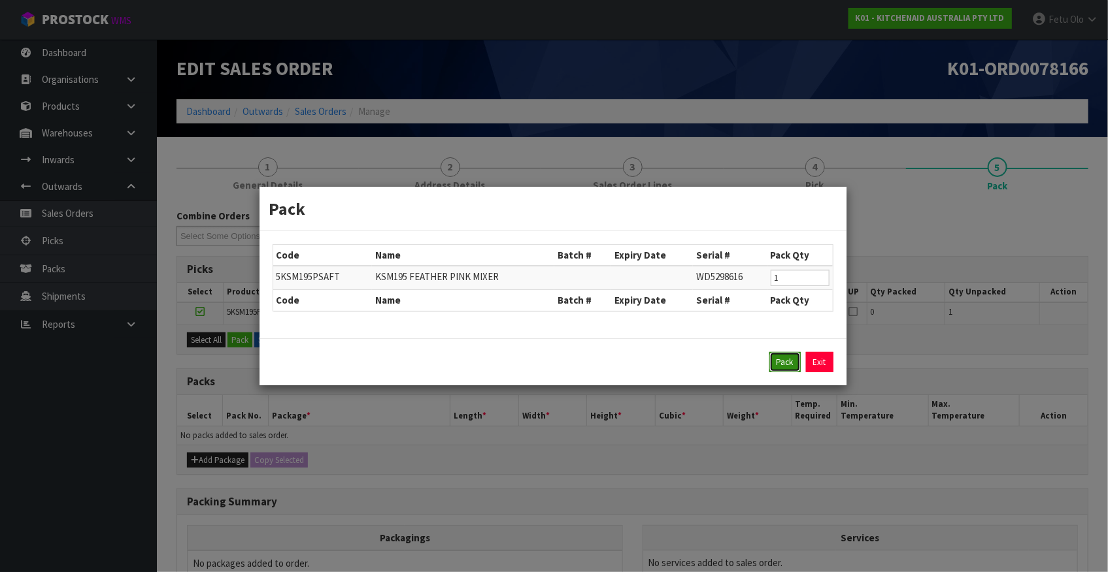
click at [776, 353] on button "Pack" at bounding box center [784, 362] width 31 height 21
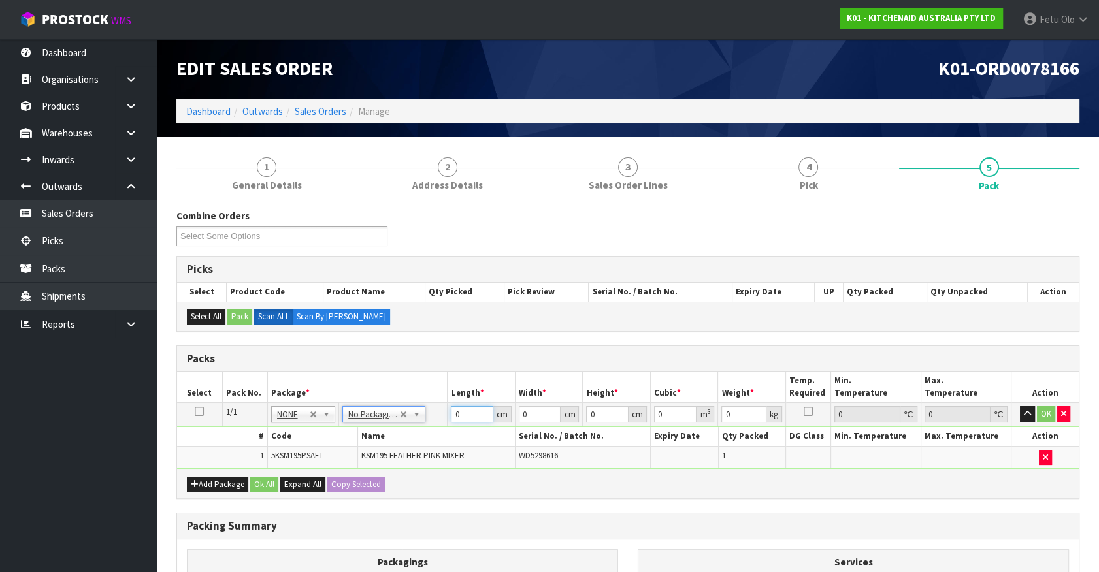
drag, startPoint x: 464, startPoint y: 414, endPoint x: 355, endPoint y: 425, distance: 109.0
click at [355, 425] on tbody "1/1 NONE 007-001 007-002 007-004 007-009 007-013 007-014 007-015 007-017 007-01…" at bounding box center [628, 436] width 902 height 66
type input "42"
type input "29"
type input "4"
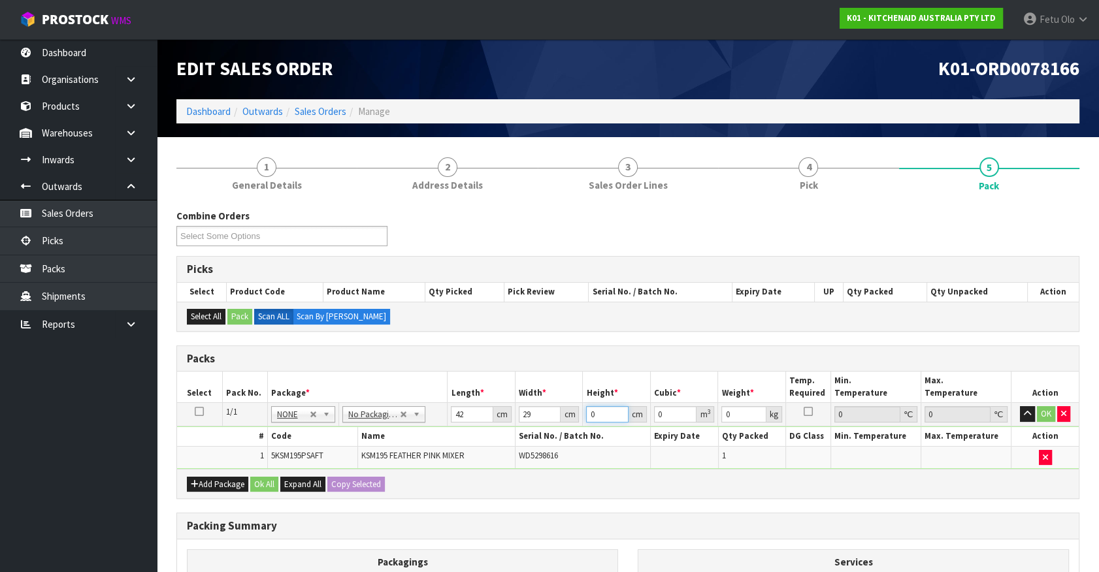
type input "0.004872"
type input "43"
type input "0.052374"
type input "43"
type input "13"
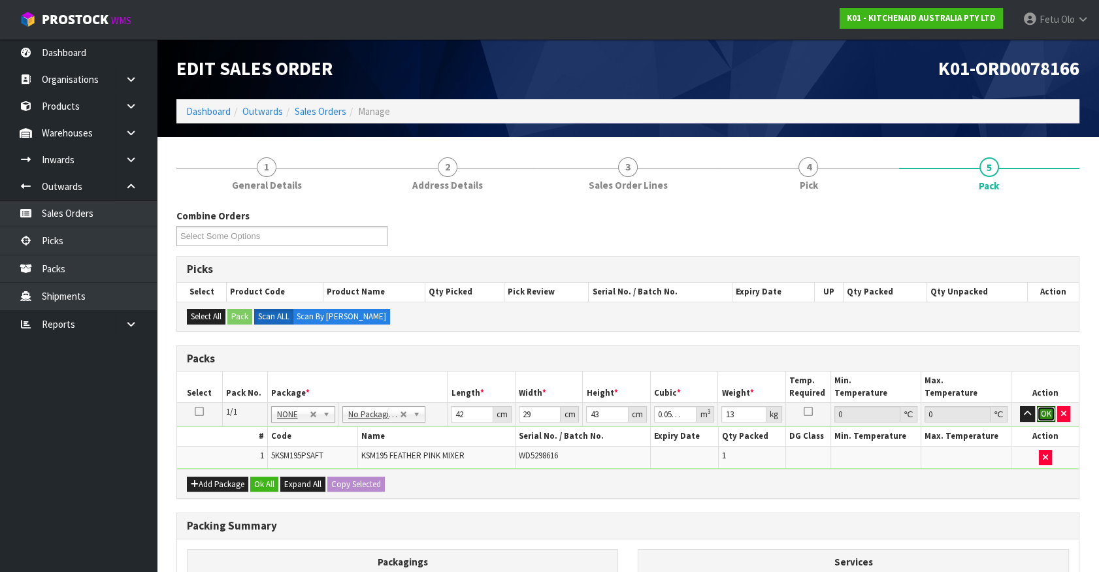
click button "OK" at bounding box center [1046, 414] width 18 height 16
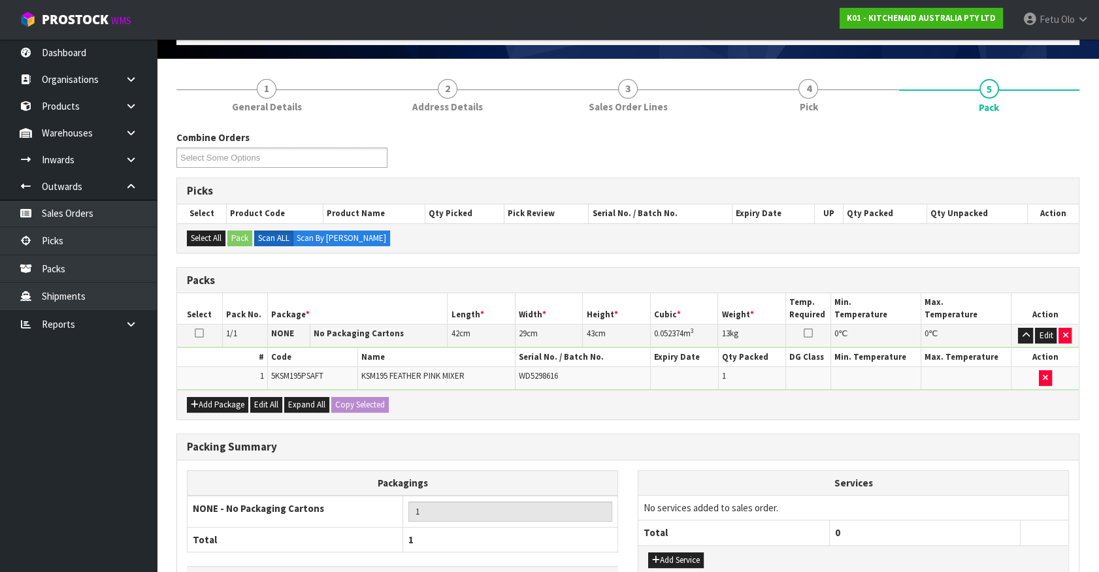
scroll to position [171, 0]
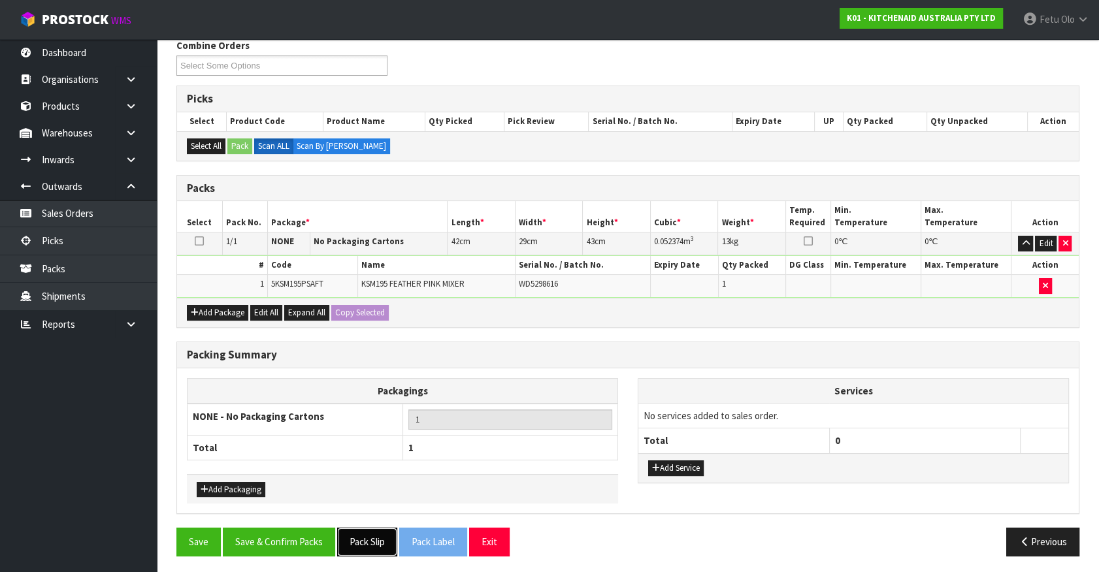
click at [388, 542] on button "Pack Slip" at bounding box center [367, 542] width 60 height 28
click at [274, 518] on div "Packing Summary Packagings NONE - No Packaging Cartons 1 Total 1 Add Packaging …" at bounding box center [628, 435] width 923 height 187
click at [283, 532] on button "Save & Confirm Packs" at bounding box center [279, 542] width 112 height 28
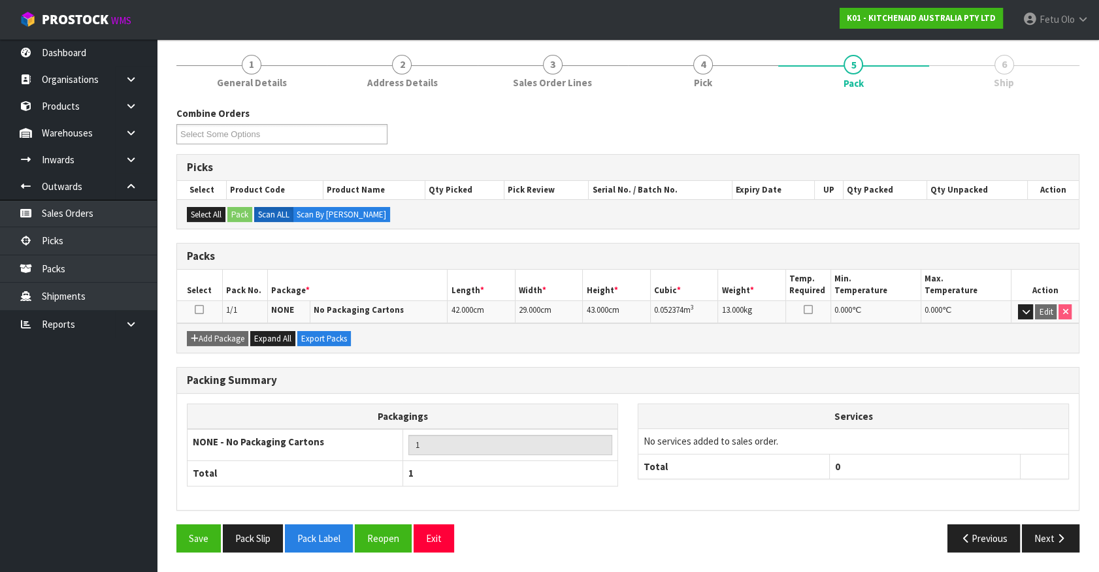
scroll to position [147, 0]
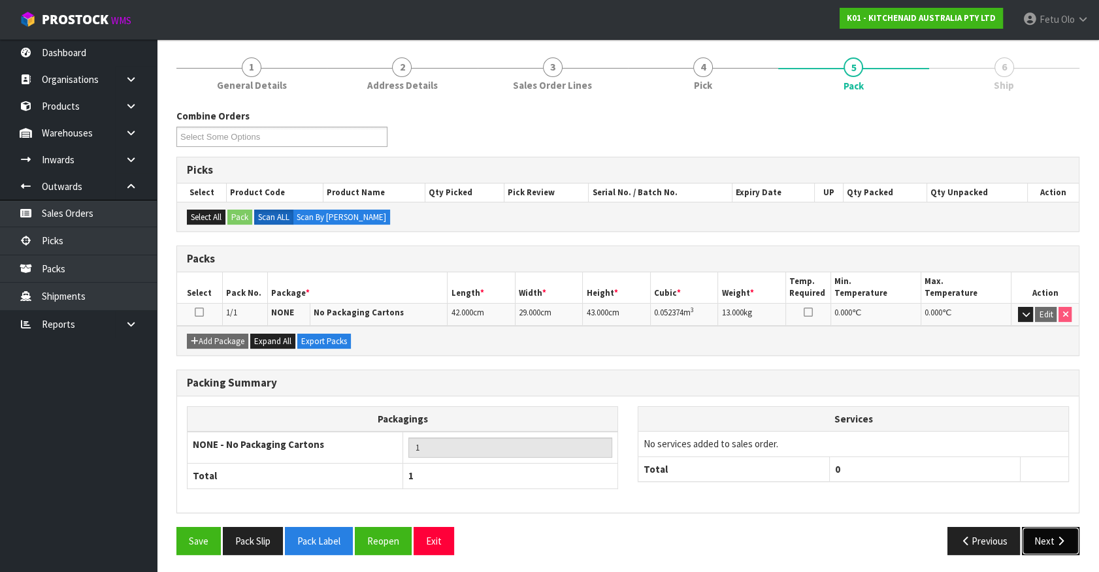
click at [1034, 542] on button "Next" at bounding box center [1051, 541] width 58 height 28
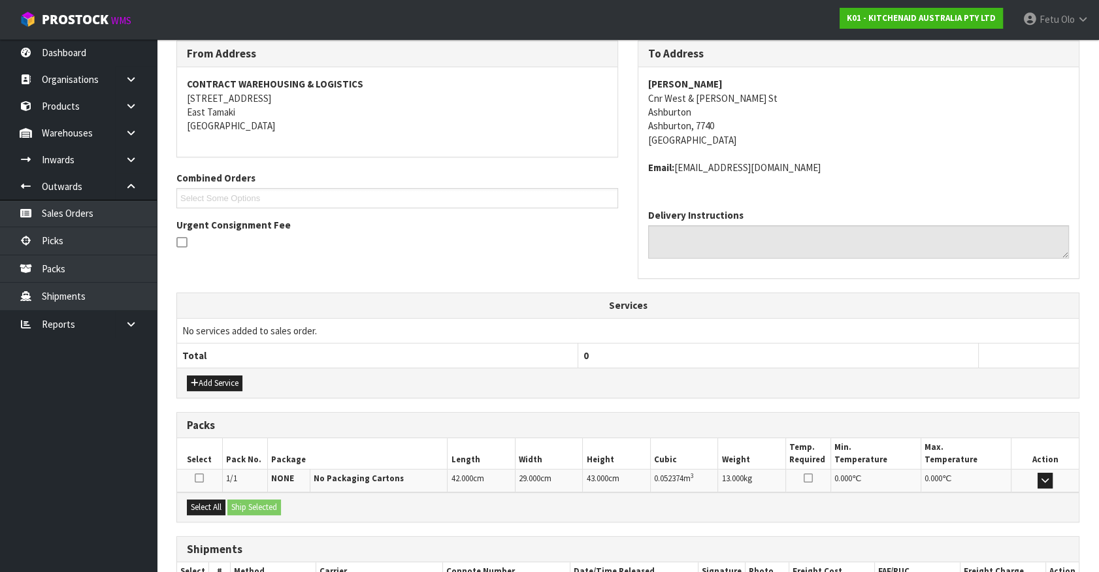
scroll to position [303, 0]
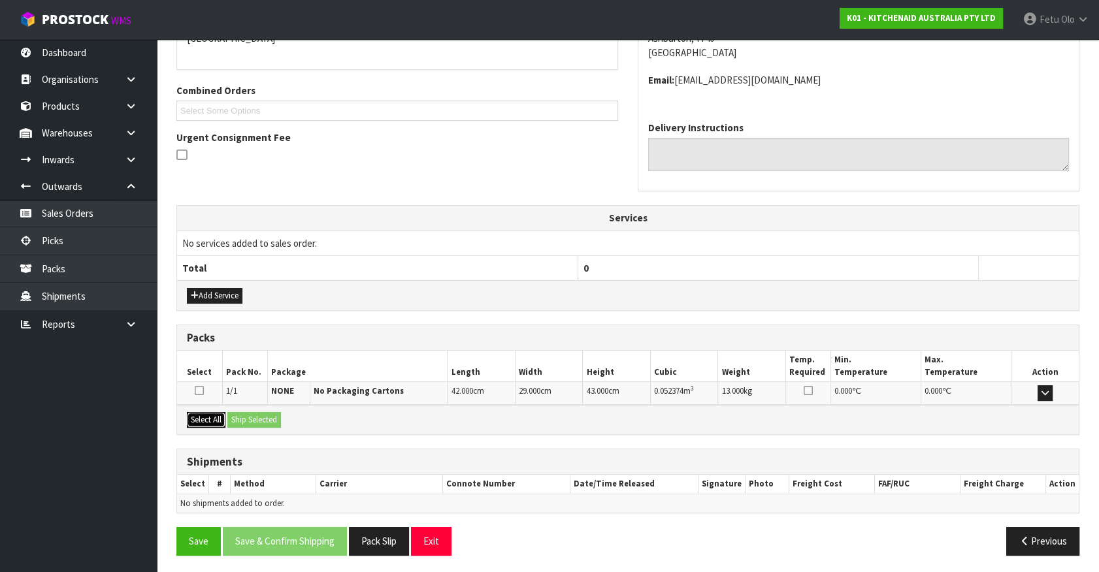
click at [215, 421] on button "Select All" at bounding box center [206, 420] width 39 height 16
click at [267, 425] on button "Ship Selected" at bounding box center [254, 420] width 54 height 16
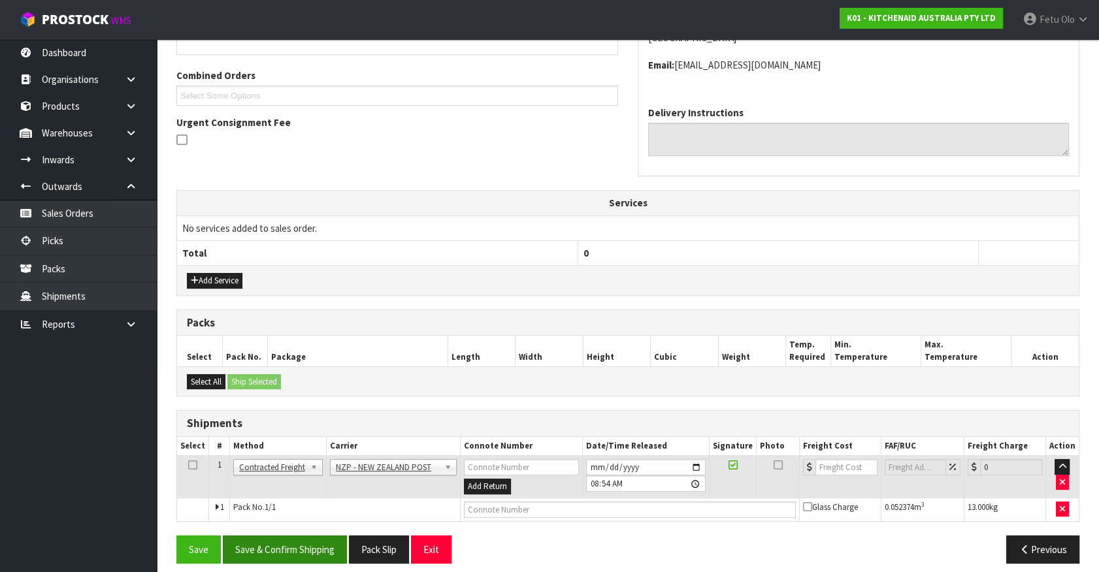
scroll to position [327, 0]
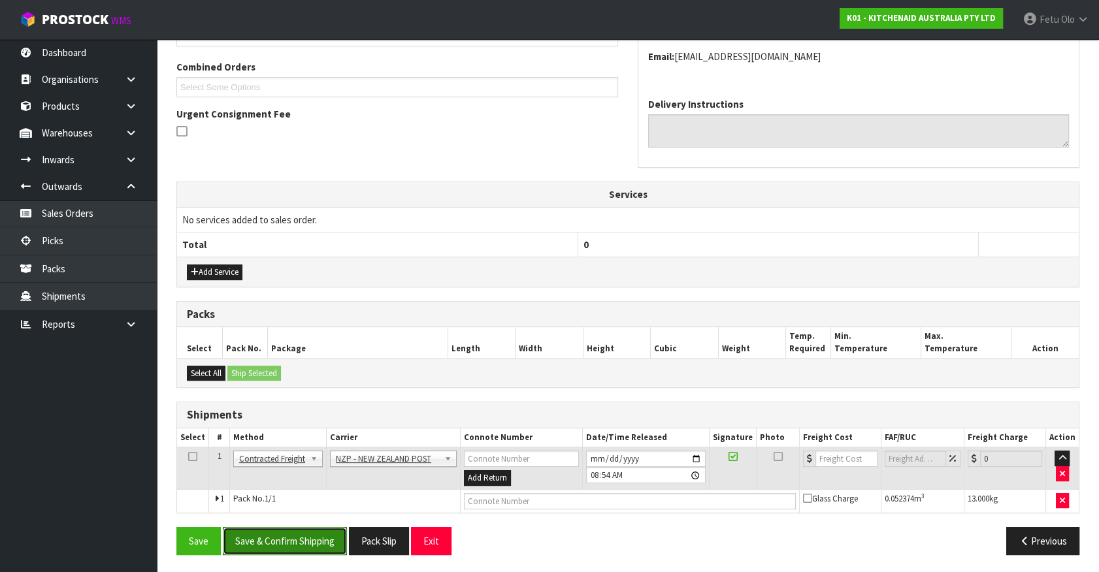
click at [314, 529] on button "Save & Confirm Shipping" at bounding box center [285, 541] width 124 height 28
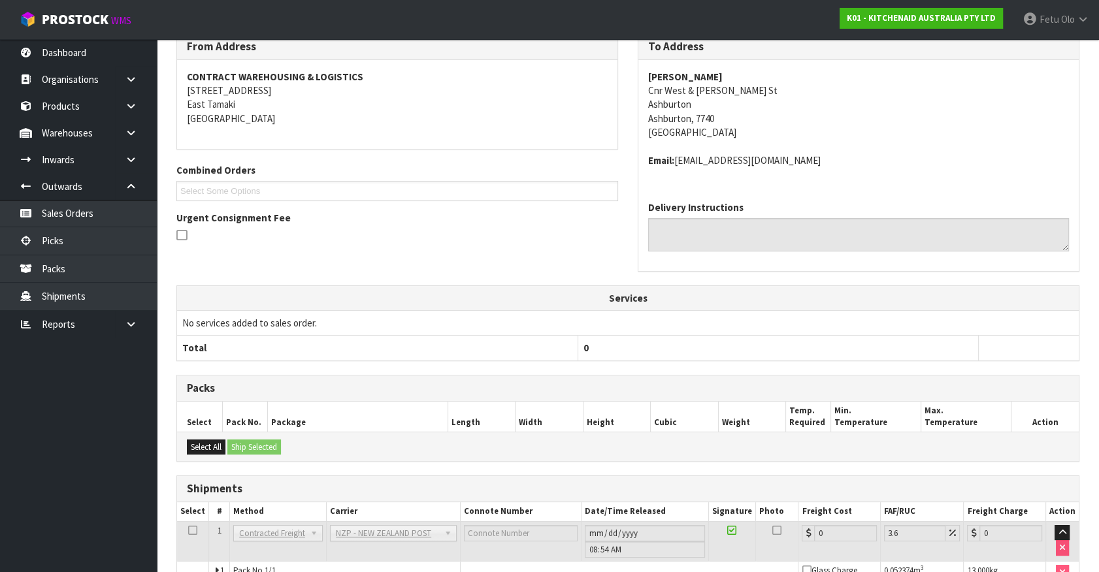
scroll to position [308, 0]
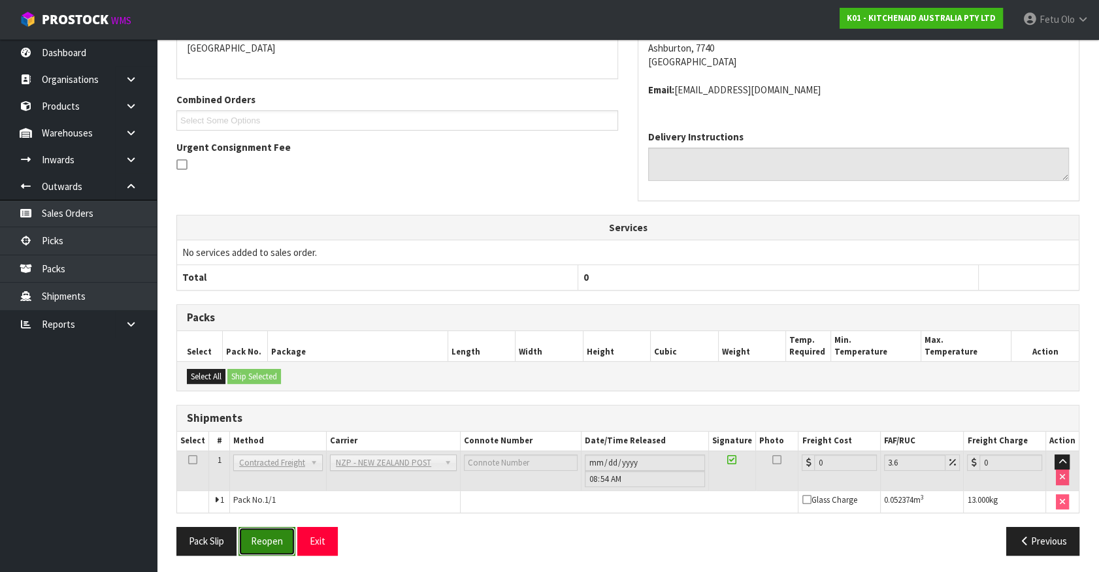
click at [282, 536] on button "Reopen" at bounding box center [267, 541] width 57 height 28
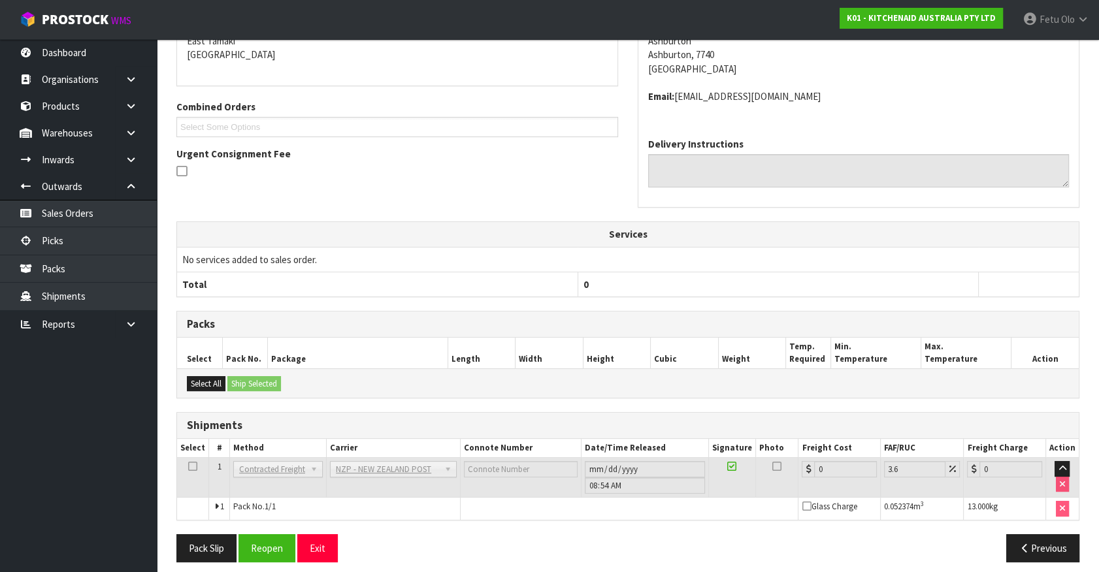
scroll to position [294, 0]
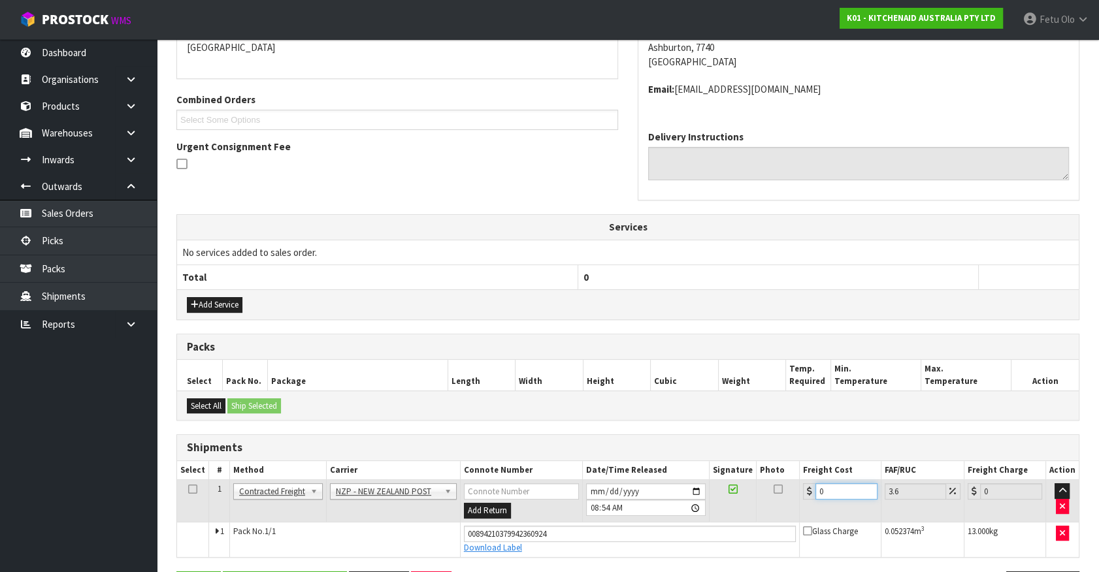
drag, startPoint x: 836, startPoint y: 488, endPoint x: 638, endPoint y: 510, distance: 199.2
click at [638, 510] on tr "1 Client Local Pickup Customer Local Pickup Company Freight Contracted Freight …" at bounding box center [628, 501] width 902 height 42
type input "1"
type input "1.04"
type input "16"
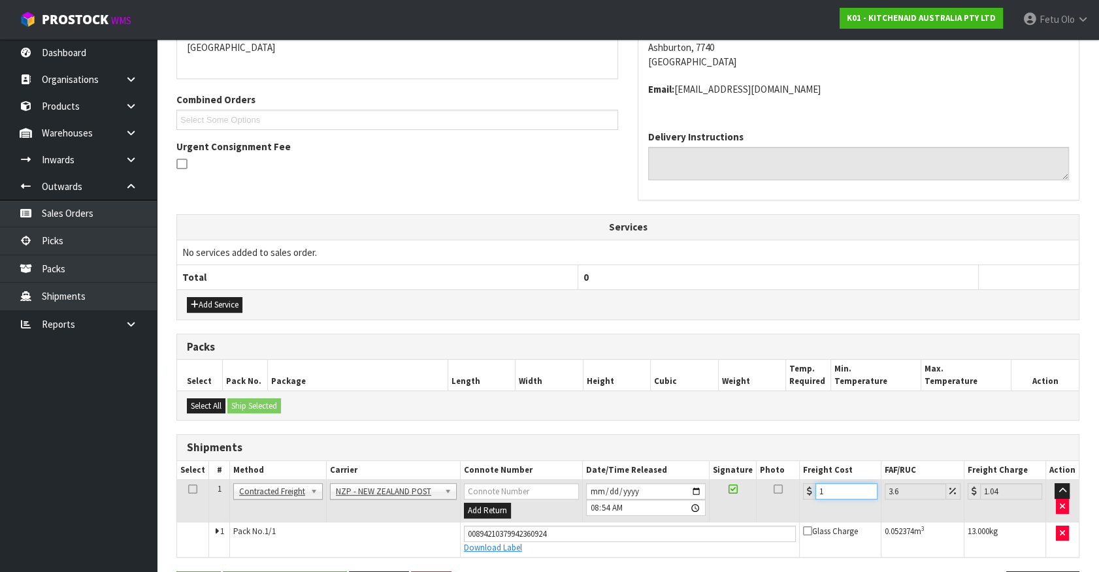
type input "16.58"
type input "16.6"
type input "17.2"
type input "16.61"
type input "17.21"
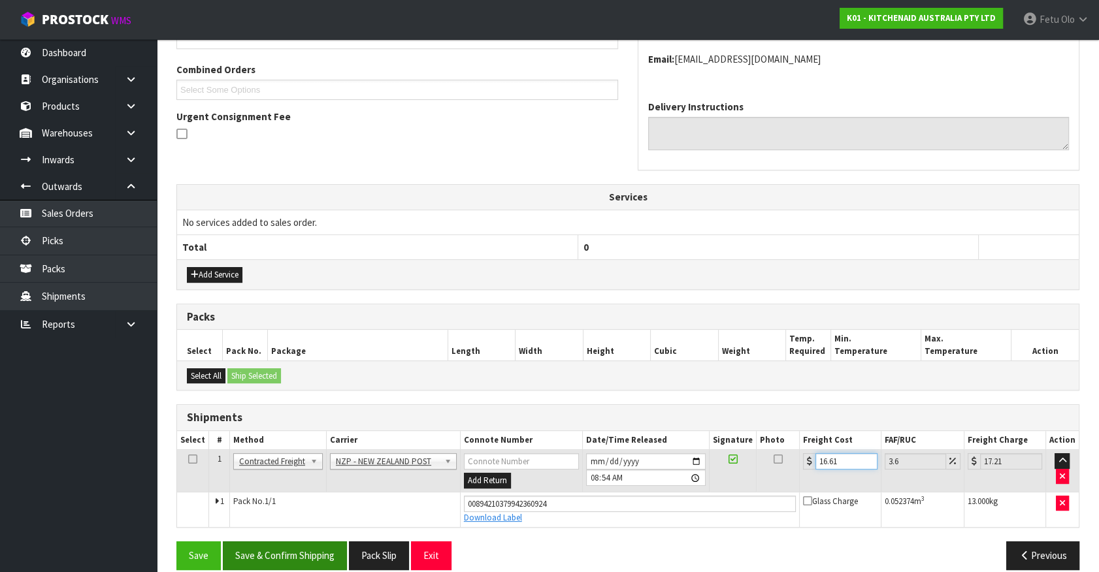
scroll to position [338, 0]
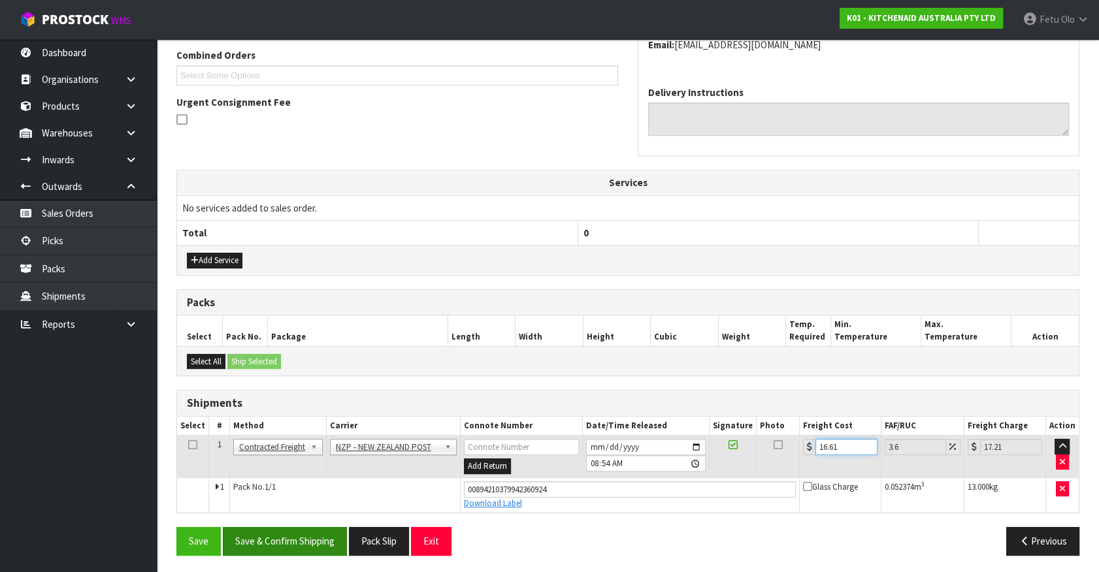
type input "16.61"
click at [306, 533] on button "Save & Confirm Shipping" at bounding box center [285, 541] width 124 height 28
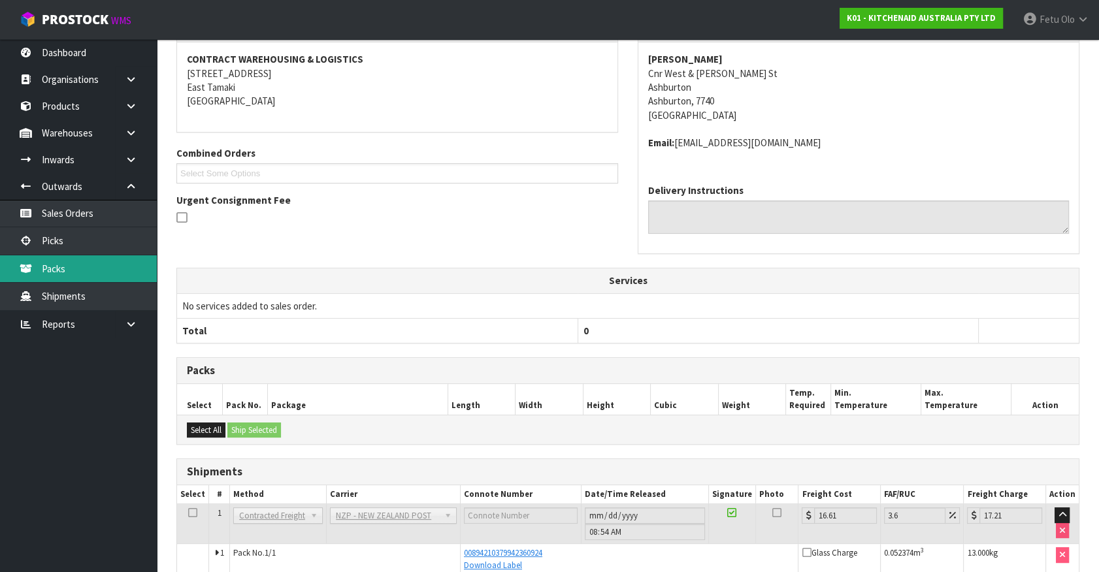
scroll to position [118, 0]
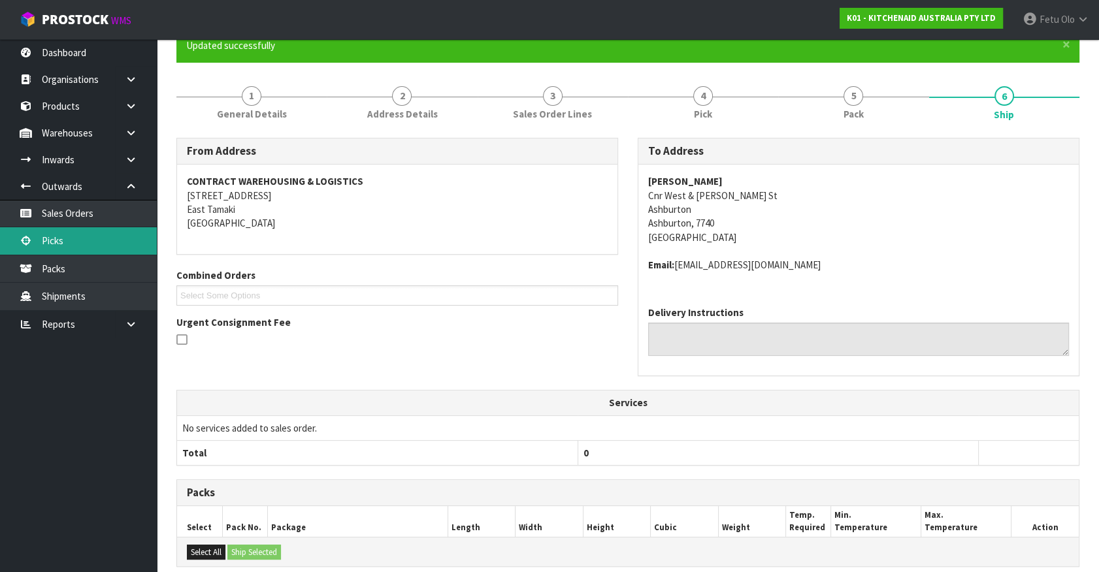
click at [61, 233] on link "Picks" at bounding box center [78, 240] width 157 height 27
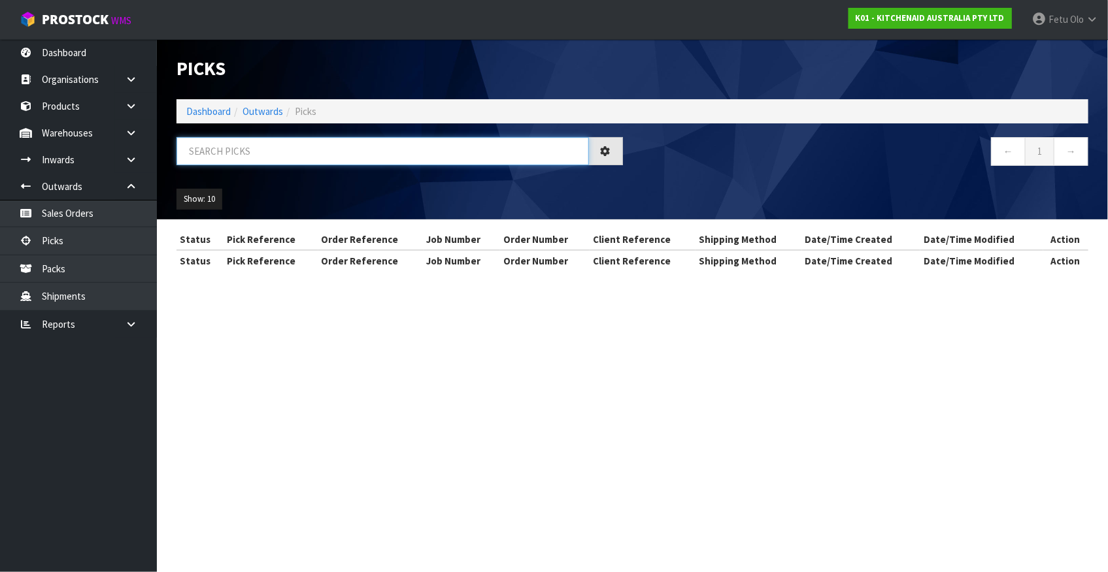
click at [306, 157] on input "text" at bounding box center [382, 151] width 412 height 28
type input "78169"
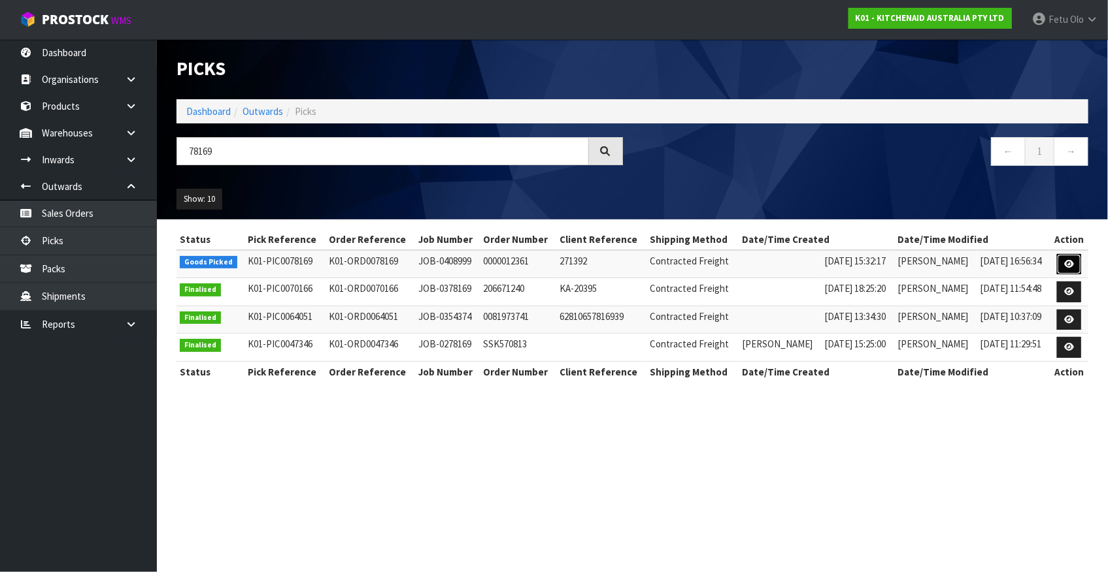
click at [1071, 260] on icon at bounding box center [1069, 264] width 10 height 8
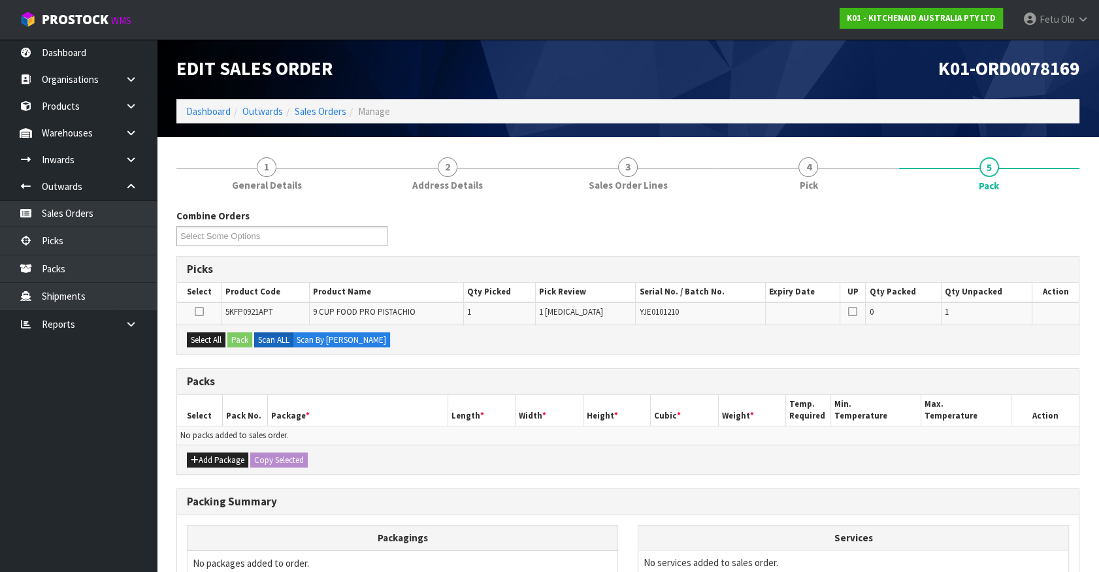
click at [935, 253] on div "Combine Orders K01-ORD0078150 K01-ORD0078151 K01-ORD0078153 K01-ORD0078154 K01-…" at bounding box center [628, 232] width 923 height 47
click at [961, 392] on div "Packs" at bounding box center [628, 382] width 902 height 26
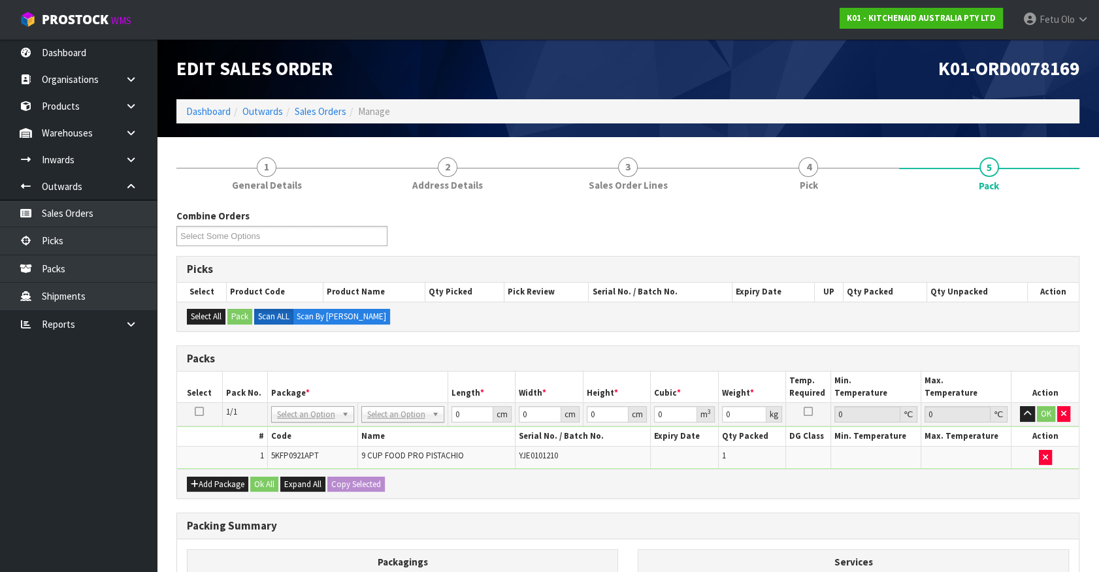
drag, startPoint x: 301, startPoint y: 418, endPoint x: 301, endPoint y: 441, distance: 22.9
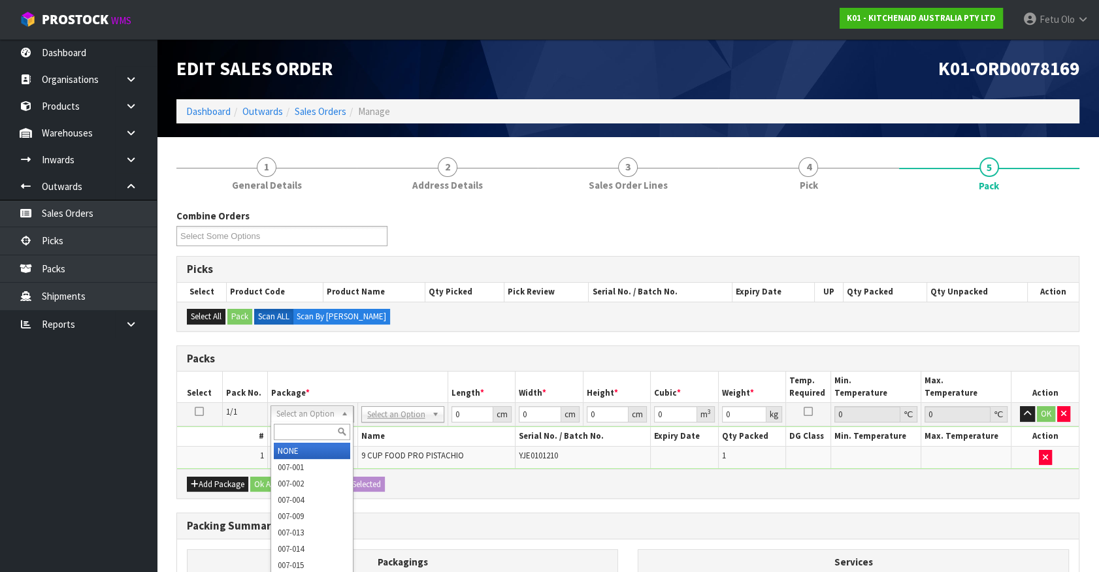
click at [302, 438] on div at bounding box center [312, 432] width 82 height 22
click at [309, 427] on input "text" at bounding box center [312, 432] width 76 height 16
type input "011"
type input "4.5"
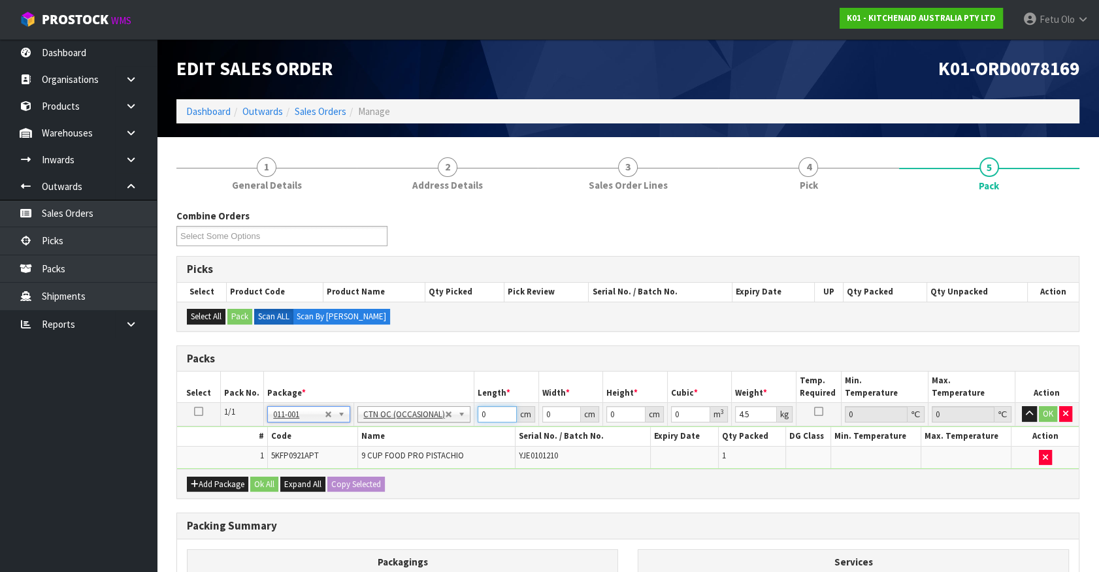
drag, startPoint x: 495, startPoint y: 418, endPoint x: 353, endPoint y: 425, distance: 142.0
click at [353, 425] on tbody "1/1 NONE 007-001 007-002 007-004 007-009 007-013 007-014 007-015 007-017 007-01…" at bounding box center [628, 436] width 902 height 66
type input "52"
type input "34"
type input "2"
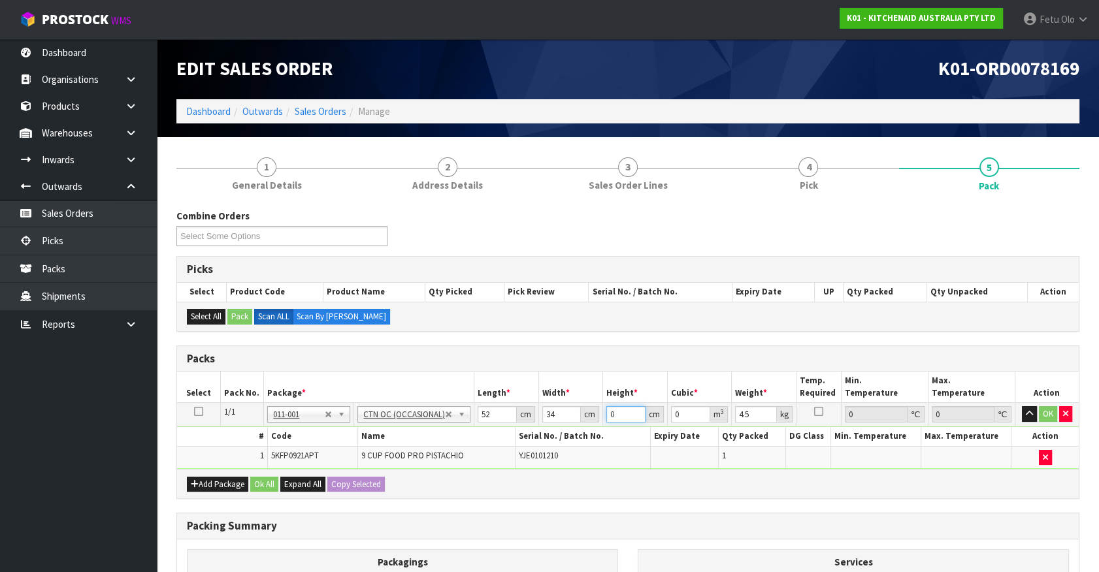
type input "0.003536"
type input "29"
type input "0.051272"
type input "29"
type input "6"
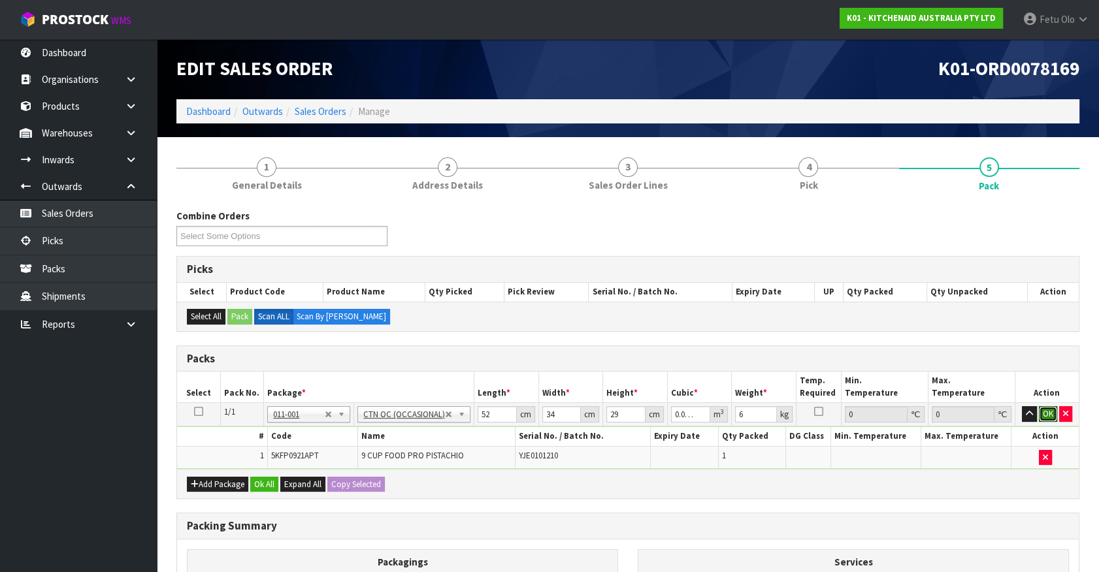
click button "OK" at bounding box center [1048, 414] width 18 height 16
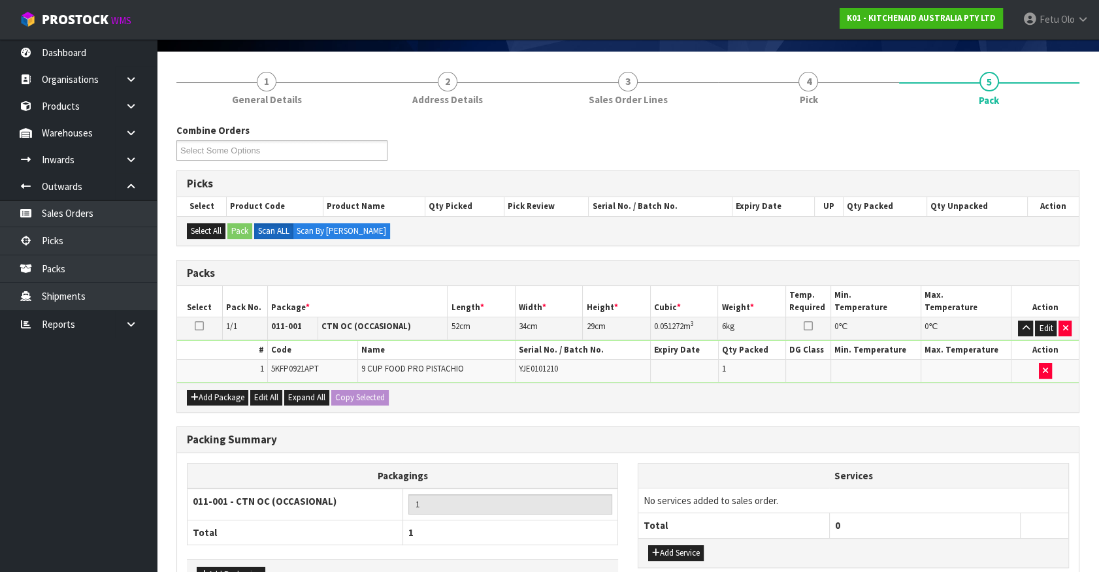
scroll to position [171, 0]
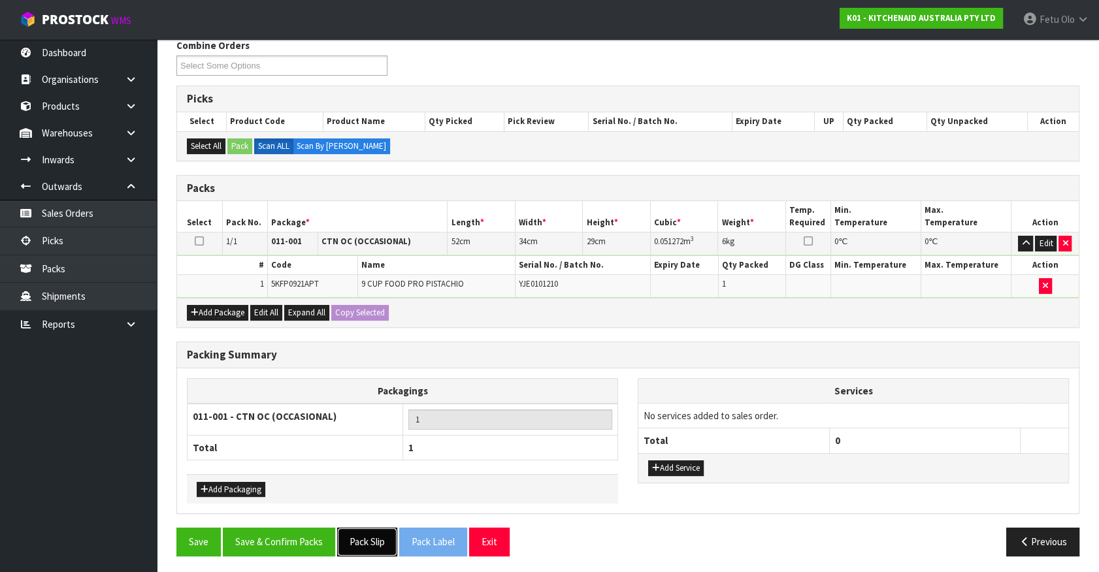
click at [347, 542] on button "Pack Slip" at bounding box center [367, 542] width 60 height 28
click at [270, 544] on button "Save & Confirm Packs" at bounding box center [279, 542] width 112 height 28
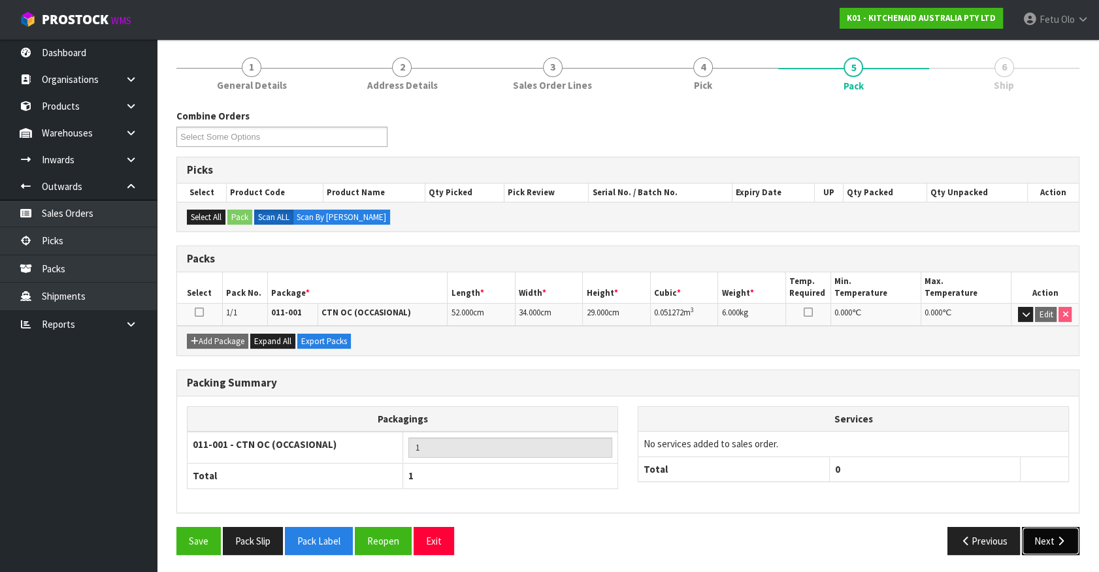
click at [1044, 537] on button "Next" at bounding box center [1051, 541] width 58 height 28
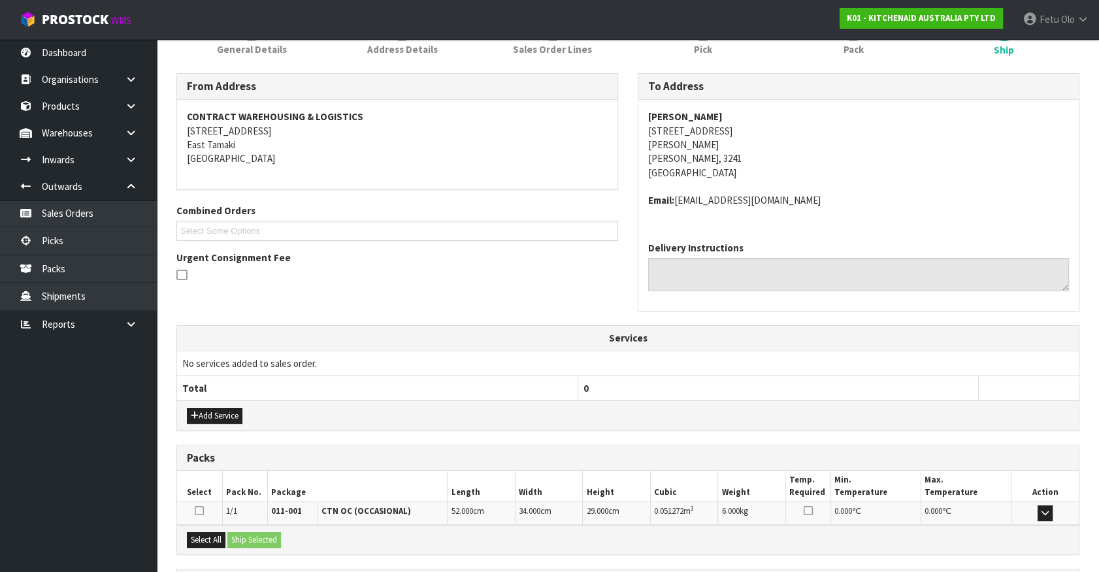
scroll to position [303, 0]
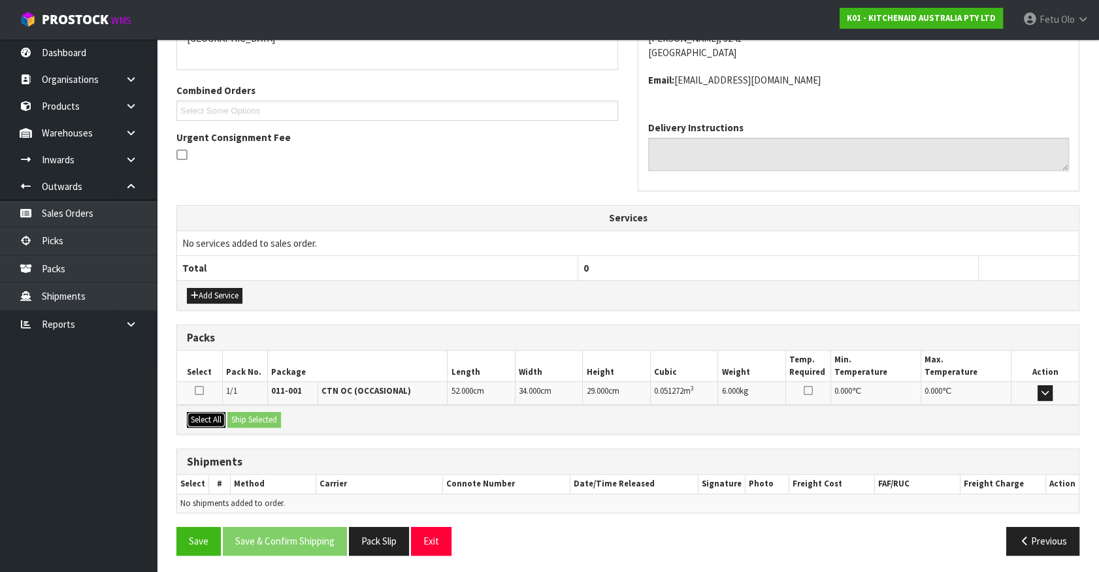
drag, startPoint x: 208, startPoint y: 415, endPoint x: 259, endPoint y: 421, distance: 50.7
click at [212, 415] on button "Select All" at bounding box center [206, 420] width 39 height 16
click at [259, 421] on button "Ship Selected" at bounding box center [254, 420] width 54 height 16
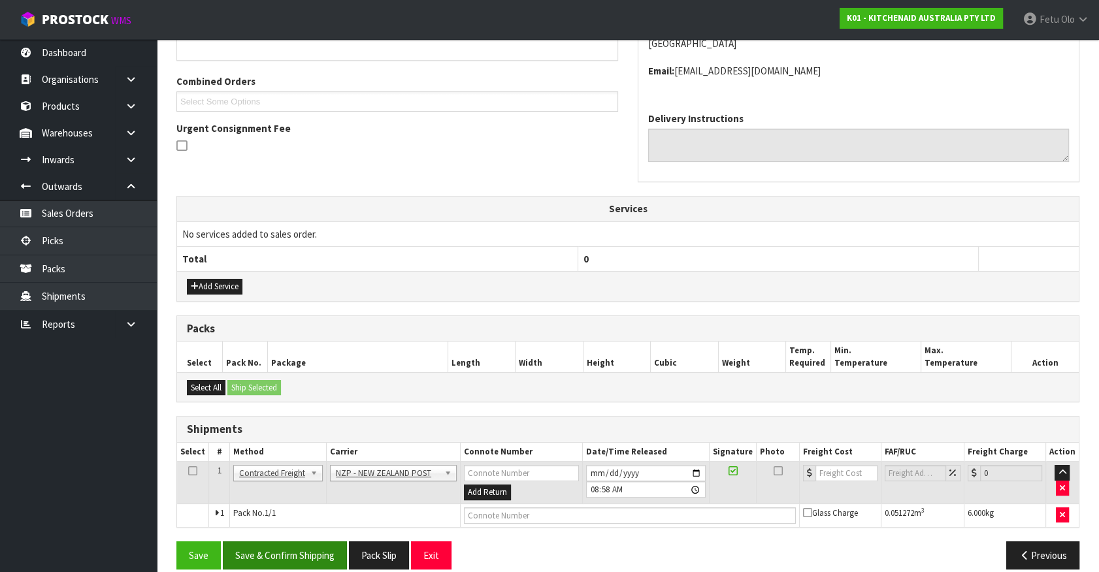
scroll to position [327, 0]
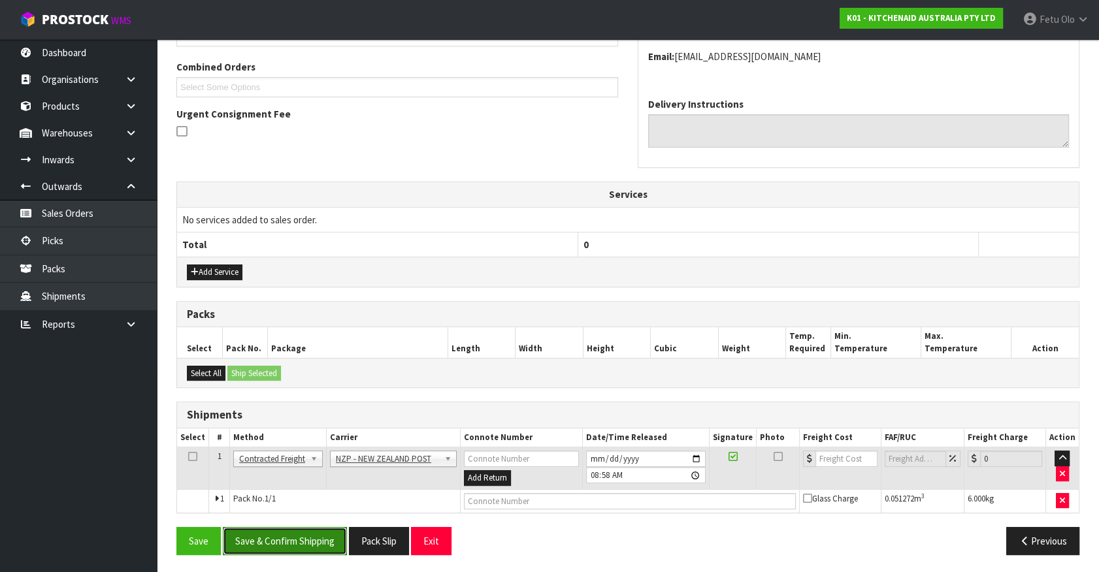
click at [319, 539] on button "Save & Confirm Shipping" at bounding box center [285, 541] width 124 height 28
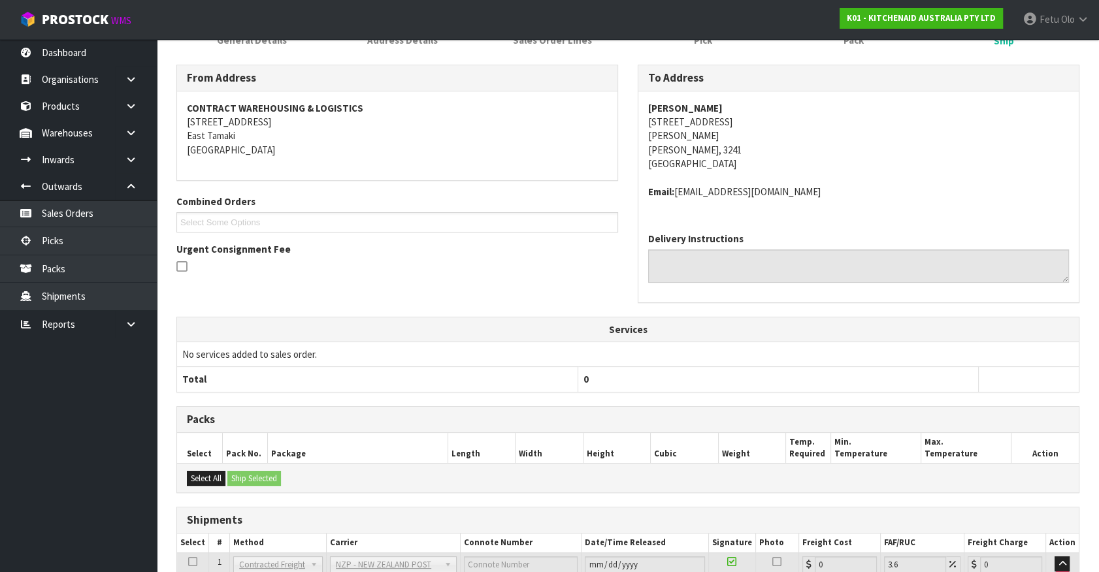
scroll to position [308, 0]
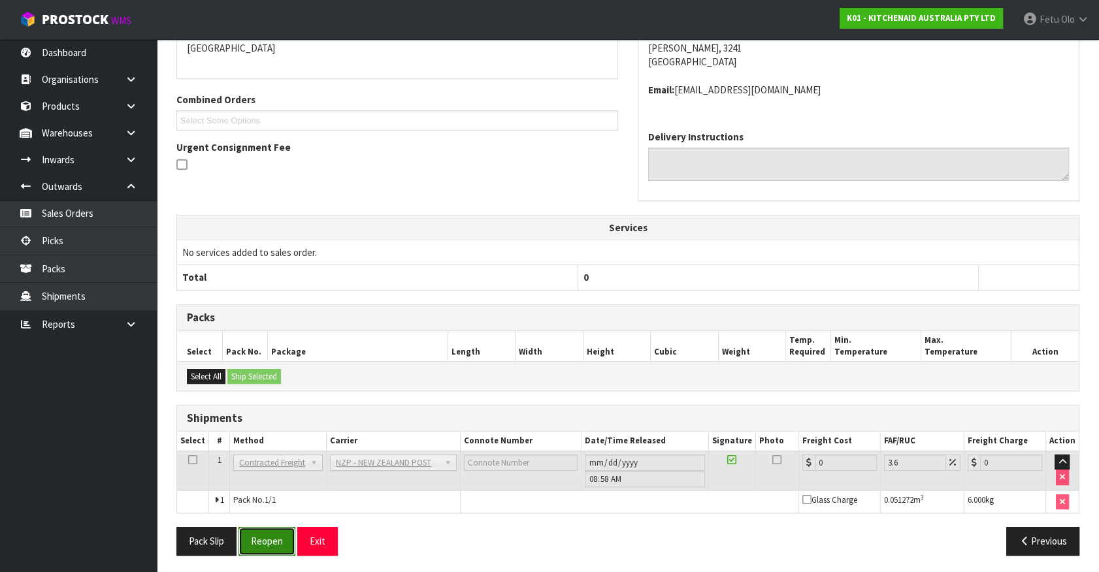
click at [272, 536] on button "Reopen" at bounding box center [267, 541] width 57 height 28
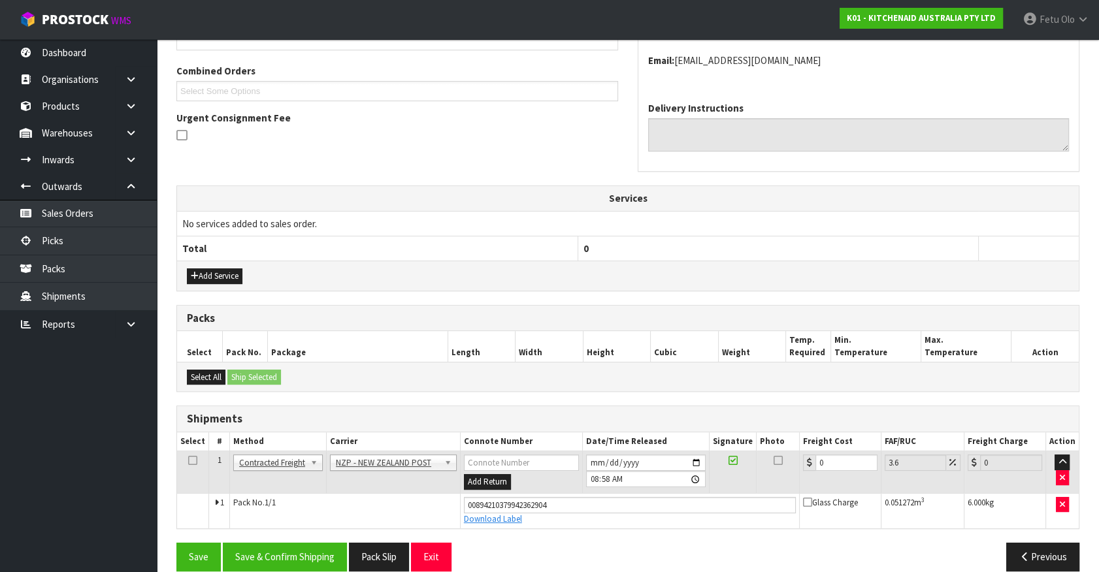
scroll to position [338, 0]
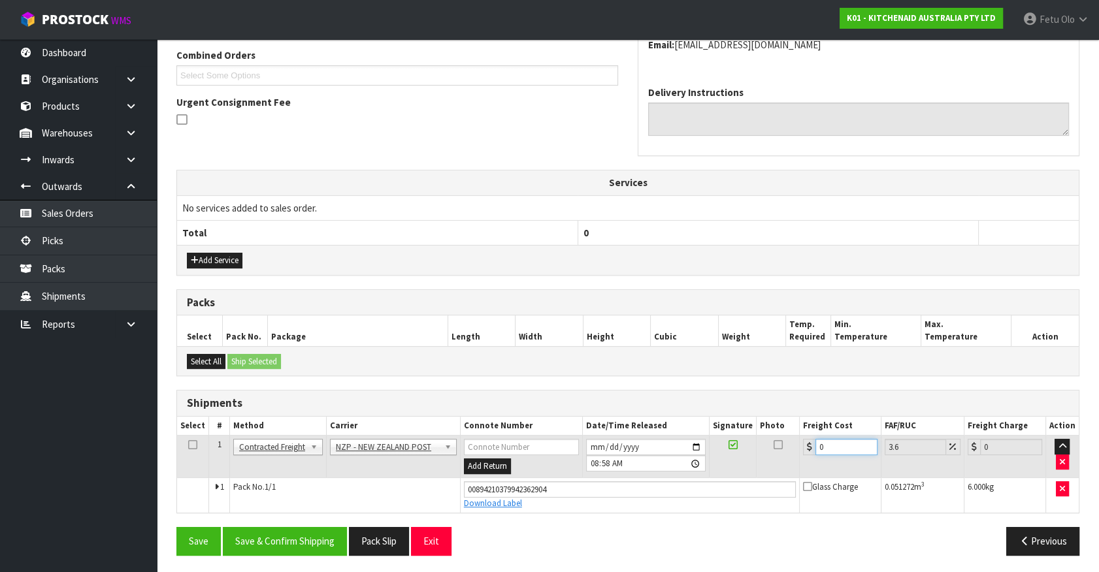
drag, startPoint x: 834, startPoint y: 444, endPoint x: 615, endPoint y: 532, distance: 236.6
click at [615, 532] on div "From Address CONTRACT WAREHOUSING & LOGISTICS 17 Allens Road East Tamaki Auckla…" at bounding box center [627, 242] width 903 height 648
type input "7"
type input "7.25"
type input "7.3"
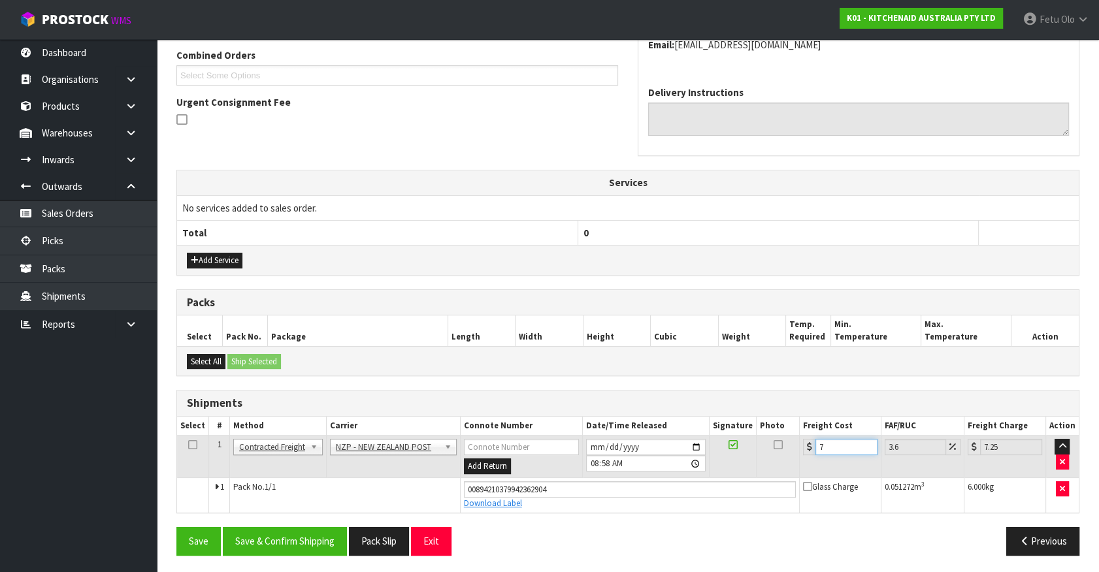
type input "7.56"
type input "7.31"
type input "7.57"
type input "7.31"
click at [291, 544] on button "Save & Confirm Shipping" at bounding box center [285, 541] width 124 height 28
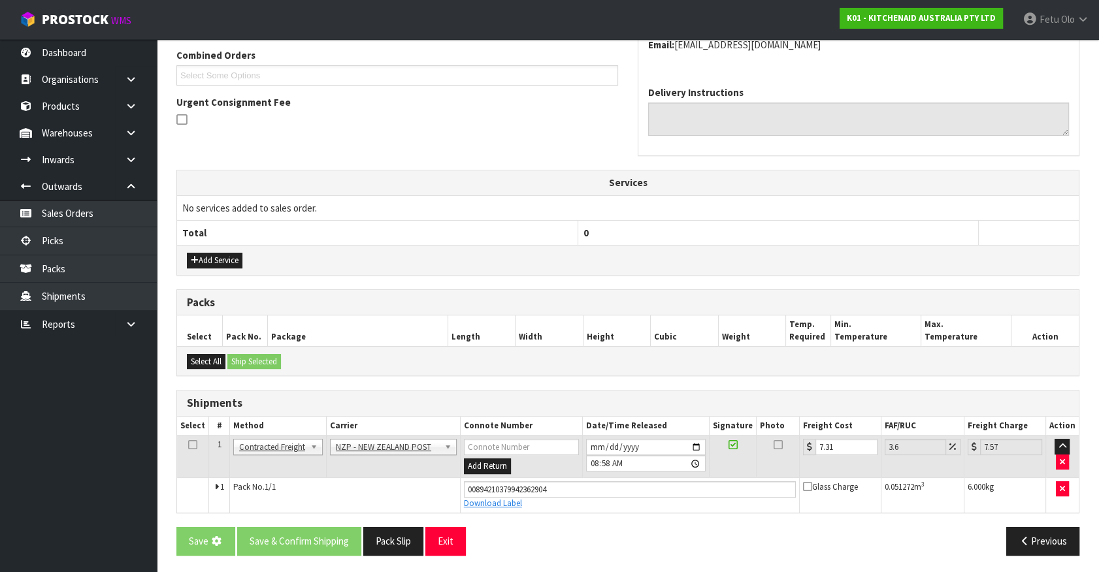
scroll to position [0, 0]
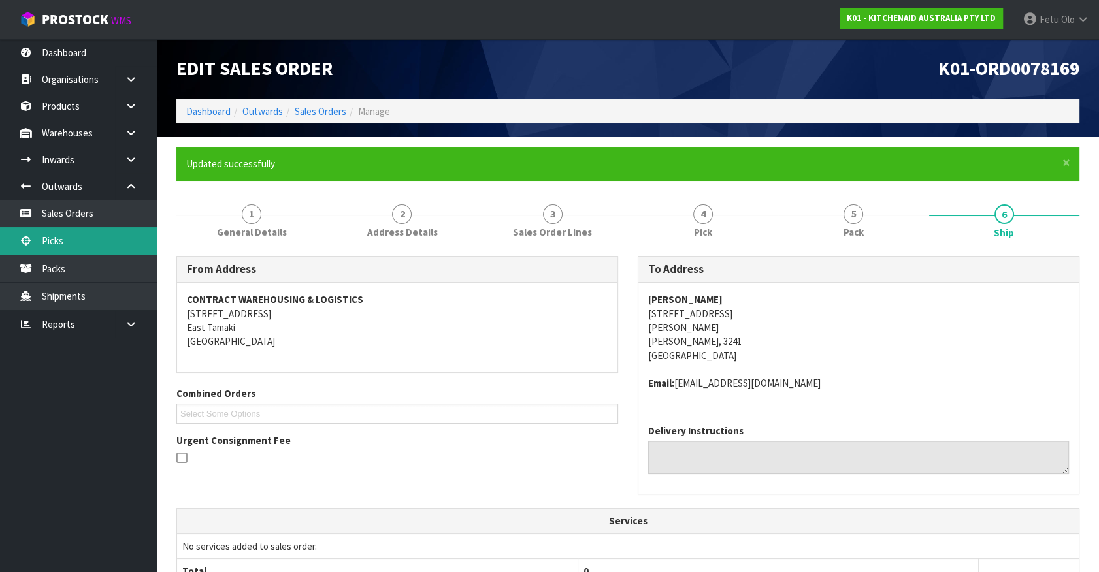
click at [80, 242] on link "Picks" at bounding box center [78, 240] width 157 height 27
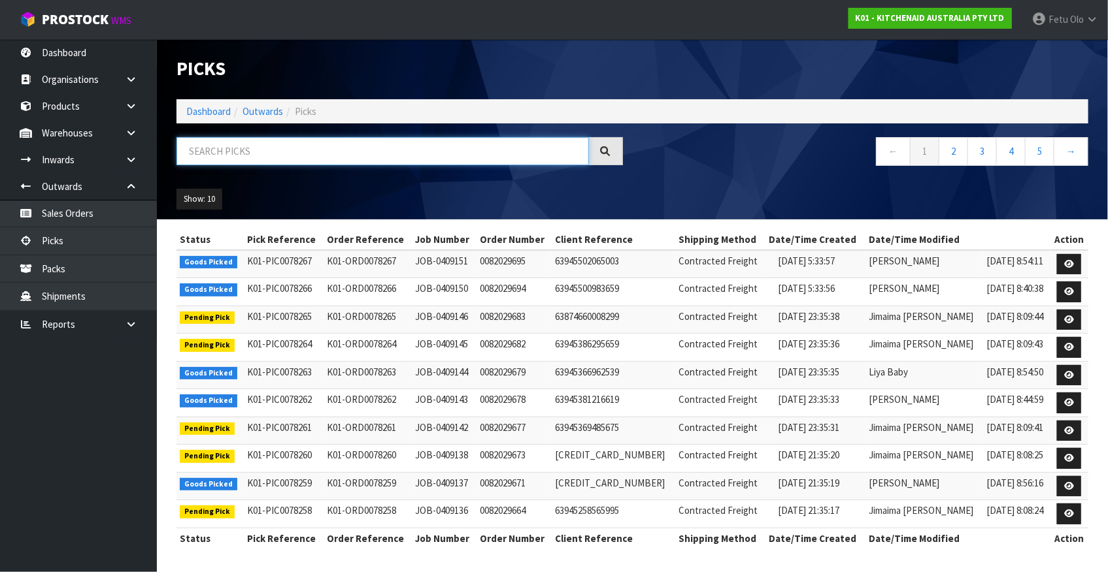
click at [232, 143] on input "text" at bounding box center [382, 151] width 412 height 28
click at [295, 152] on input "text" at bounding box center [382, 151] width 412 height 28
type input "0078151"
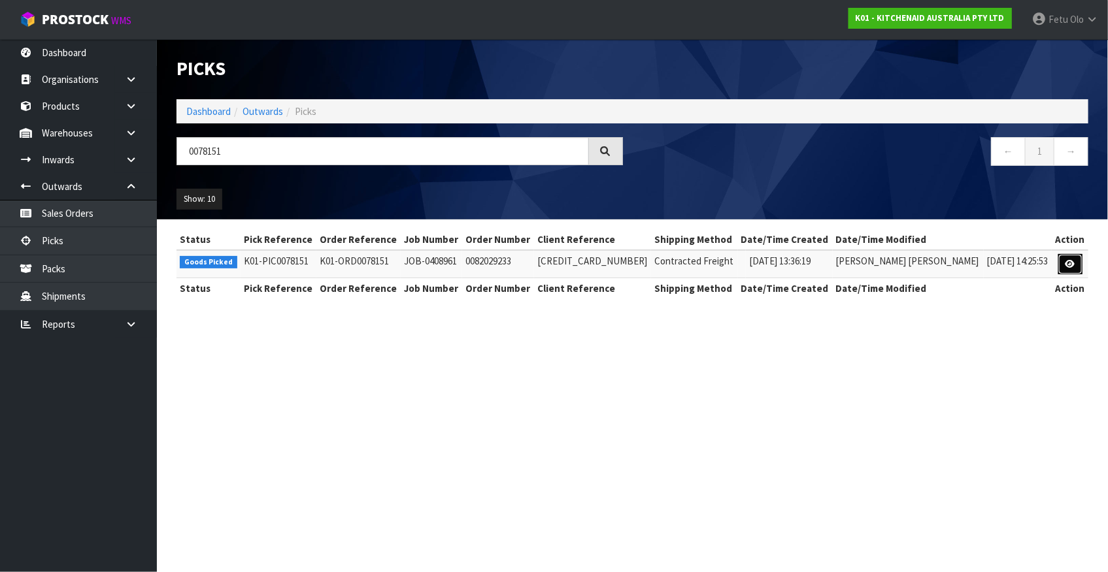
click at [1069, 260] on icon at bounding box center [1070, 264] width 10 height 8
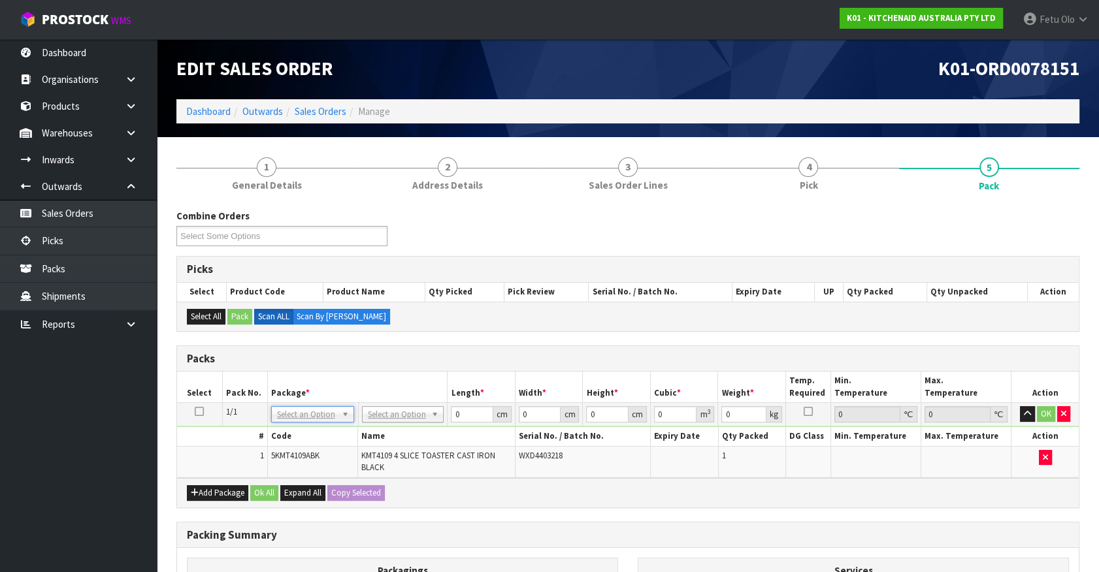
drag, startPoint x: 321, startPoint y: 421, endPoint x: 312, endPoint y: 429, distance: 11.6
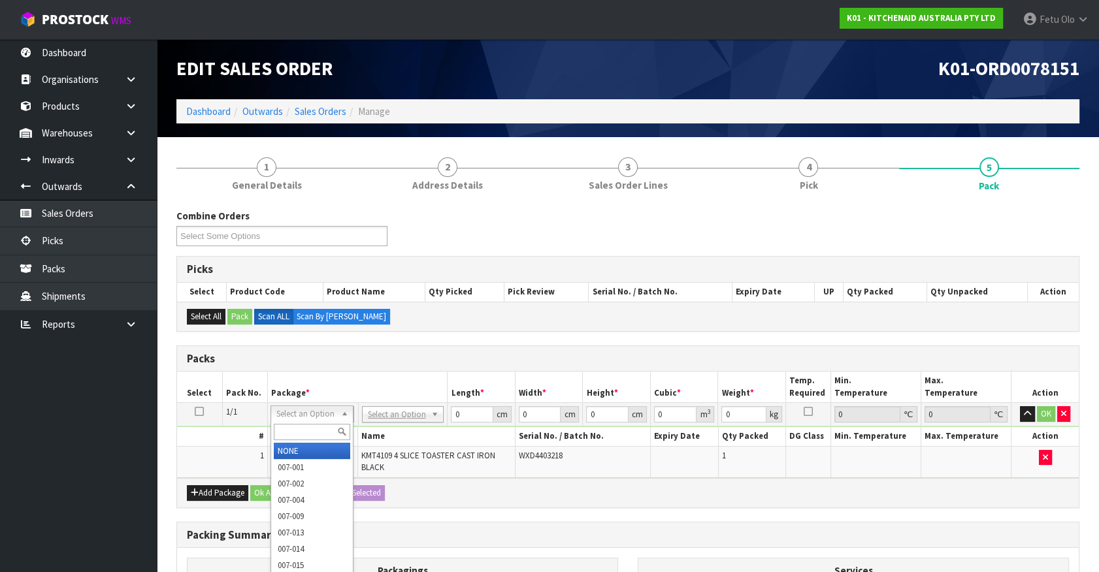
click at [310, 431] on input "text" at bounding box center [312, 432] width 76 height 16
type input "011-084"
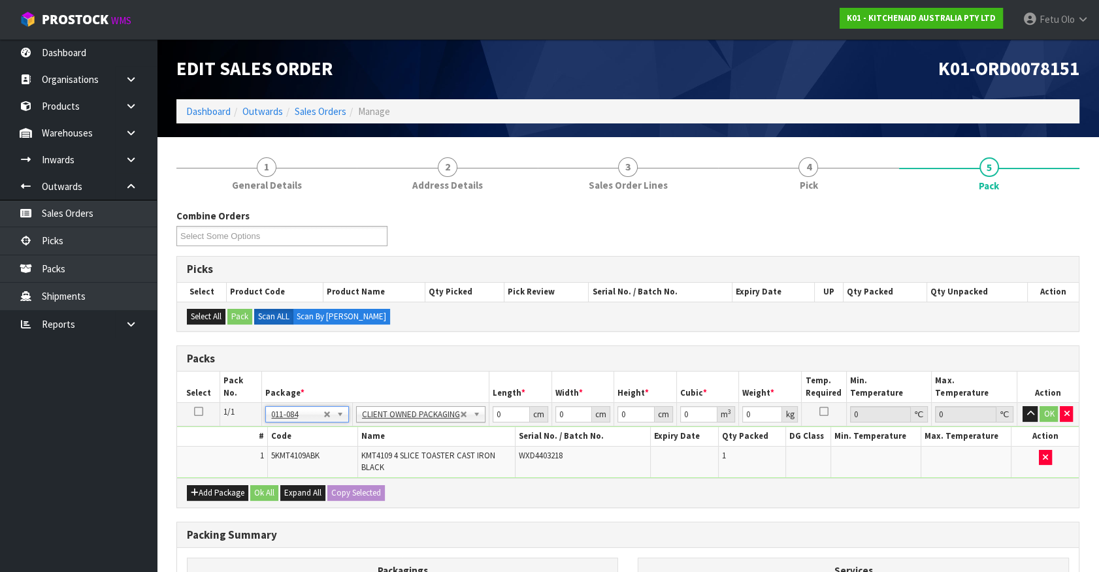
type input "4.5"
drag, startPoint x: 507, startPoint y: 414, endPoint x: 431, endPoint y: 433, distance: 78.3
click at [419, 429] on tbody "1/1 NONE 007-001 007-002 007-004 007-009 007-013 007-014 007-015 007-017 007-01…" at bounding box center [628, 440] width 902 height 75
type input "40"
type input "28"
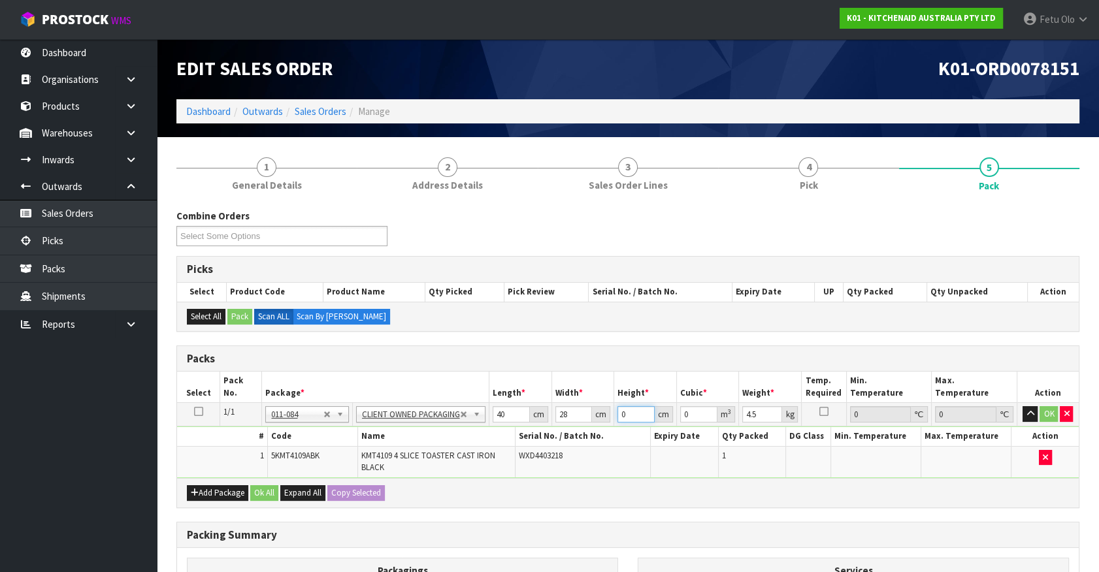
type input "3"
type input "0.00336"
type input "37"
type input "0.04144"
type input "37"
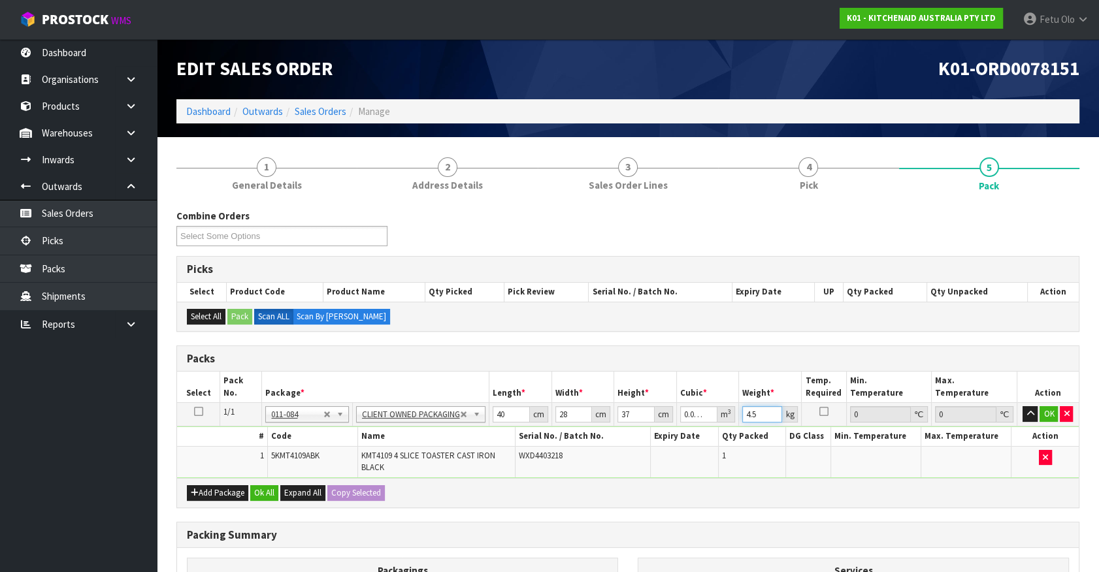
type input "6"
type input "5"
click button "OK" at bounding box center [1049, 414] width 18 height 16
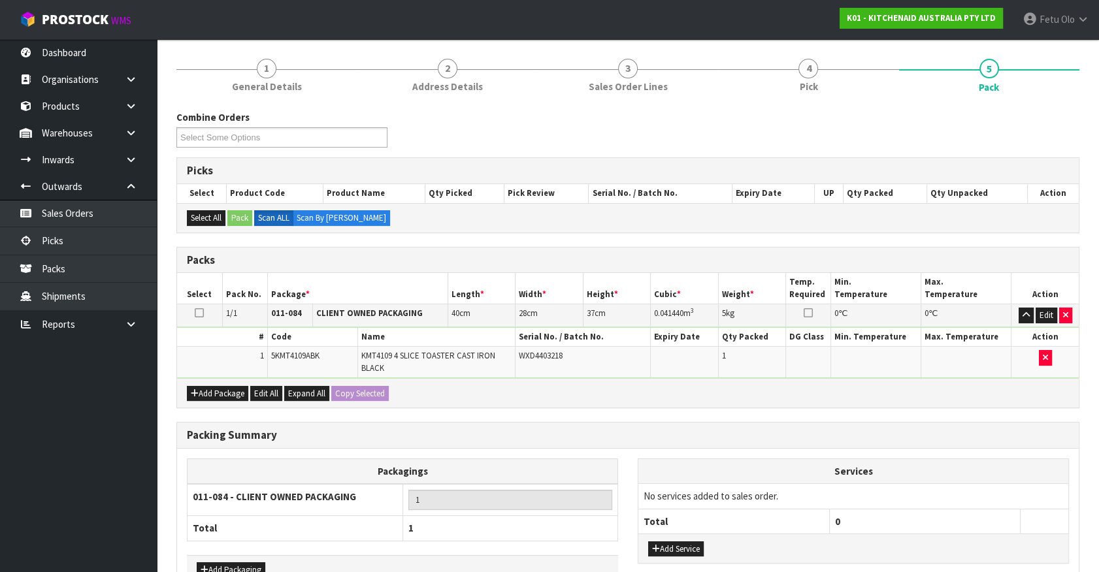
scroll to position [180, 0]
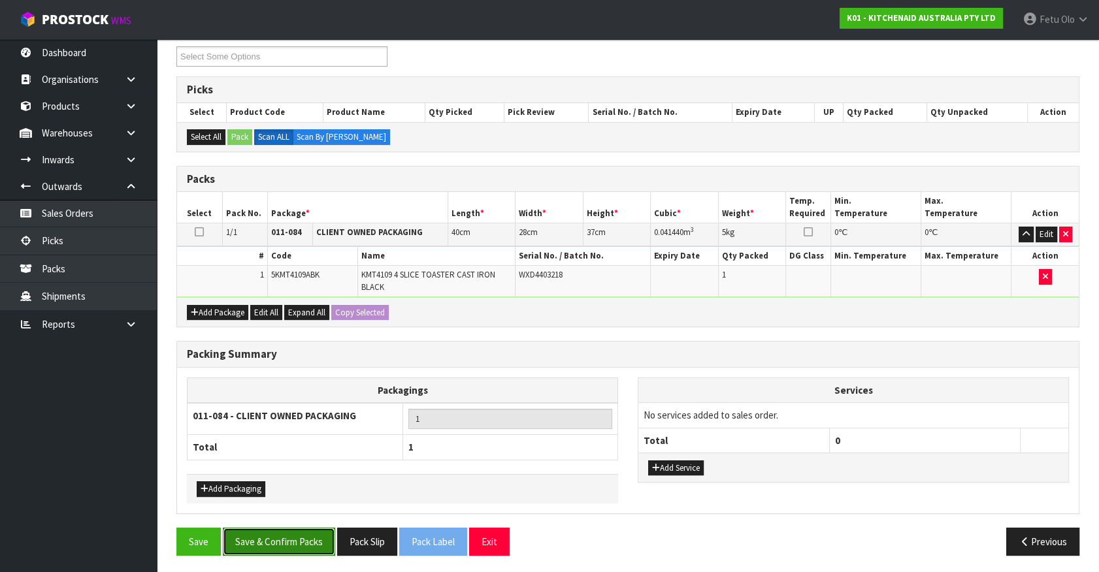
drag, startPoint x: 273, startPoint y: 544, endPoint x: 353, endPoint y: 572, distance: 84.3
click at [284, 547] on button "Save & Confirm Packs" at bounding box center [279, 542] width 112 height 28
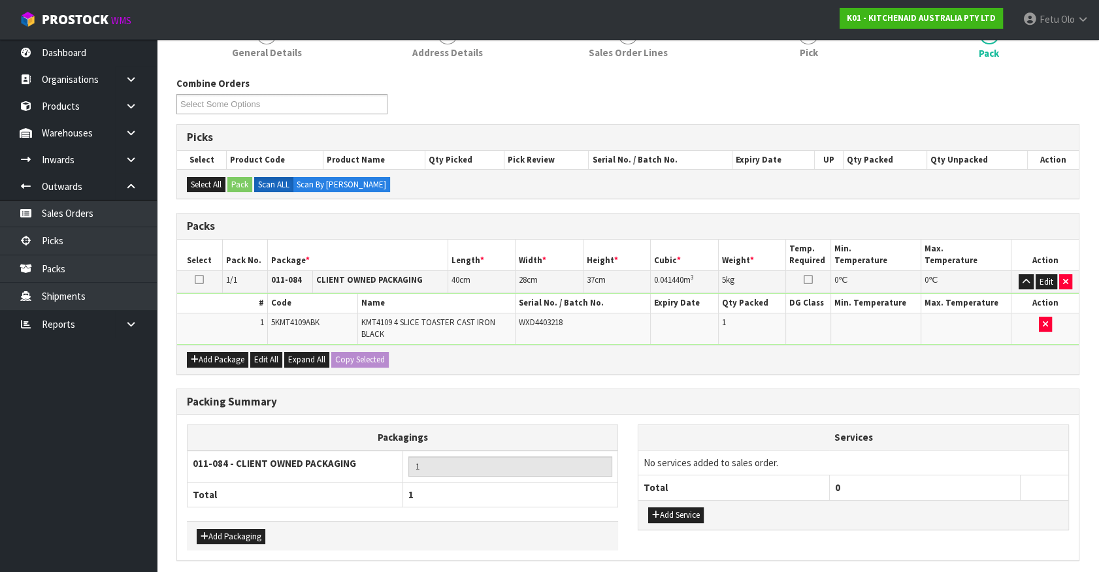
scroll to position [0, 0]
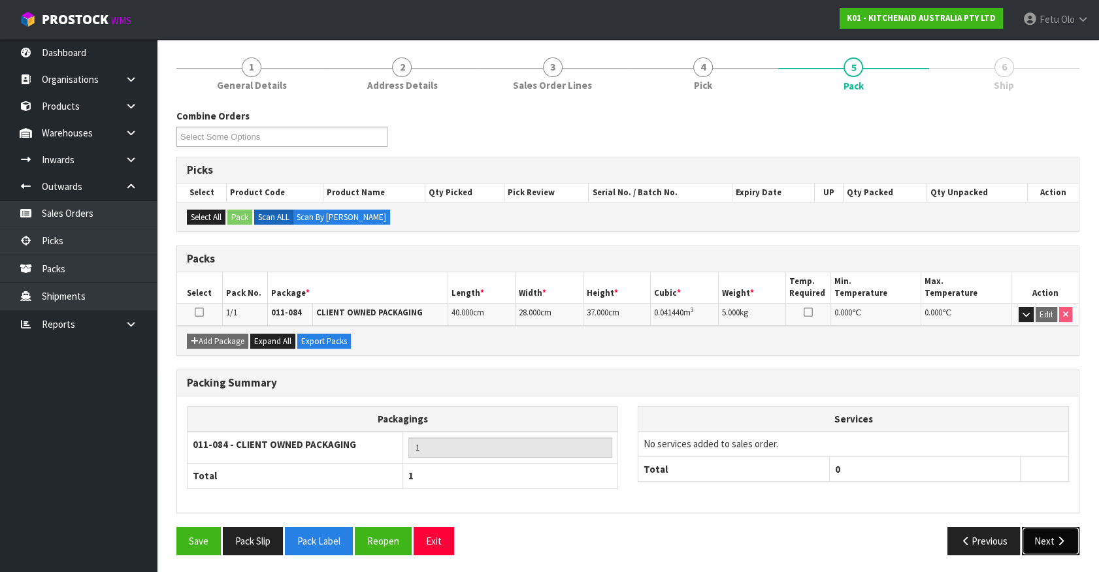
drag, startPoint x: 1054, startPoint y: 537, endPoint x: 1040, endPoint y: 533, distance: 15.1
click at [1040, 533] on button "Next" at bounding box center [1051, 541] width 58 height 28
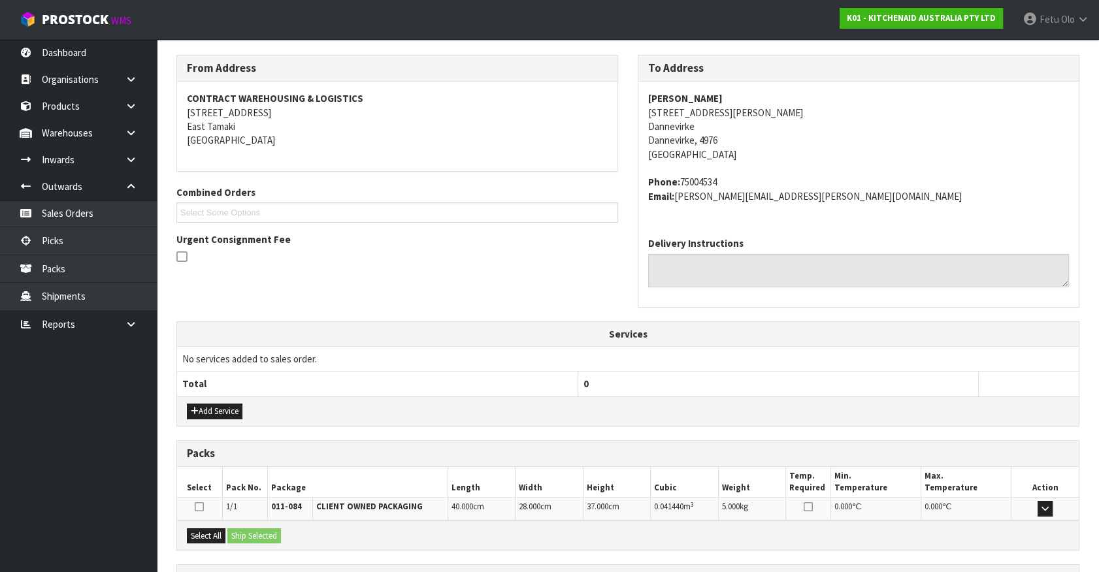
scroll to position [318, 0]
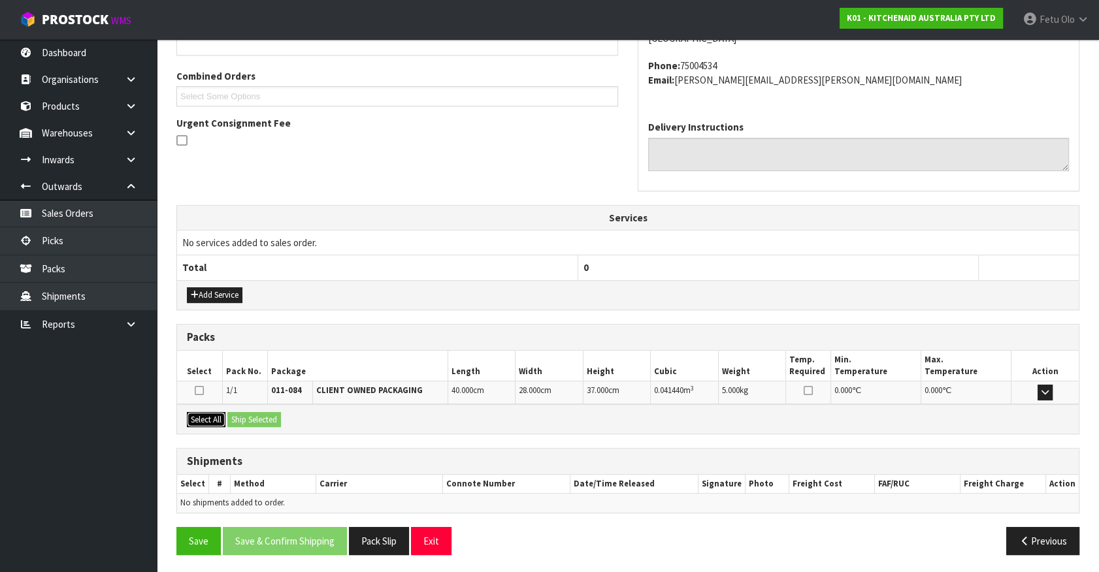
click at [206, 418] on button "Select All" at bounding box center [206, 420] width 39 height 16
click at [267, 427] on div "Select All Ship Selected" at bounding box center [628, 418] width 902 height 29
click at [275, 420] on button "Ship Selected" at bounding box center [254, 420] width 54 height 16
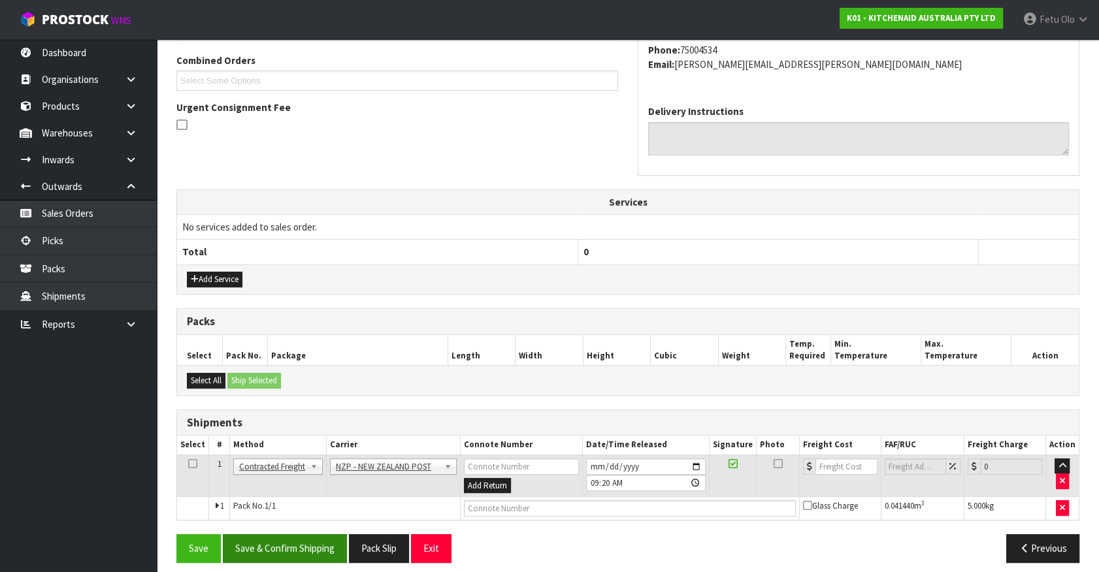
scroll to position [340, 0]
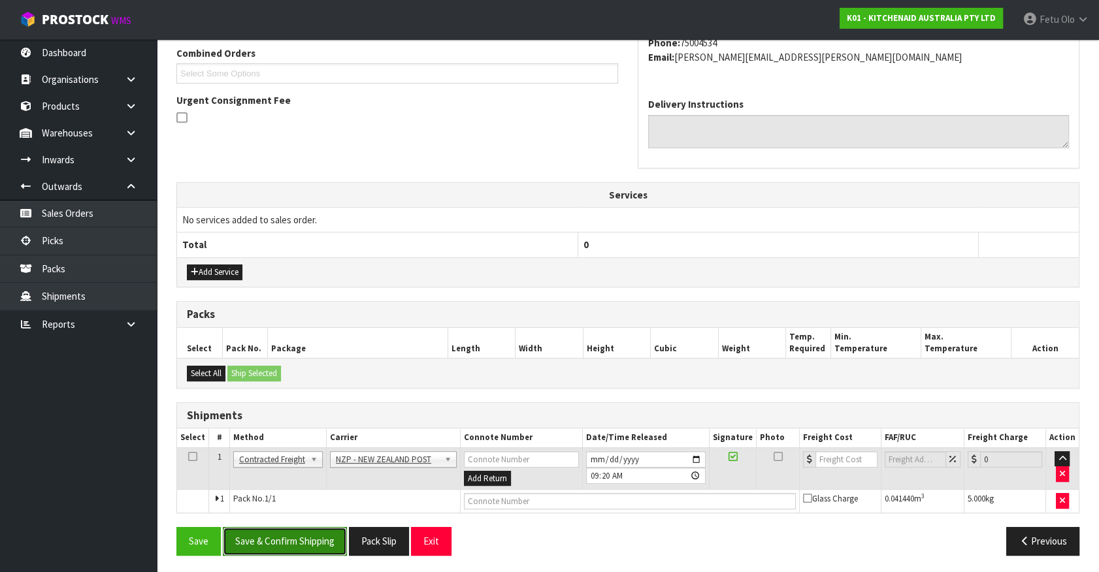
click at [314, 528] on button "Save & Confirm Shipping" at bounding box center [285, 541] width 124 height 28
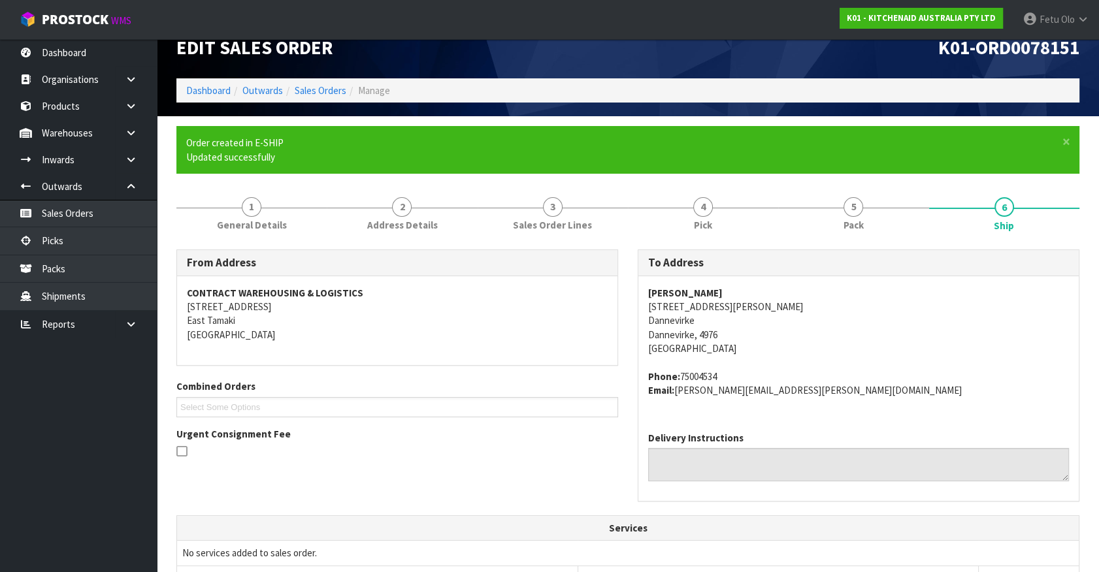
scroll to position [0, 0]
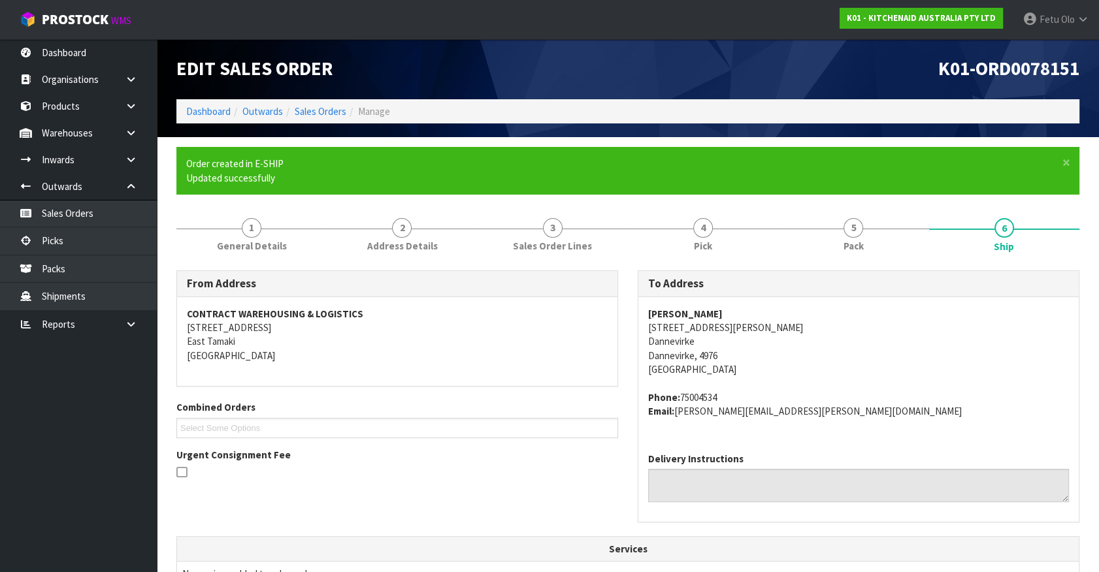
click at [875, 182] on ul "Order created in E-SHIP Updated successfully" at bounding box center [621, 171] width 870 height 28
click at [876, 235] on link "5 Pack" at bounding box center [853, 234] width 150 height 52
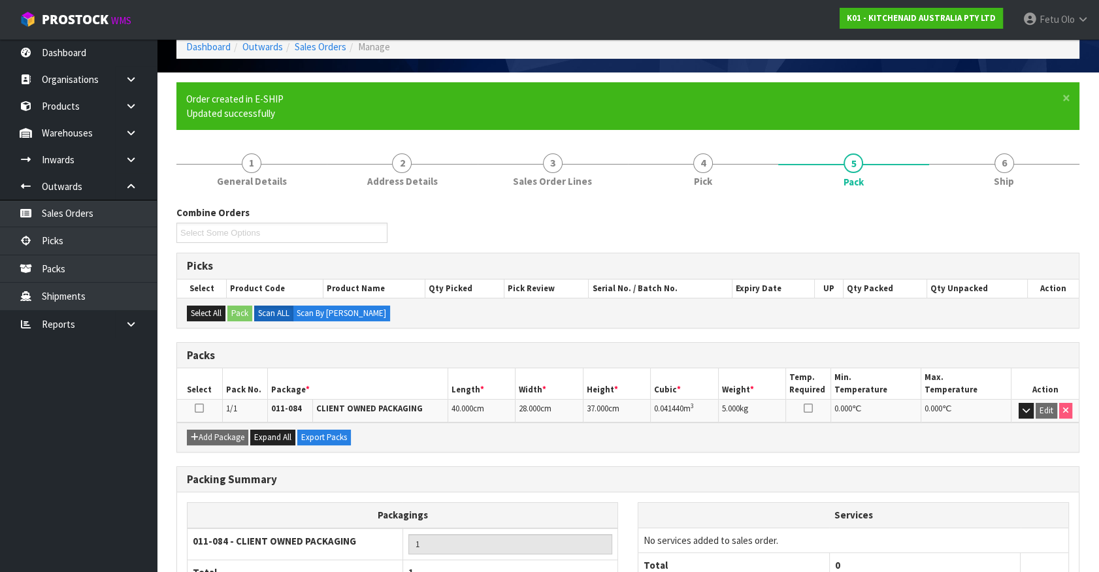
scroll to position [161, 0]
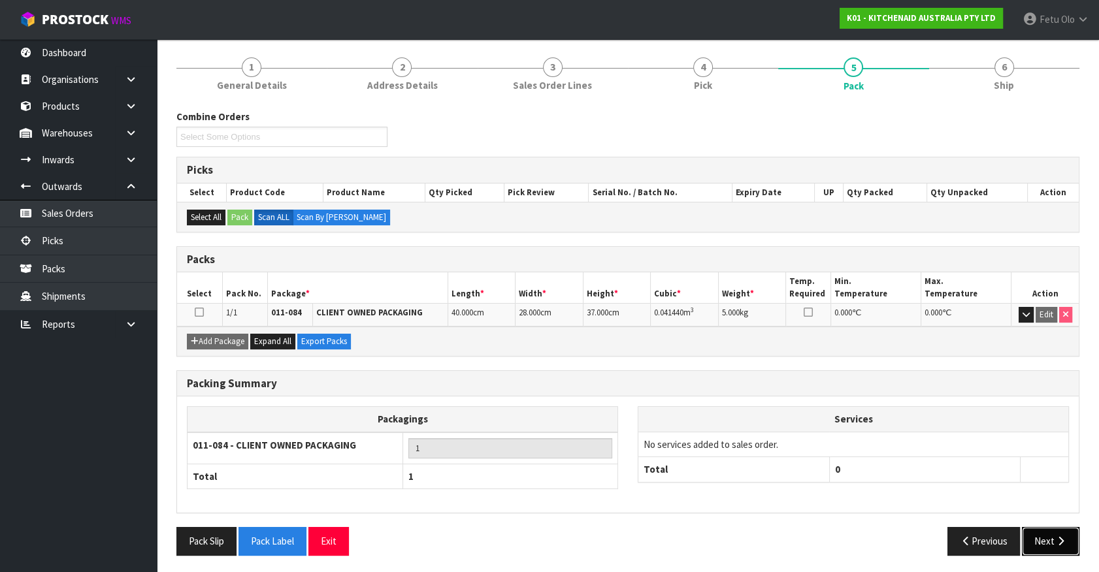
drag, startPoint x: 1055, startPoint y: 529, endPoint x: 1023, endPoint y: 525, distance: 32.3
click at [1055, 529] on button "Next" at bounding box center [1051, 541] width 58 height 28
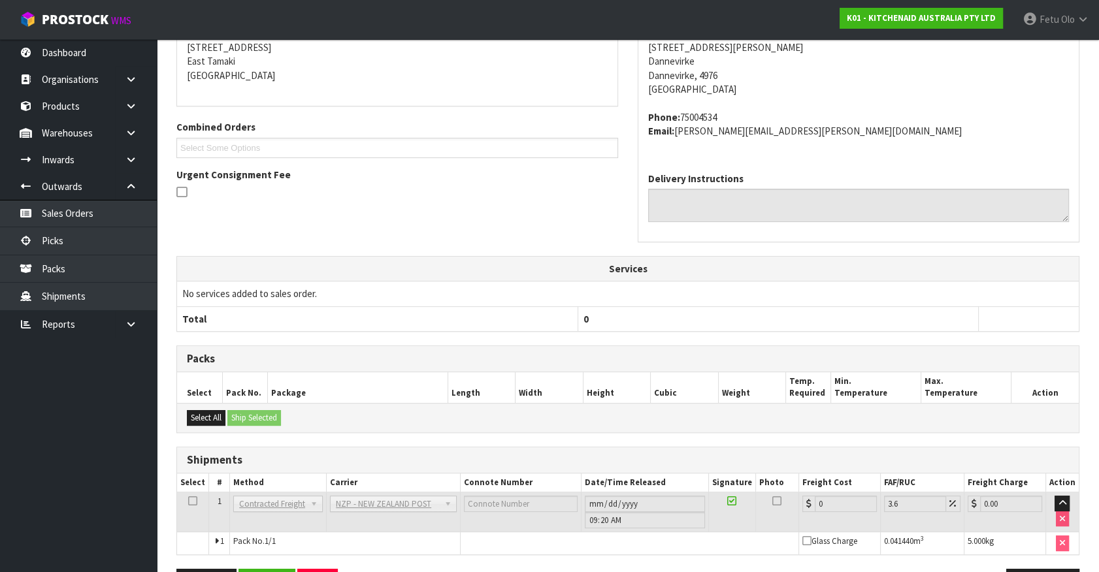
scroll to position [322, 0]
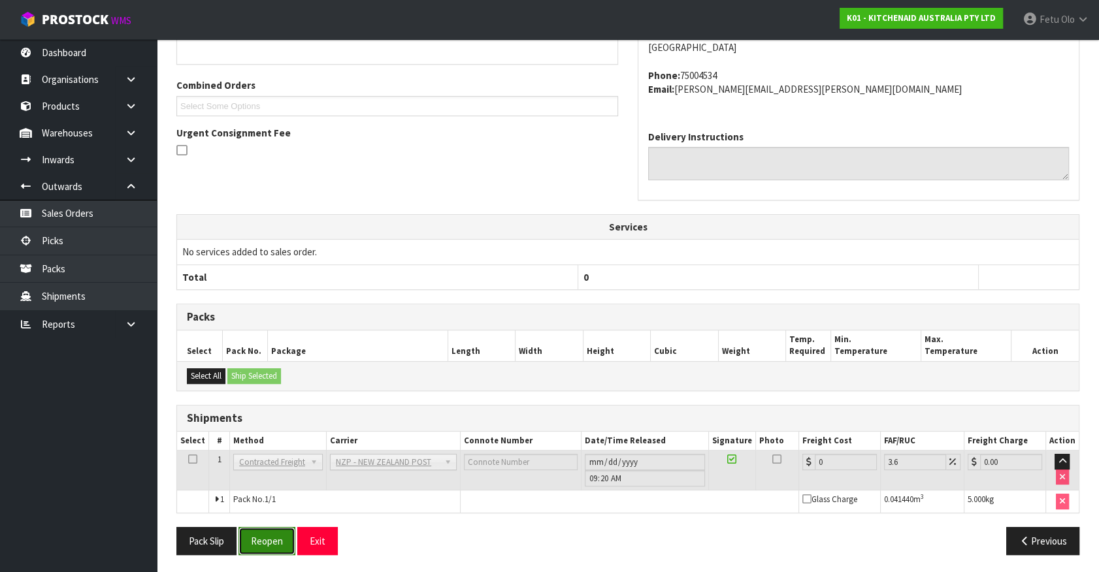
click at [263, 535] on button "Reopen" at bounding box center [267, 541] width 57 height 28
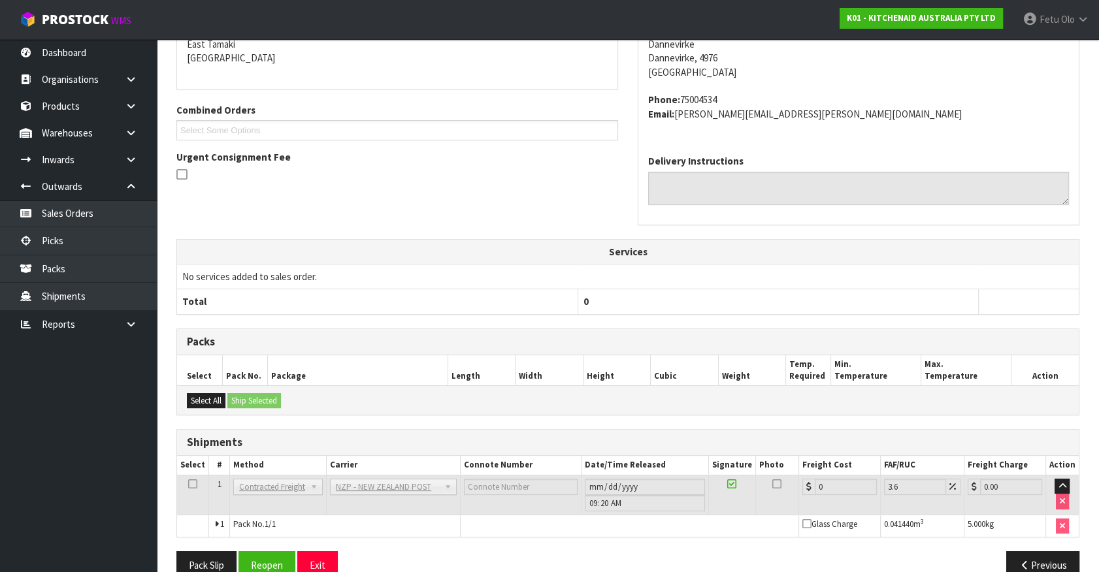
scroll to position [308, 0]
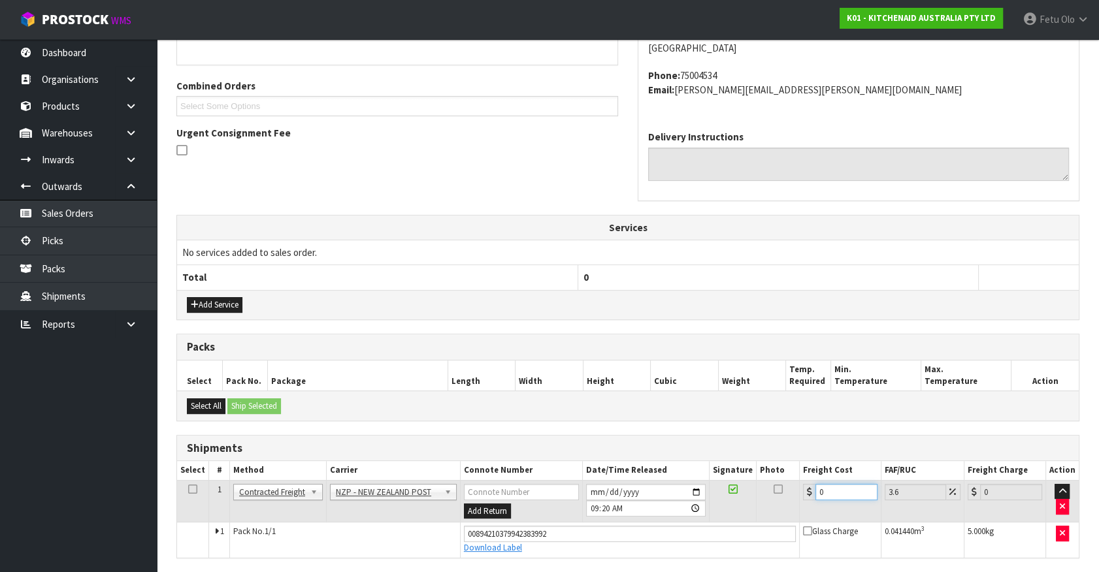
drag, startPoint x: 808, startPoint y: 497, endPoint x: 735, endPoint y: 499, distance: 73.2
click at [734, 499] on tr "1 Client Local Pickup Customer Local Pickup Company Freight Contracted Freight …" at bounding box center [628, 501] width 902 height 42
type input "4"
type input "4.14"
type input "4.3"
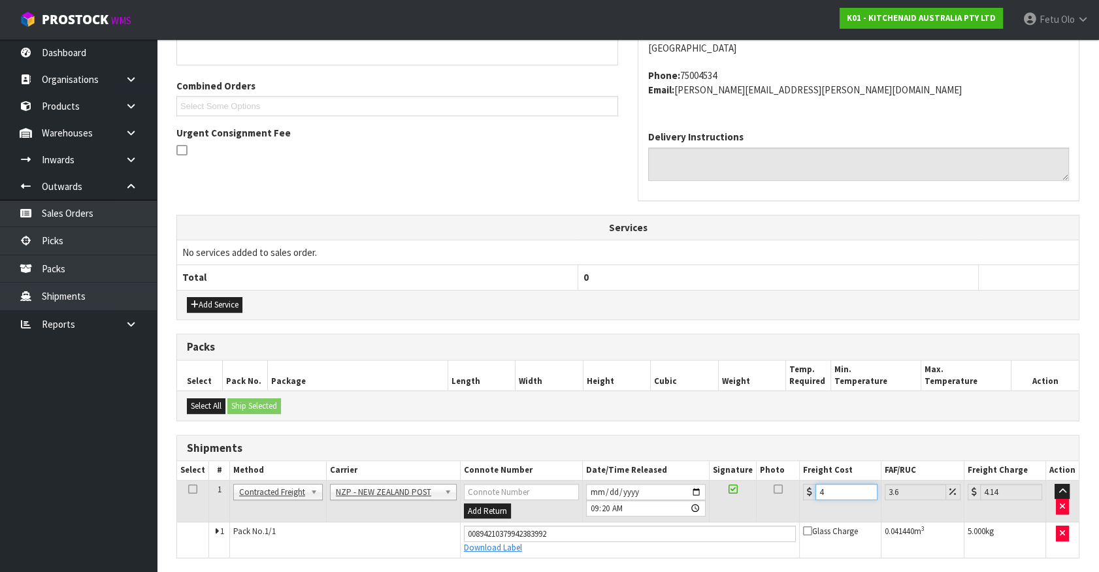
type input "4.45"
type input "4.33"
type input "4.49"
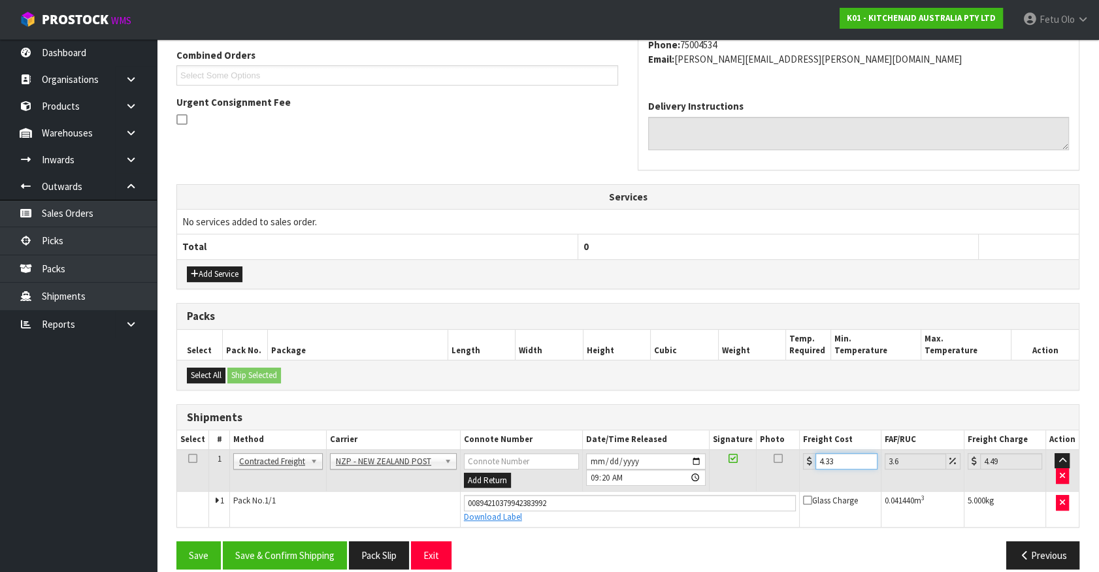
scroll to position [353, 0]
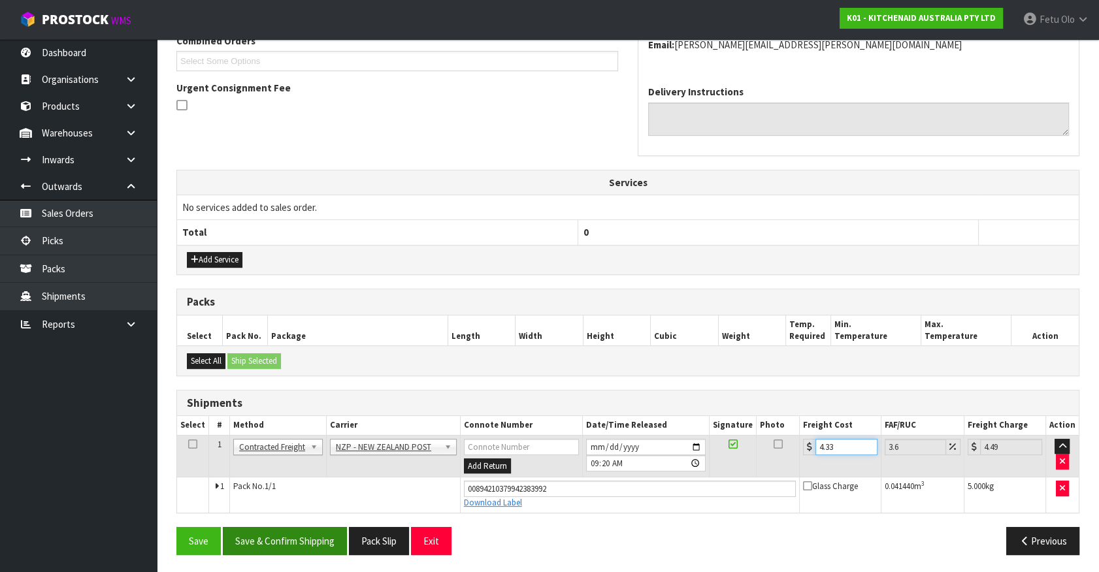
type input "4.33"
click at [318, 543] on button "Save & Confirm Shipping" at bounding box center [285, 541] width 124 height 28
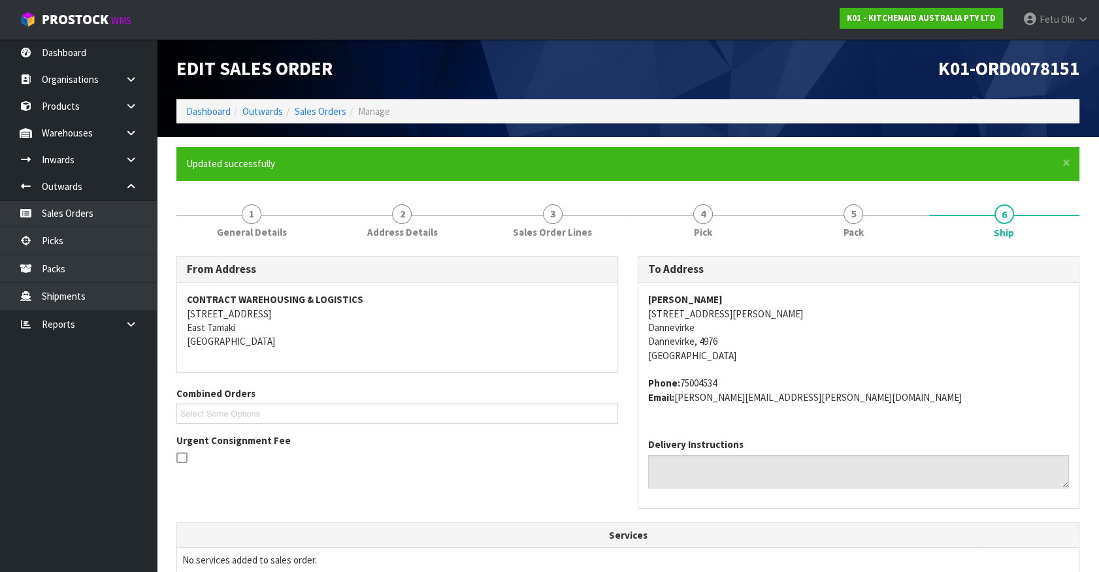
scroll to position [297, 0]
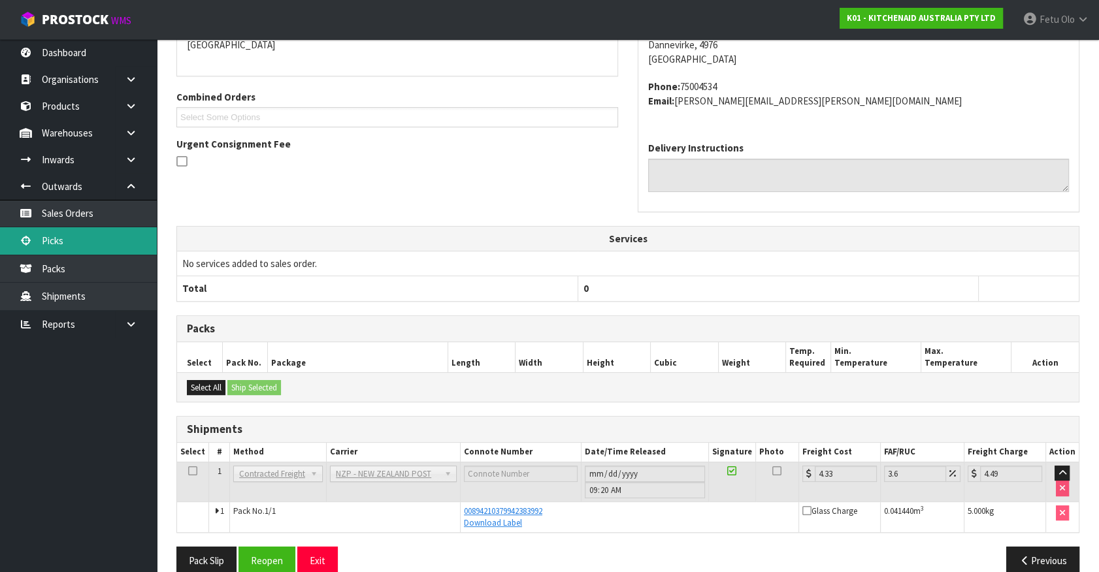
click at [63, 240] on link "Picks" at bounding box center [78, 240] width 157 height 27
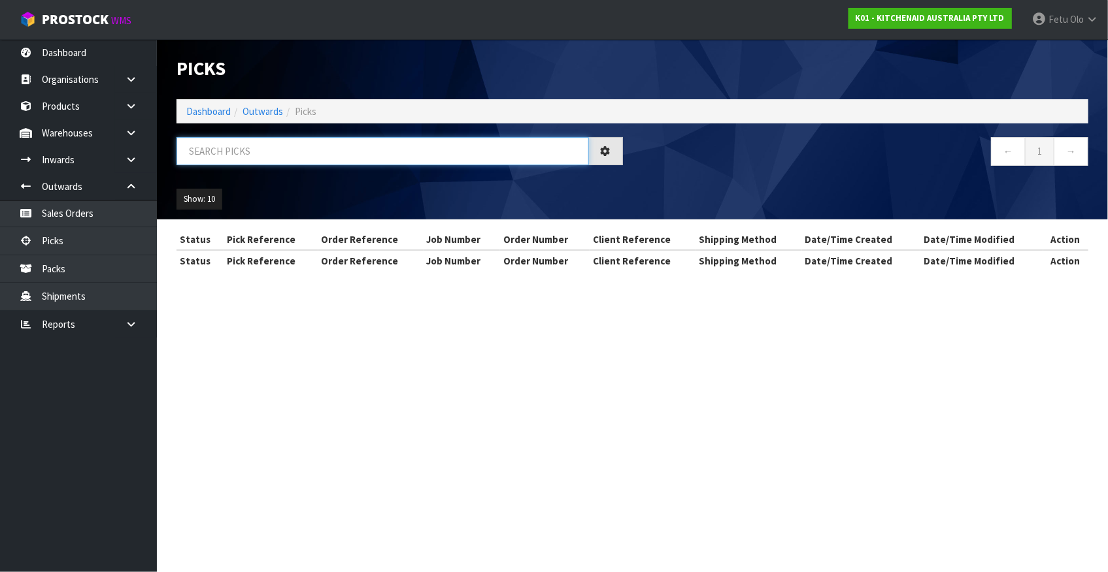
click at [262, 158] on input "text" at bounding box center [382, 151] width 412 height 28
drag, startPoint x: 262, startPoint y: 158, endPoint x: 268, endPoint y: 163, distance: 7.9
click at [263, 159] on input "text" at bounding box center [382, 151] width 412 height 28
